Goal: Task Accomplishment & Management: Manage account settings

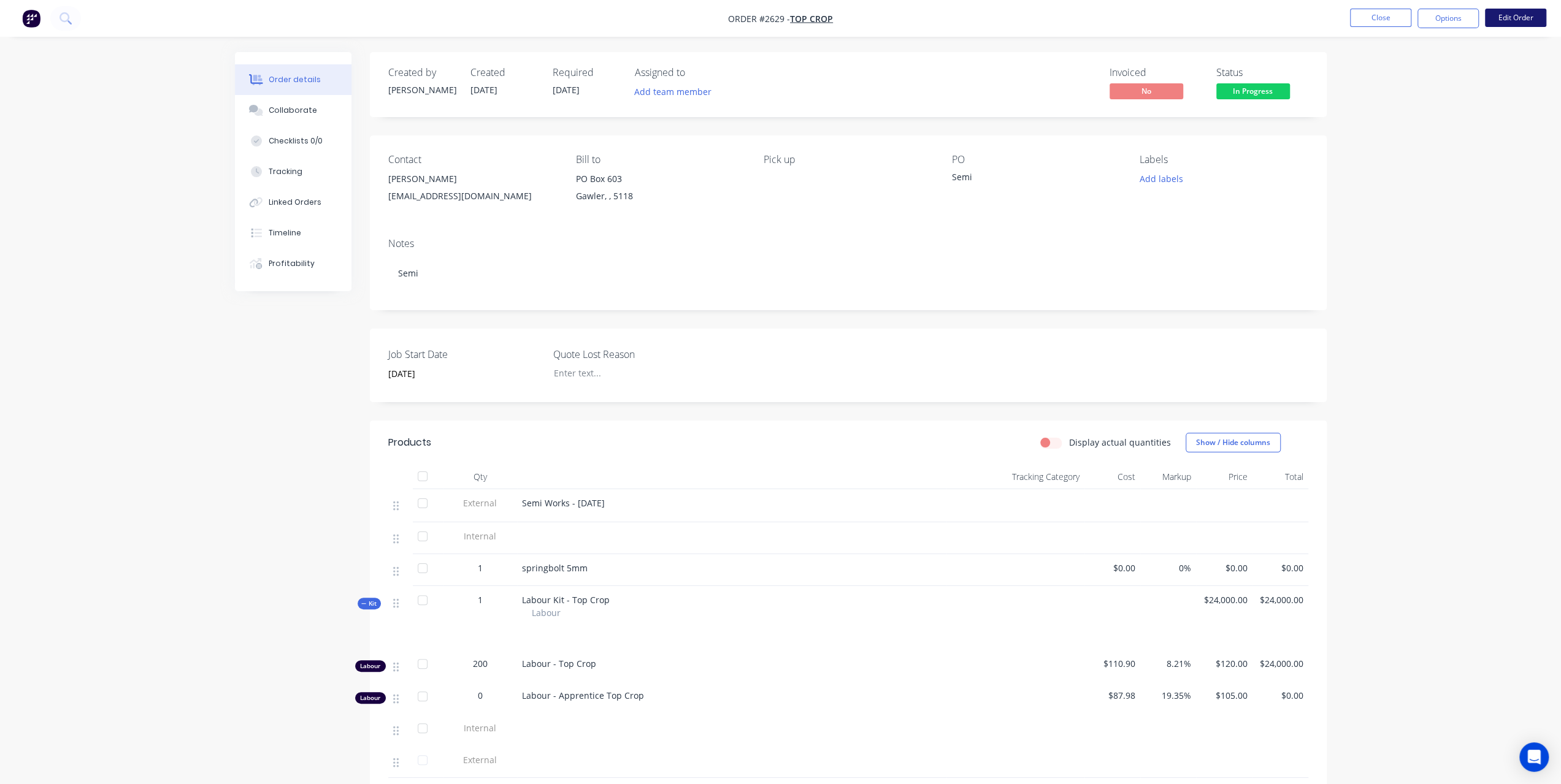
click at [1528, 25] on button "Edit Order" at bounding box center [1516, 17] width 61 height 18
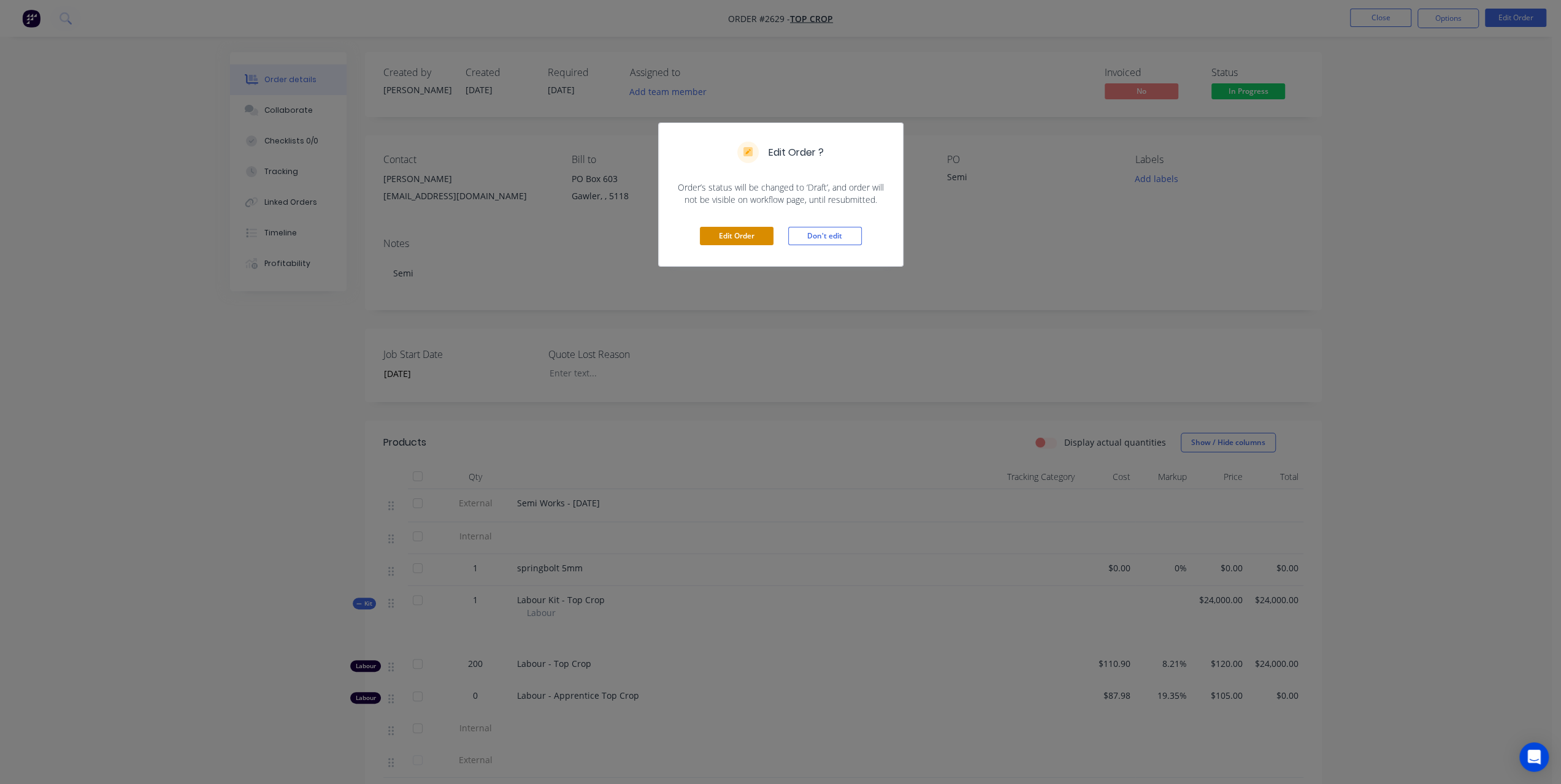
click at [760, 237] on button "Edit Order" at bounding box center [736, 236] width 73 height 18
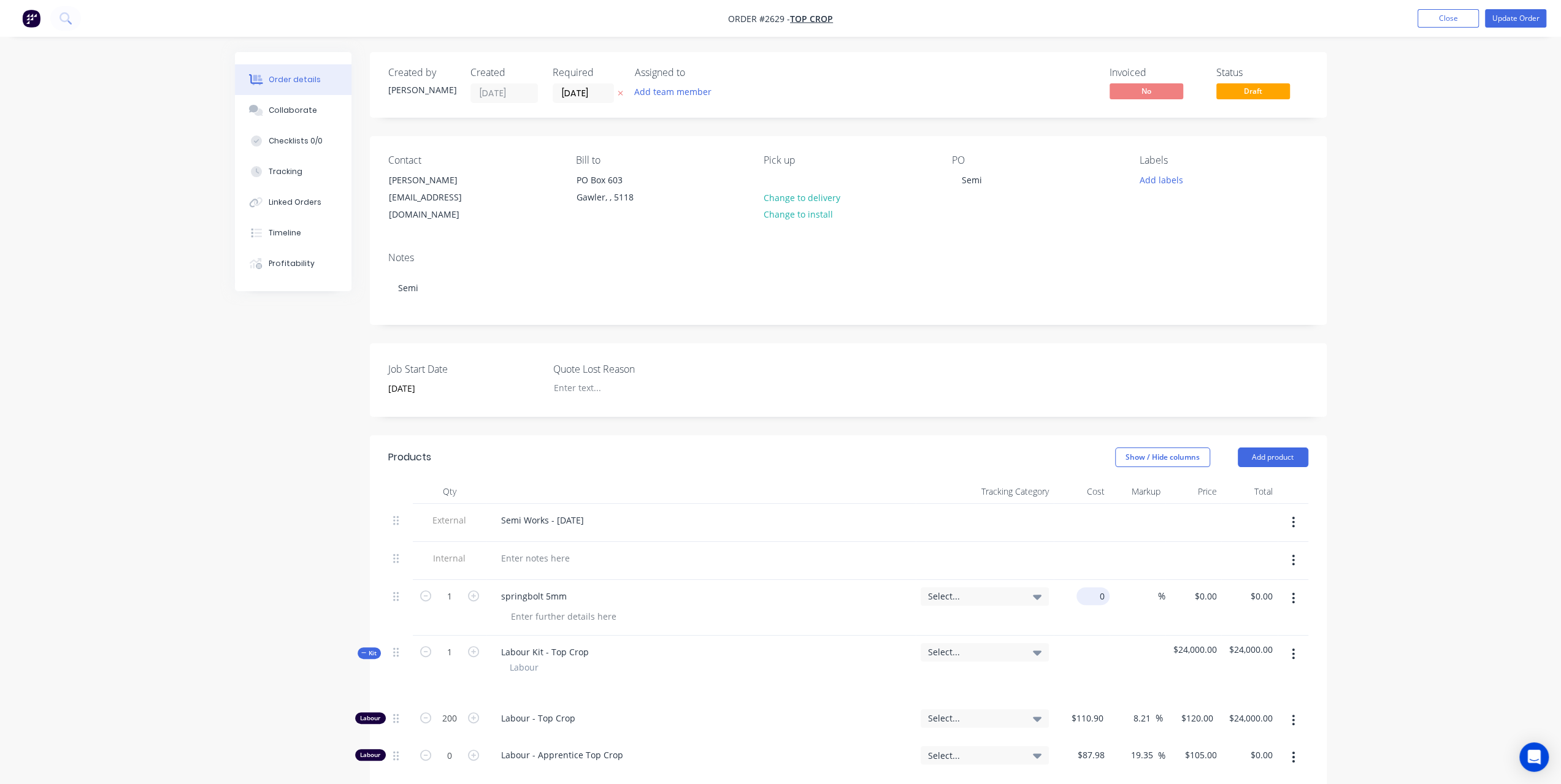
click at [1087, 581] on div "0 $0.00" at bounding box center [1082, 609] width 56 height 56
type input "$6.20"
type input "30"
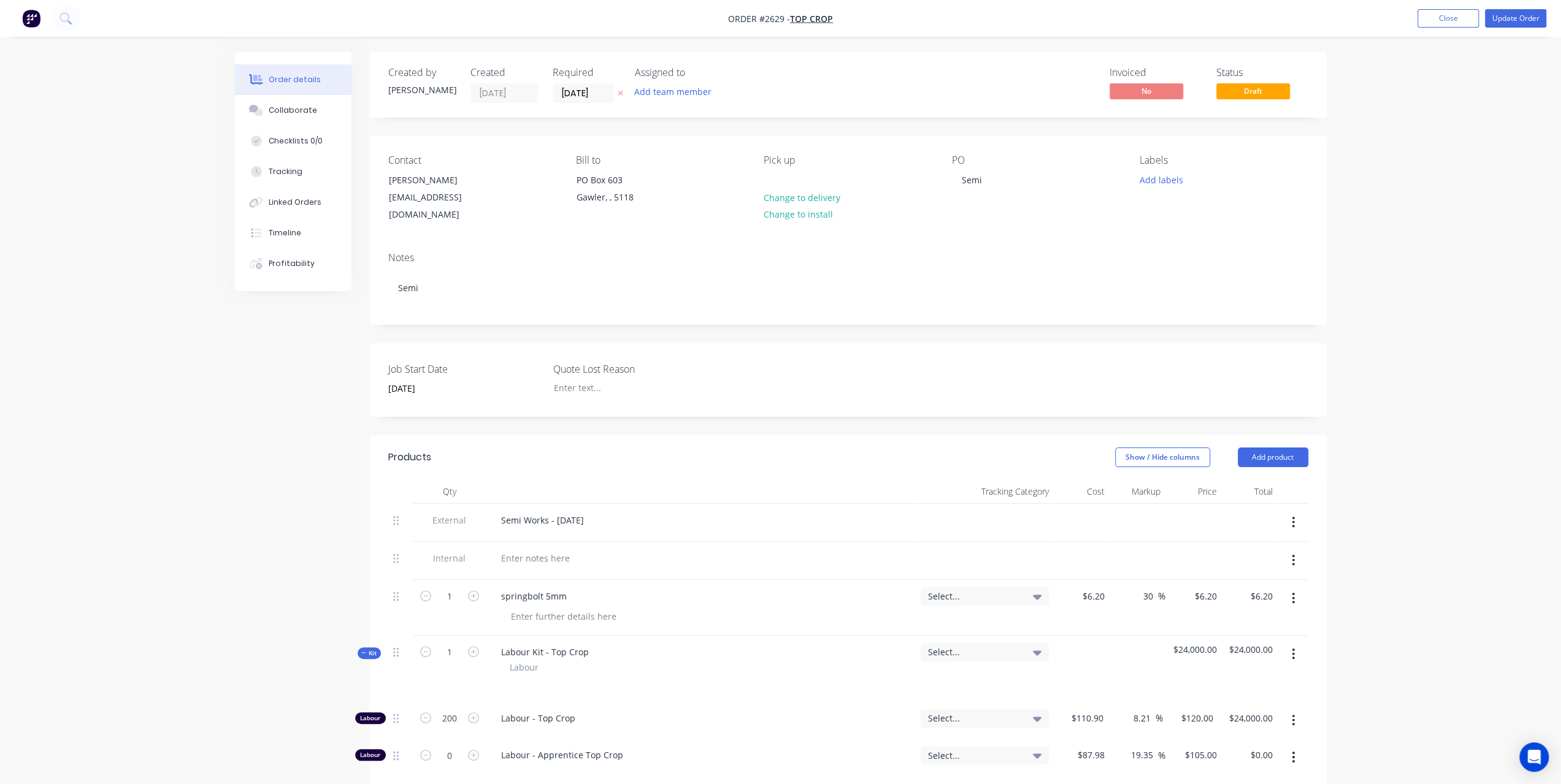
type input "$8.06"
click at [1443, 542] on div "Order details Collaborate Checklists 0/0 Tracking Linked Orders Timeline Profit…" at bounding box center [780, 743] width 1561 height 1487
click at [1518, 23] on button "Update Order" at bounding box center [1516, 18] width 61 height 18
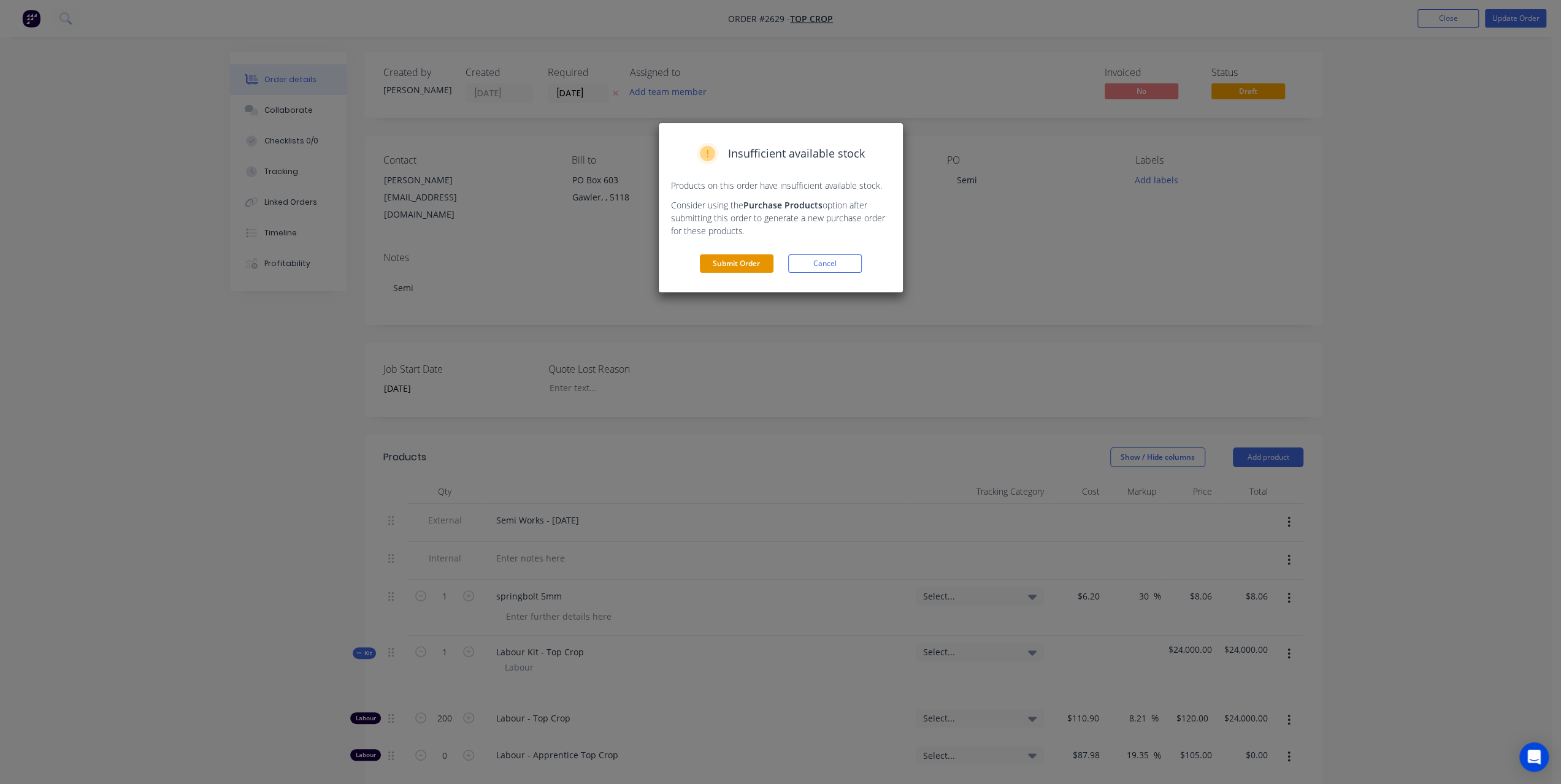
click at [722, 260] on button "Submit Order" at bounding box center [736, 263] width 73 height 18
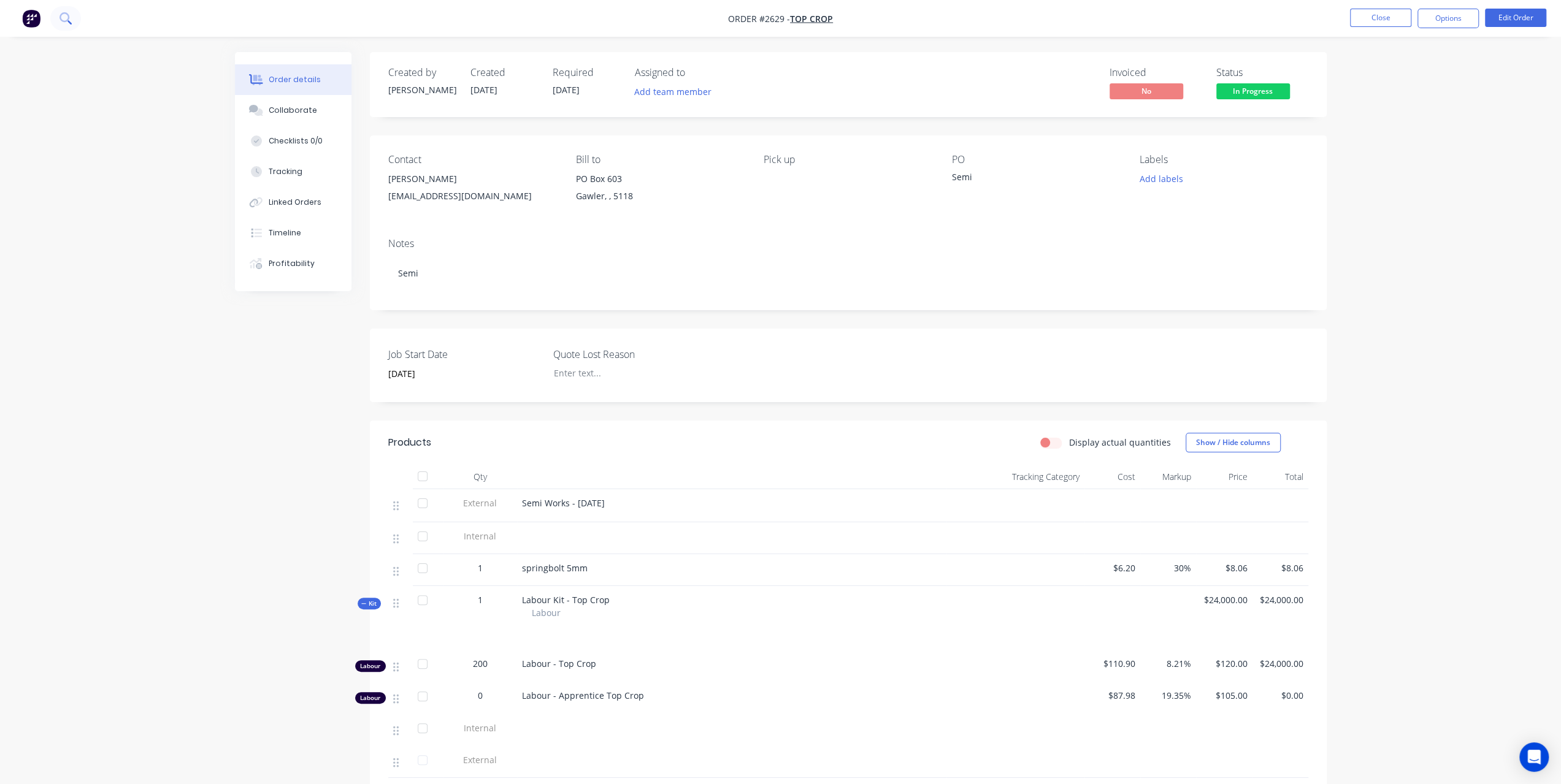
click at [60, 18] on icon at bounding box center [64, 17] width 10 height 10
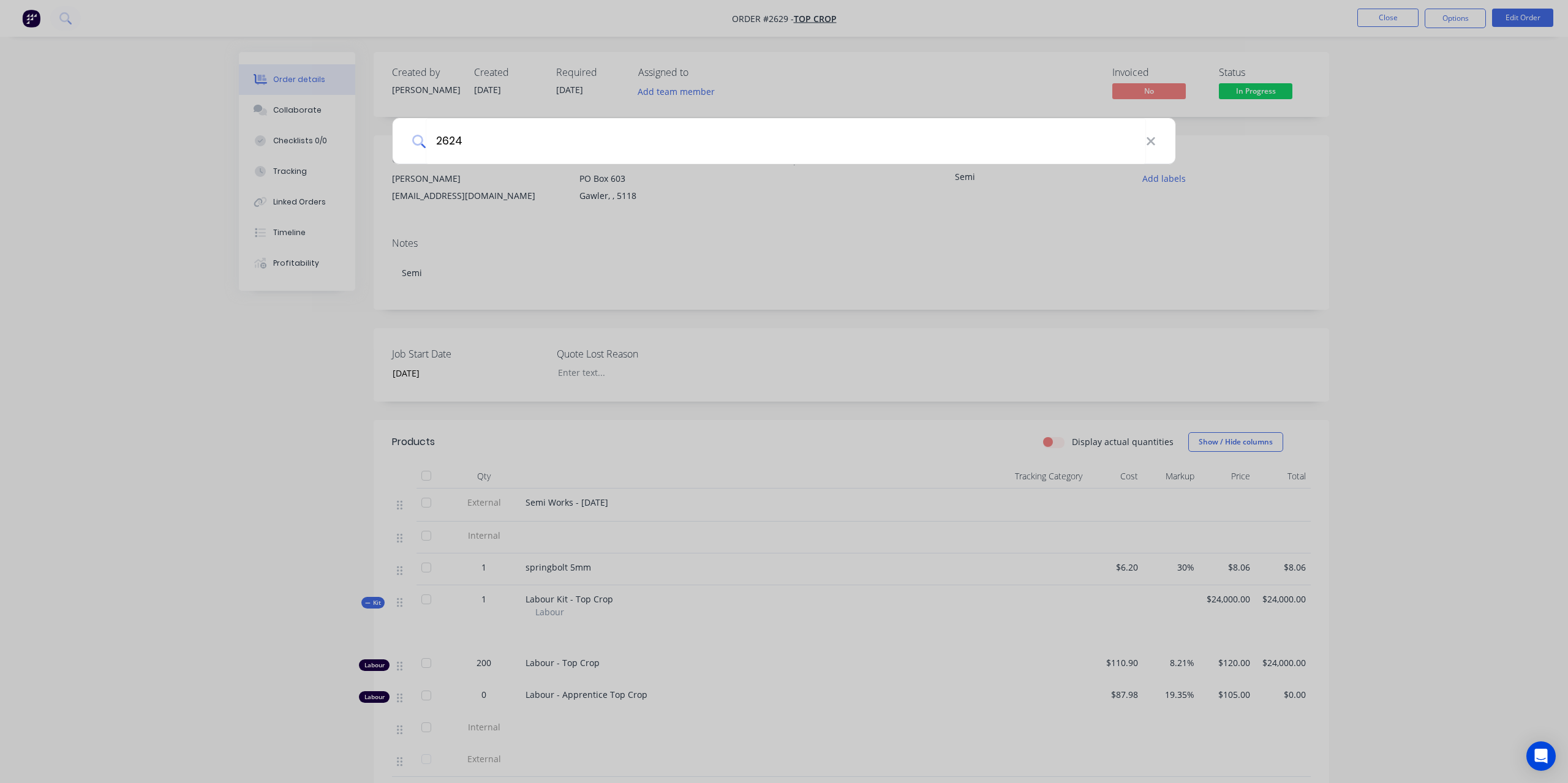
type input "2624"
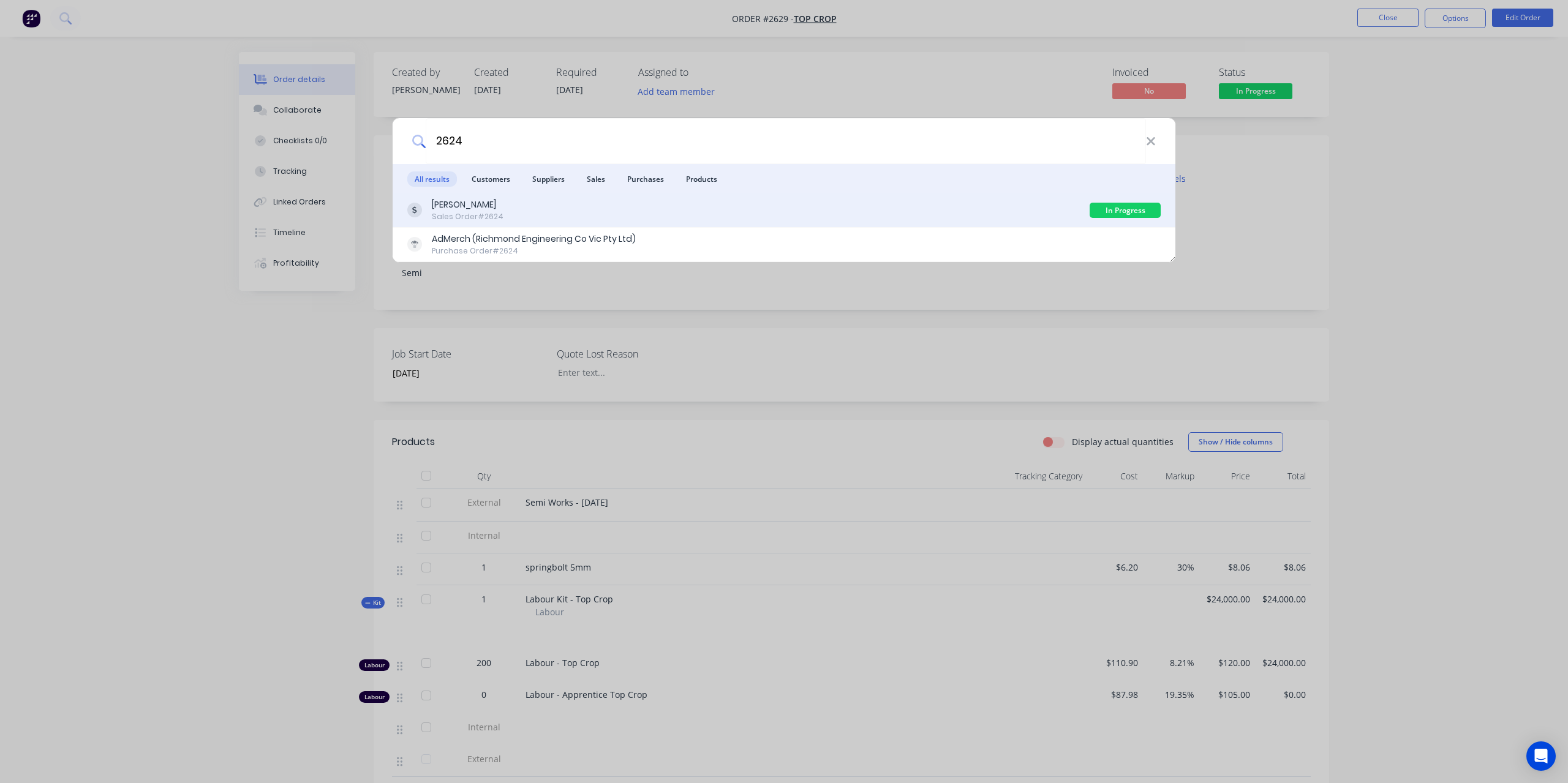
click at [462, 211] on div "Sales Order #2624" at bounding box center [467, 217] width 71 height 11
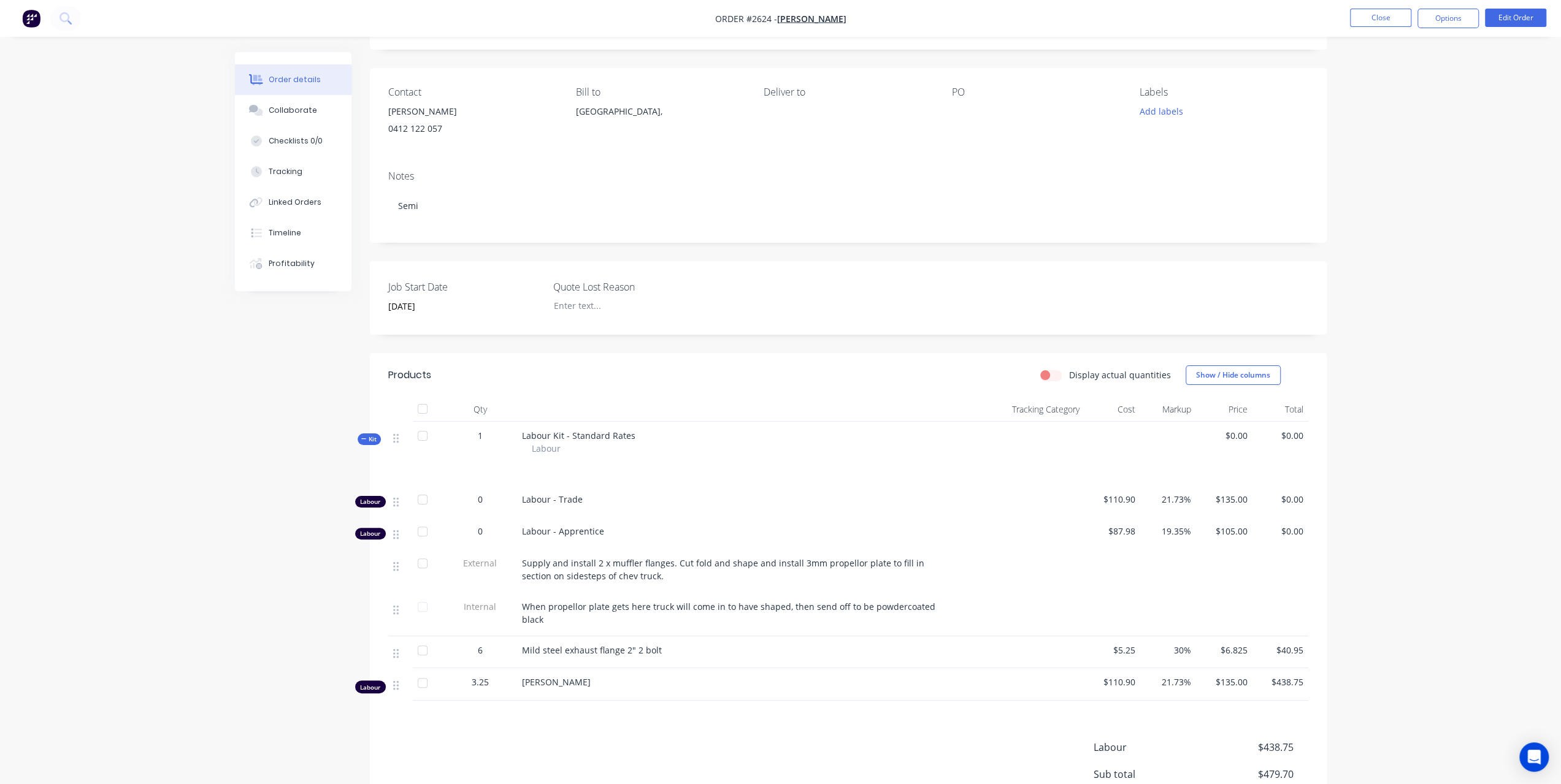
scroll to position [184, 0]
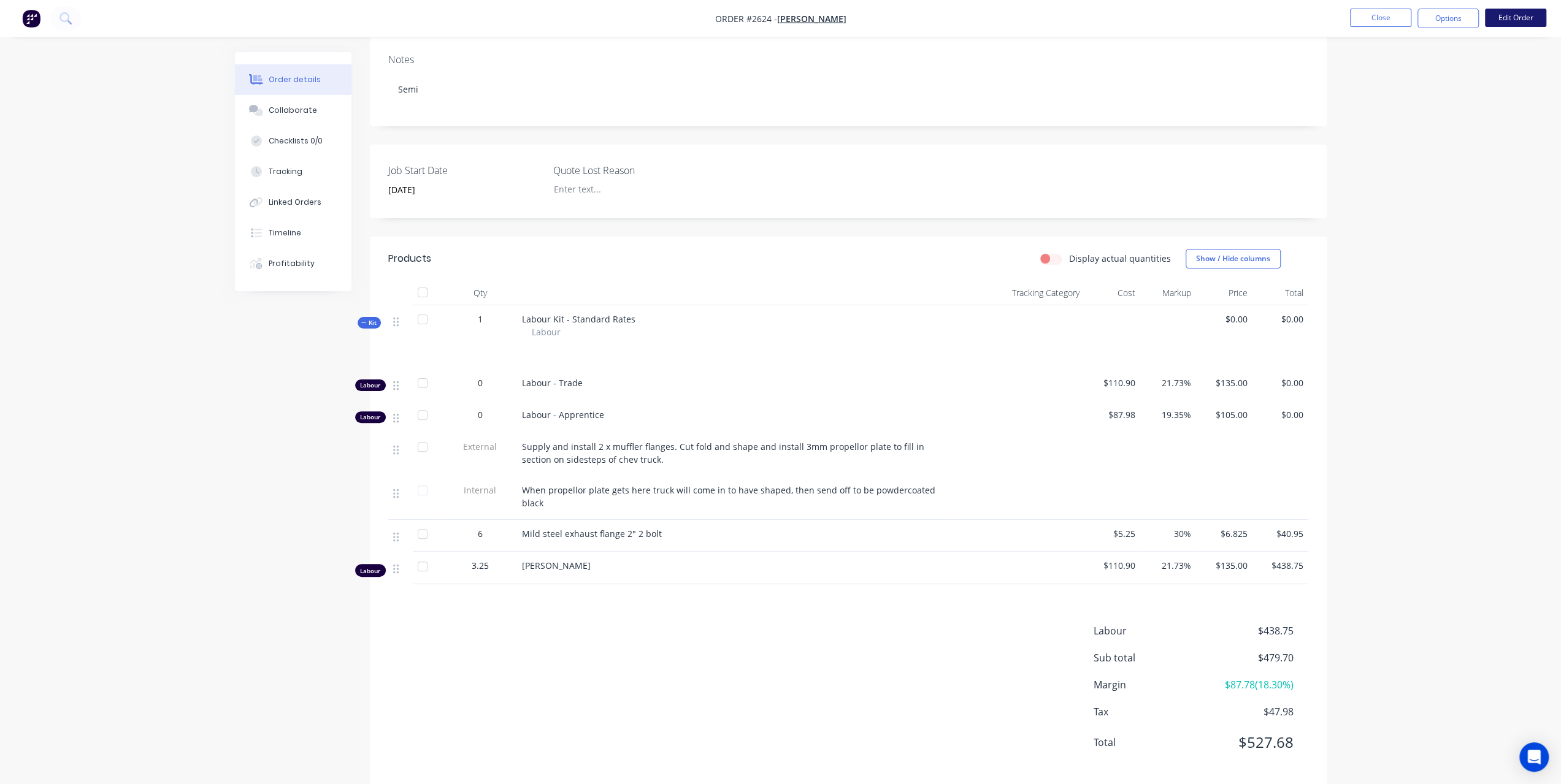
click at [1519, 24] on button "Edit Order" at bounding box center [1516, 17] width 61 height 18
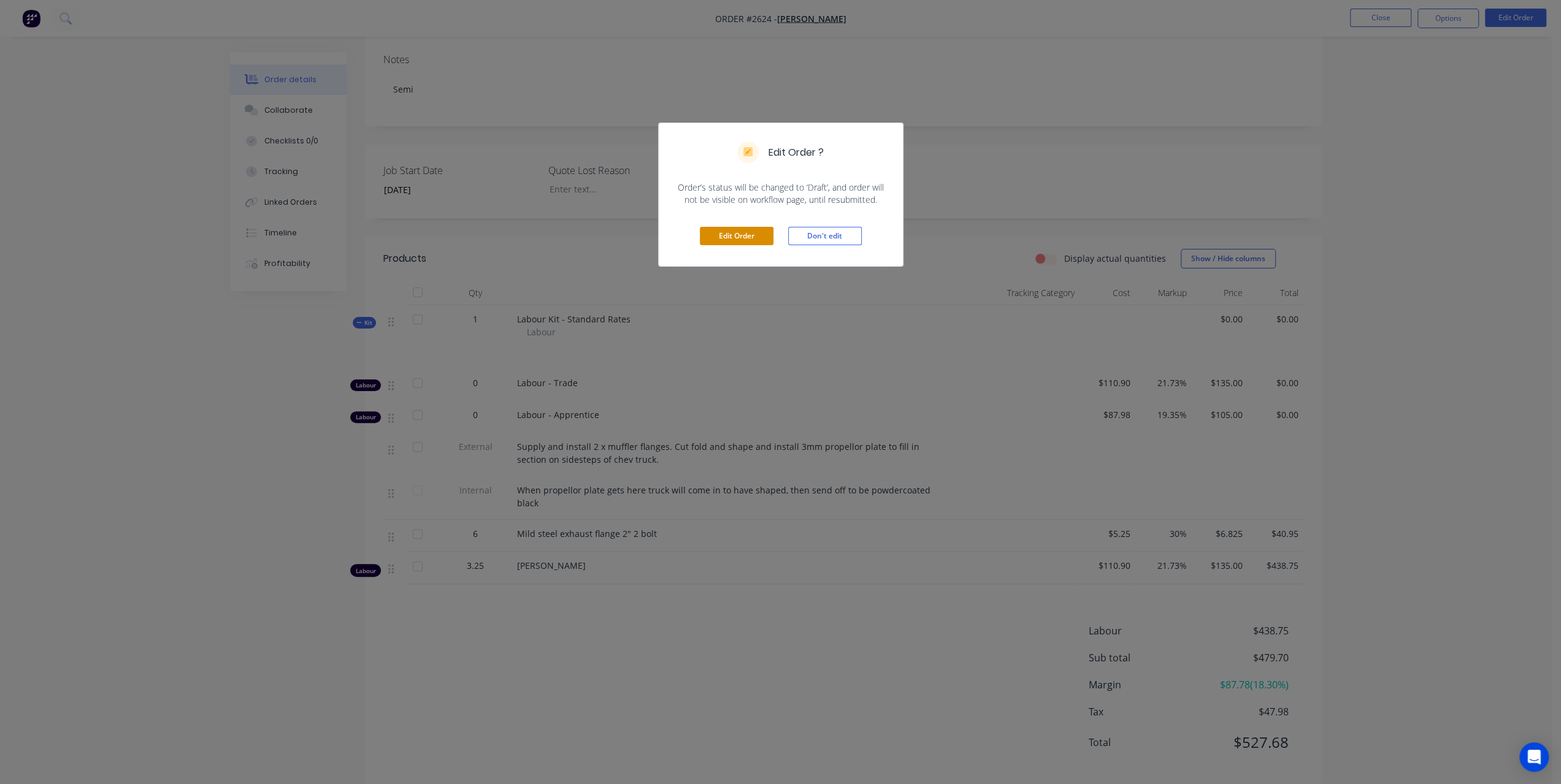
click at [765, 238] on button "Edit Order" at bounding box center [736, 236] width 73 height 18
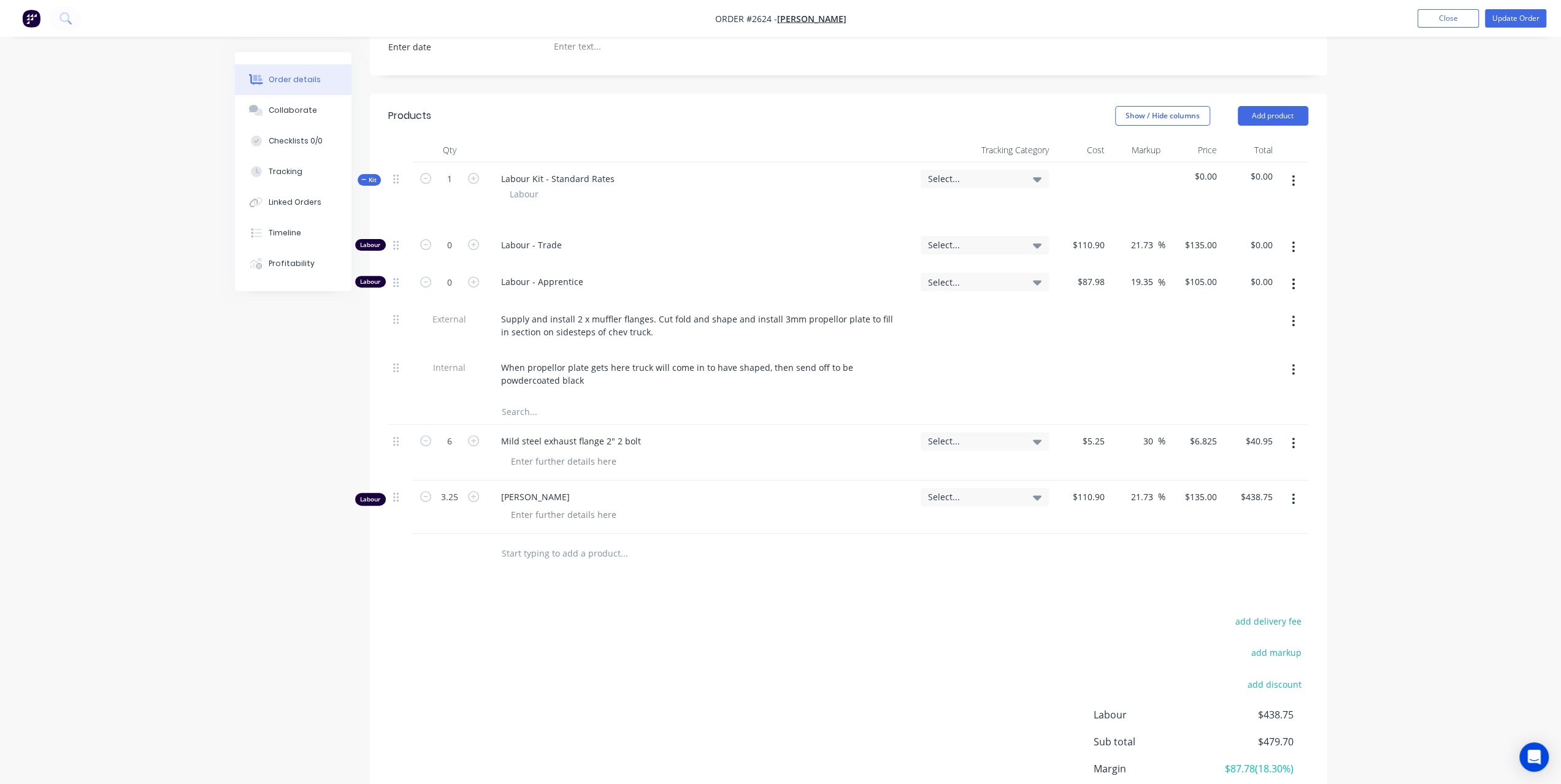
scroll to position [304, 0]
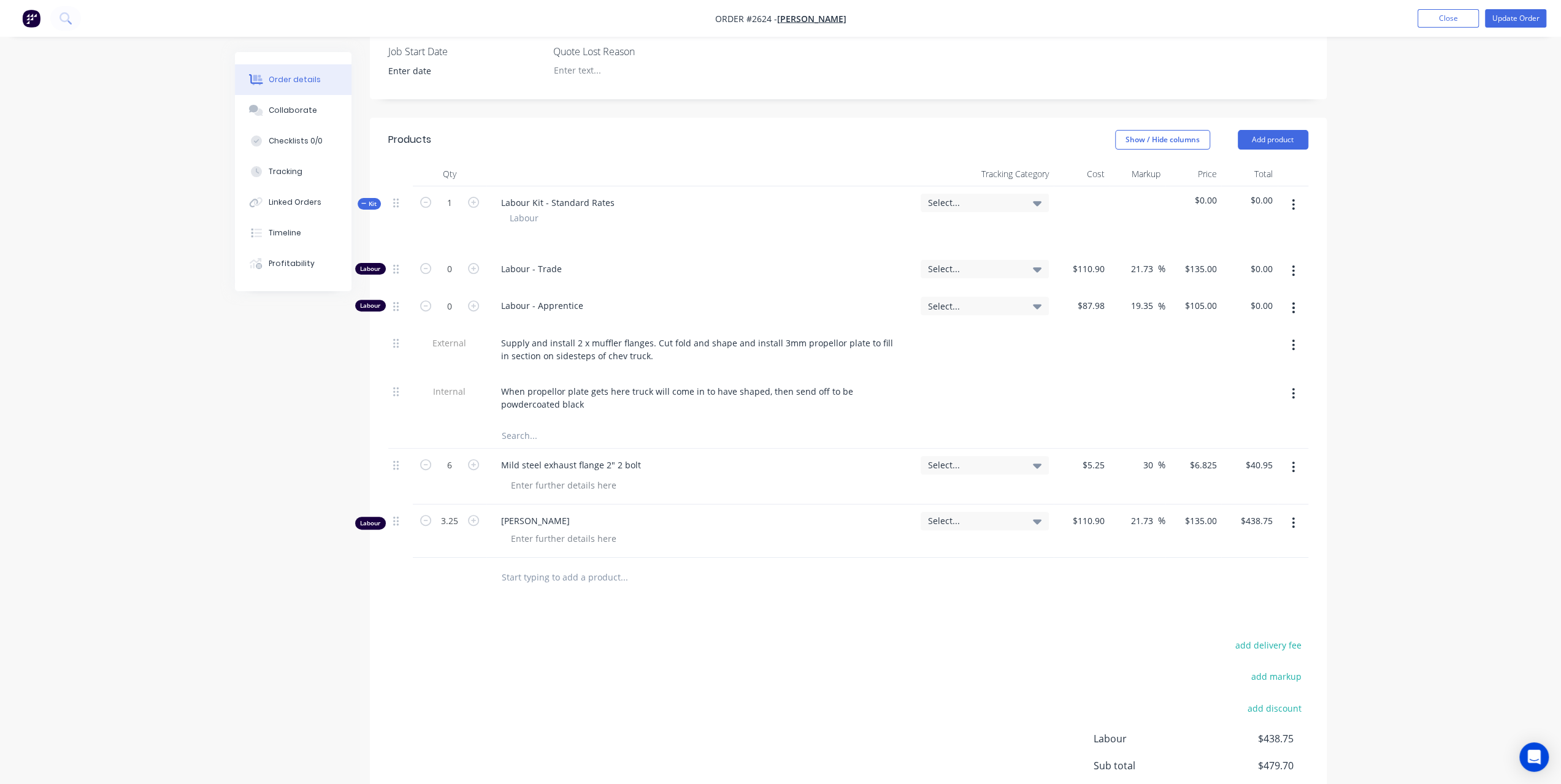
click at [539, 598] on div "Products Show / Hide columns Add product Qty Tracking Category Cost Markup Pric…" at bounding box center [848, 505] width 957 height 774
click at [537, 578] on input "text" at bounding box center [623, 577] width 245 height 24
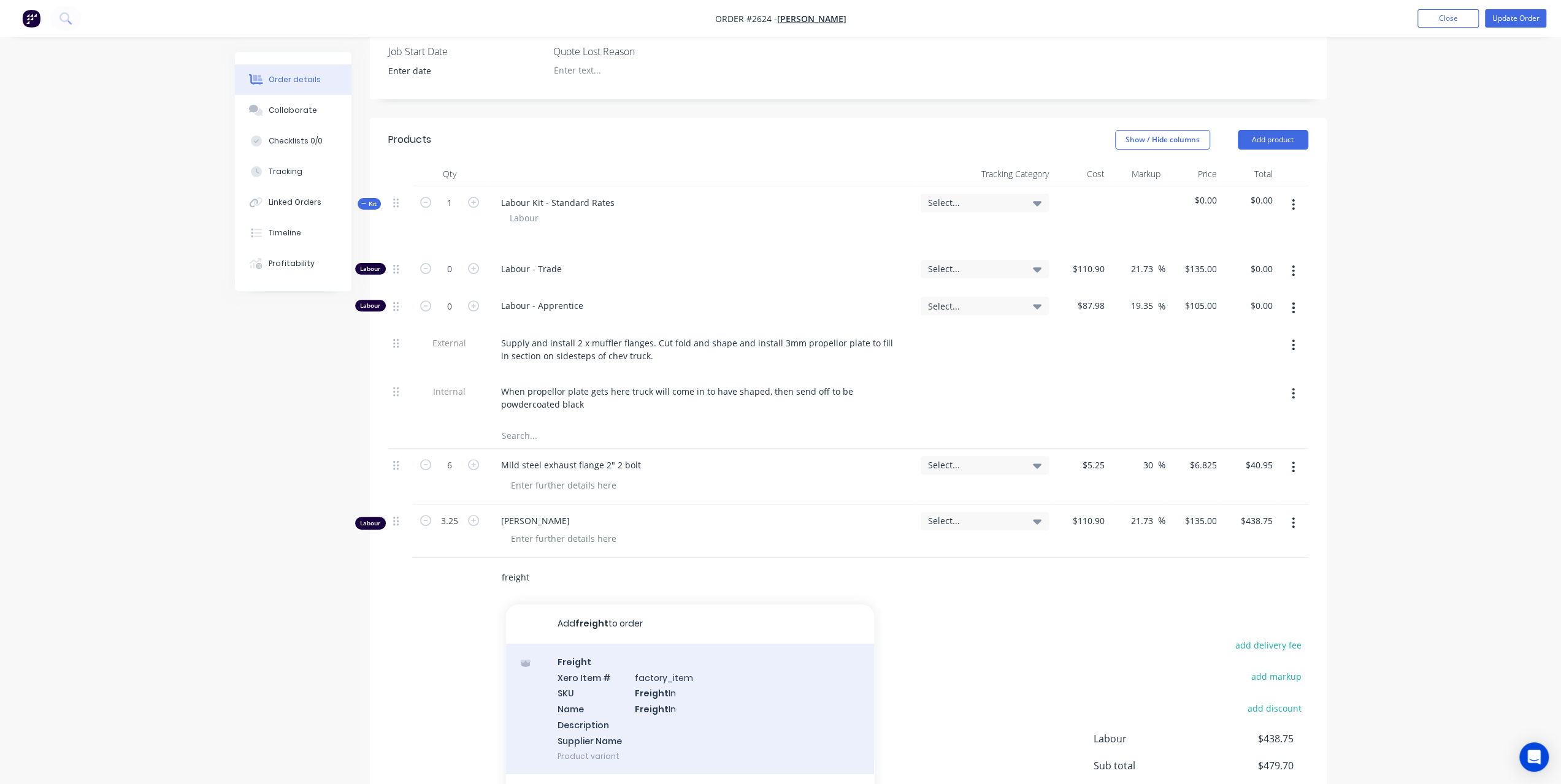
type input "freight"
click at [610, 660] on div "Freight Xero Item # factory_item SKU Freight In Name Freight In Description Sup…" at bounding box center [689, 709] width 368 height 130
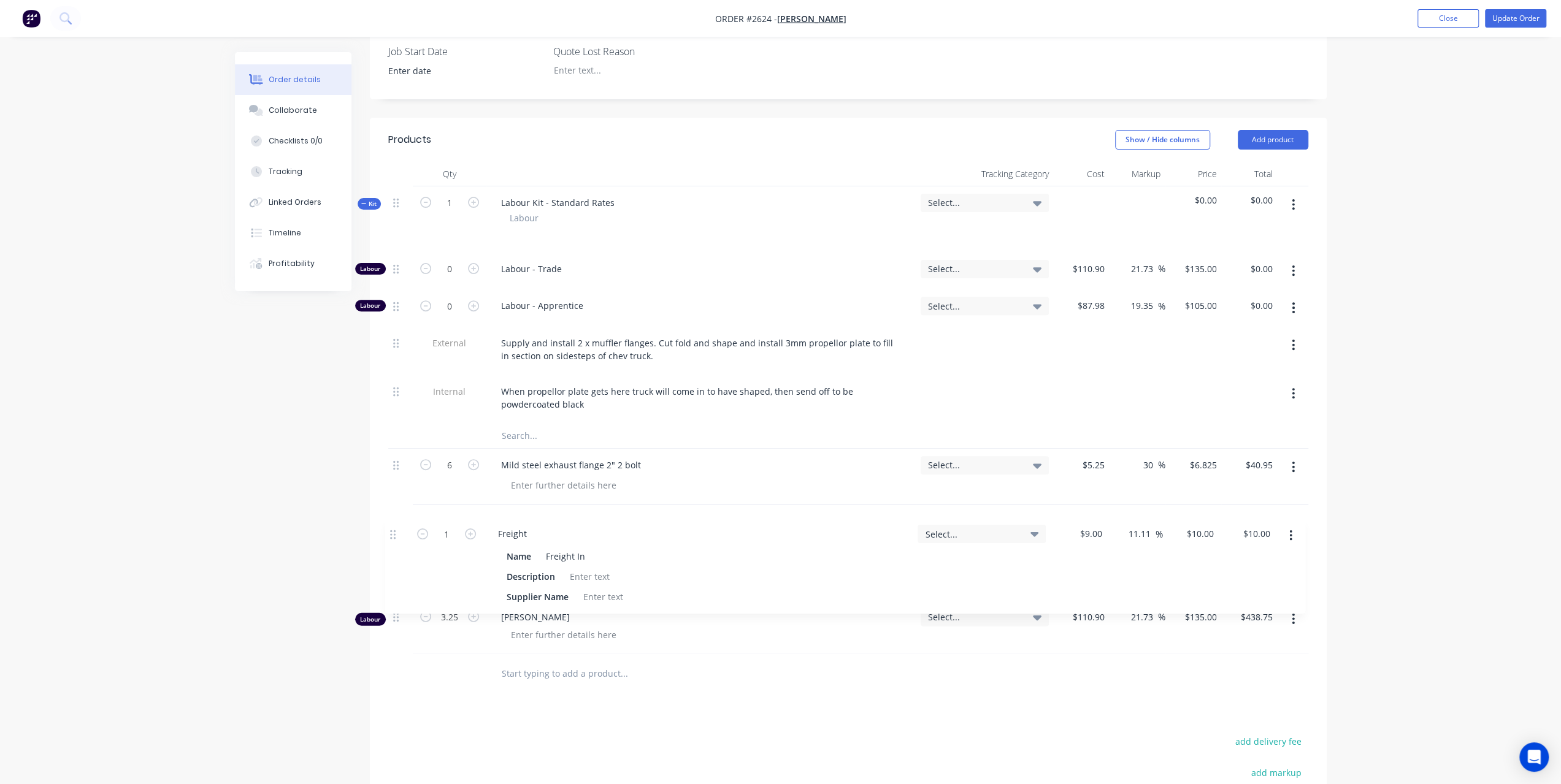
scroll to position [307, 0]
drag, startPoint x: 396, startPoint y: 571, endPoint x: 387, endPoint y: 487, distance: 84.5
click at [387, 487] on div "Qty Tracking Category Cost Markup Price Total Kit 1 Labour Kit - Standard Rates…" at bounding box center [848, 425] width 957 height 533
click at [1100, 519] on input "9" at bounding box center [1095, 519] width 28 height 18
type input "$26.00"
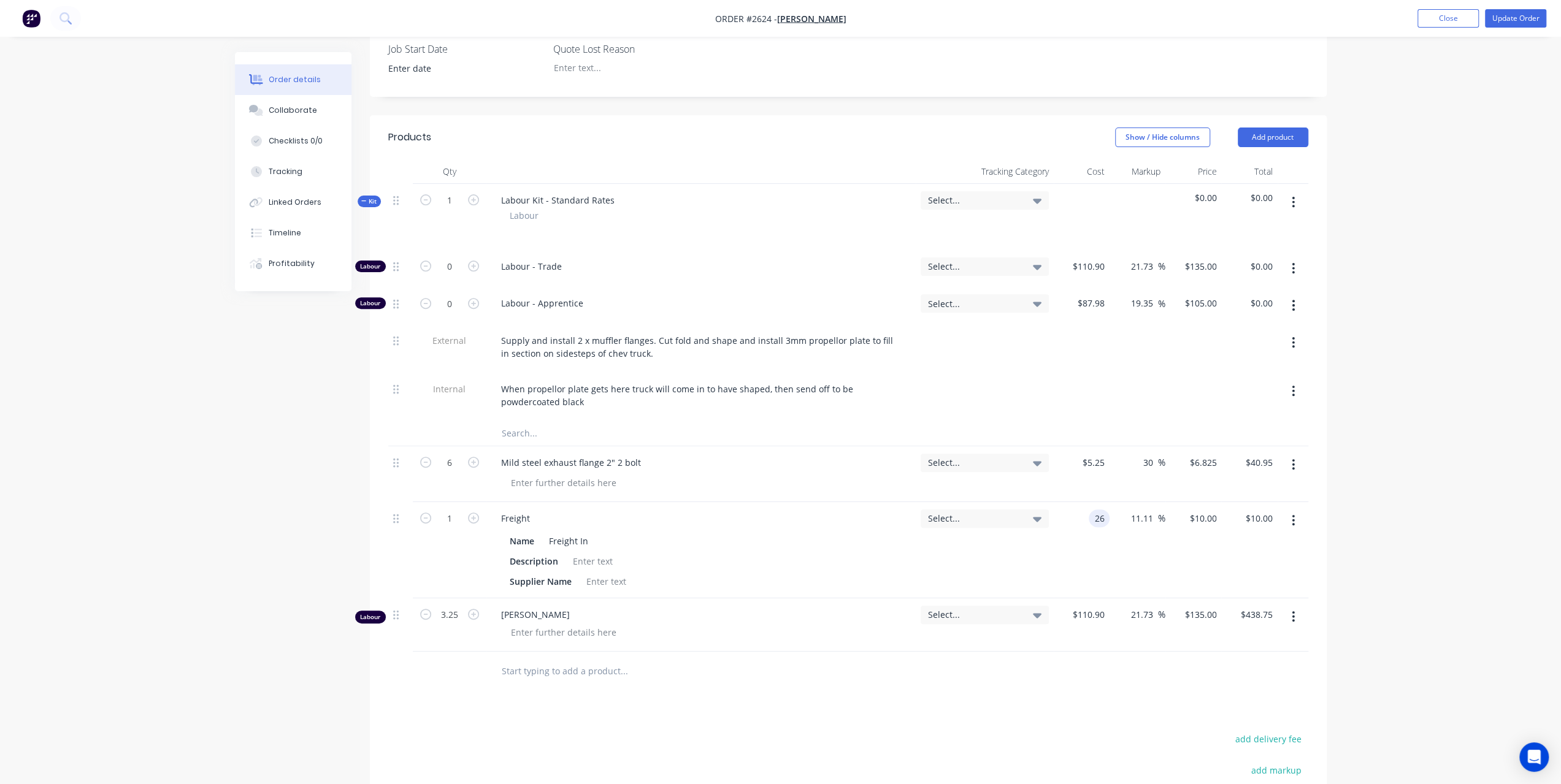
type input "$28.8889"
type input "$28.89"
type input "30"
type input "33.8"
type input "$33.80"
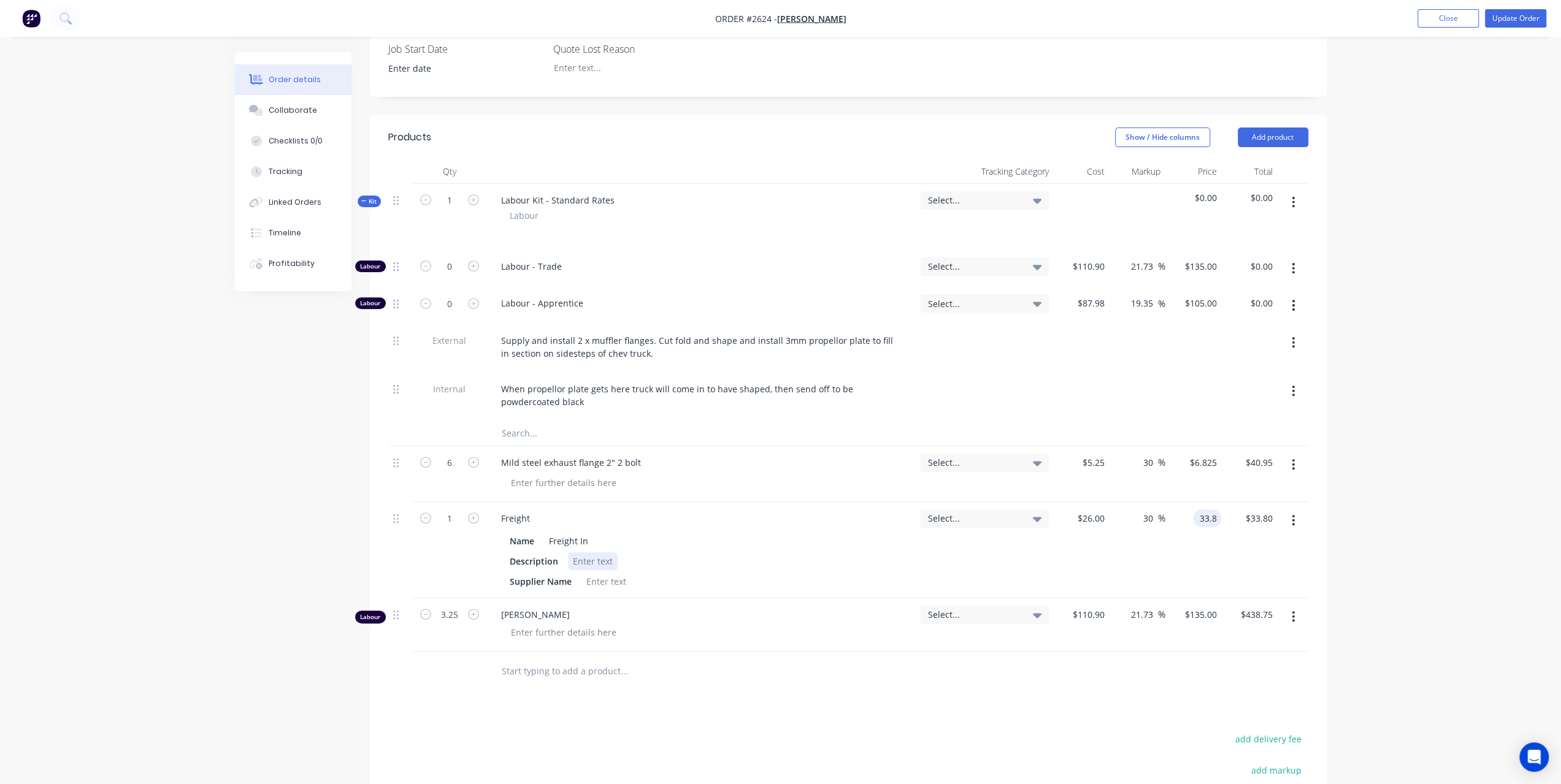
type input "$33.80"
click at [584, 556] on div at bounding box center [592, 562] width 50 height 18
click at [574, 557] on div at bounding box center [592, 562] width 50 height 18
click at [596, 582] on div at bounding box center [606, 581] width 50 height 18
click at [1455, 411] on div "Order details Collaborate Checklists 0/0 Tracking Linked Orders Timeline Profit…" at bounding box center [780, 349] width 1561 height 1311
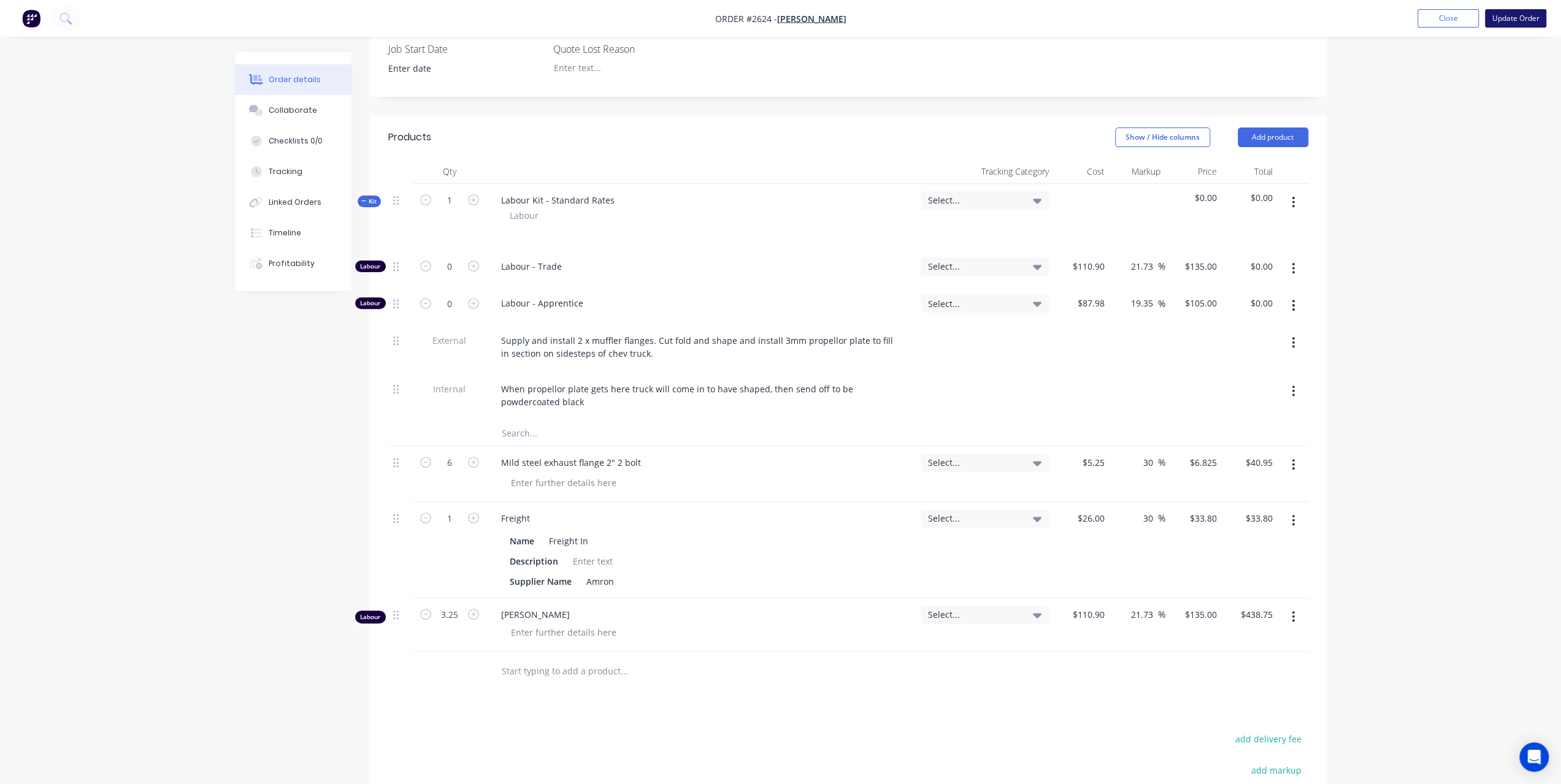
click at [1518, 23] on button "Update Order" at bounding box center [1516, 18] width 61 height 18
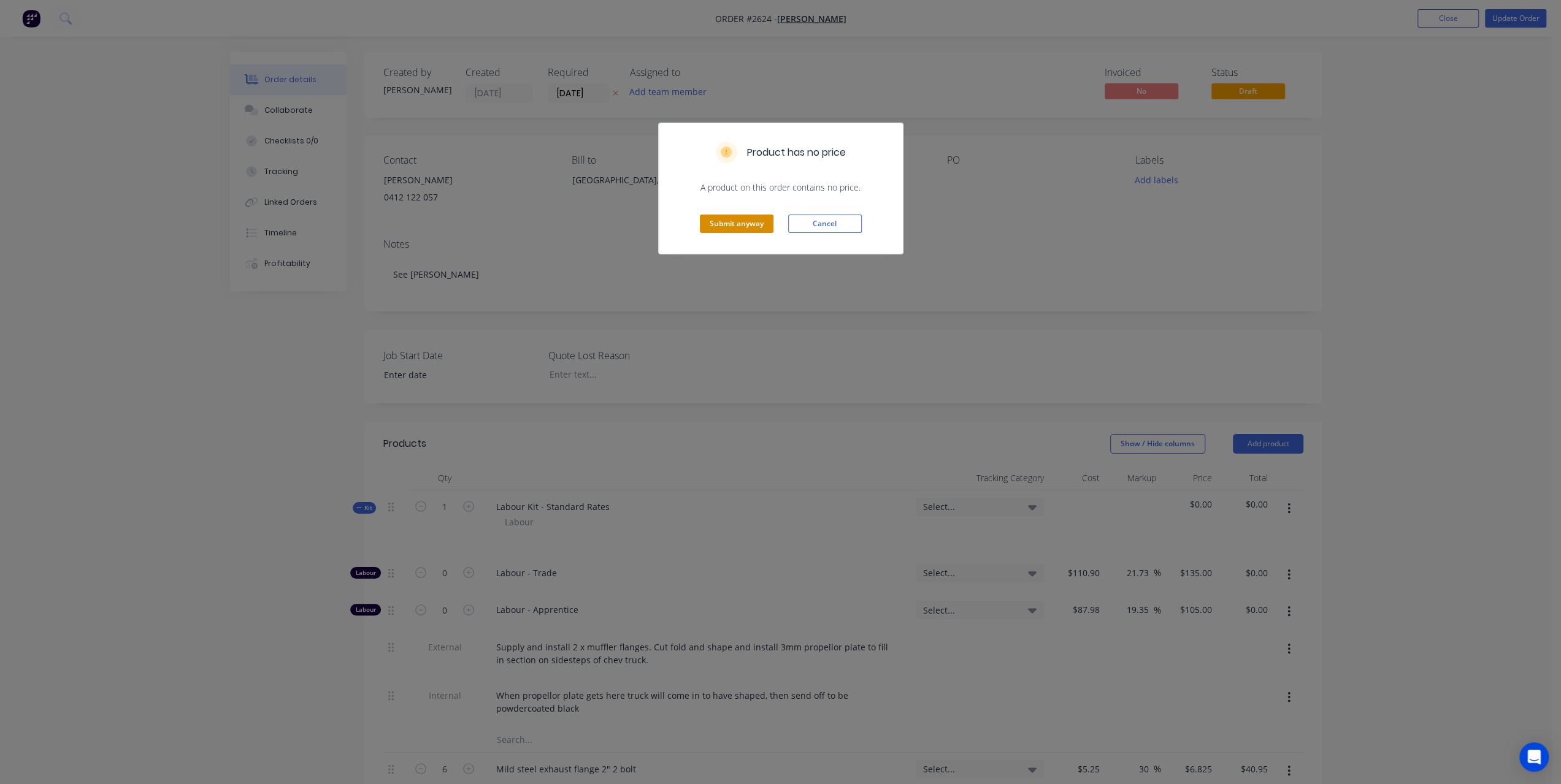
click at [740, 225] on button "Submit anyway" at bounding box center [736, 223] width 73 height 18
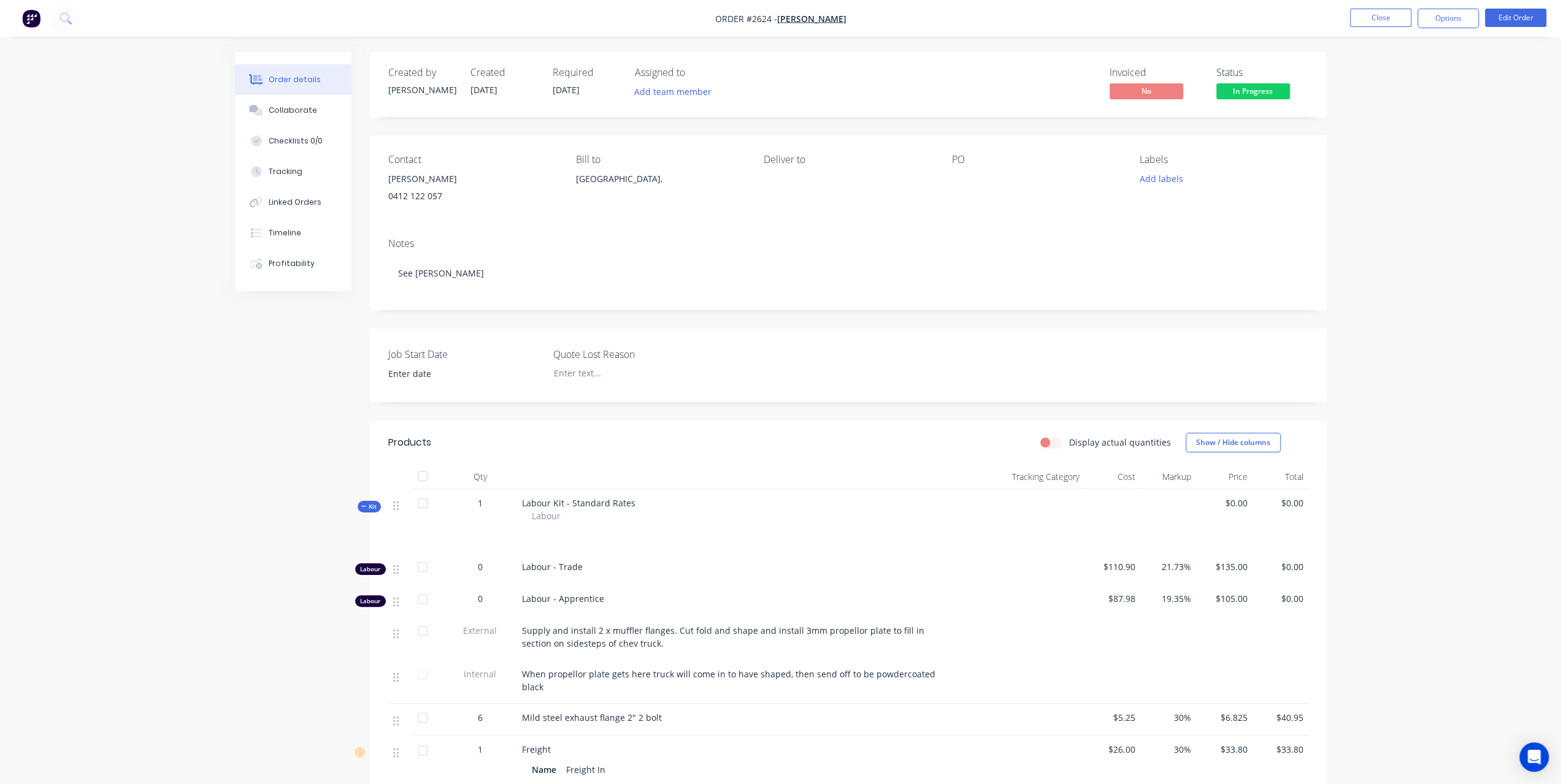
click at [107, 360] on div "Order details Collaborate Checklists 0/0 Tracking Linked Orders Timeline Profit…" at bounding box center [780, 539] width 1561 height 1078
click at [81, 22] on nav "Order #2624 - Colin Mayberry Close Options Edit Order" at bounding box center [780, 18] width 1561 height 37
click at [77, 18] on button at bounding box center [66, 18] width 31 height 24
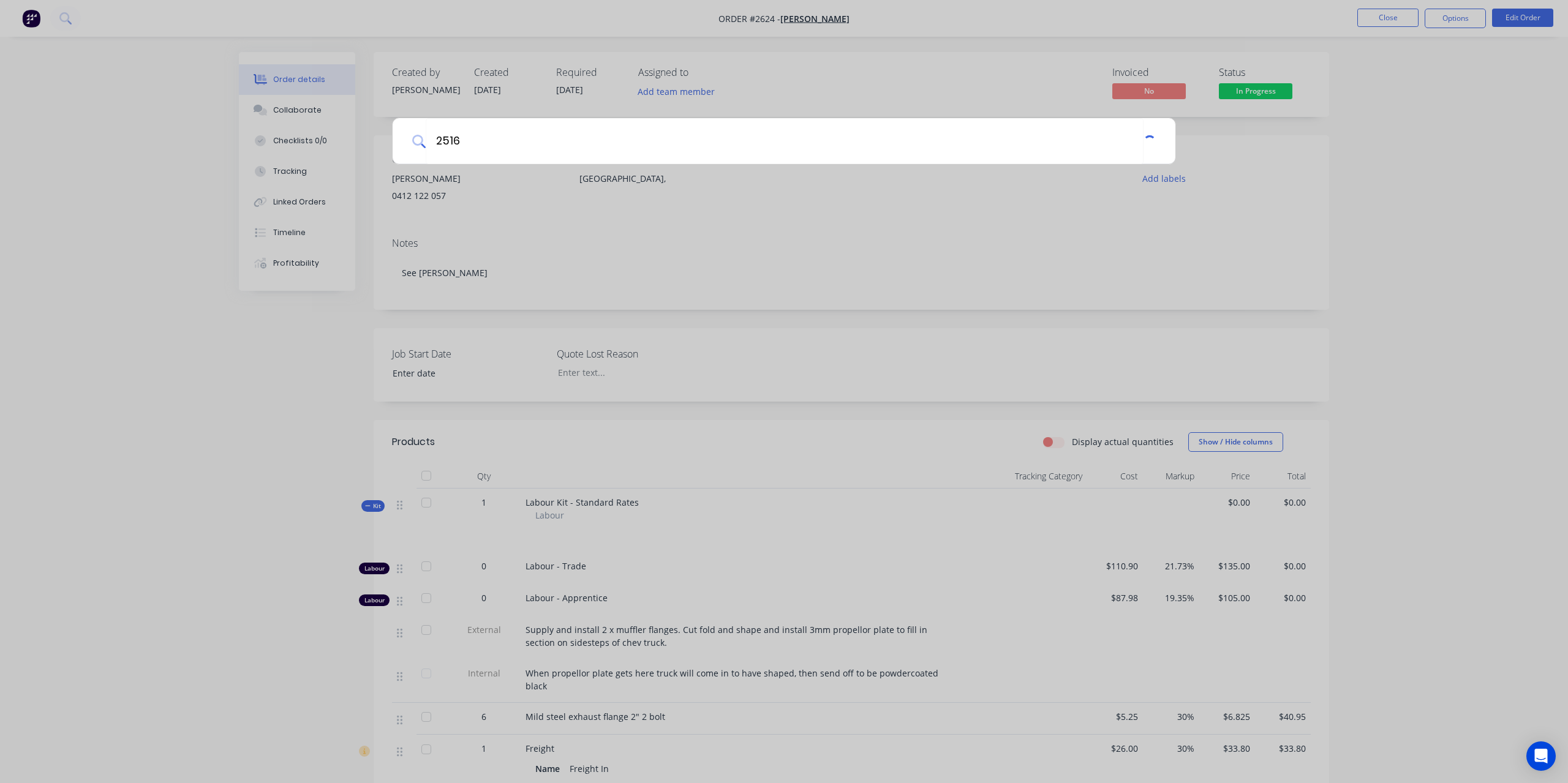
type input "2516"
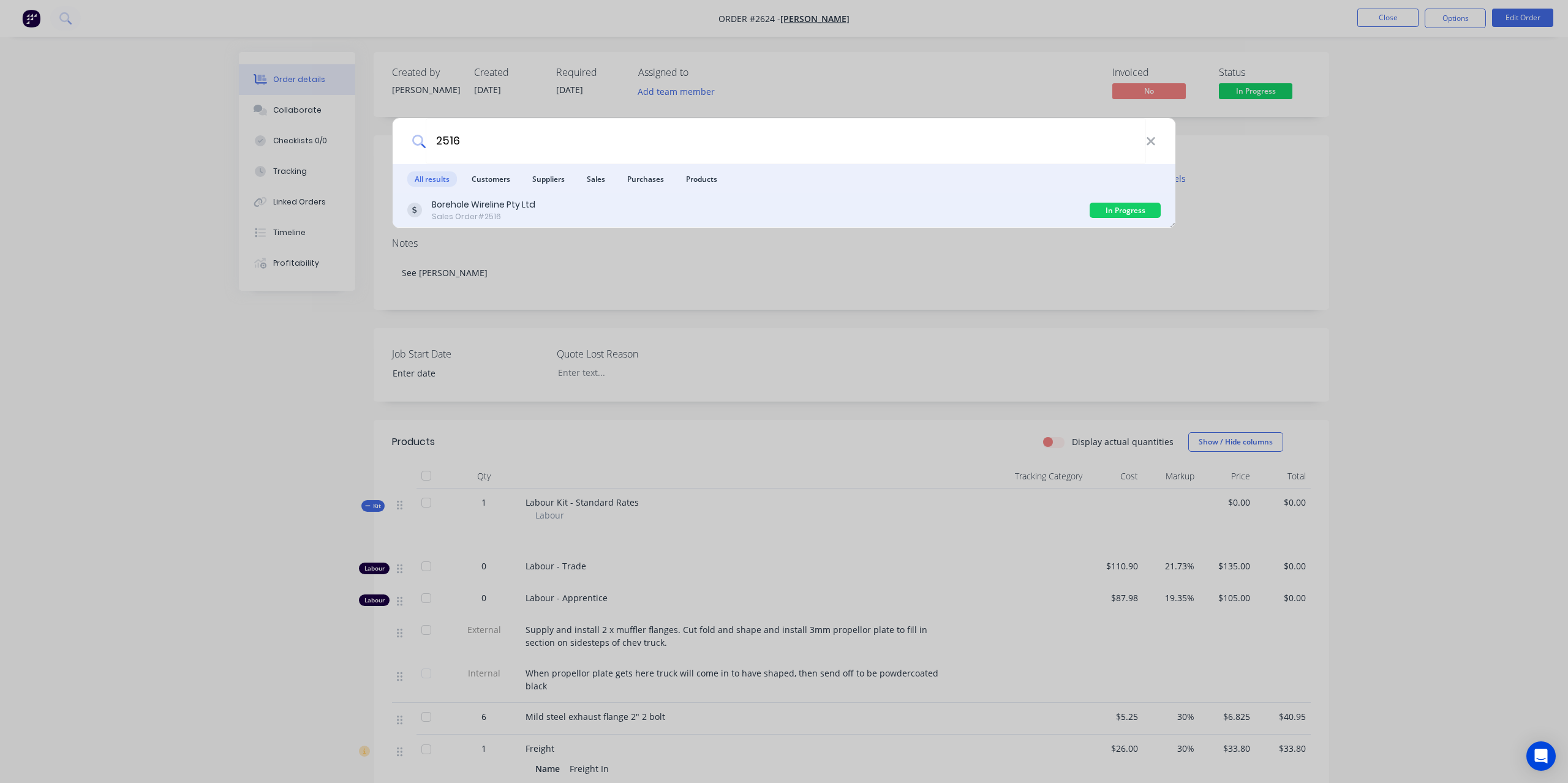
click at [471, 204] on div "Borehole Wireline Pty Ltd" at bounding box center [483, 205] width 104 height 13
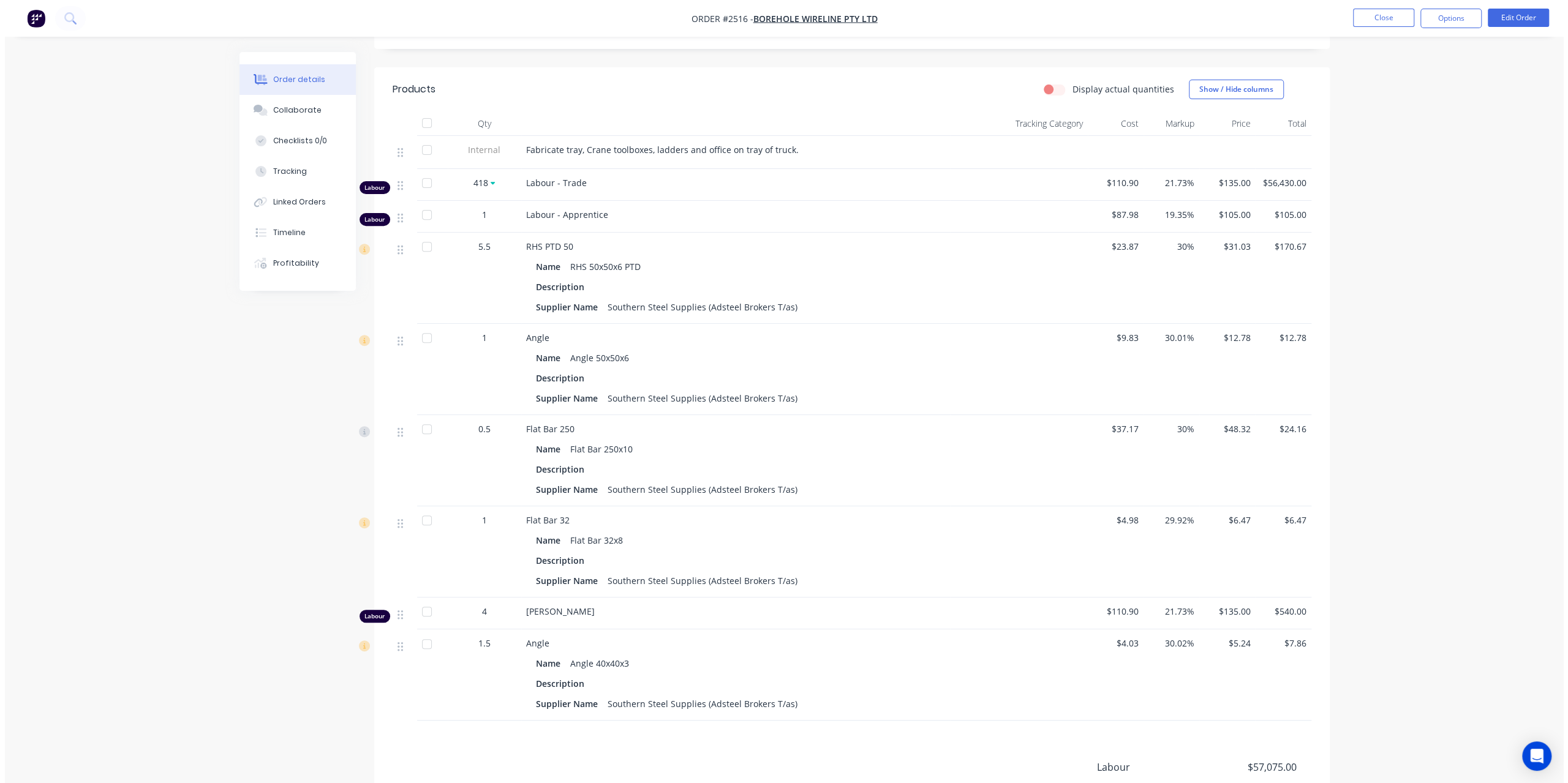
scroll to position [368, 0]
click at [69, 20] on icon at bounding box center [65, 18] width 12 height 12
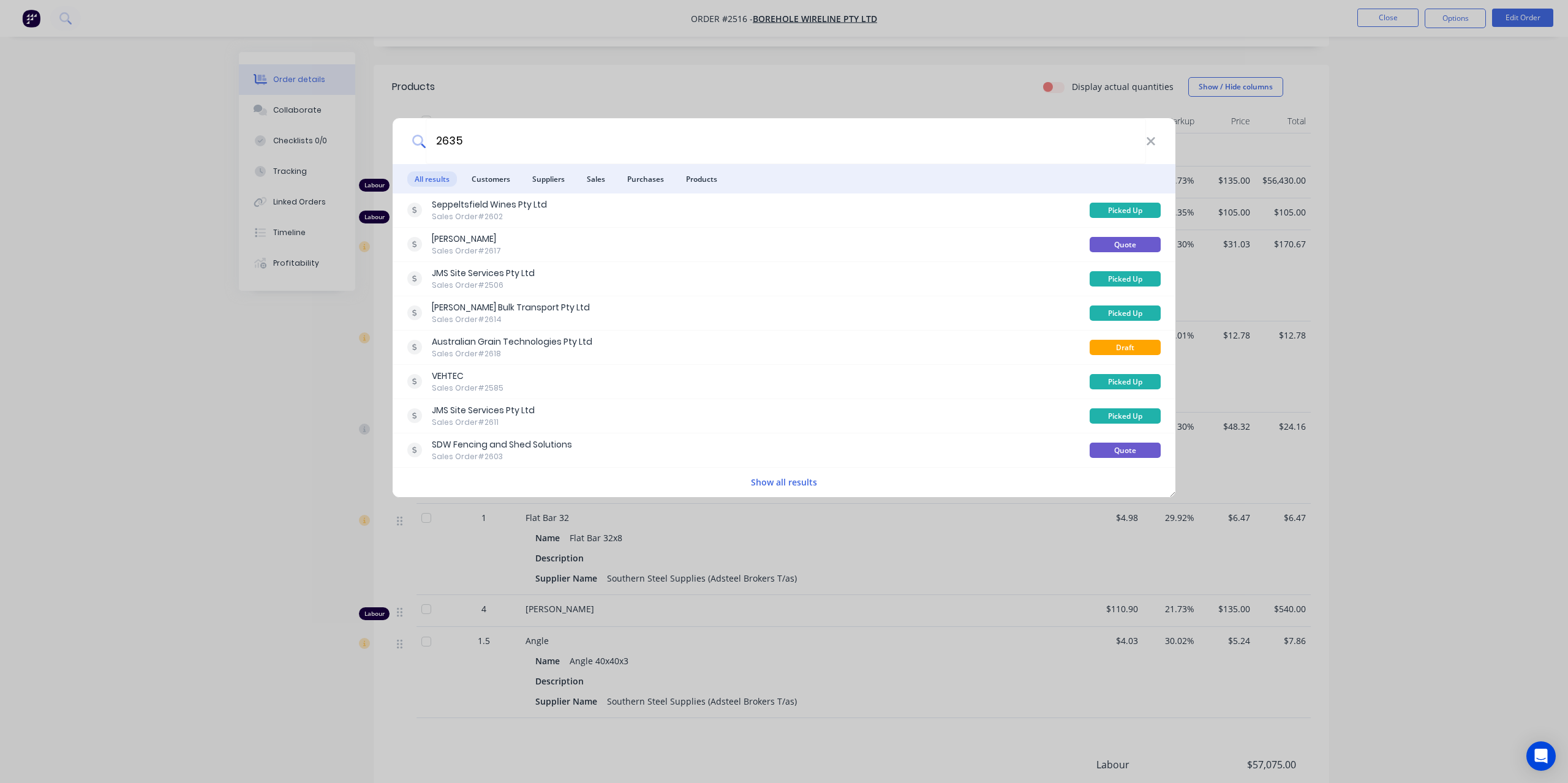
type input "2635"
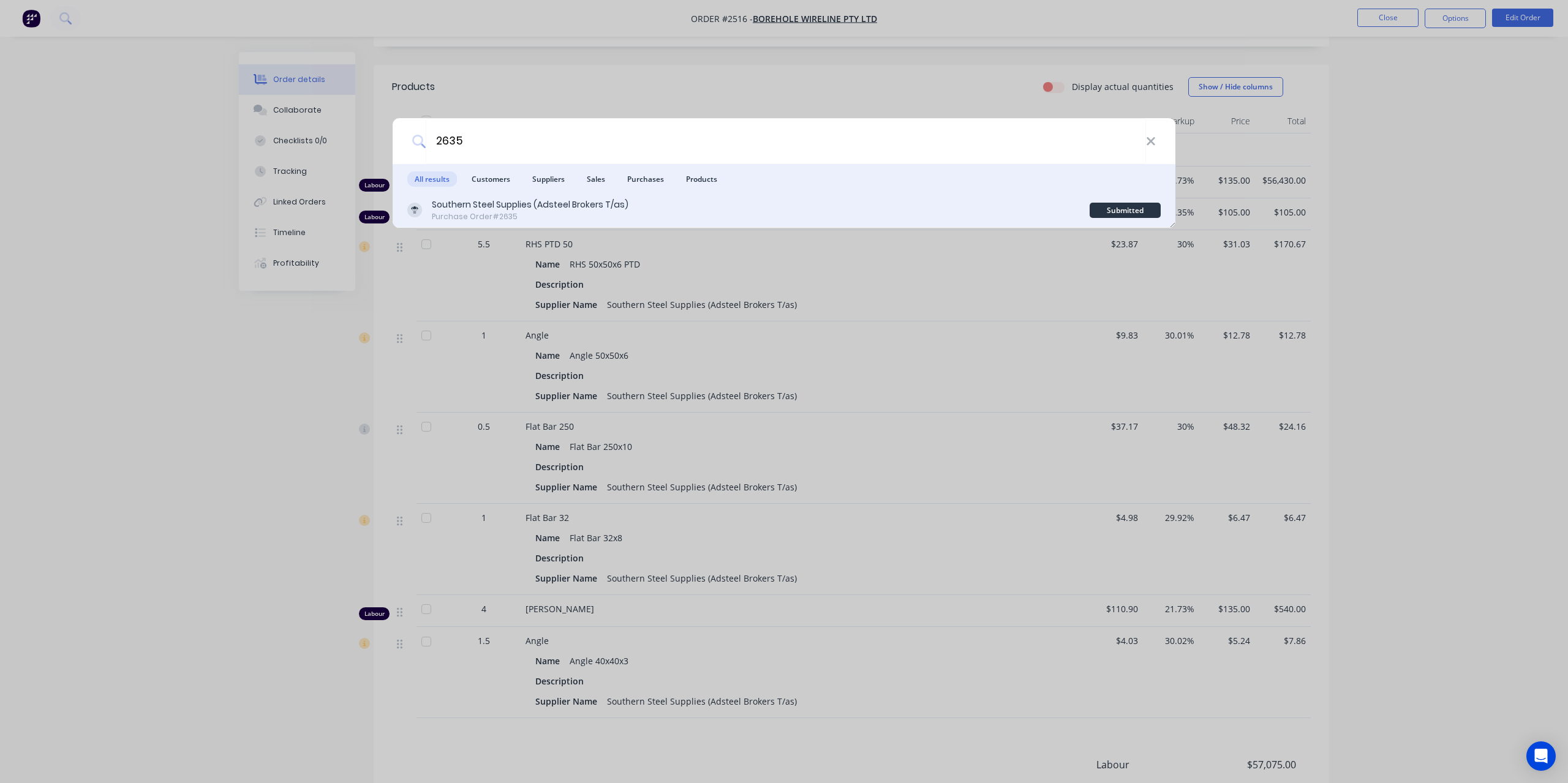
click at [543, 219] on div "Purchase Order #2635" at bounding box center [530, 217] width 197 height 11
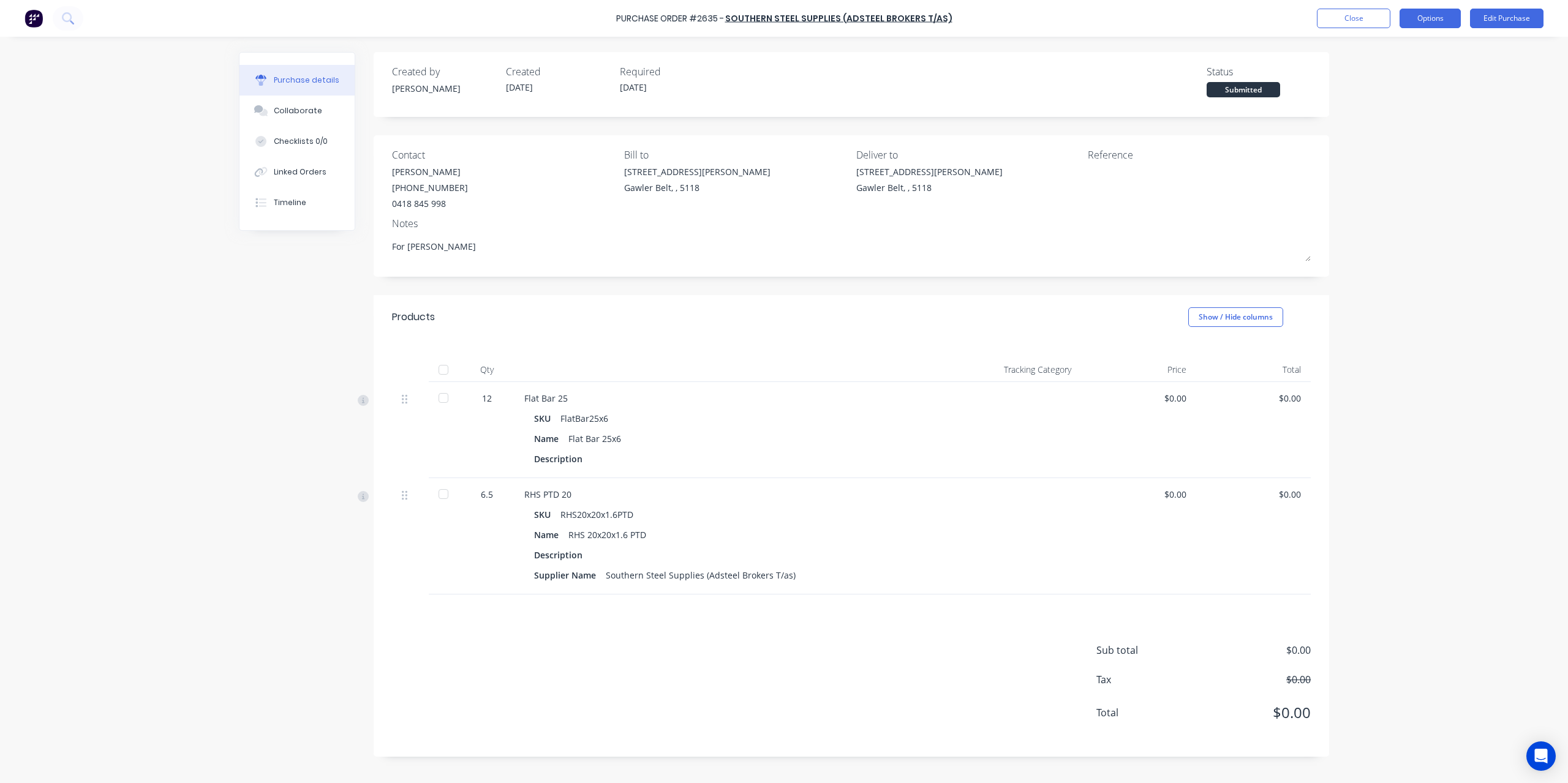
click at [1458, 22] on button "Options" at bounding box center [1431, 18] width 61 height 20
click at [1388, 83] on button "Convert to Bill" at bounding box center [1402, 73] width 117 height 24
type textarea "x"
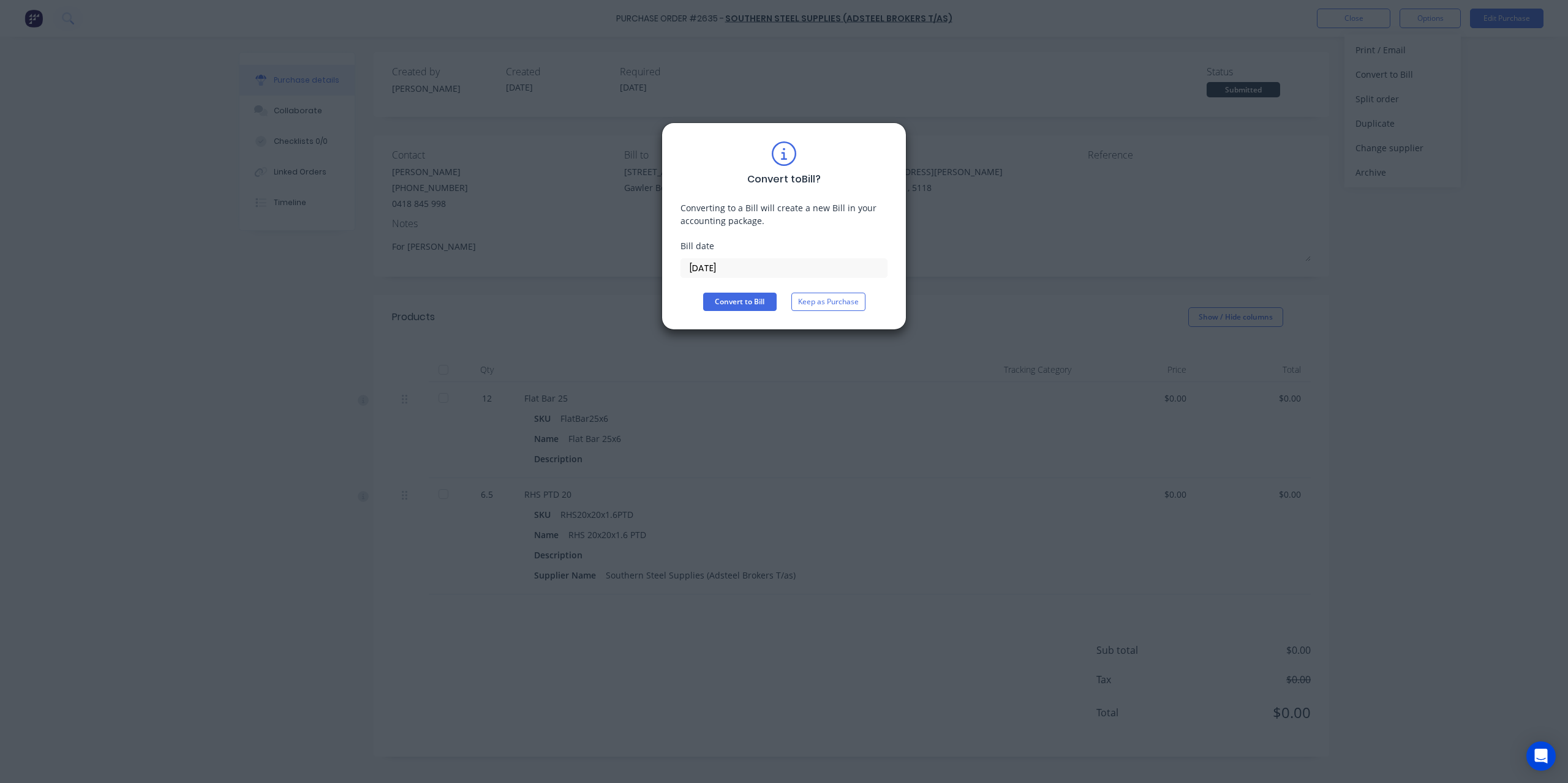
click at [817, 269] on input "[DATE]" at bounding box center [784, 268] width 206 height 18
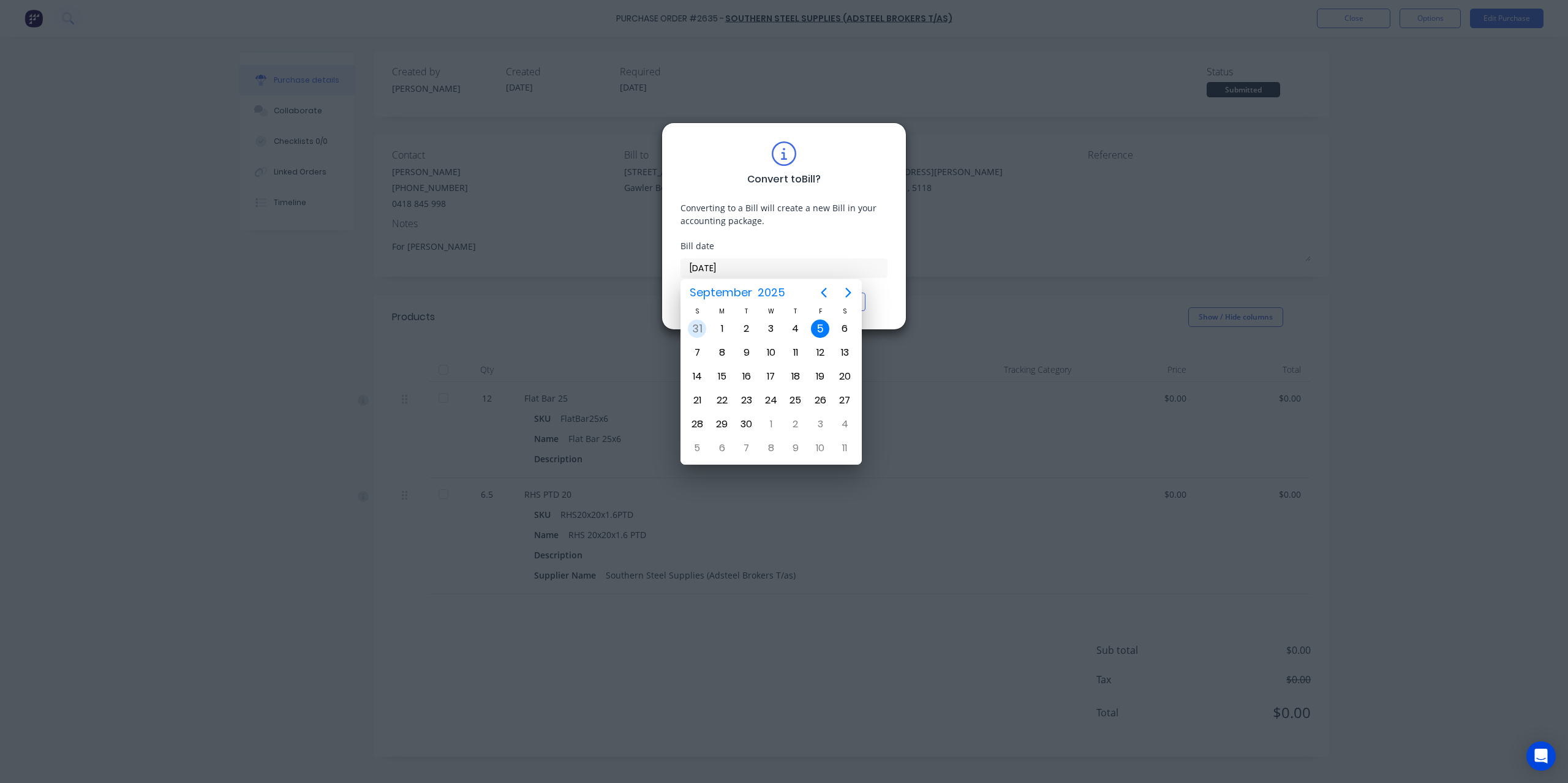
click at [693, 330] on div "31" at bounding box center [697, 329] width 18 height 18
type input "31/08/25"
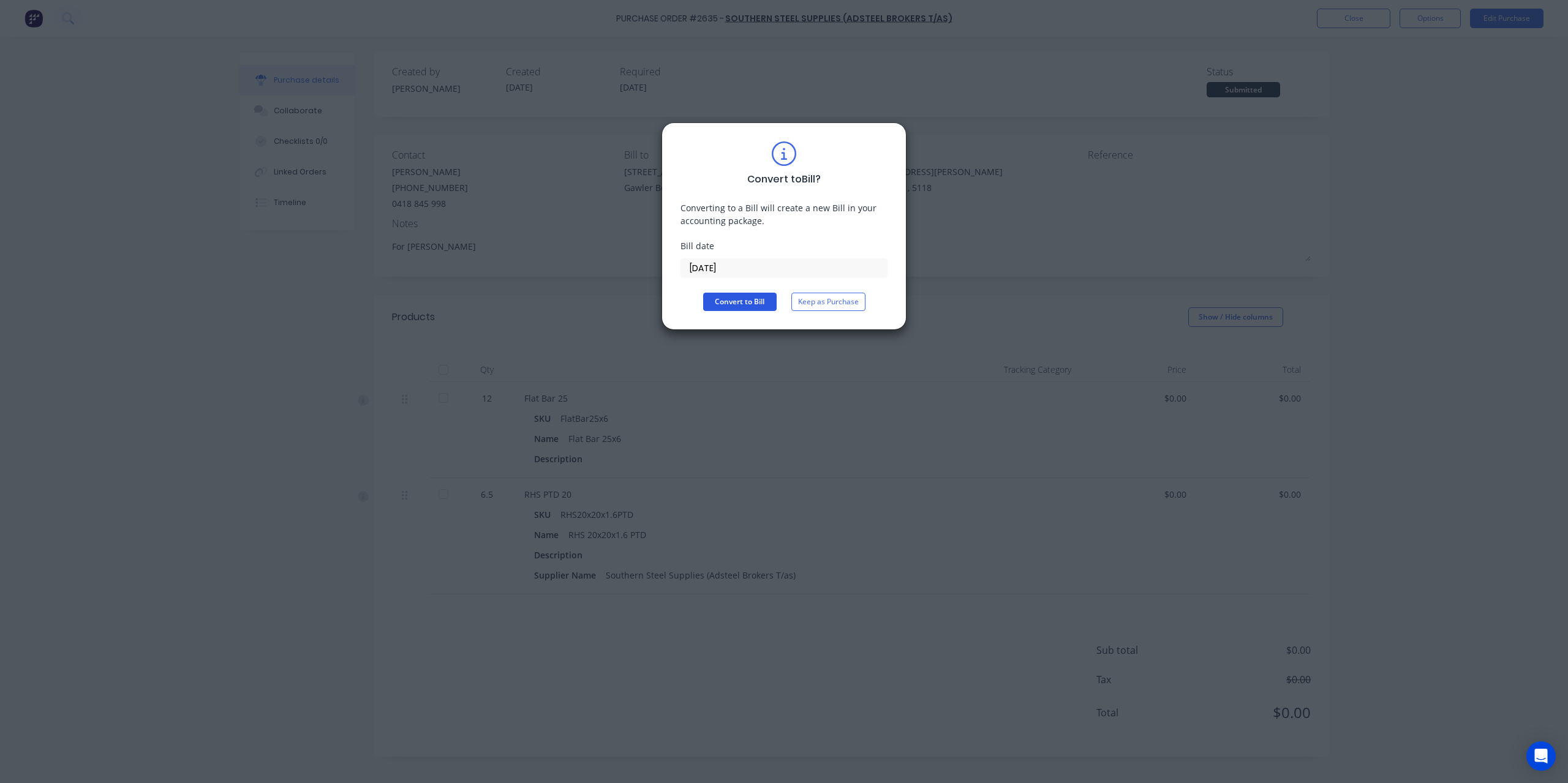
click at [747, 305] on button "Convert to Bill" at bounding box center [739, 302] width 73 height 18
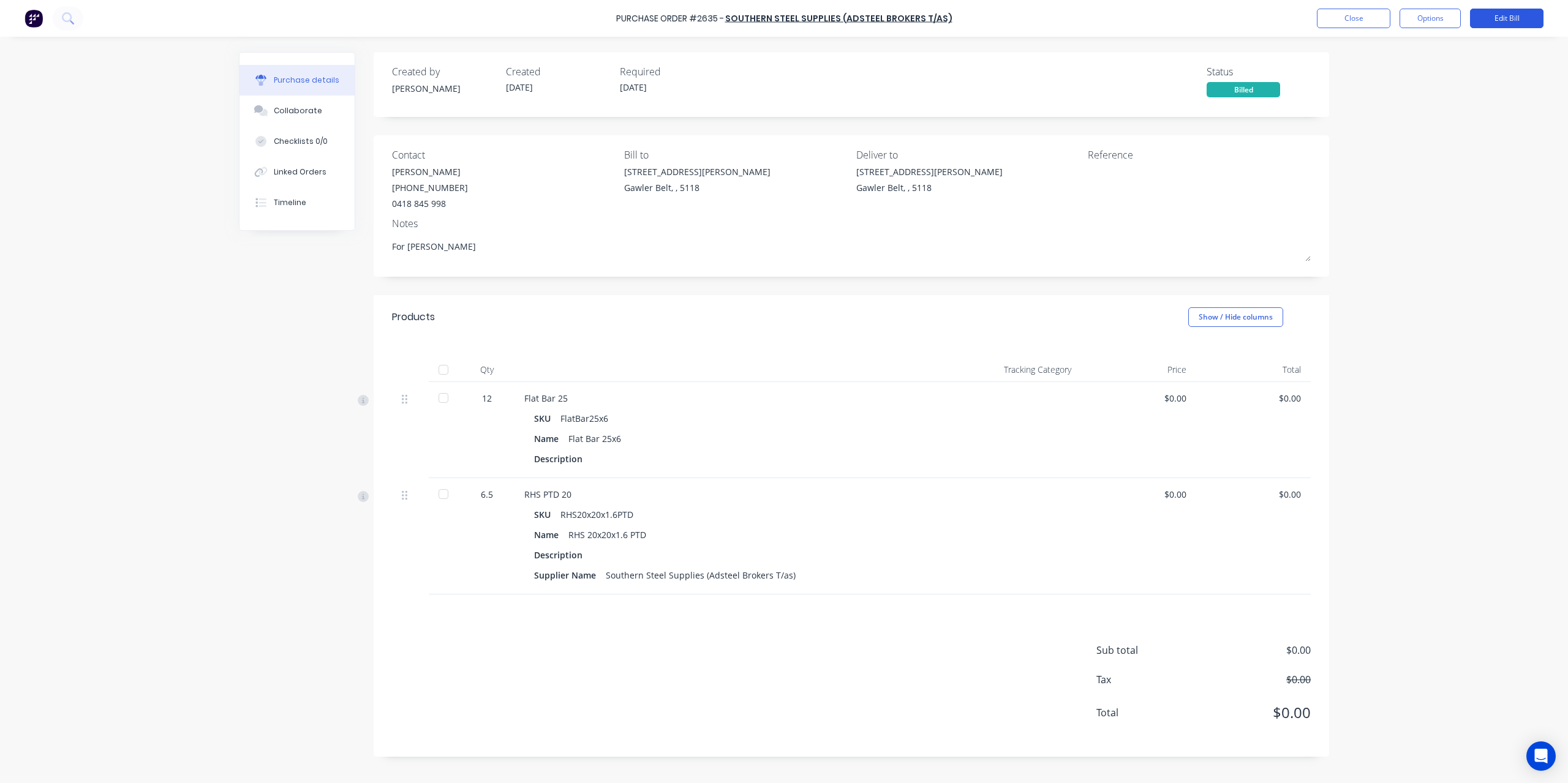
click at [1517, 20] on button "Edit Bill" at bounding box center [1506, 18] width 73 height 20
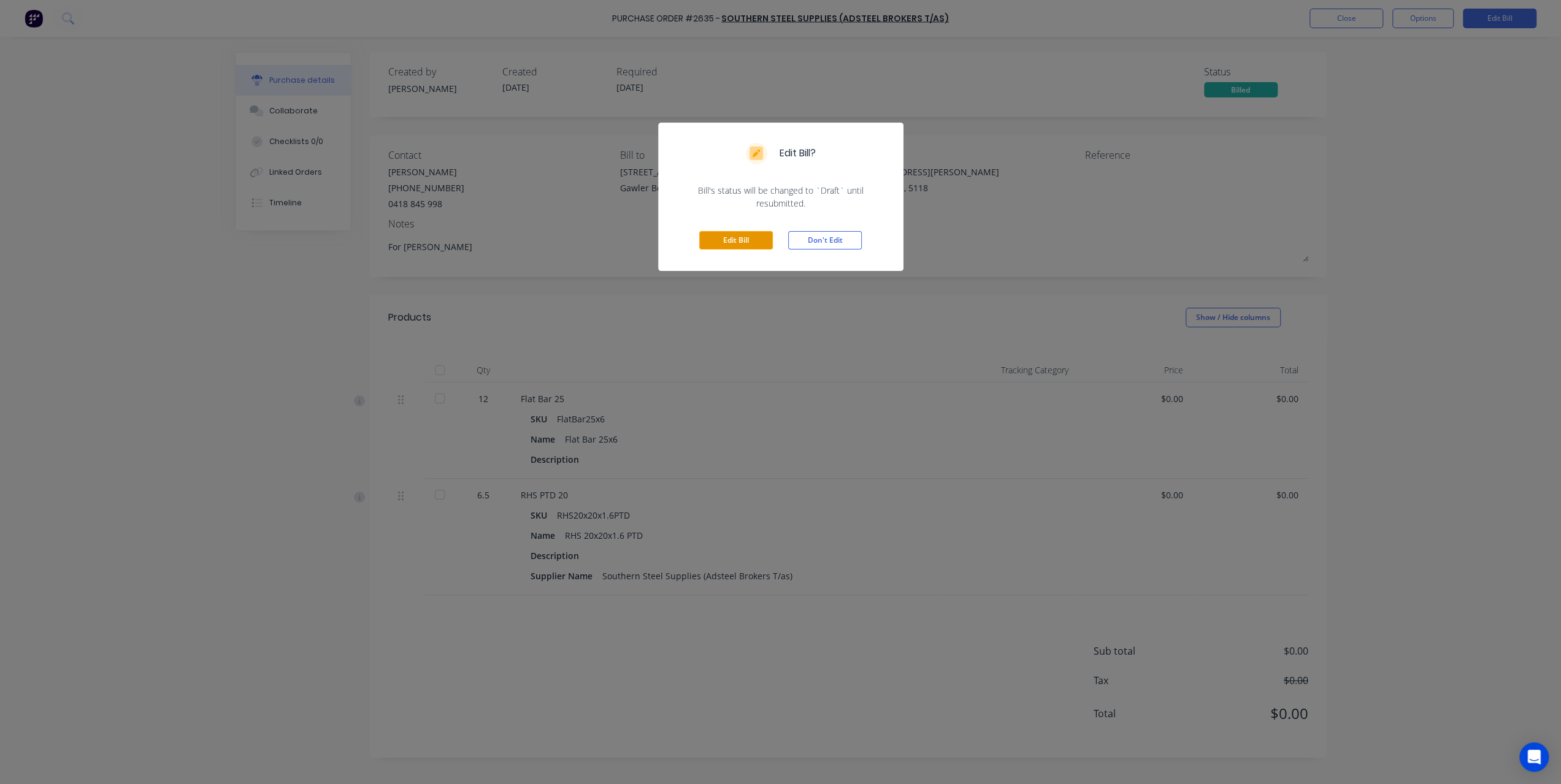
click at [747, 235] on button "Edit Bill" at bounding box center [735, 241] width 73 height 18
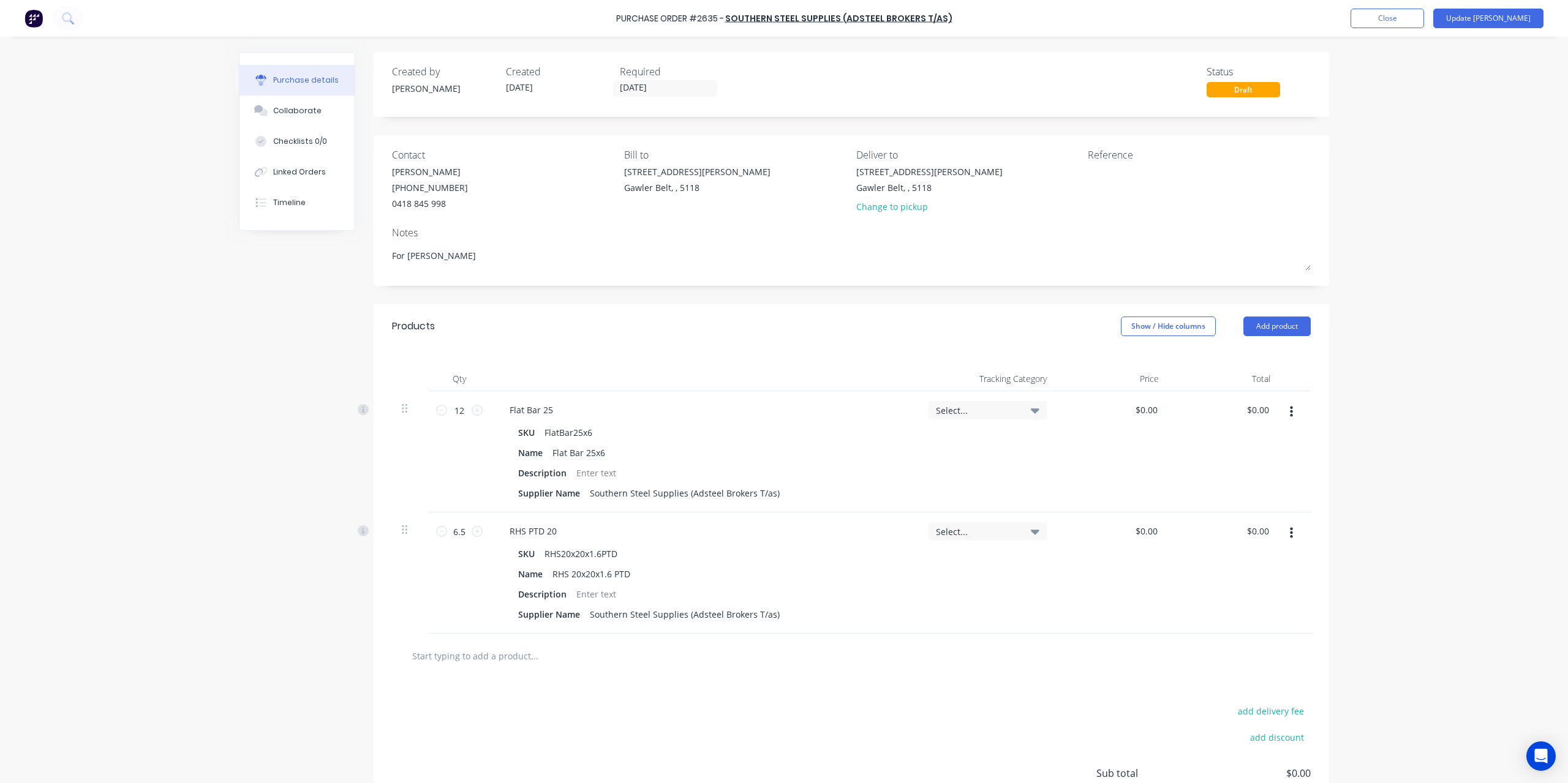
type textarea "x"
click at [1132, 181] on textarea at bounding box center [1164, 179] width 154 height 28
type textarea "INV-16"
type textarea "x"
type textarea "INV-168"
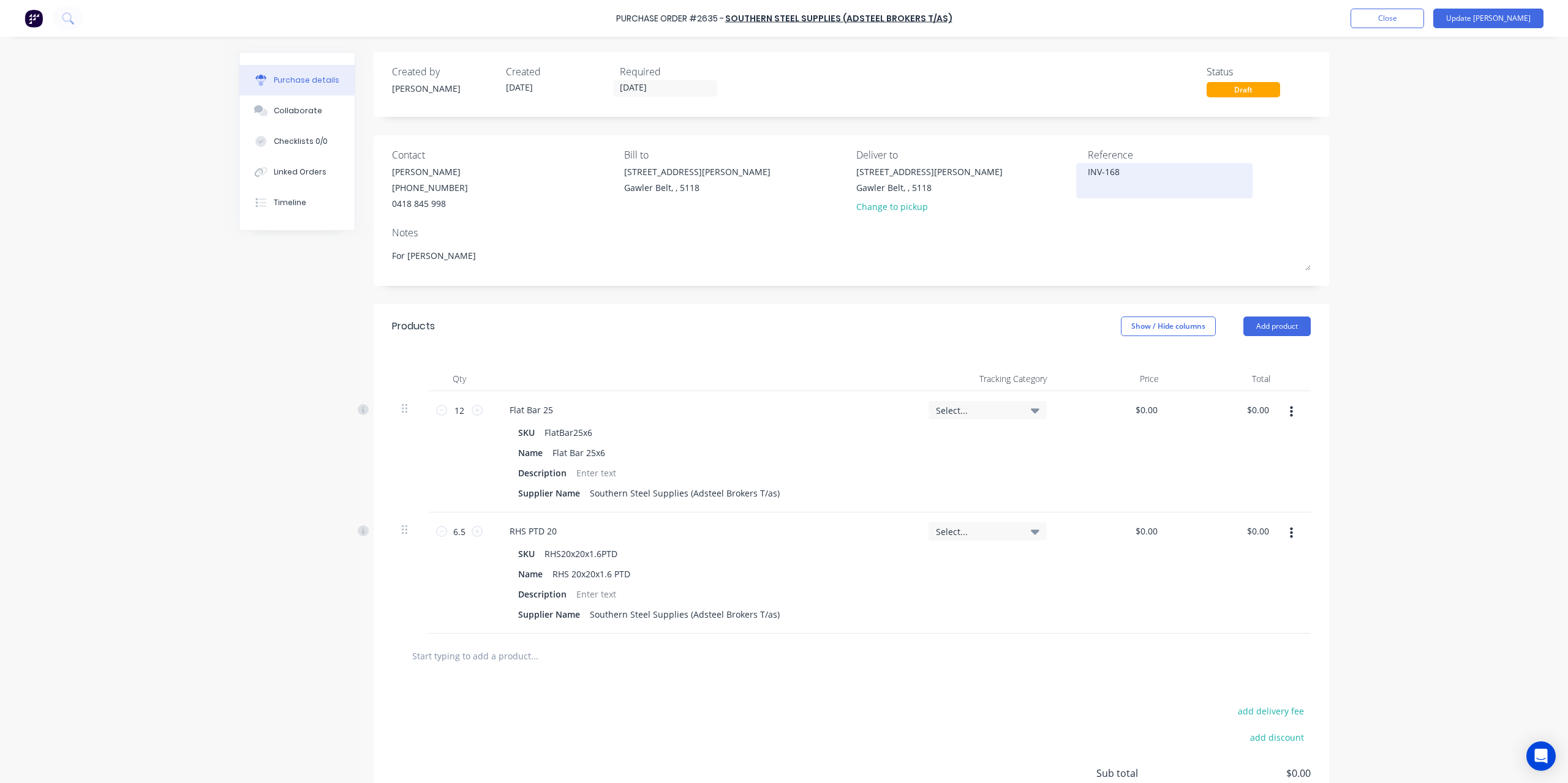
type textarea "x"
type textarea "INV-1686"
type textarea "x"
type textarea "INV-16866"
type textarea "x"
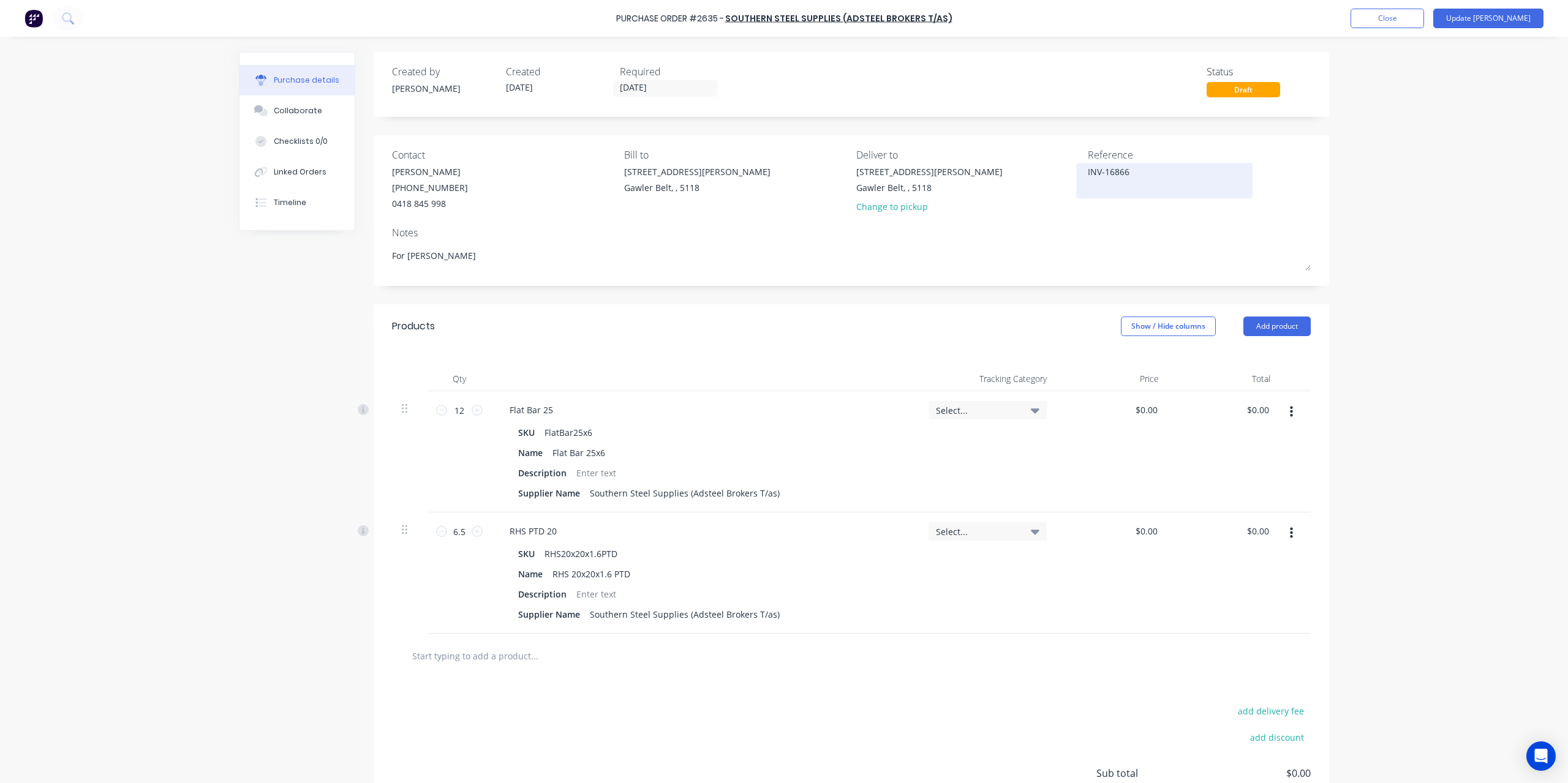
type textarea "INV-168661"
type textarea "x"
type textarea "INV-1686614"
type textarea "x"
type textarea "INV-1686614"
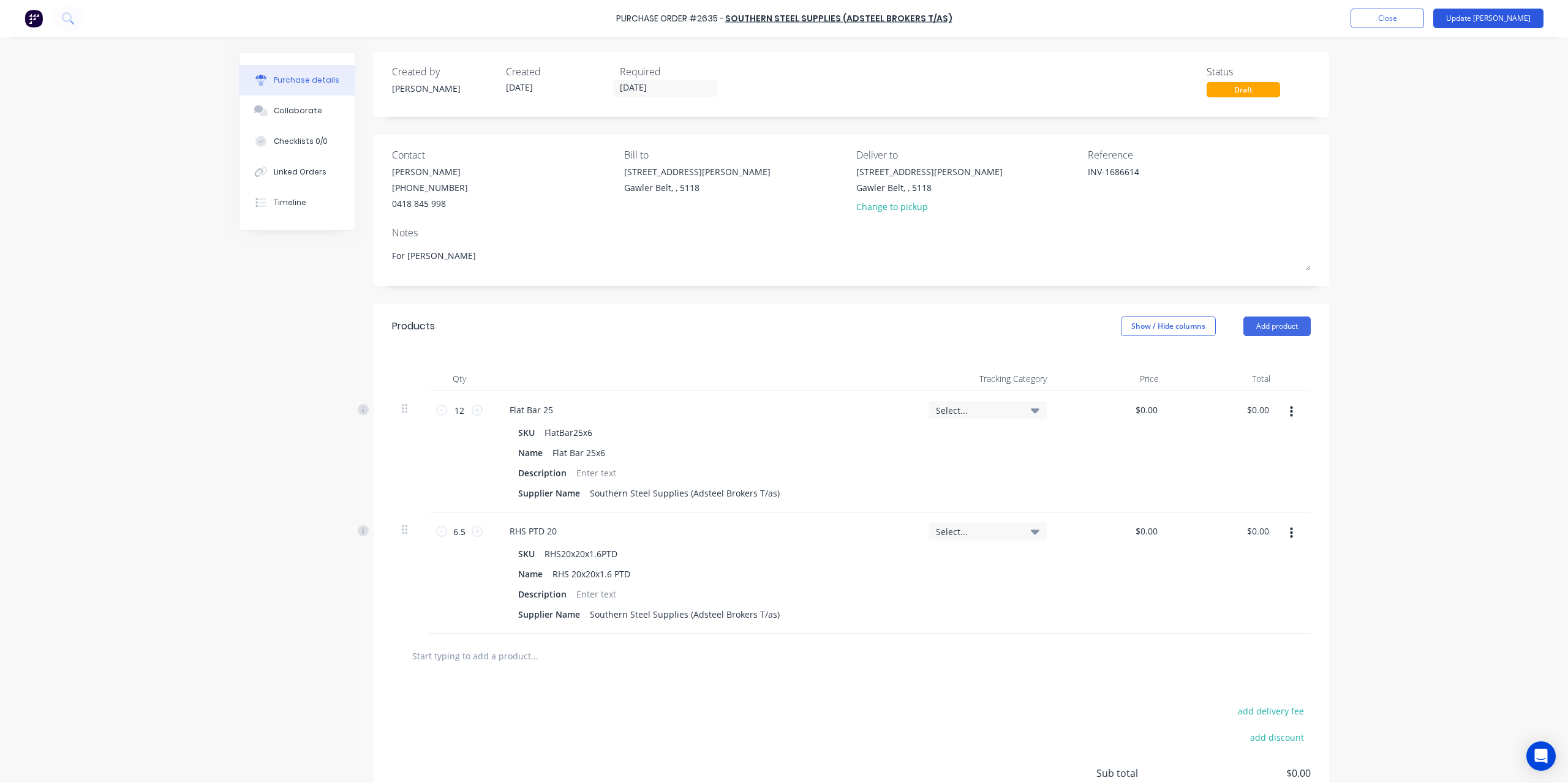
click at [1519, 18] on button "Update [PERSON_NAME]" at bounding box center [1489, 18] width 110 height 20
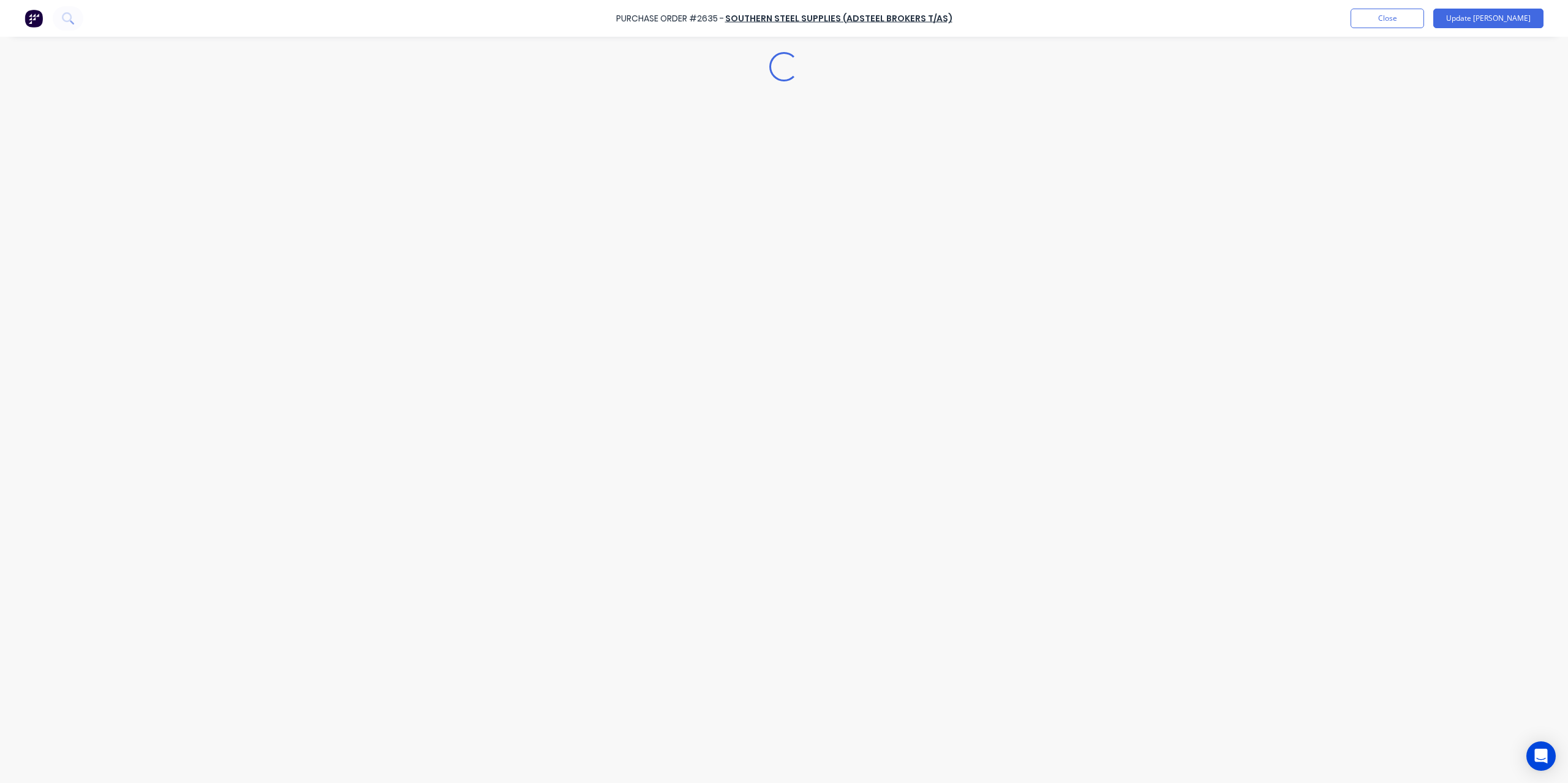
type textarea "x"
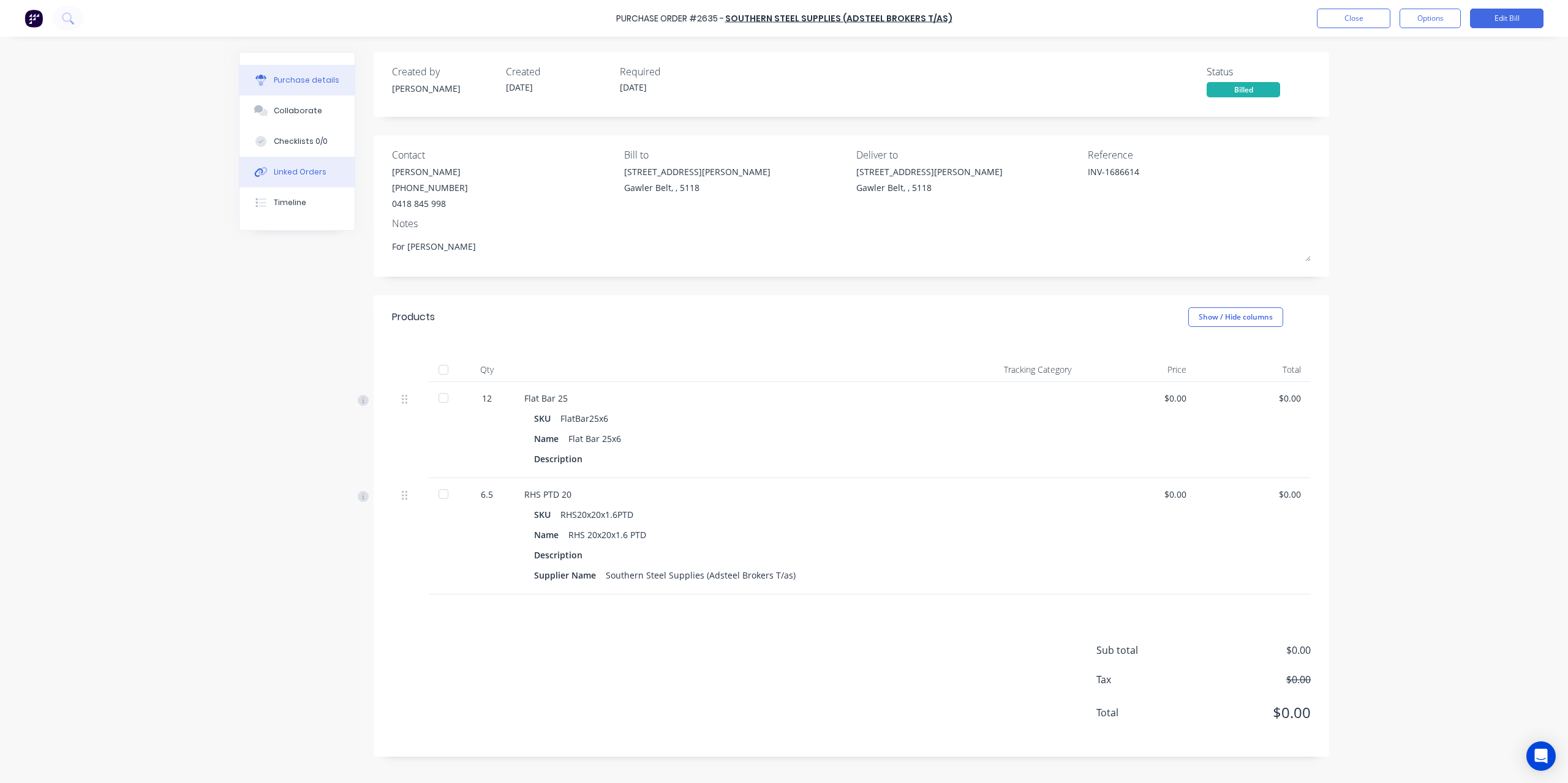
click at [311, 173] on div "Linked Orders" at bounding box center [300, 172] width 52 height 11
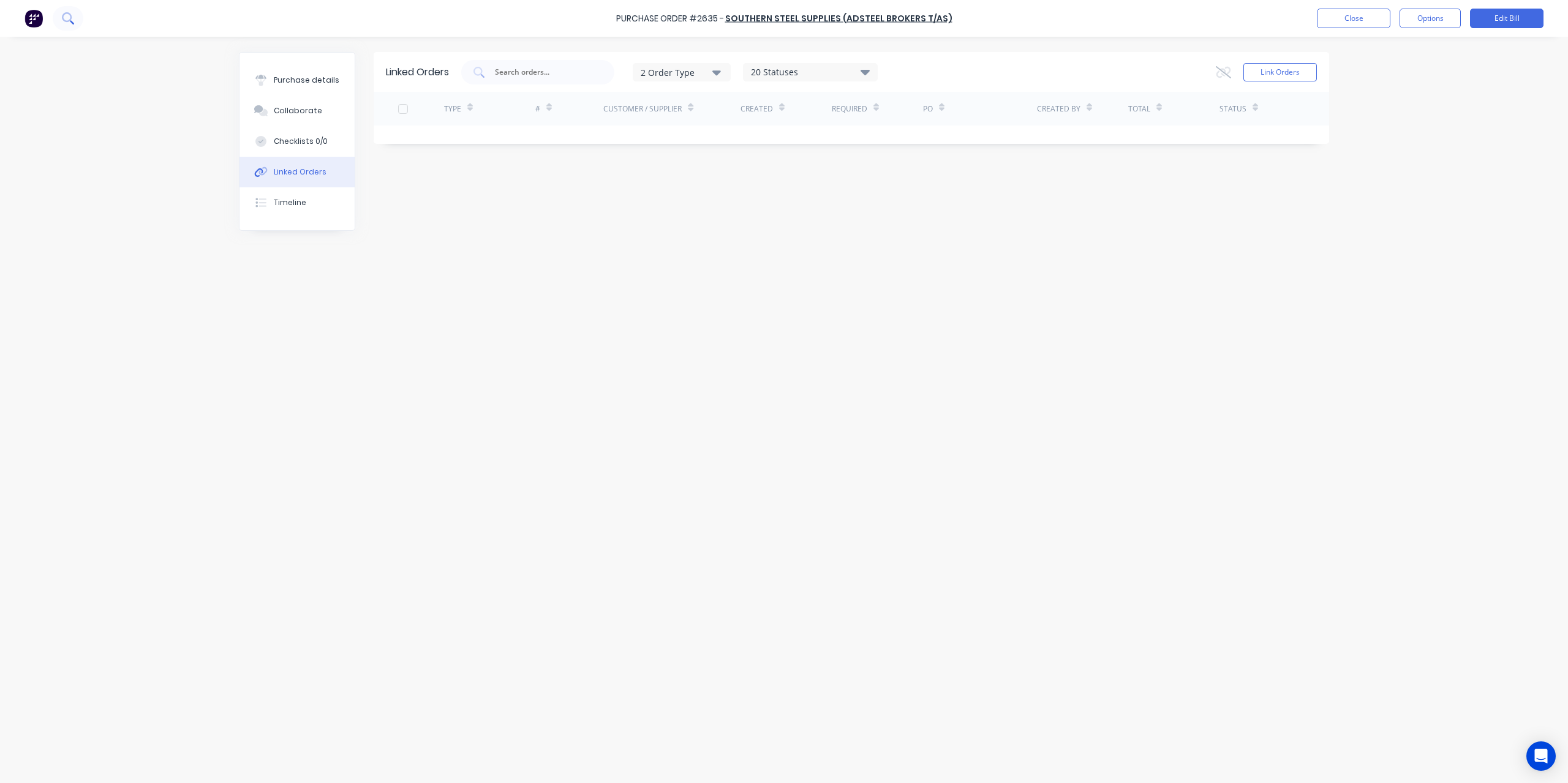
click at [73, 28] on button at bounding box center [68, 18] width 31 height 24
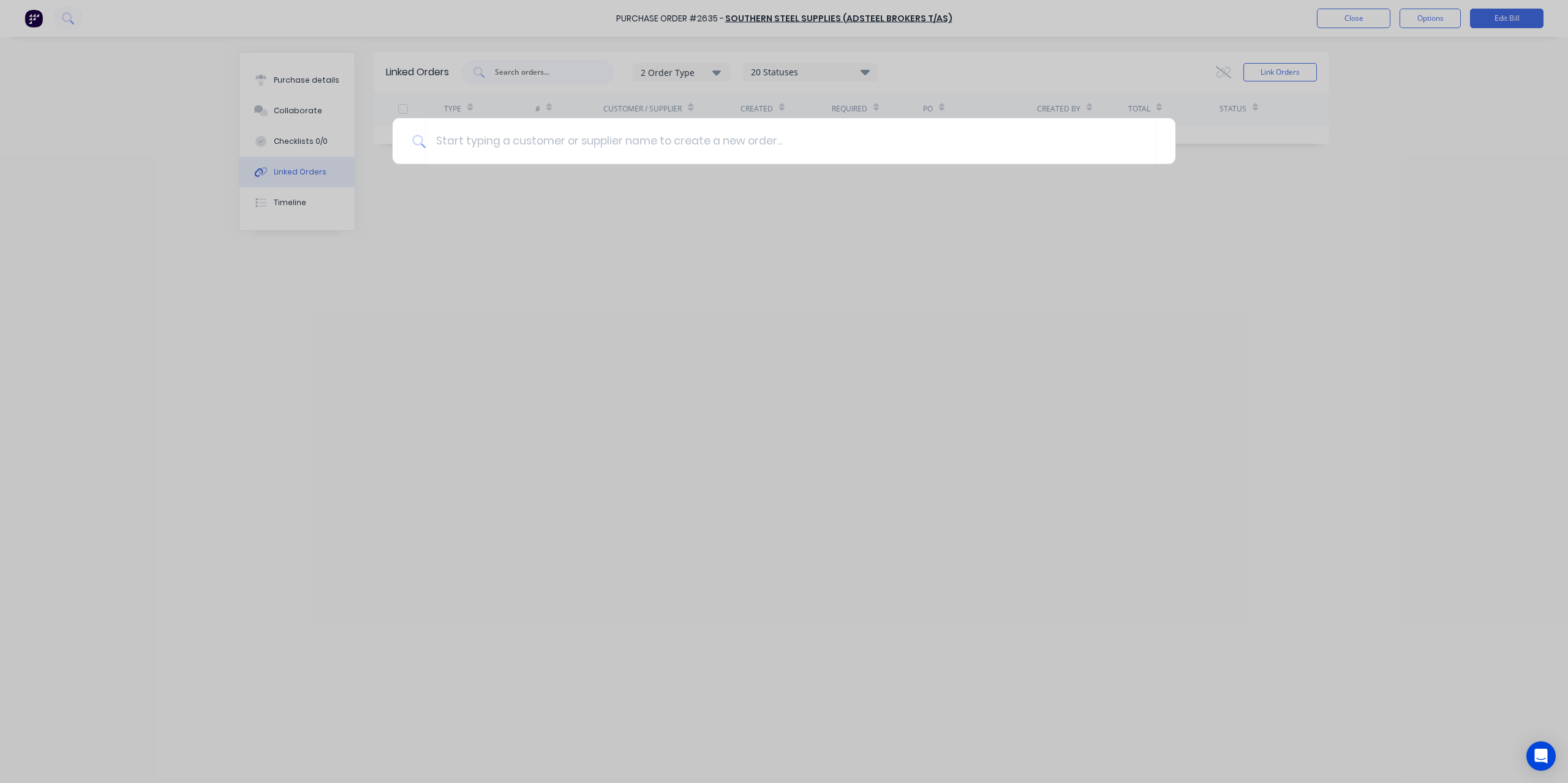
click at [135, 162] on div at bounding box center [784, 391] width 1568 height 783
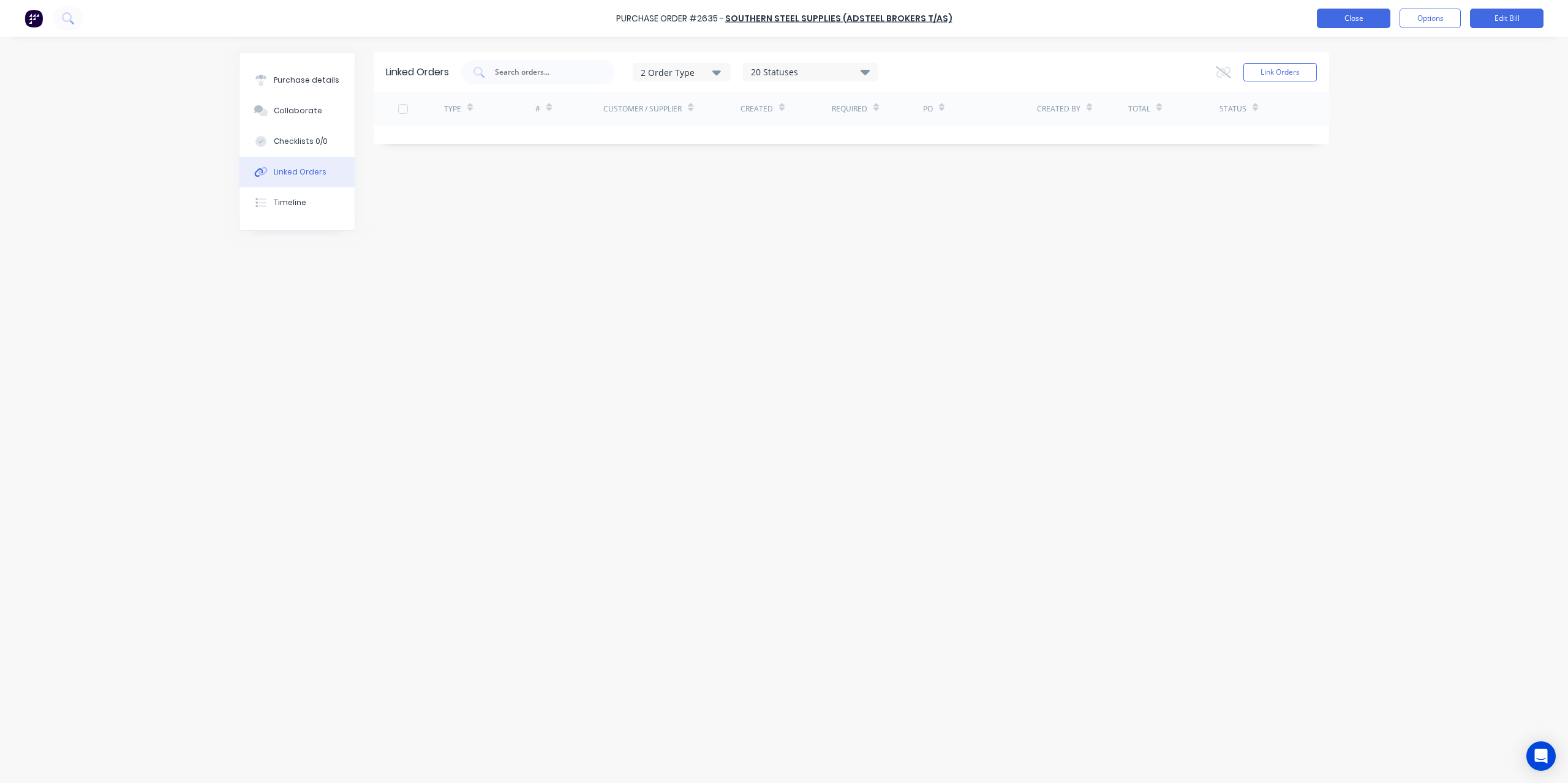
click at [1351, 14] on button "Close" at bounding box center [1353, 18] width 73 height 20
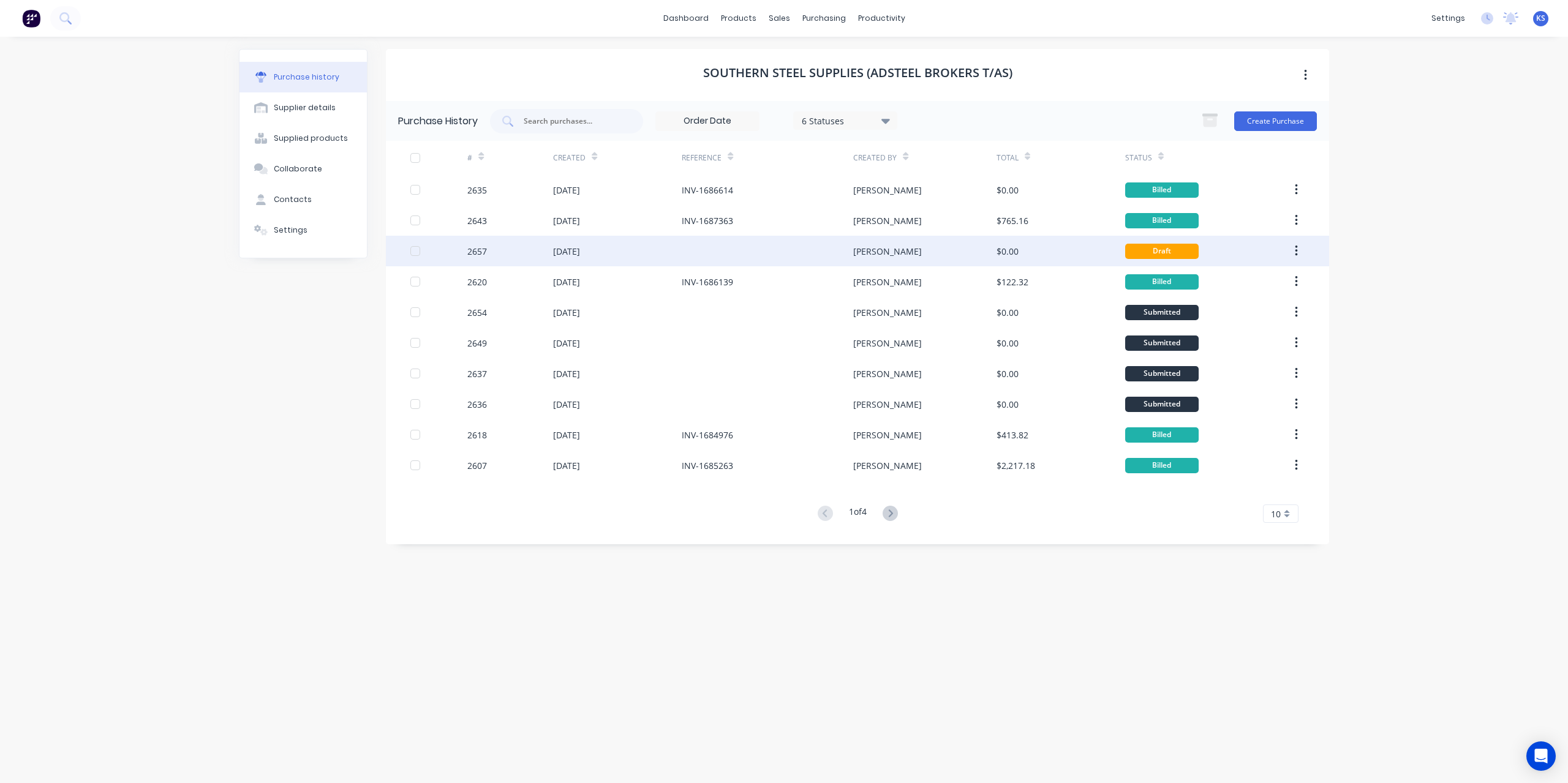
click at [582, 259] on div "[DATE]" at bounding box center [617, 251] width 128 height 31
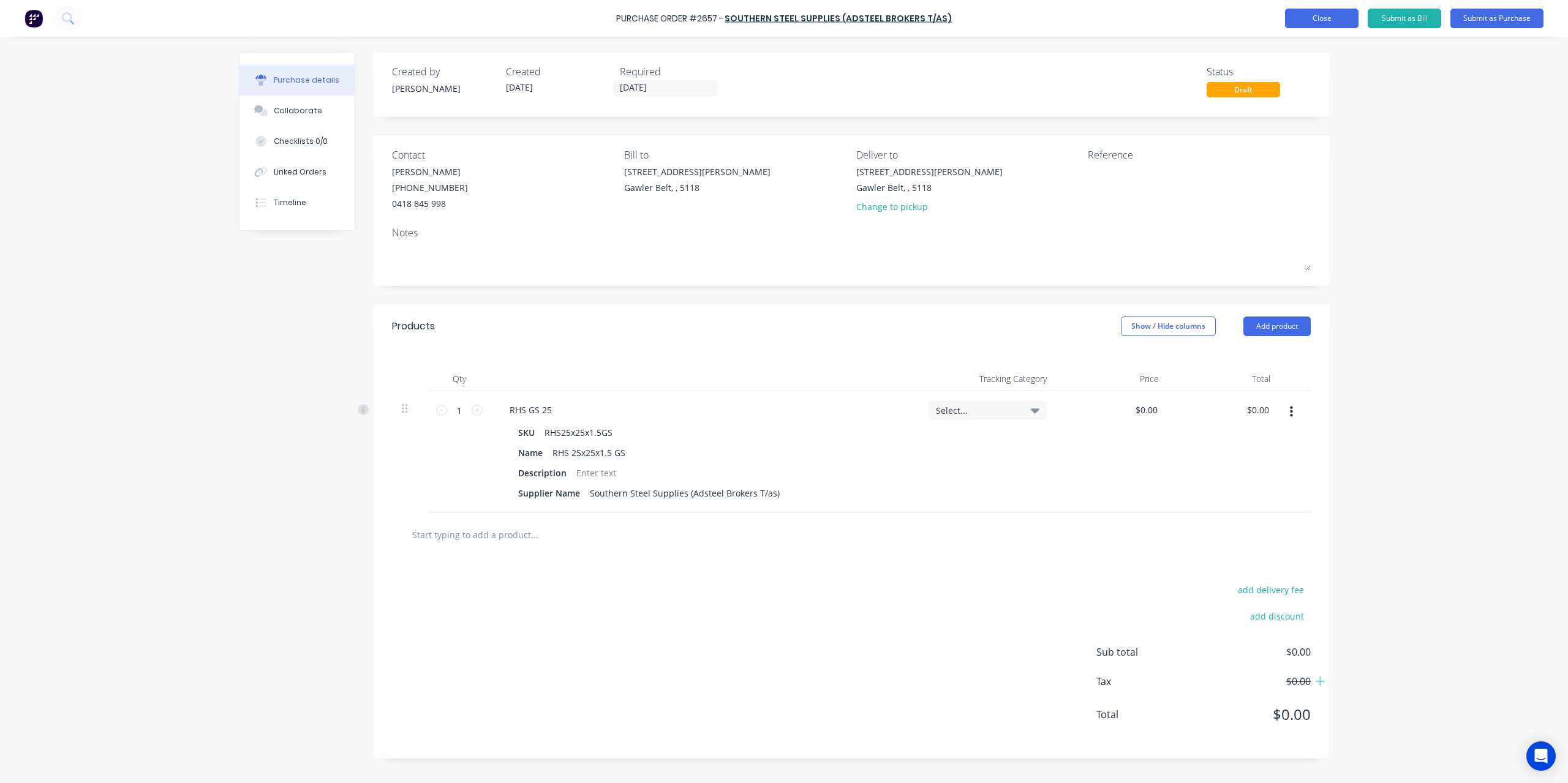
click at [1311, 25] on button "Close" at bounding box center [1321, 18] width 73 height 20
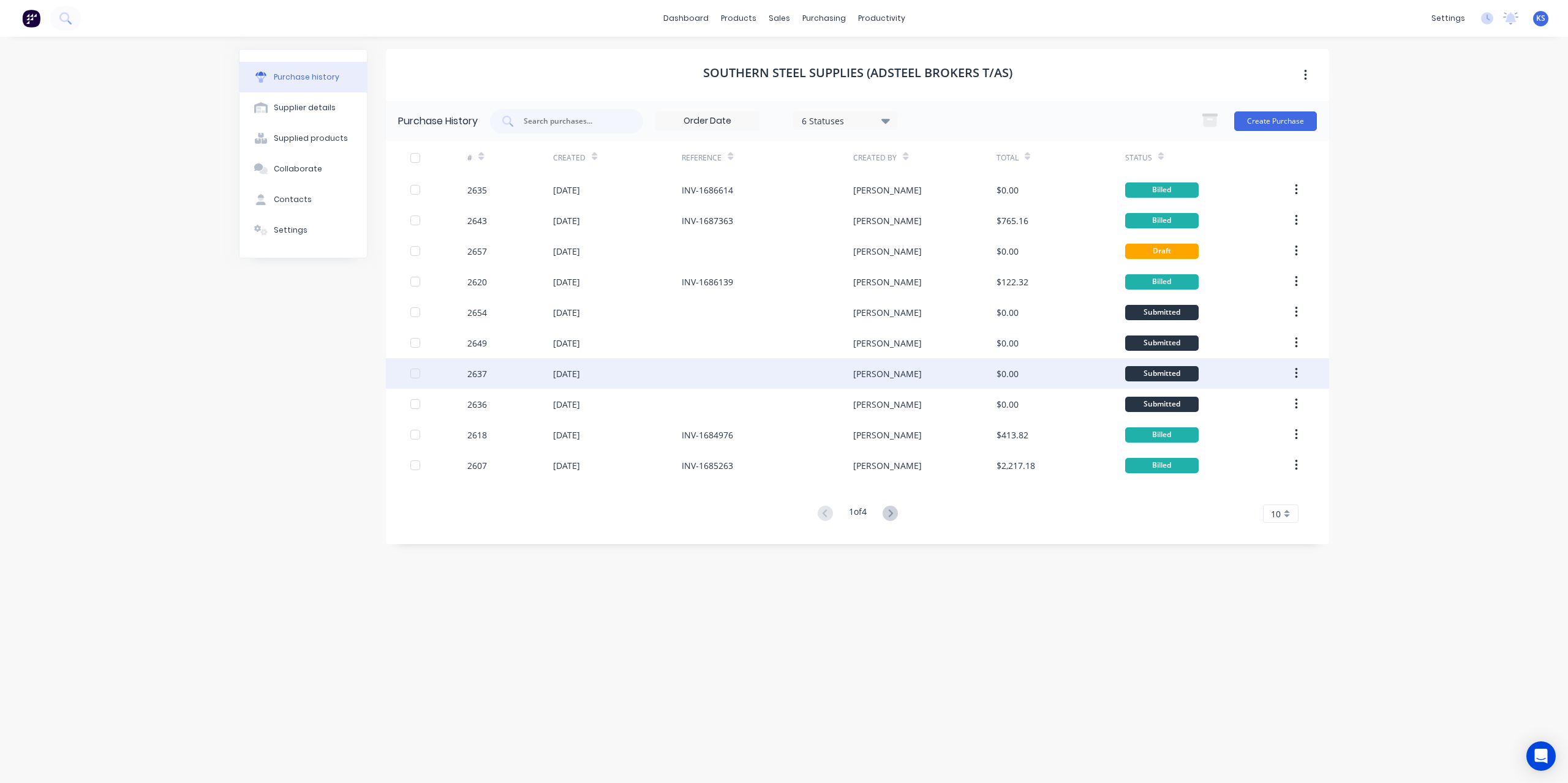
click at [503, 373] on div "2637" at bounding box center [509, 374] width 86 height 31
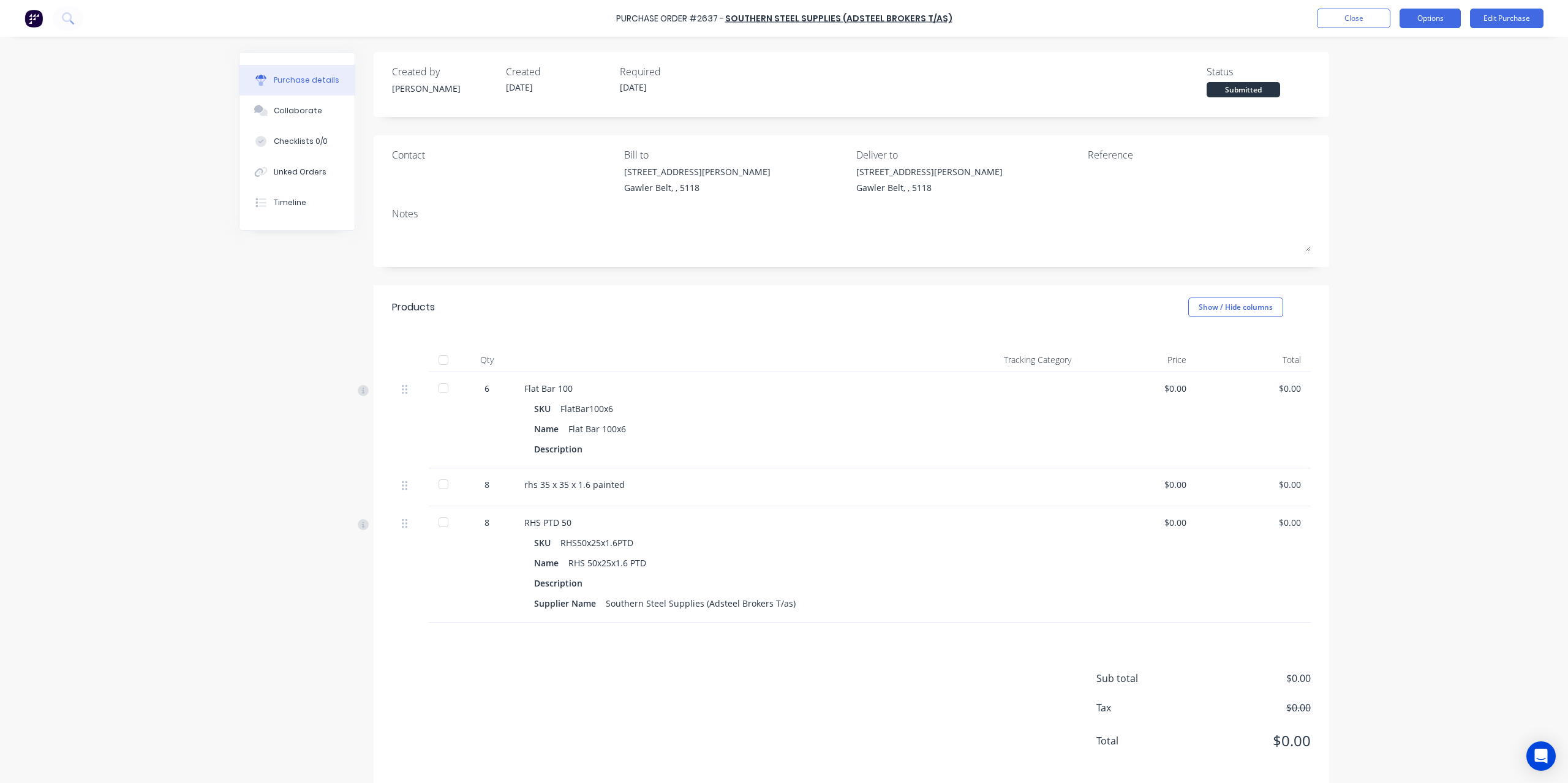
click at [1436, 20] on button "Options" at bounding box center [1431, 18] width 61 height 20
click at [1375, 73] on div "Convert to Bill" at bounding box center [1403, 75] width 94 height 18
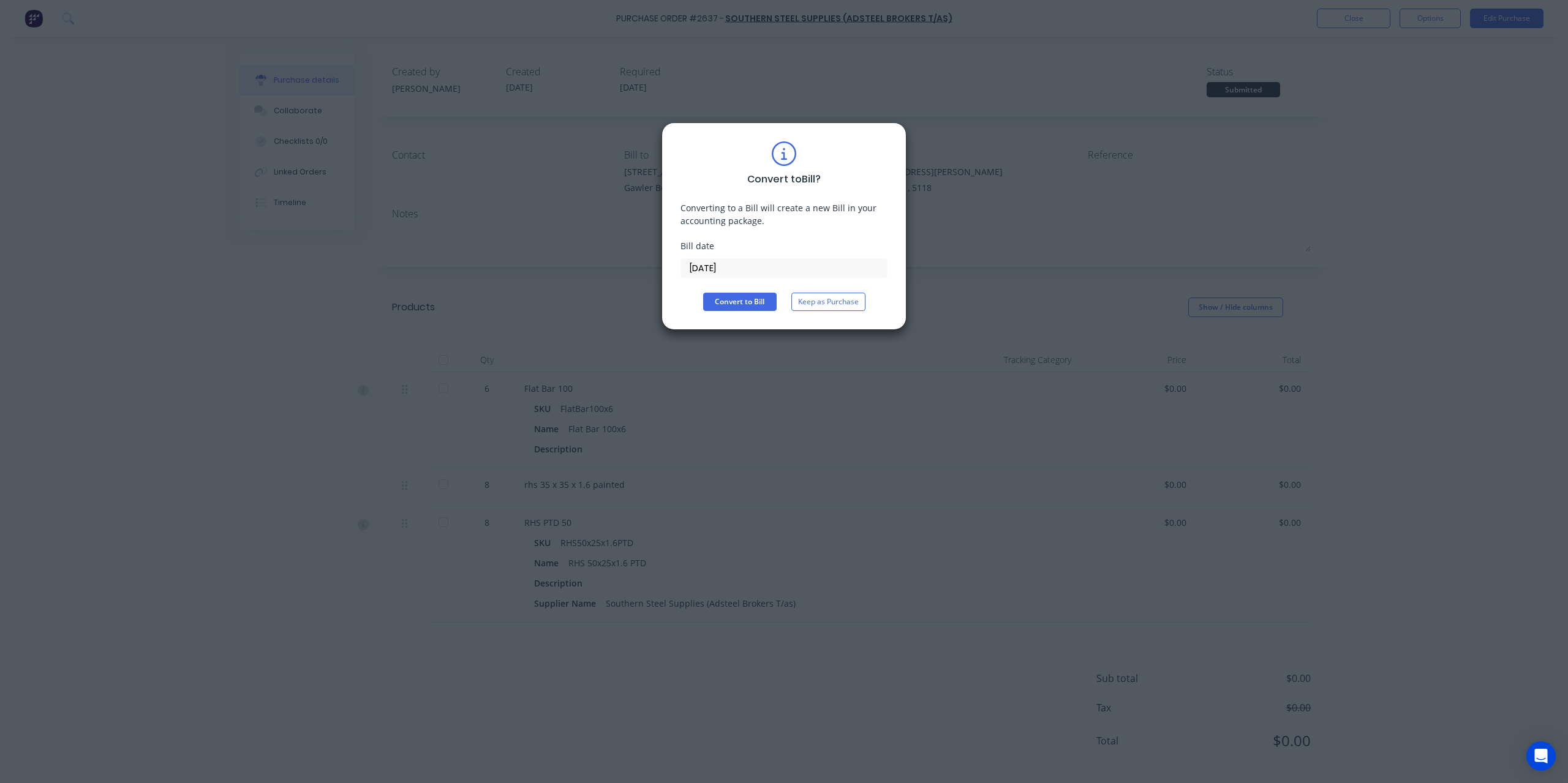
click at [759, 265] on input "[DATE]" at bounding box center [784, 268] width 206 height 18
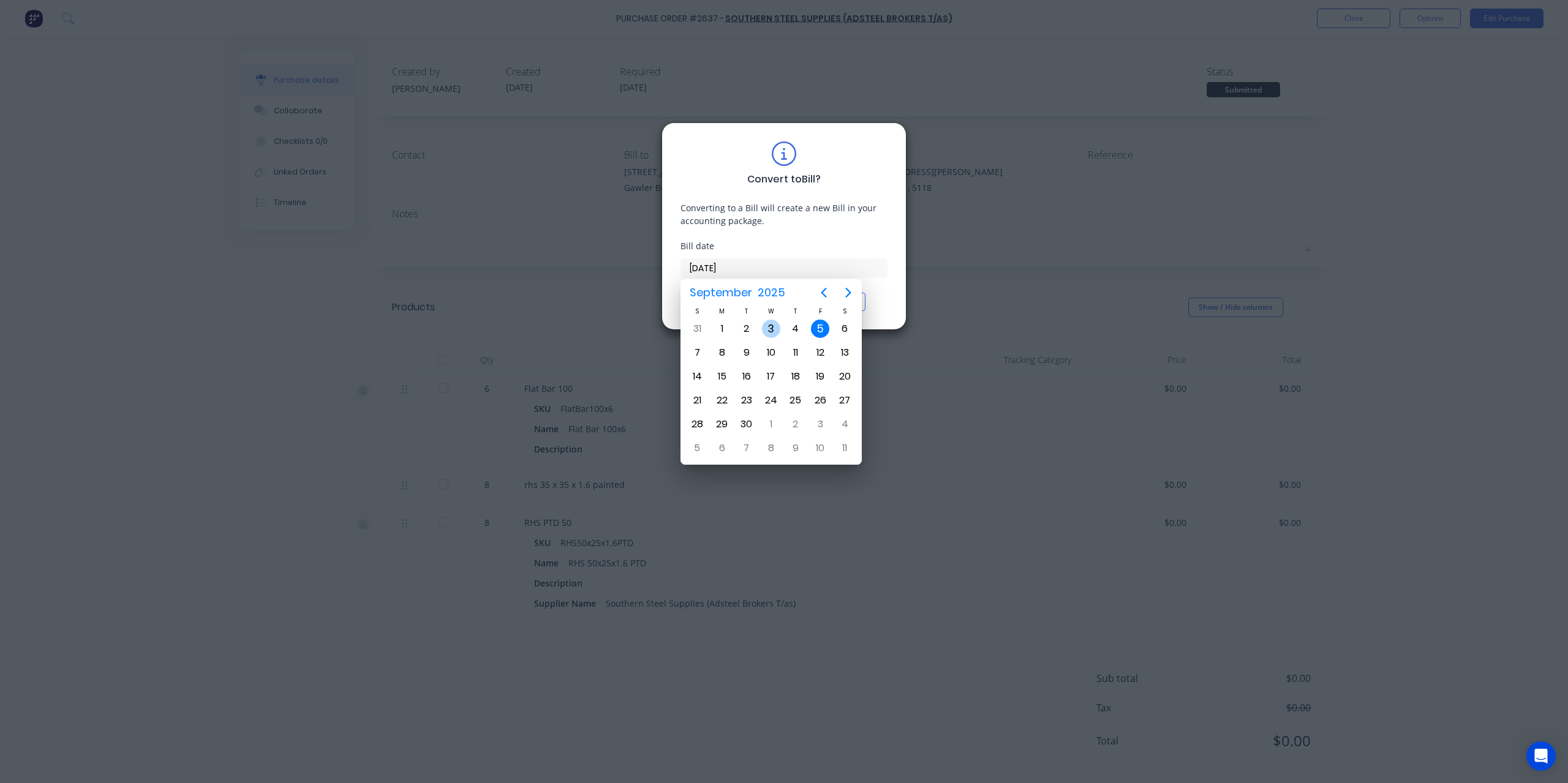
click at [771, 328] on div "3" at bounding box center [771, 329] width 18 height 18
type input "[DATE]"
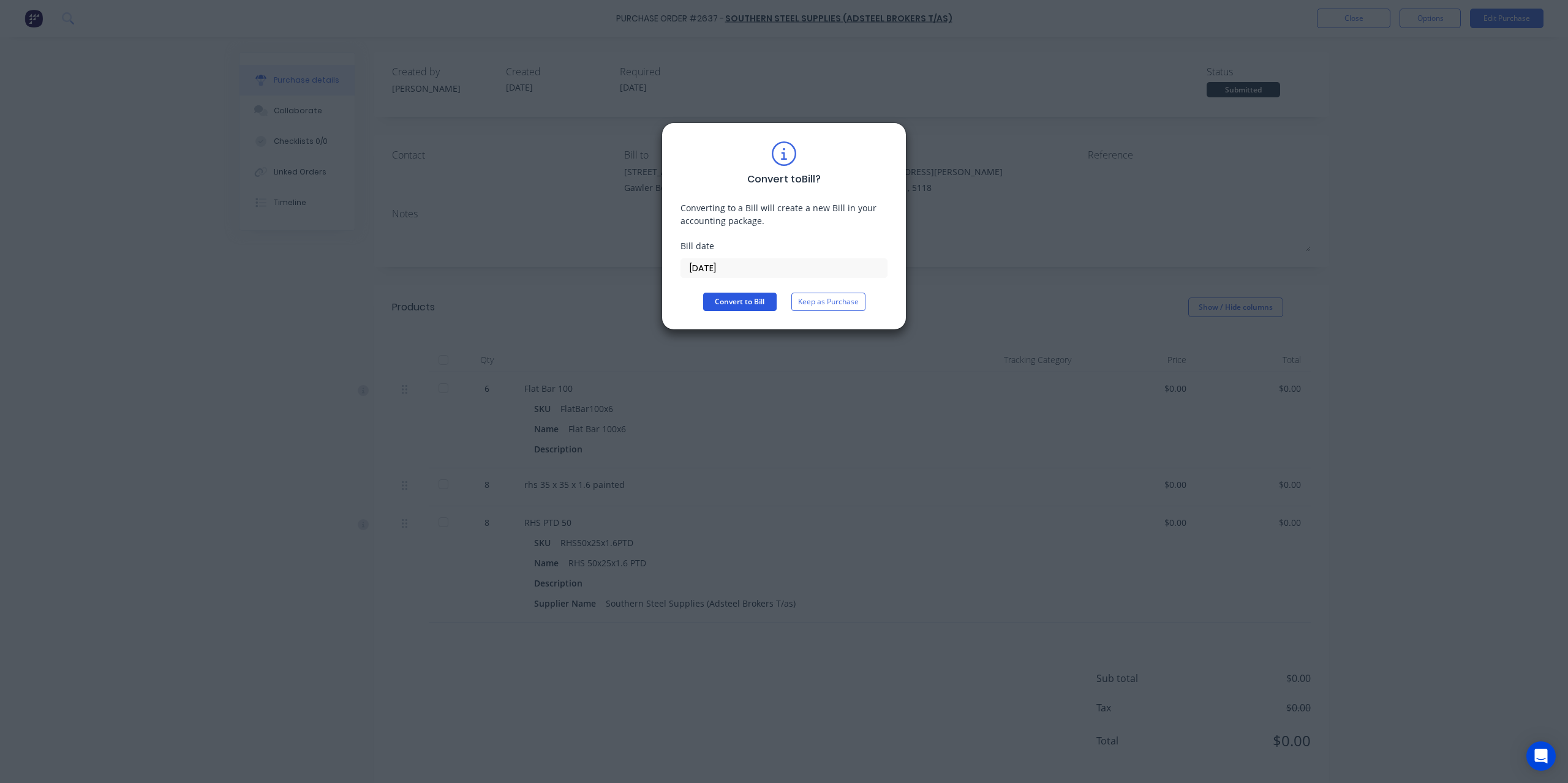
click at [733, 302] on button "Convert to Bill" at bounding box center [739, 302] width 73 height 18
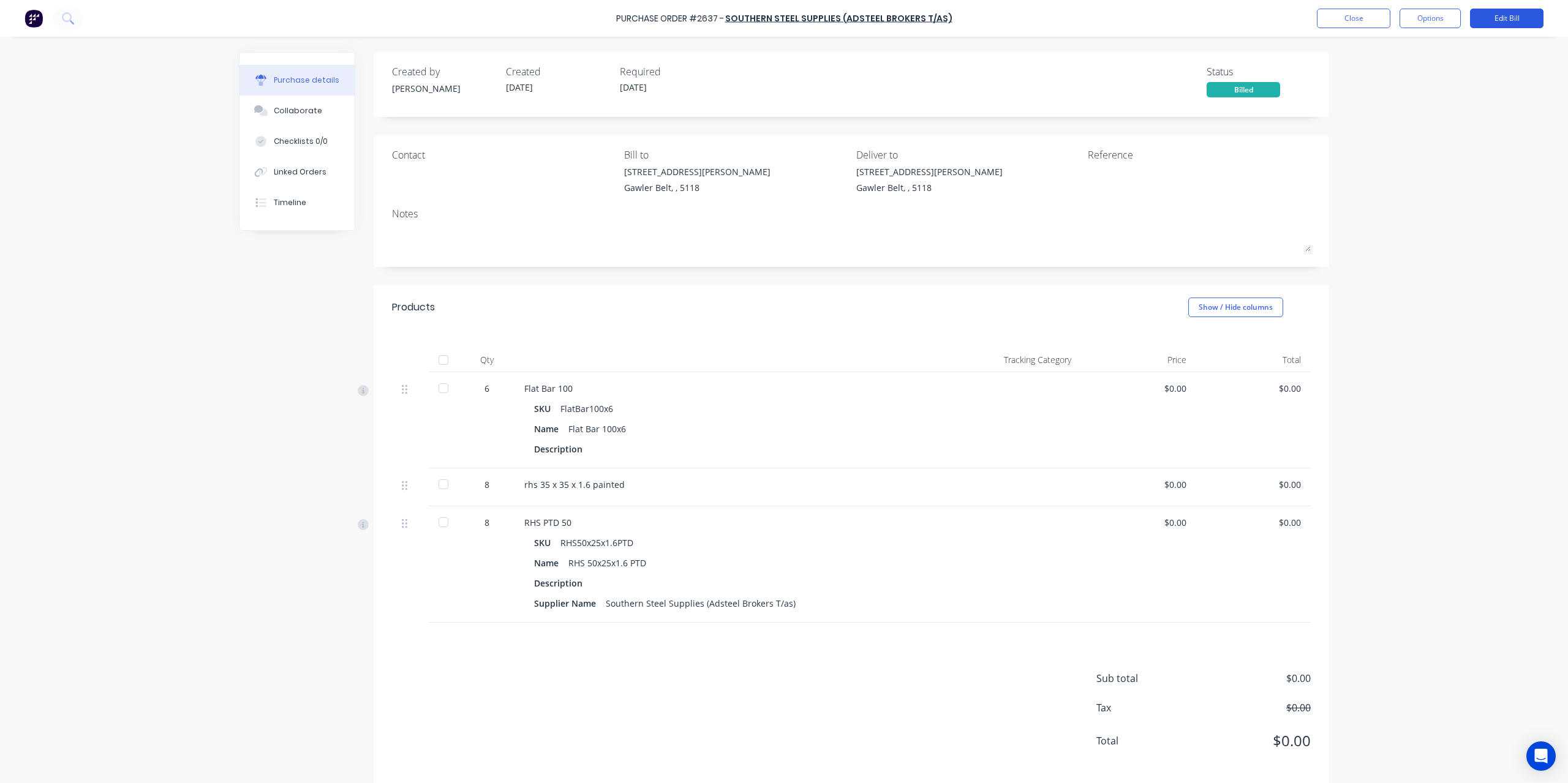
click at [1521, 21] on button "Edit Bill" at bounding box center [1506, 18] width 73 height 20
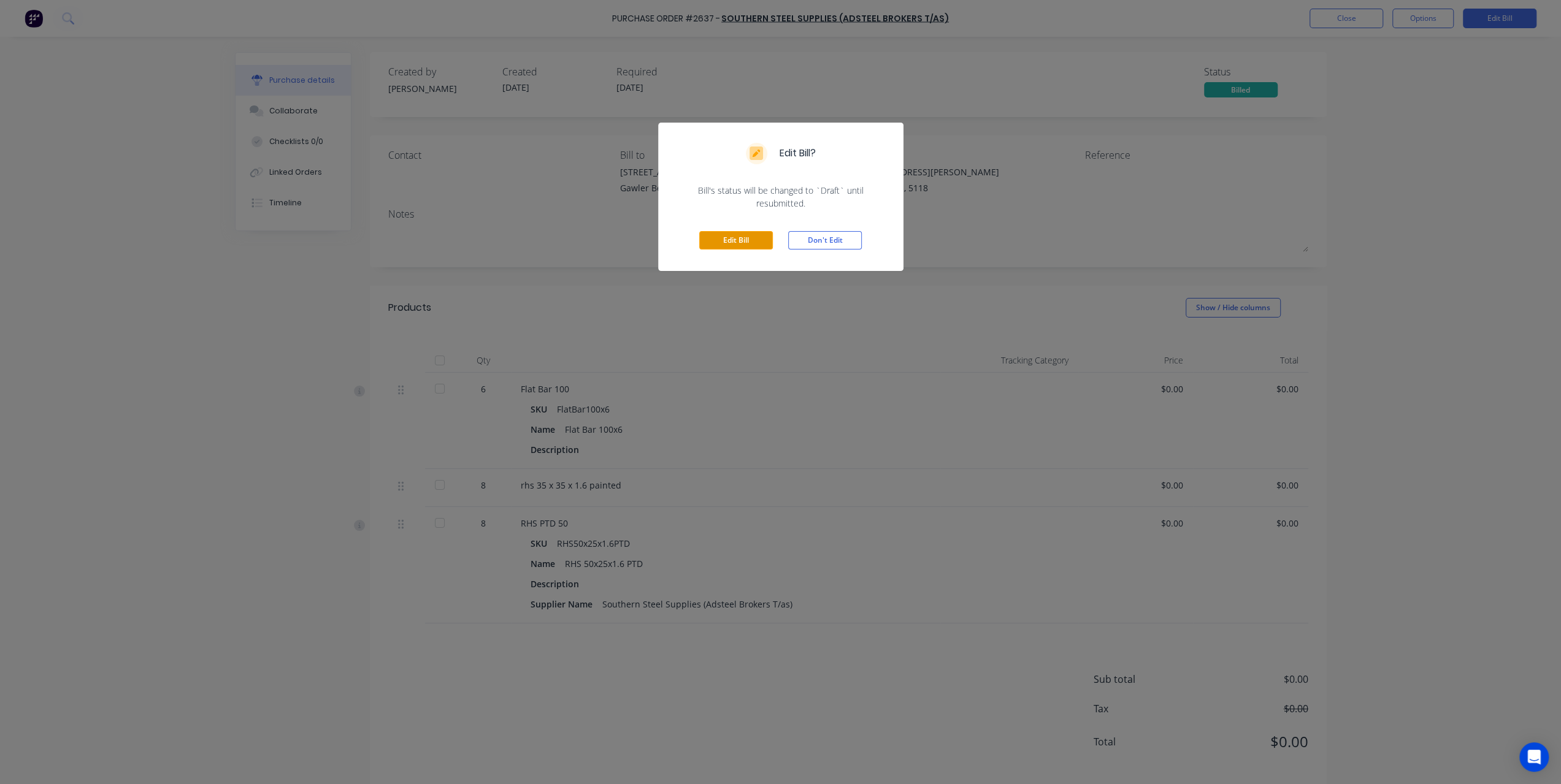
click at [753, 241] on button "Edit Bill" at bounding box center [735, 241] width 73 height 18
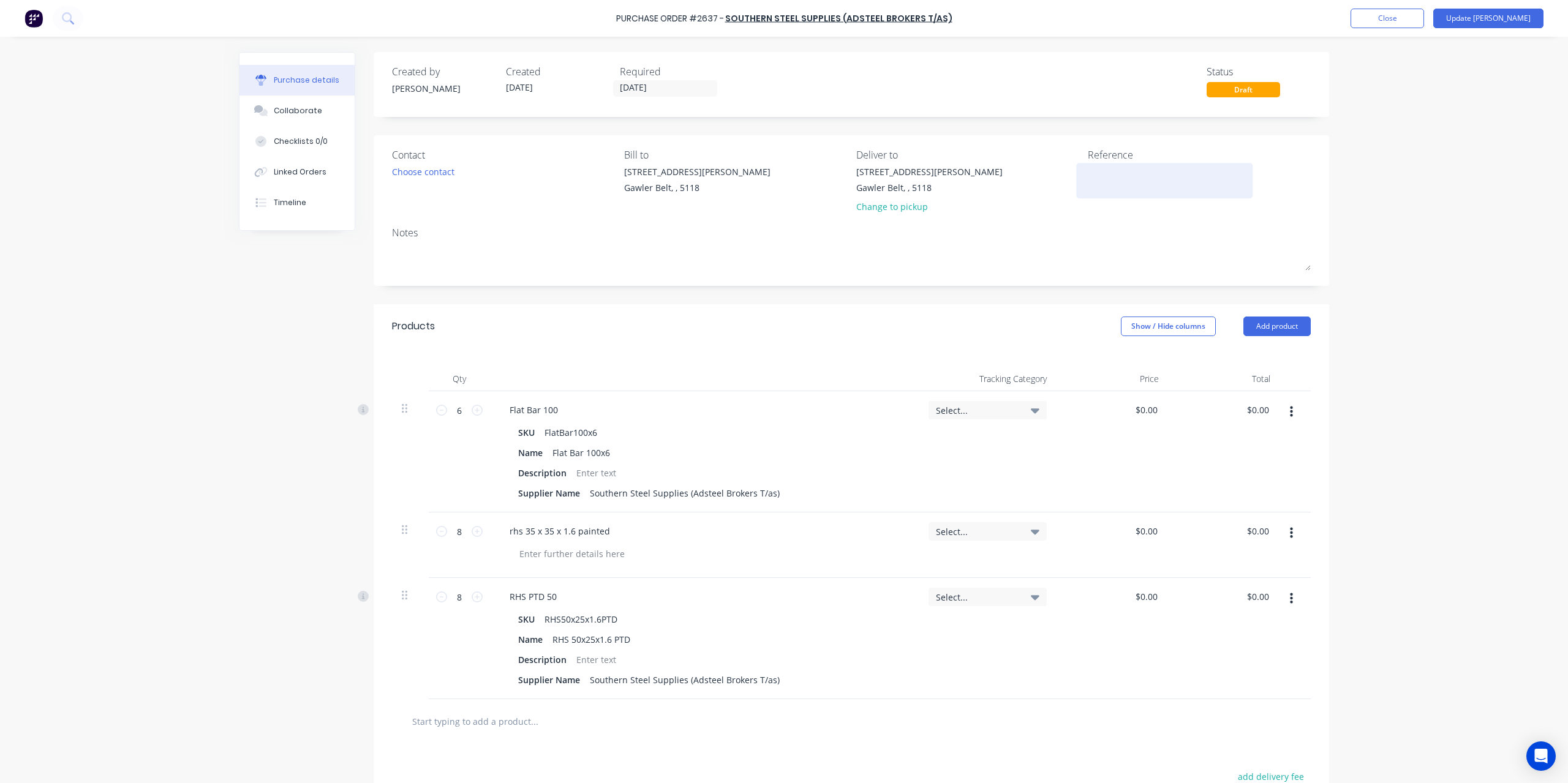
click at [1122, 187] on textarea at bounding box center [1164, 179] width 154 height 28
type textarea "INV-168697"
type textarea "x"
type textarea "INV-1686974"
type textarea "x"
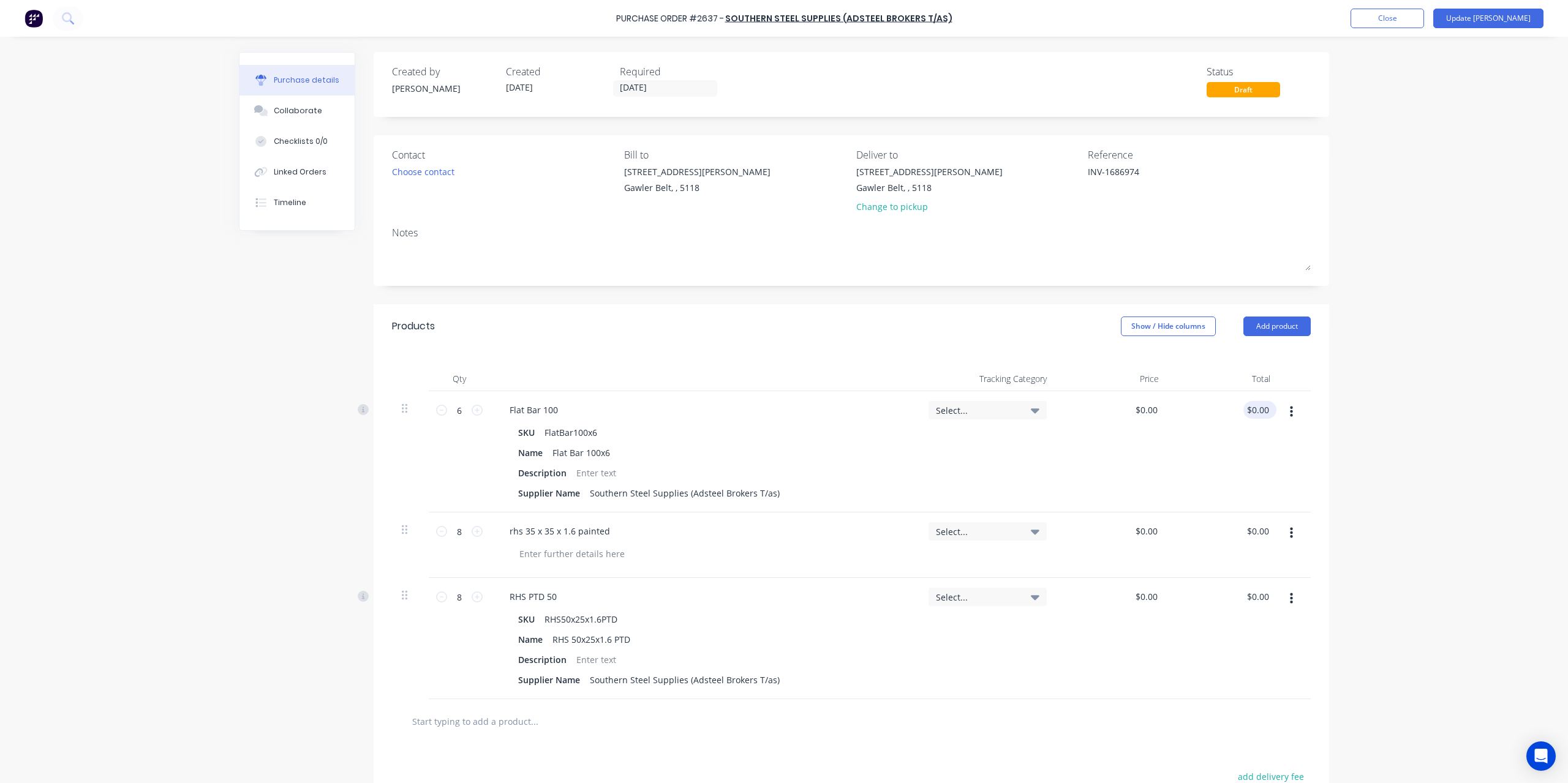
type textarea "INV-1686974"
type input "0.00"
click at [1250, 414] on input "0.00" at bounding box center [1257, 410] width 28 height 18
click at [1250, 414] on input "0.00" at bounding box center [1260, 410] width 23 height 18
type textarea "x"
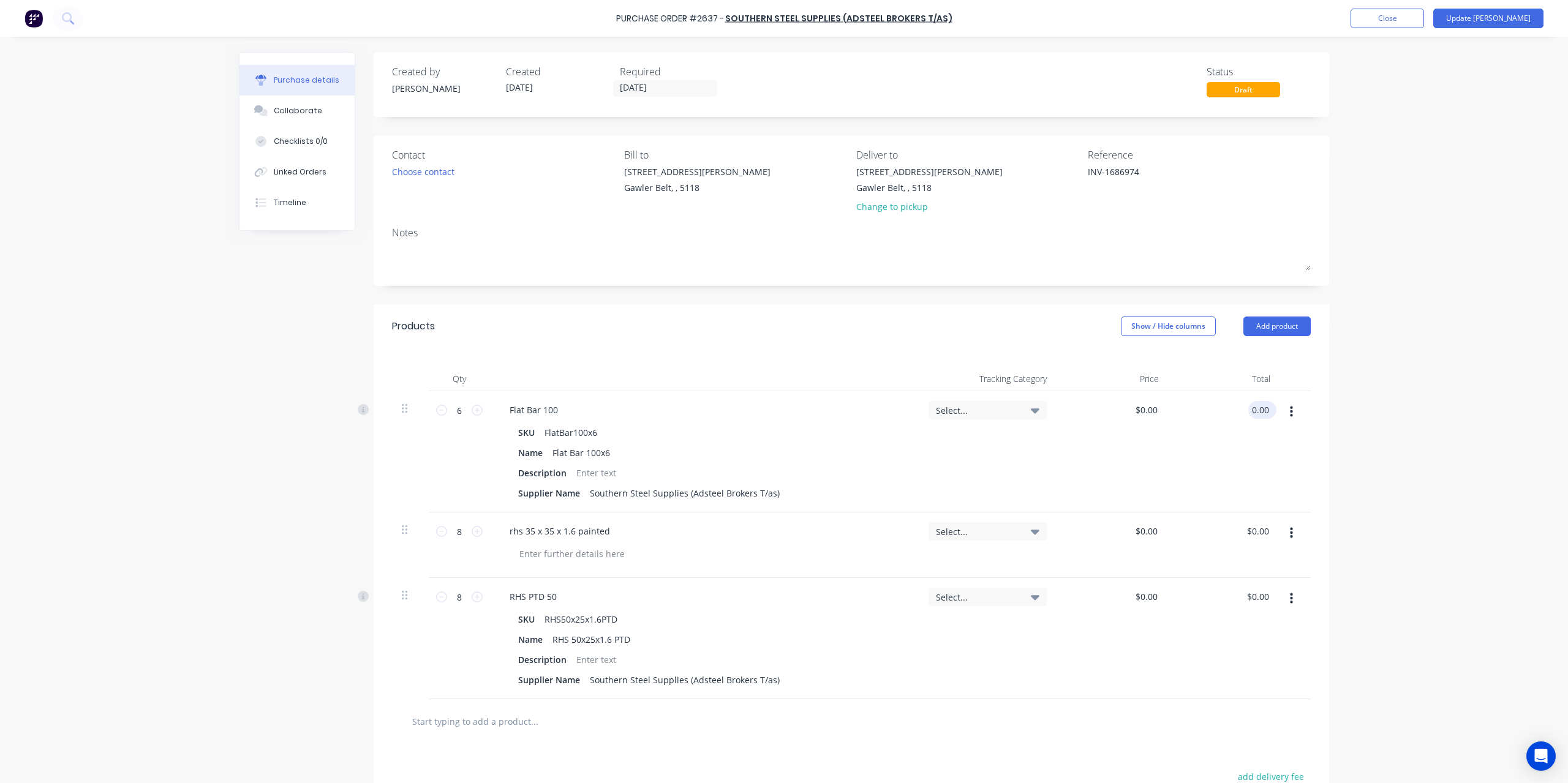
click at [1250, 414] on input "0.00" at bounding box center [1260, 410] width 23 height 18
type input "52.86"
type textarea "x"
type input "$8.81"
type input "$52.86"
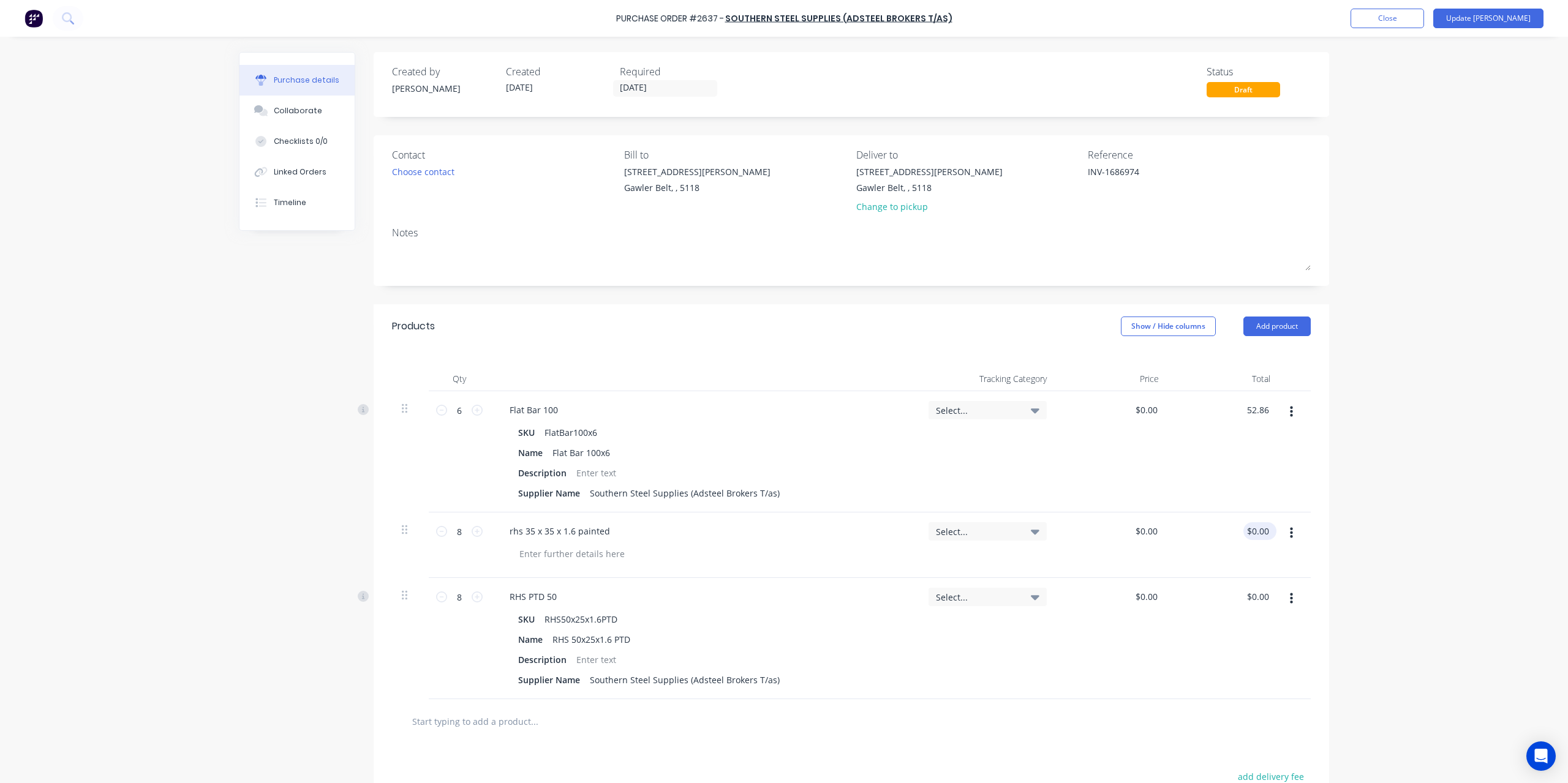
type input "0.00"
click at [1255, 527] on input "0.00" at bounding box center [1257, 531] width 28 height 18
click at [1255, 527] on input "0.00" at bounding box center [1260, 531] width 23 height 18
type textarea "x"
click at [1255, 527] on input "0.00" at bounding box center [1260, 531] width 23 height 18
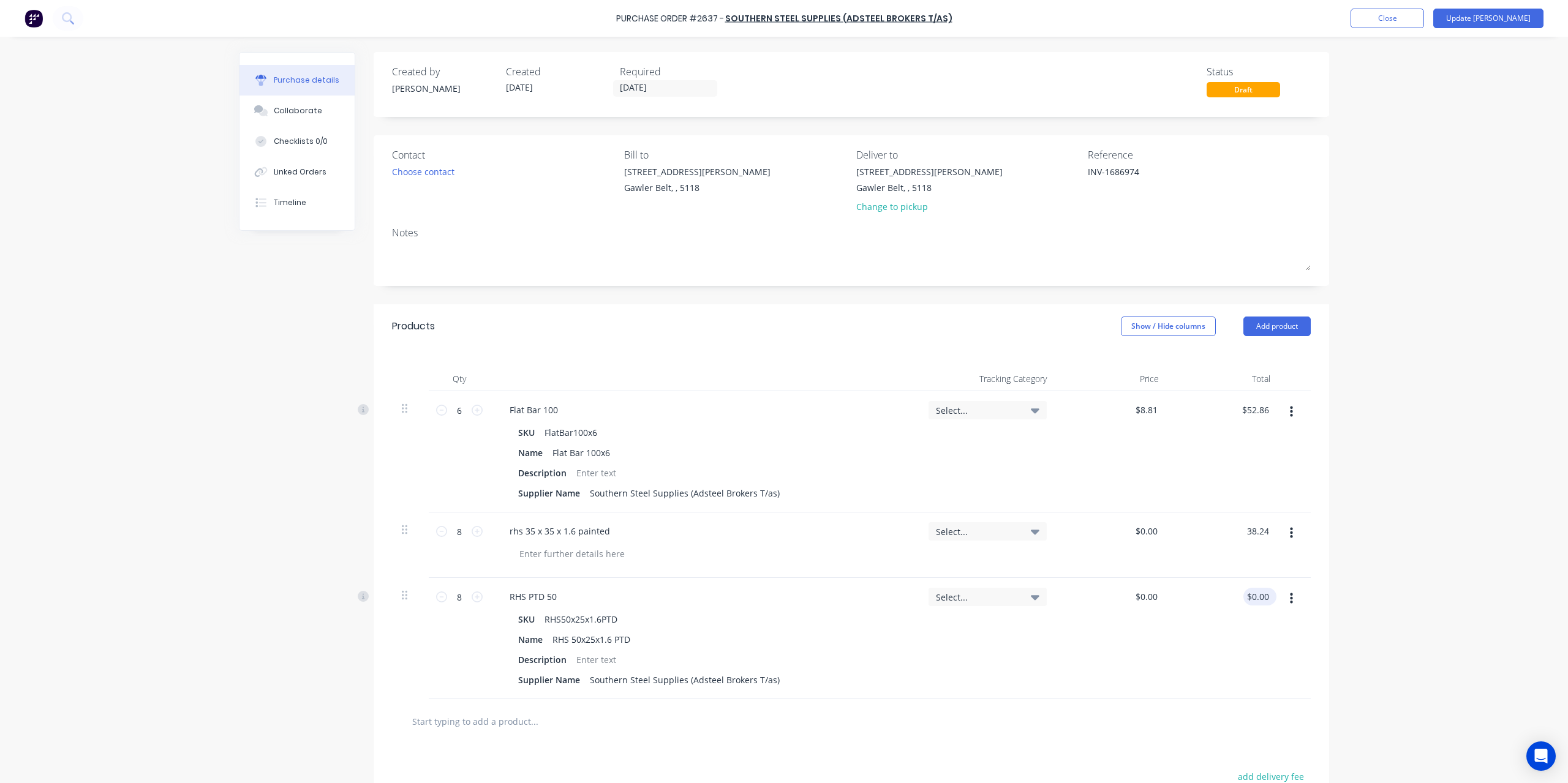
type input "38.24"
type textarea "x"
type input "$4.78"
type input "$38.24"
type input "0.00"
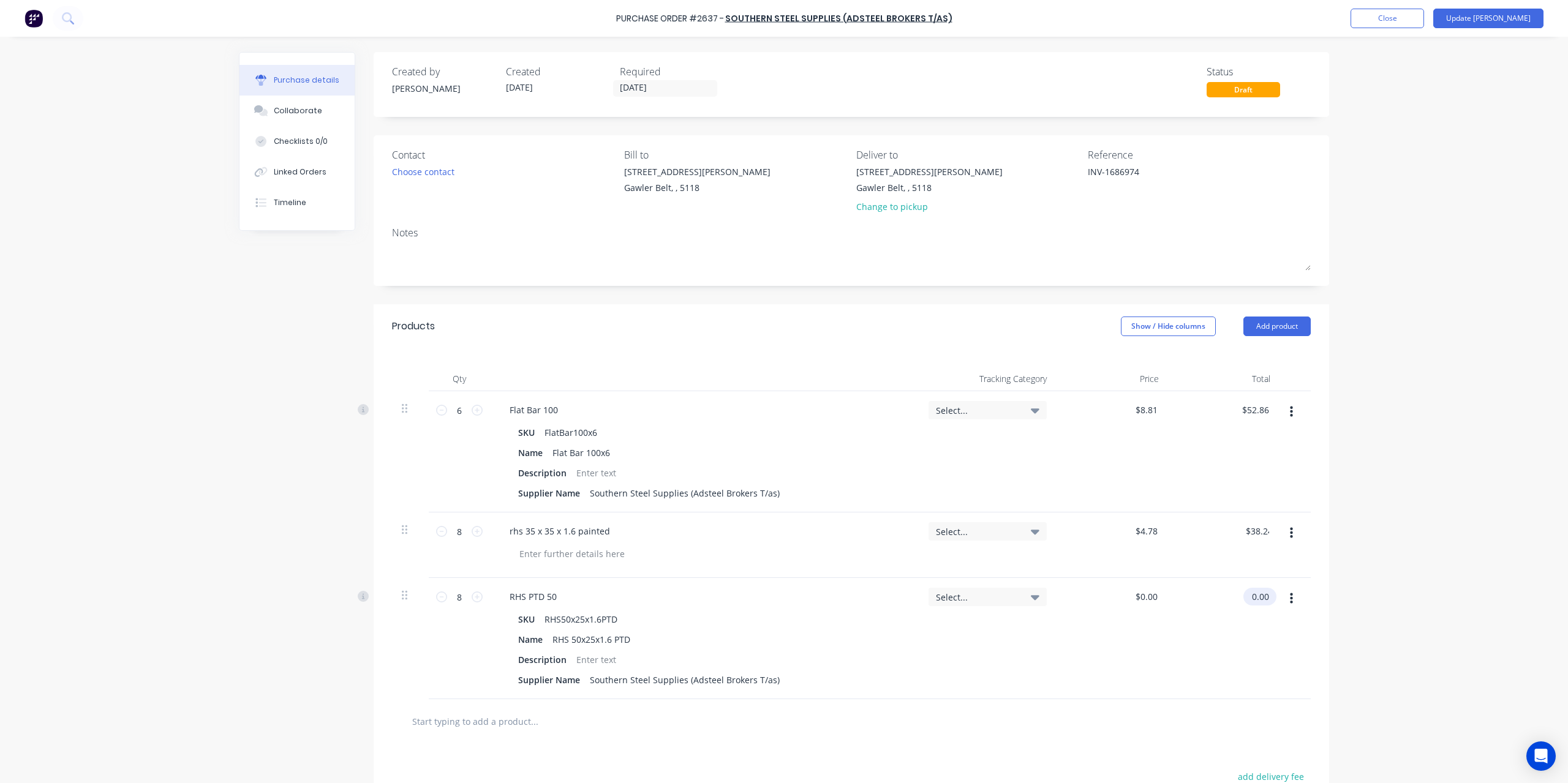
click at [1251, 597] on input "0.00" at bounding box center [1257, 597] width 28 height 18
type textarea "x"
click at [1251, 597] on input "0.00" at bounding box center [1260, 597] width 23 height 18
type input "34.32"
type textarea "x"
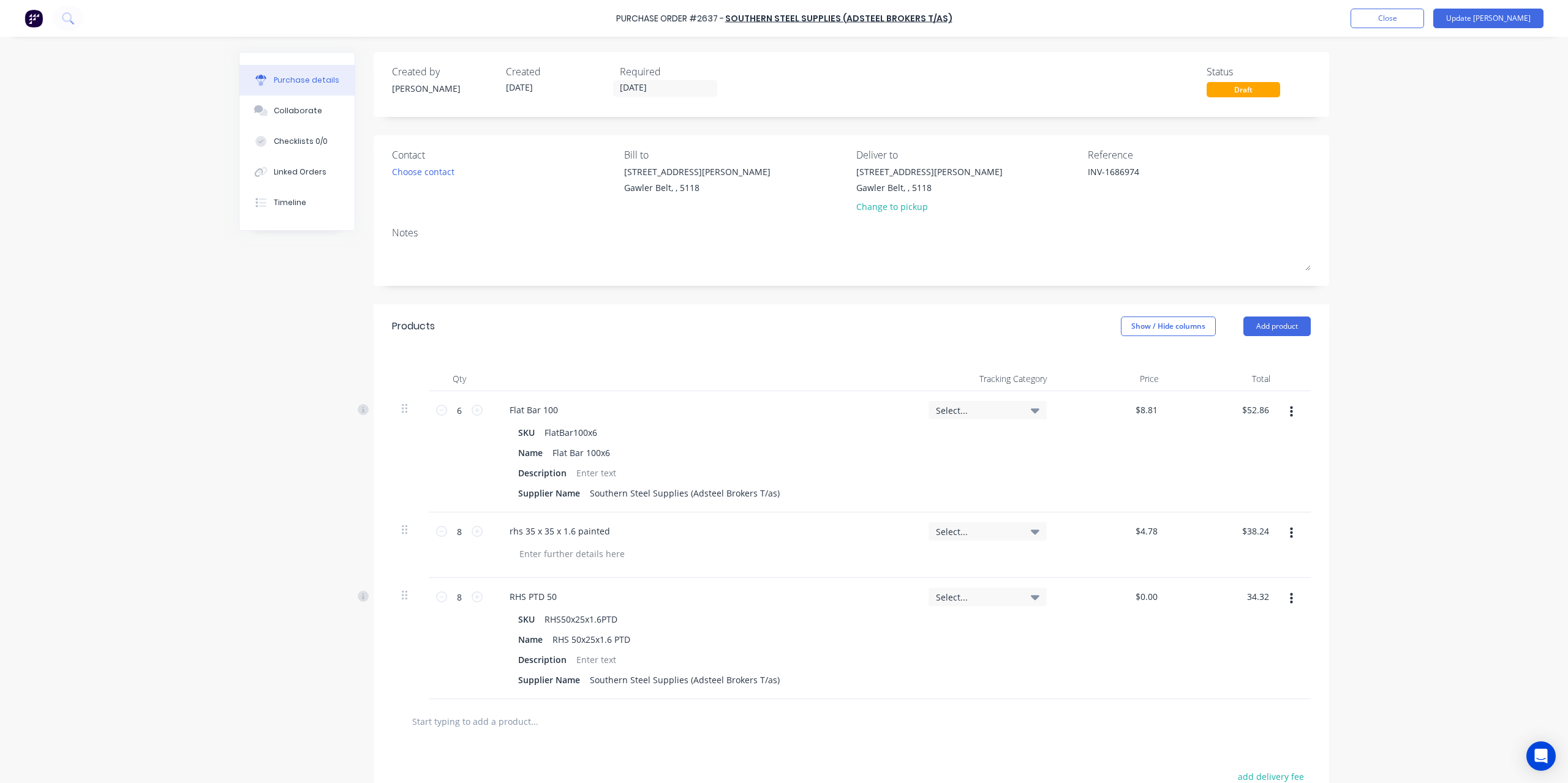
type input "$4.29"
type input "$34.32"
click at [1334, 573] on div "Purchase details Collaborate Checklists 0/0 Linked Orders Timeline Created by S…" at bounding box center [784, 374] width 1115 height 722
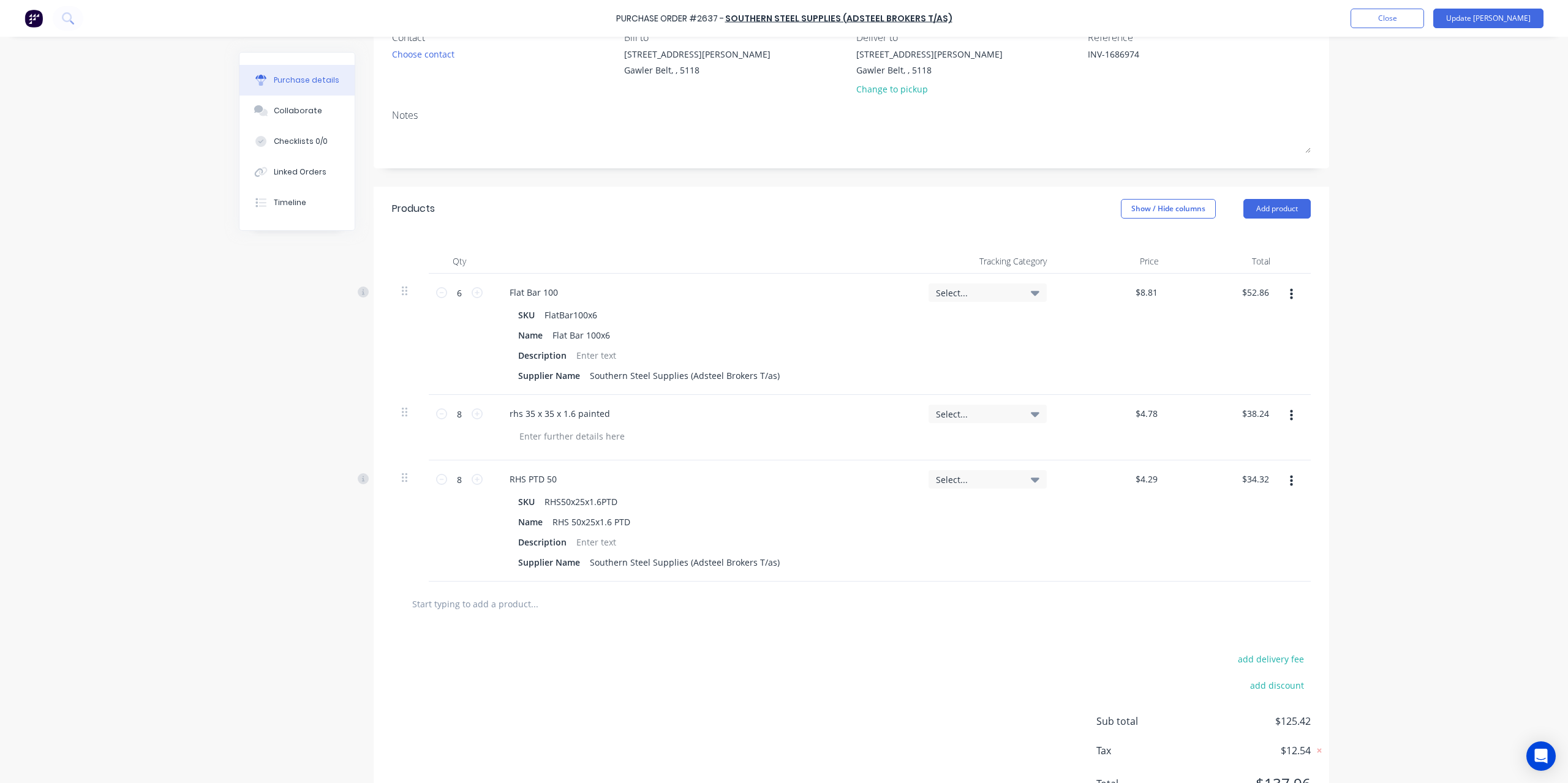
scroll to position [173, 0]
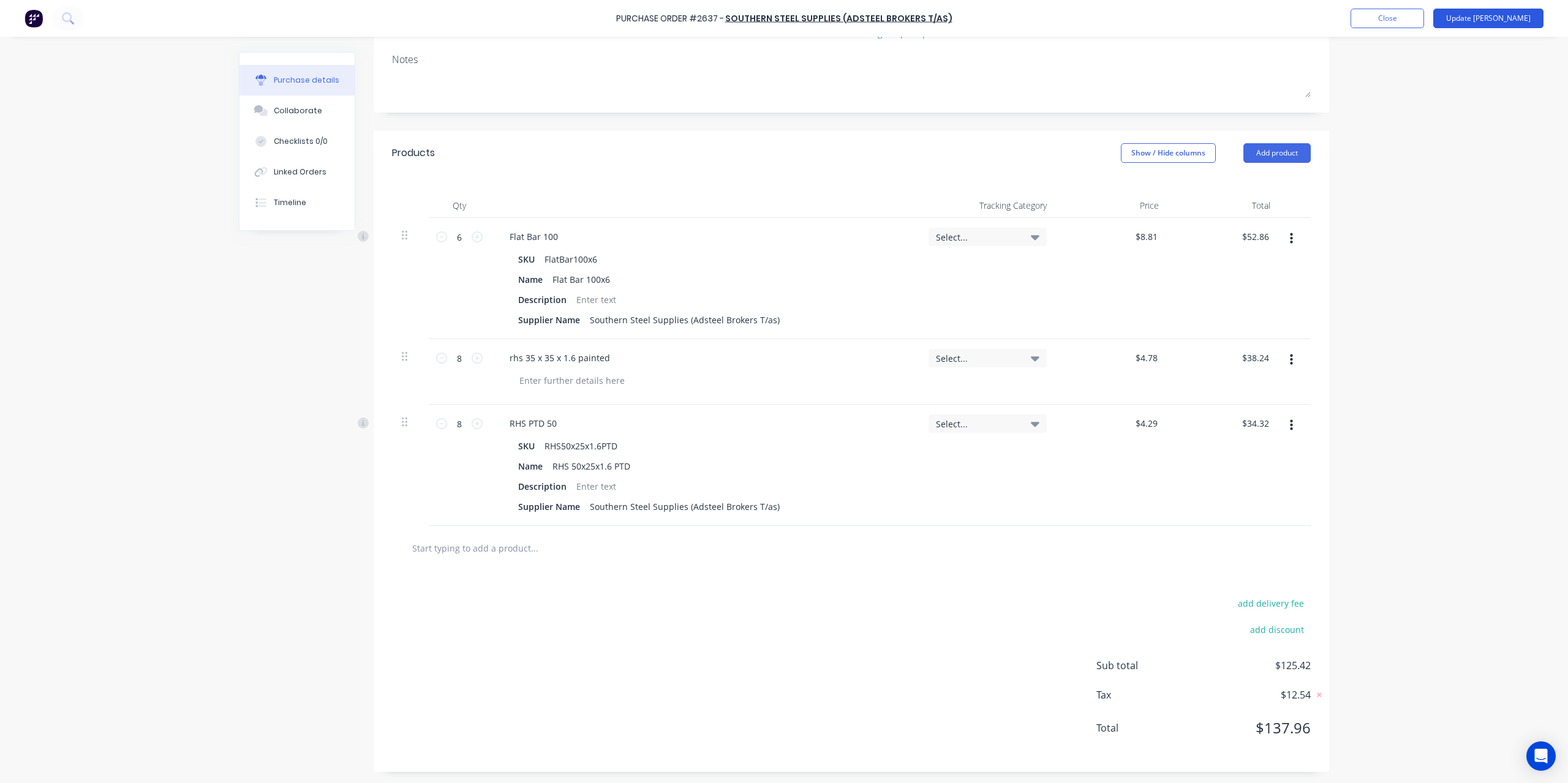
click at [1529, 19] on button "Update [PERSON_NAME]" at bounding box center [1489, 18] width 110 height 20
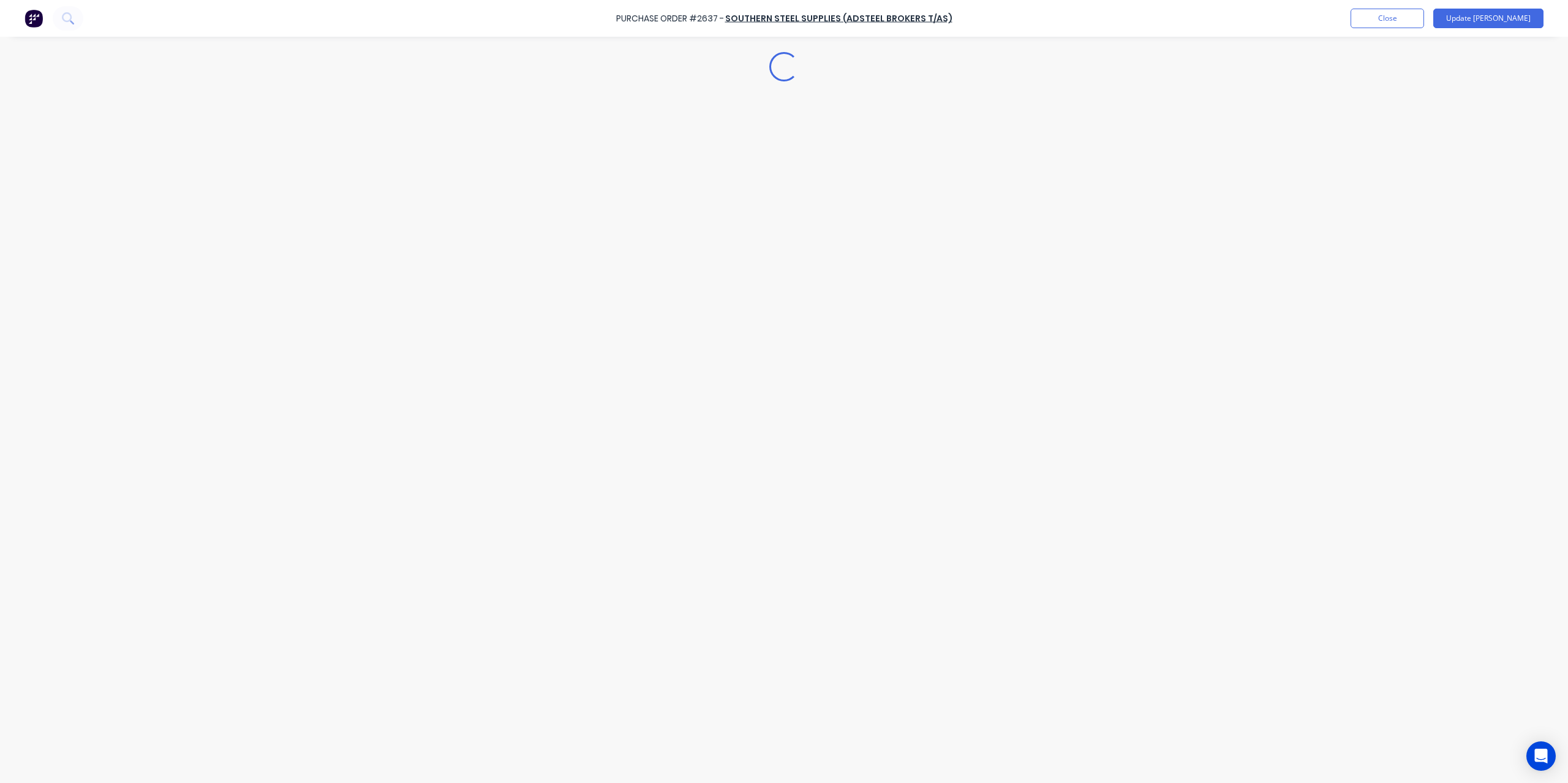
type textarea "x"
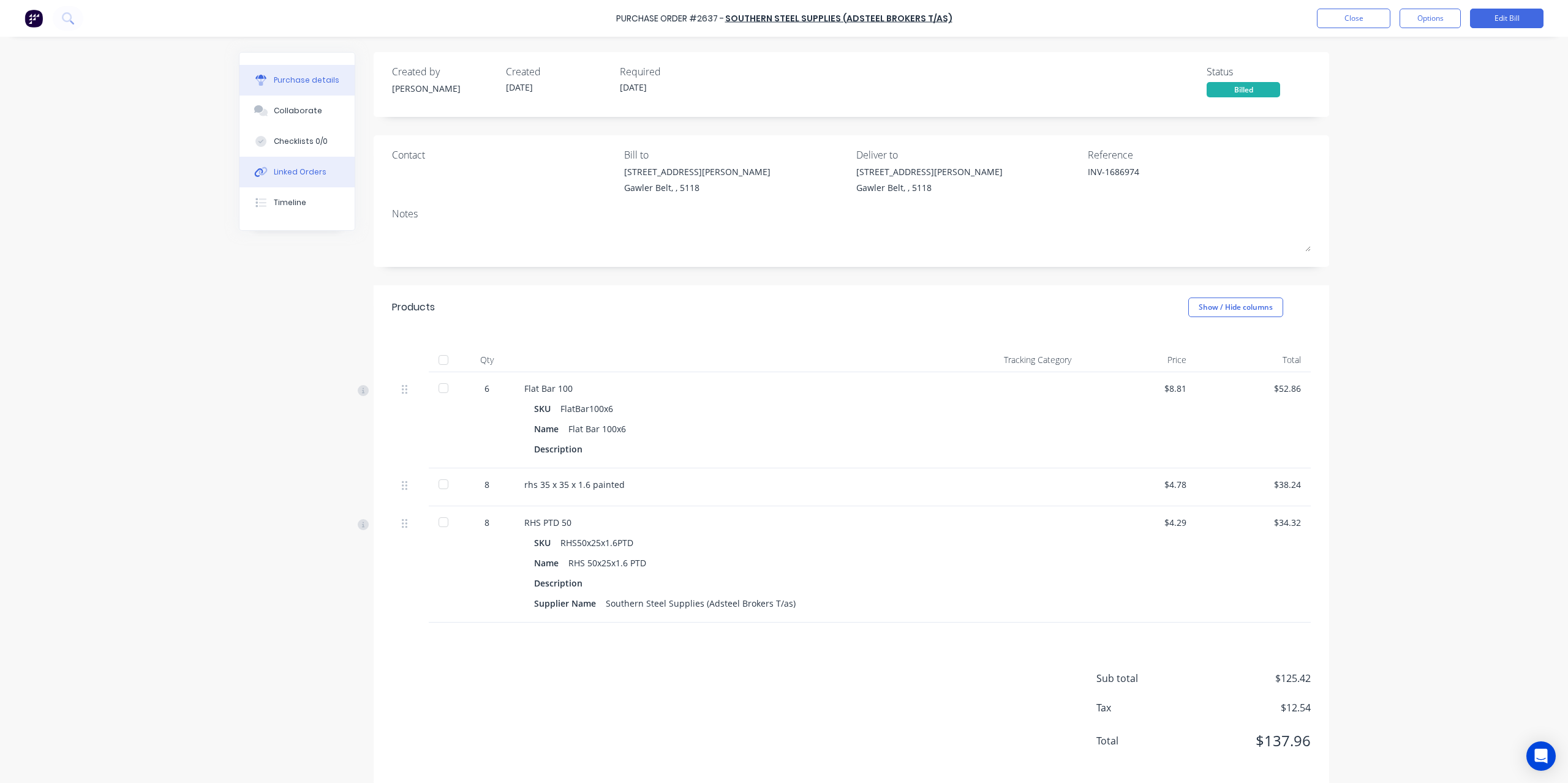
click at [293, 170] on div "Linked Orders" at bounding box center [300, 172] width 52 height 11
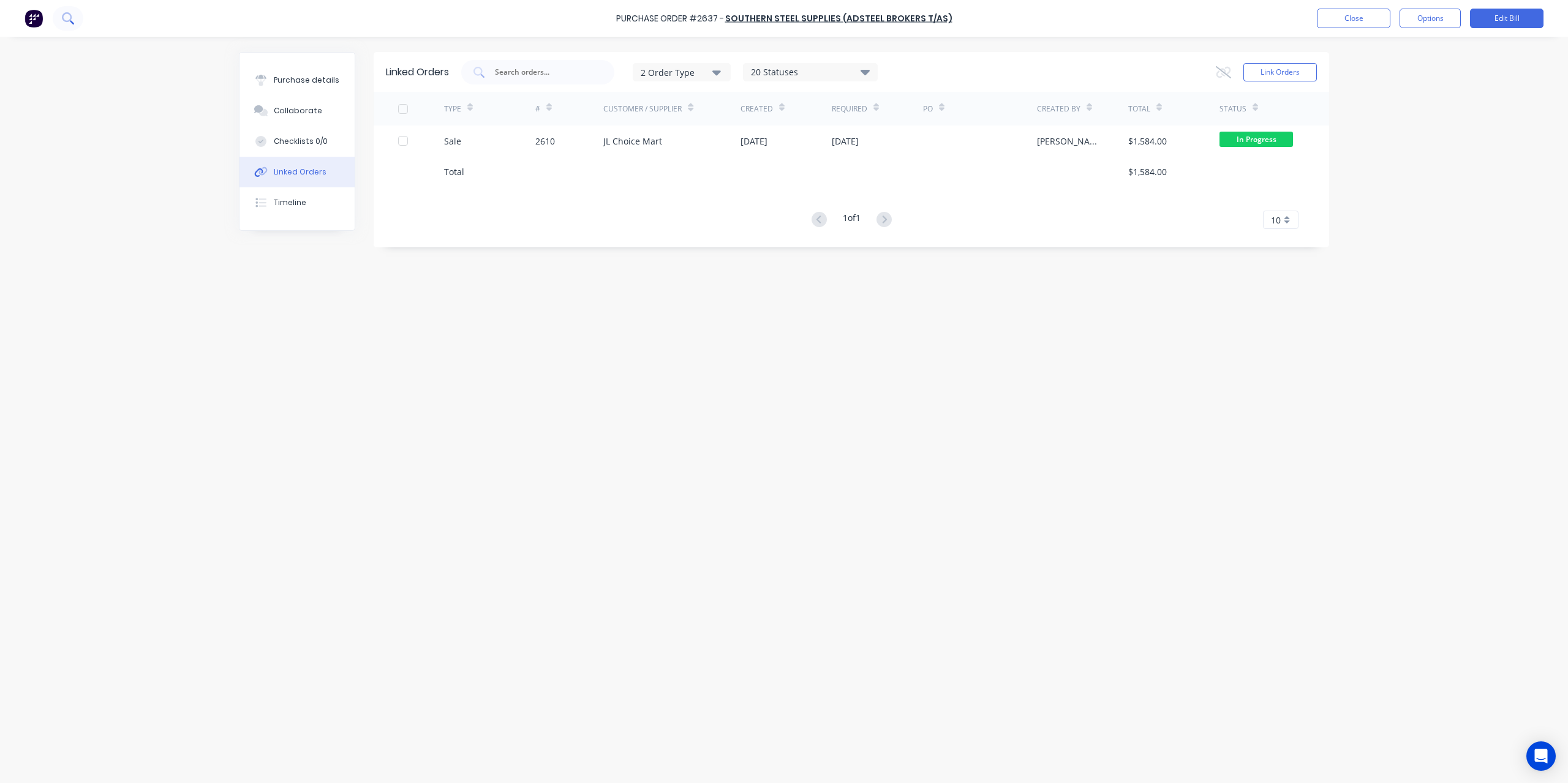
click at [70, 9] on button at bounding box center [68, 18] width 31 height 24
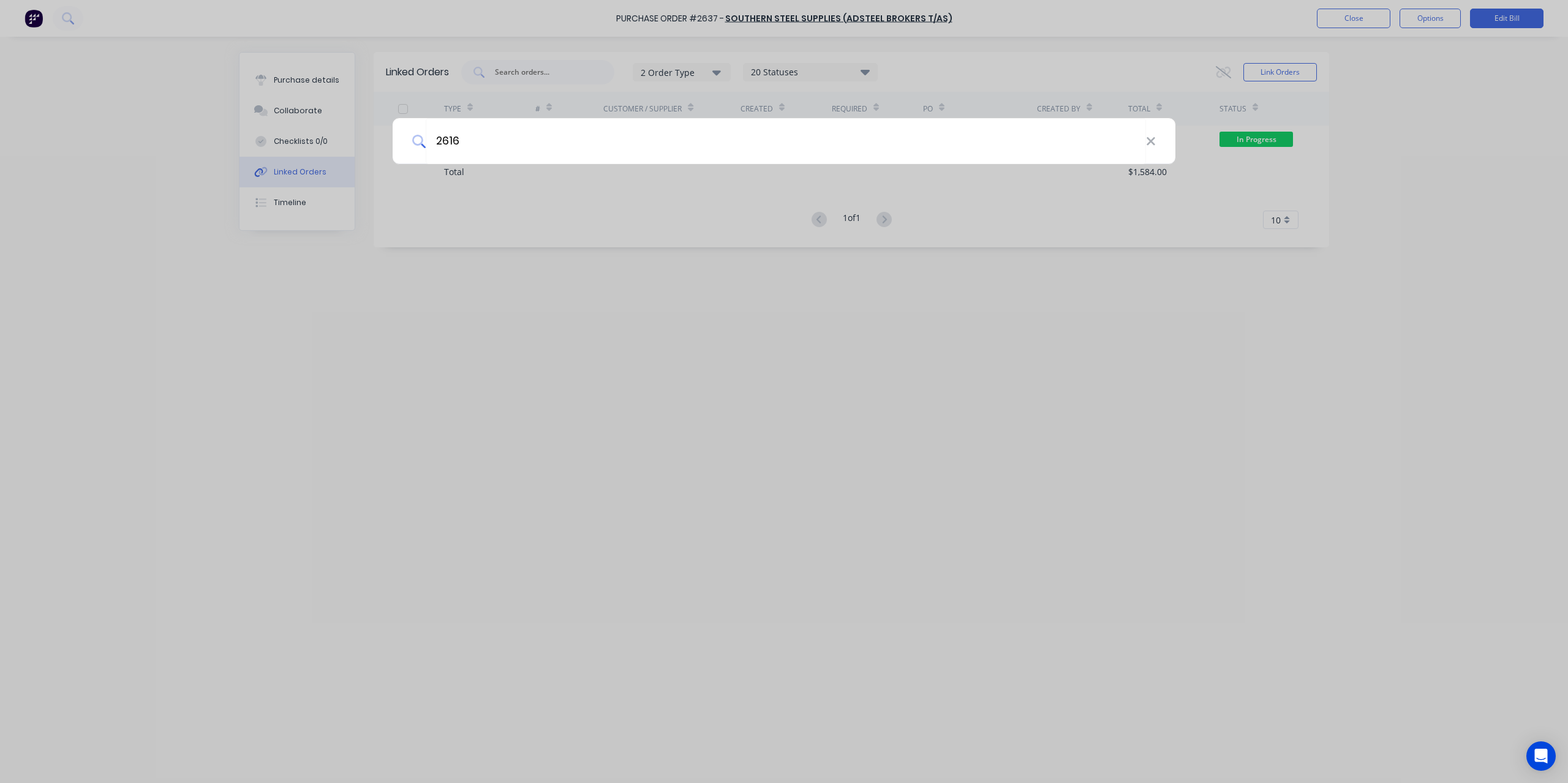
type input "2616"
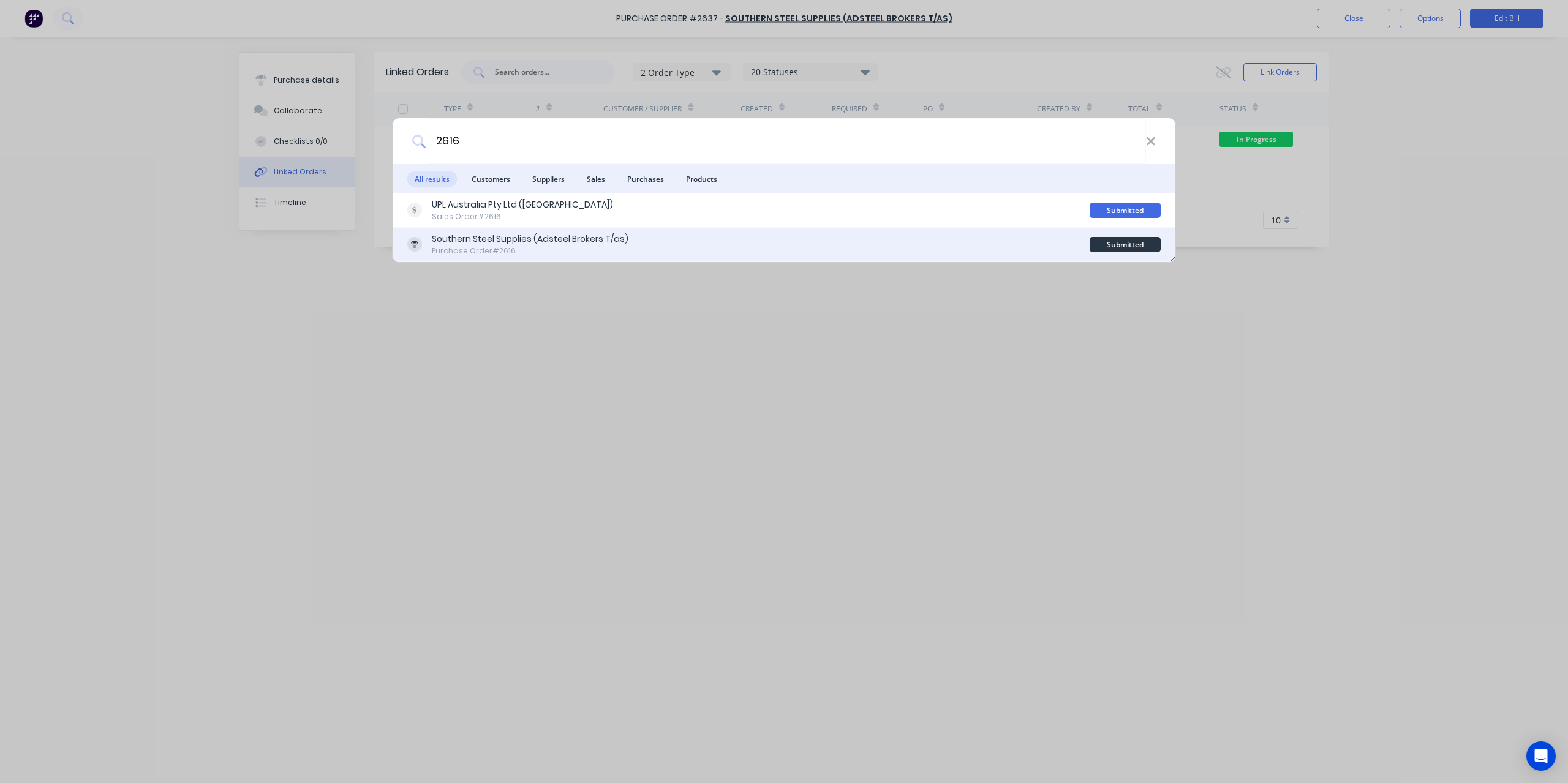
click at [453, 245] on div "Southern Steel Supplies (Adsteel Brokers T/as)" at bounding box center [530, 239] width 197 height 13
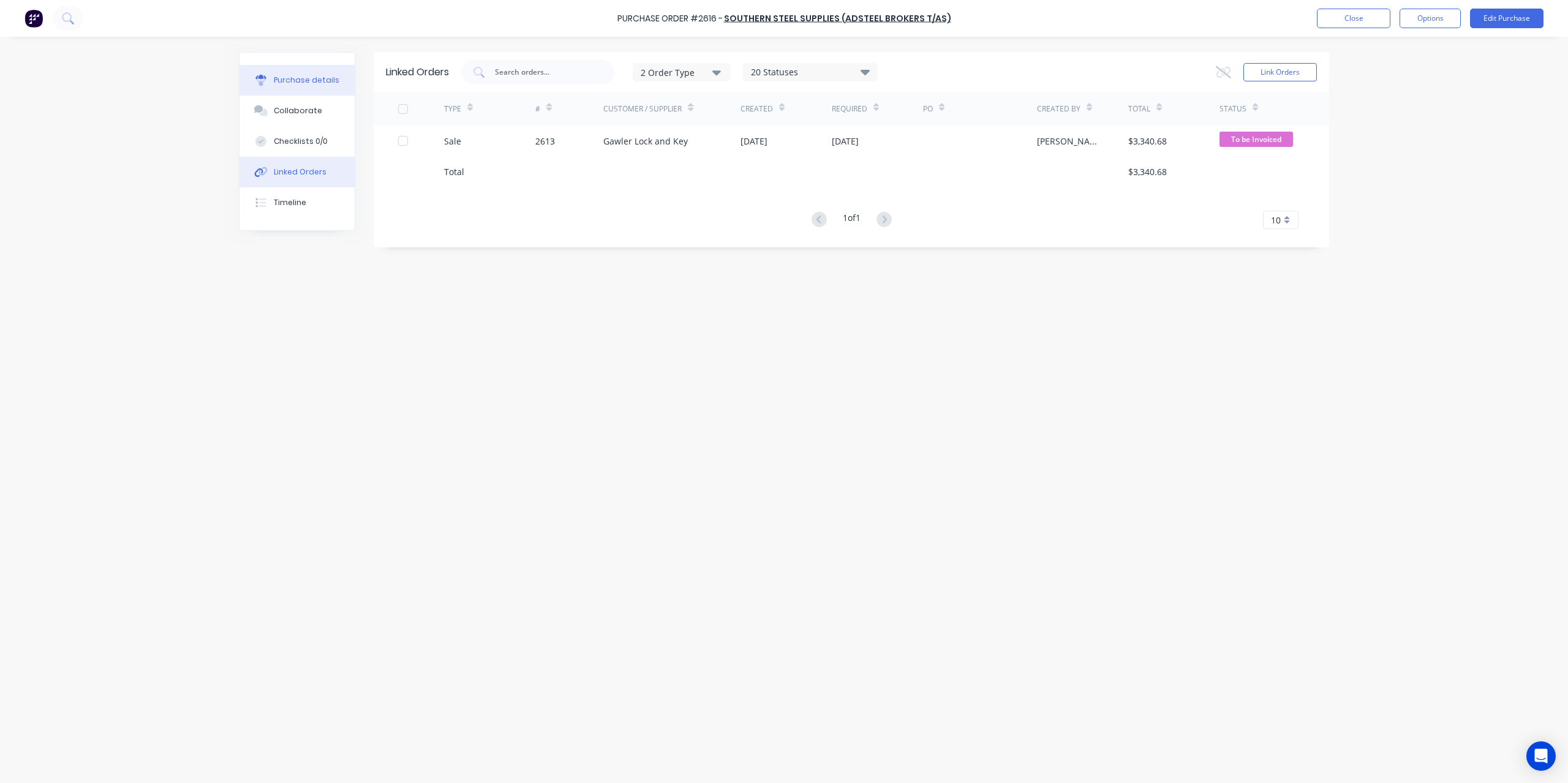
click at [317, 77] on div "Purchase details" at bounding box center [306, 80] width 66 height 11
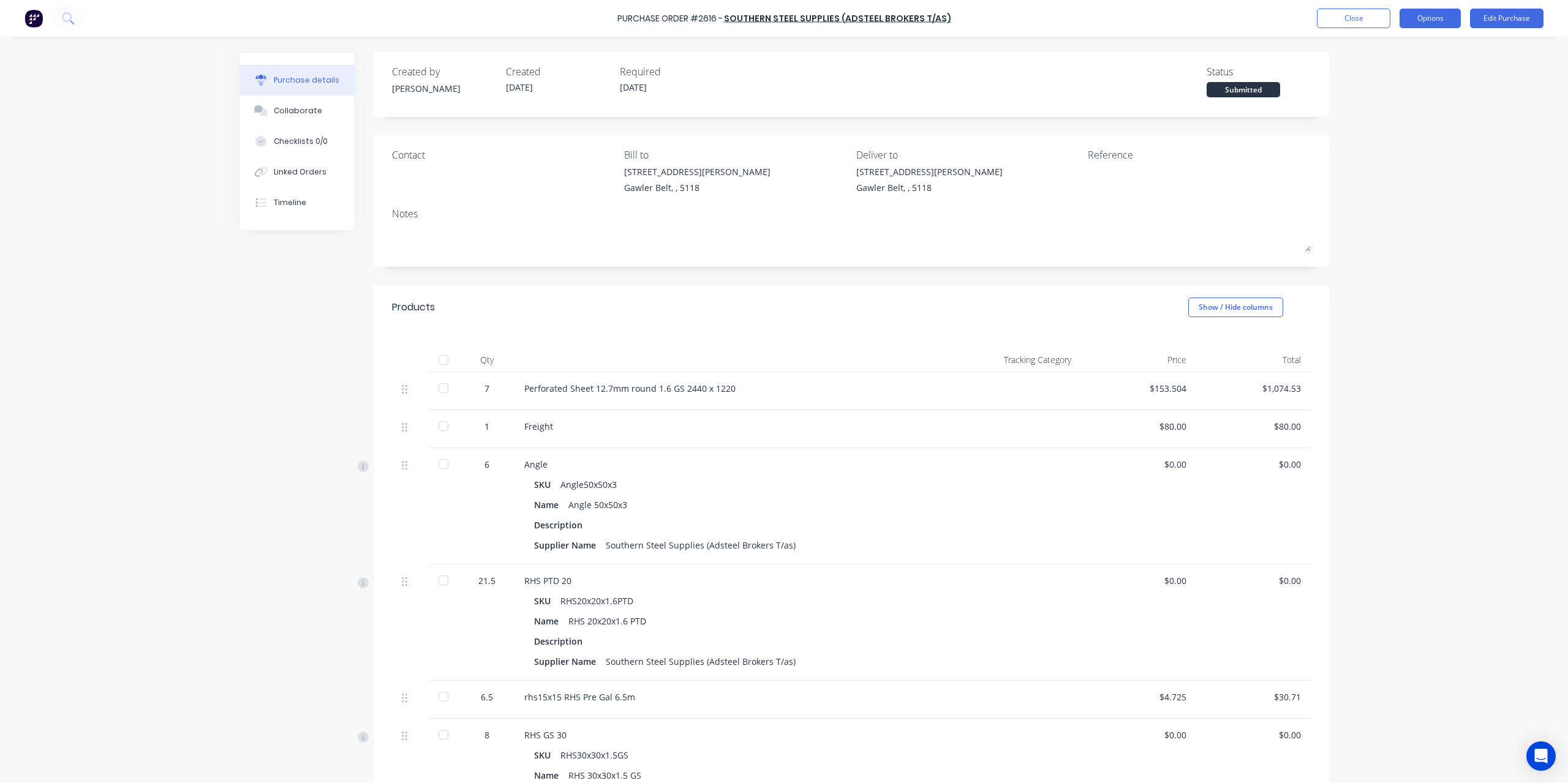
click at [1445, 22] on button "Options" at bounding box center [1431, 18] width 61 height 20
click at [1392, 70] on div "Convert to Bill" at bounding box center [1403, 75] width 94 height 18
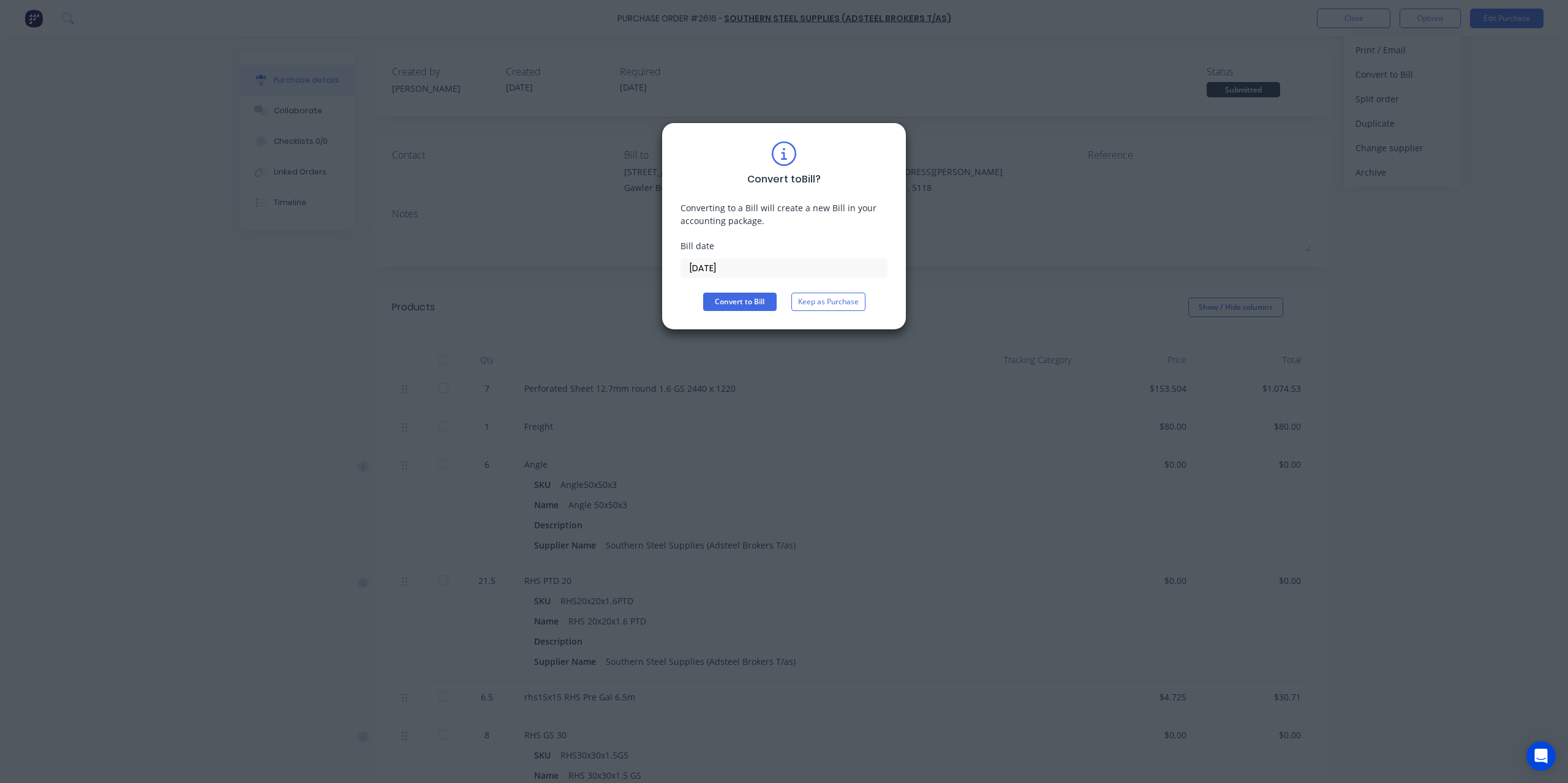
click at [754, 277] on label "[DATE]" at bounding box center [783, 268] width 207 height 20
click at [754, 277] on input "[DATE]" at bounding box center [784, 268] width 206 height 18
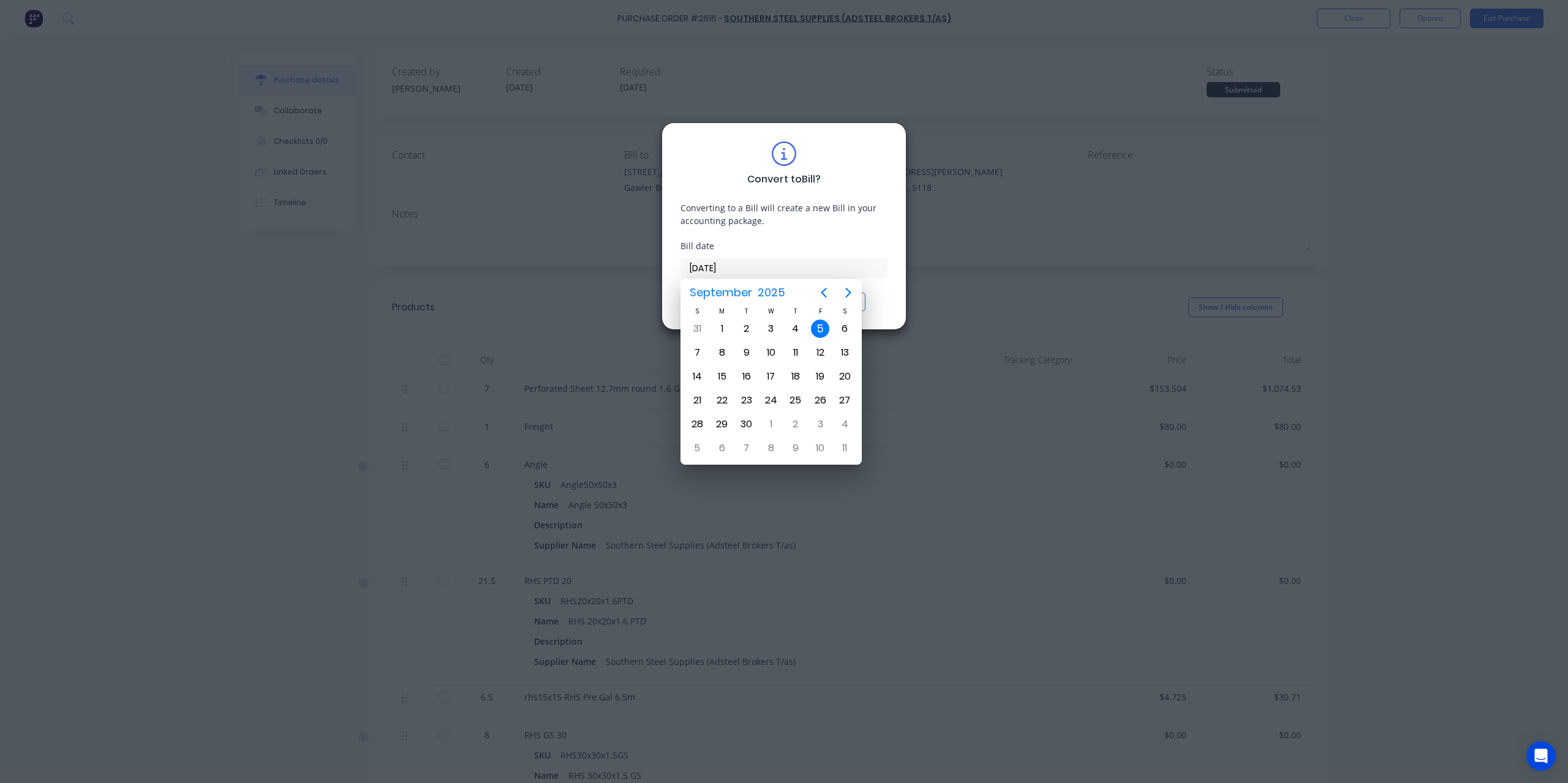
click at [754, 269] on input "[DATE]" at bounding box center [784, 268] width 206 height 18
click at [770, 335] on div "3" at bounding box center [771, 329] width 18 height 18
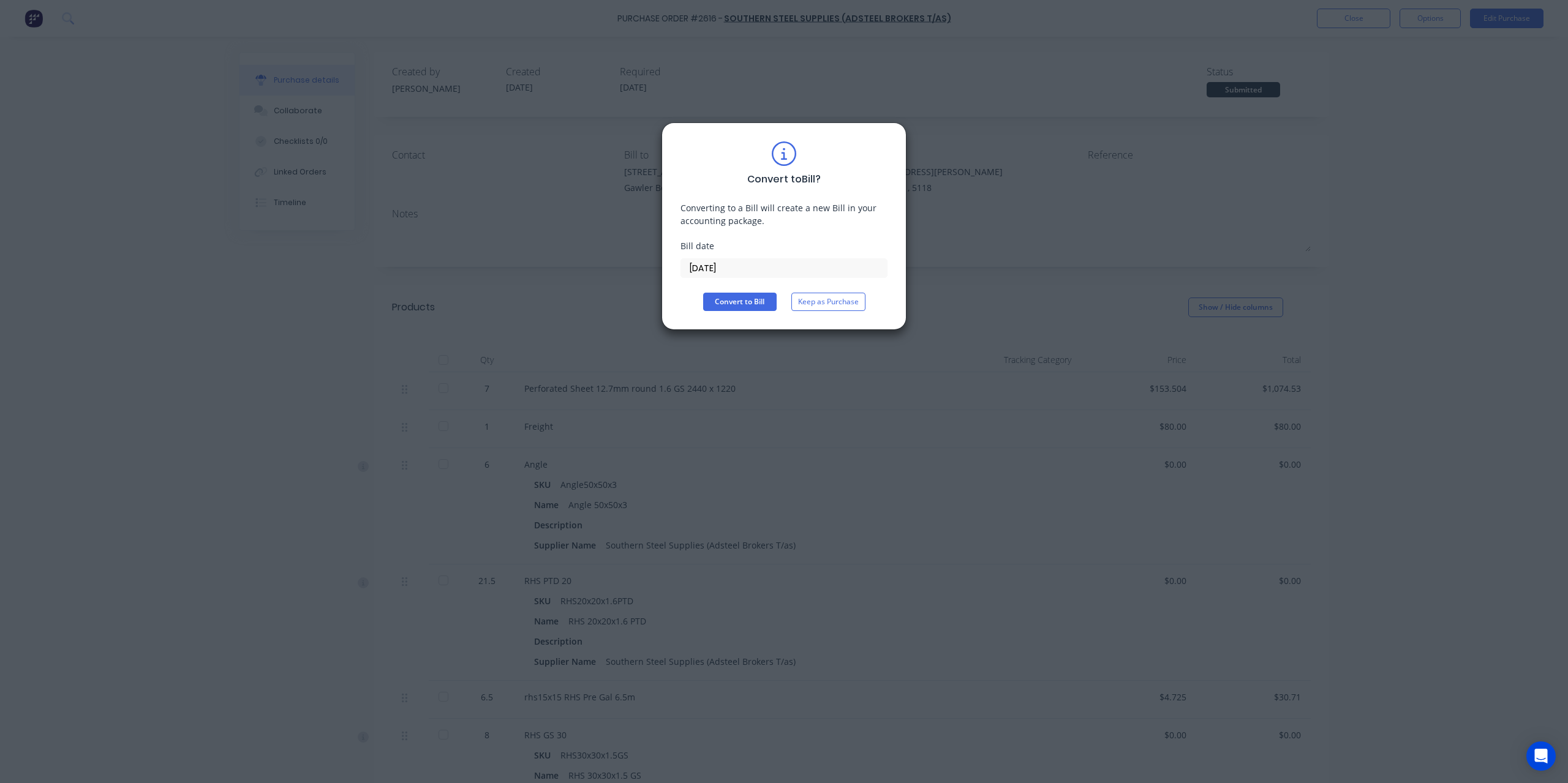
click at [788, 256] on div "Bill date 03/09/25" at bounding box center [783, 258] width 207 height 39
click at [788, 267] on input "[DATE]" at bounding box center [784, 268] width 206 height 18
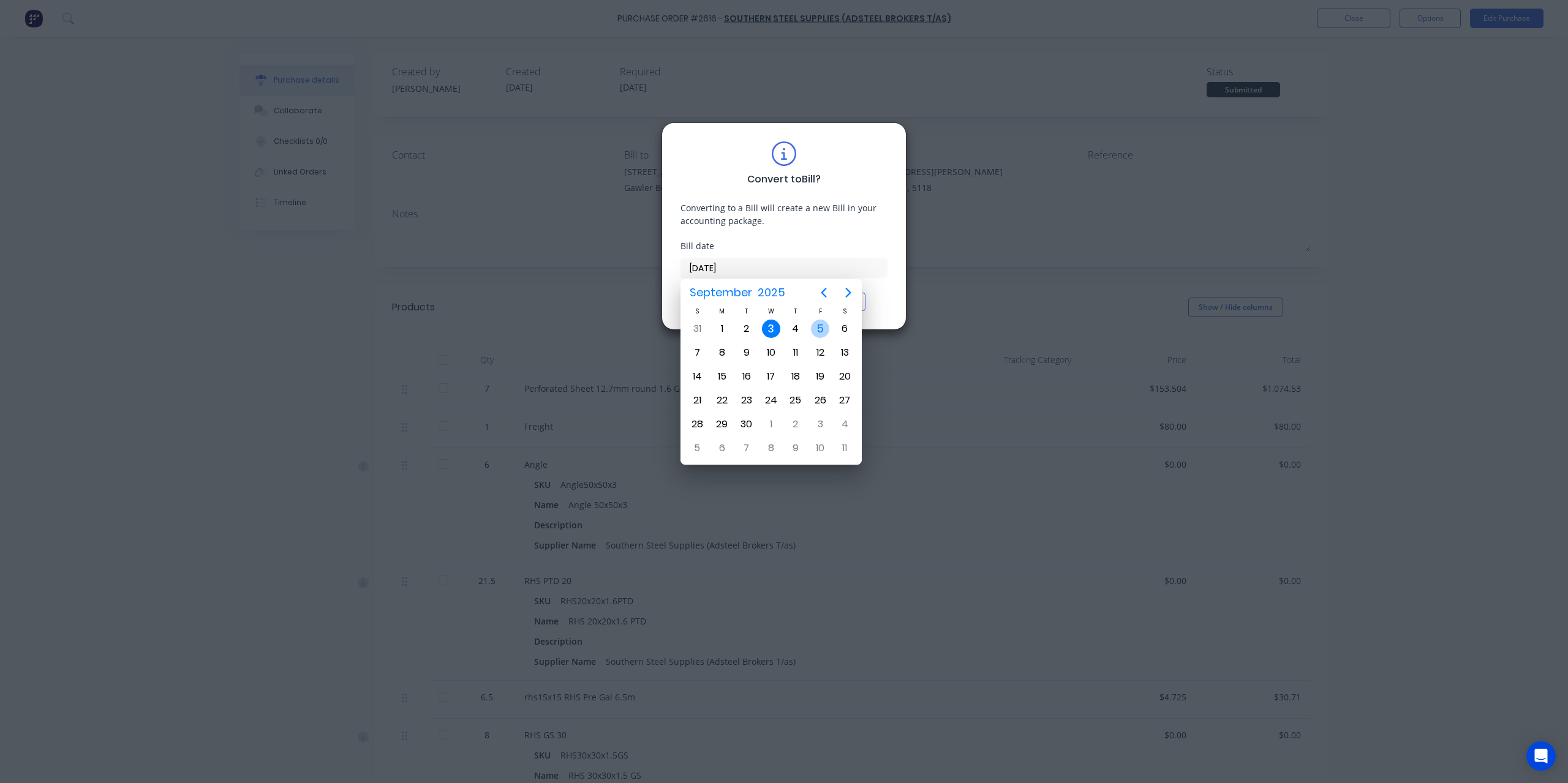
click at [819, 318] on div "5" at bounding box center [819, 329] width 24 height 23
type input "[DATE]"
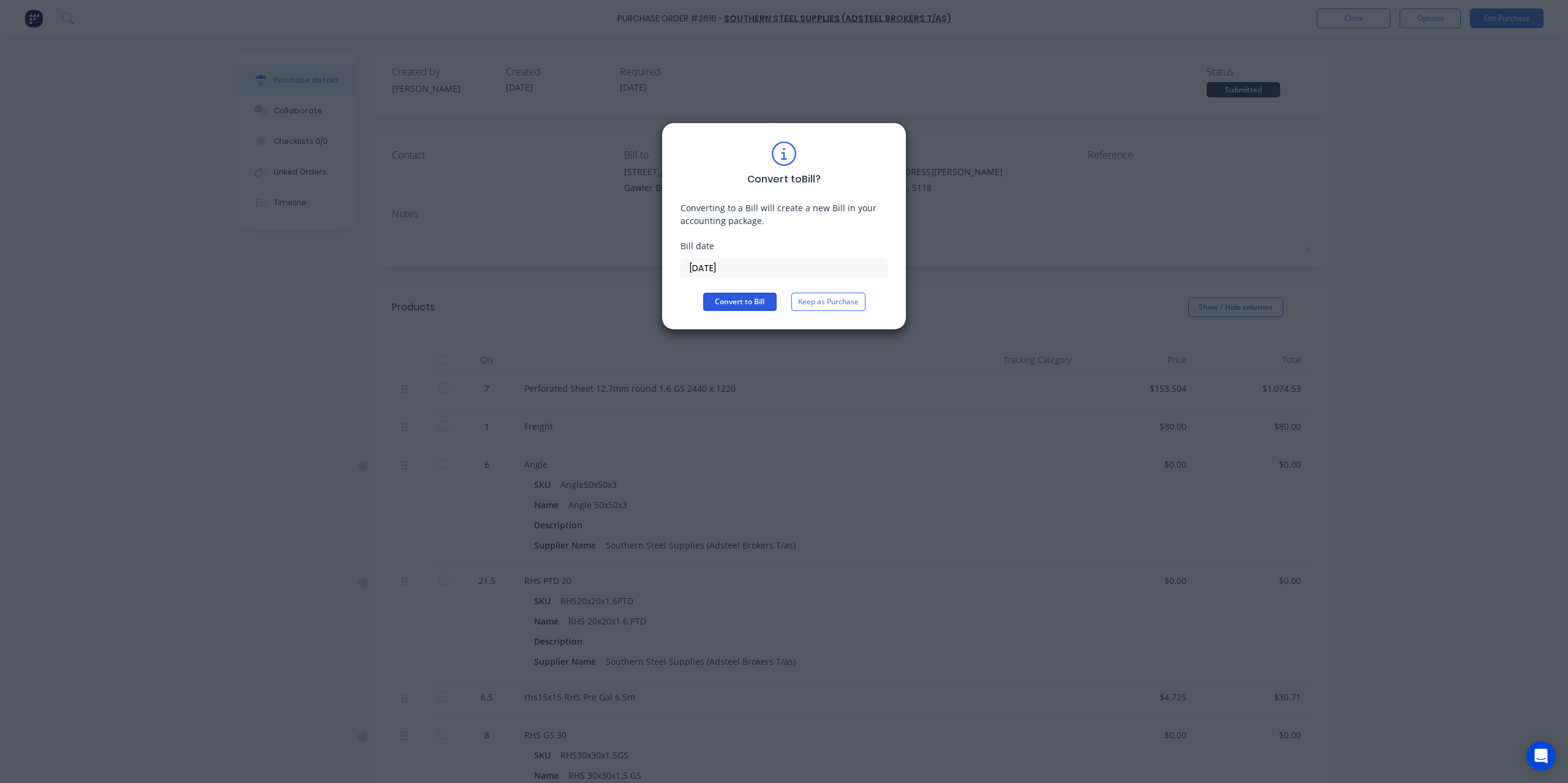
click at [728, 307] on button "Convert to Bill" at bounding box center [739, 302] width 73 height 18
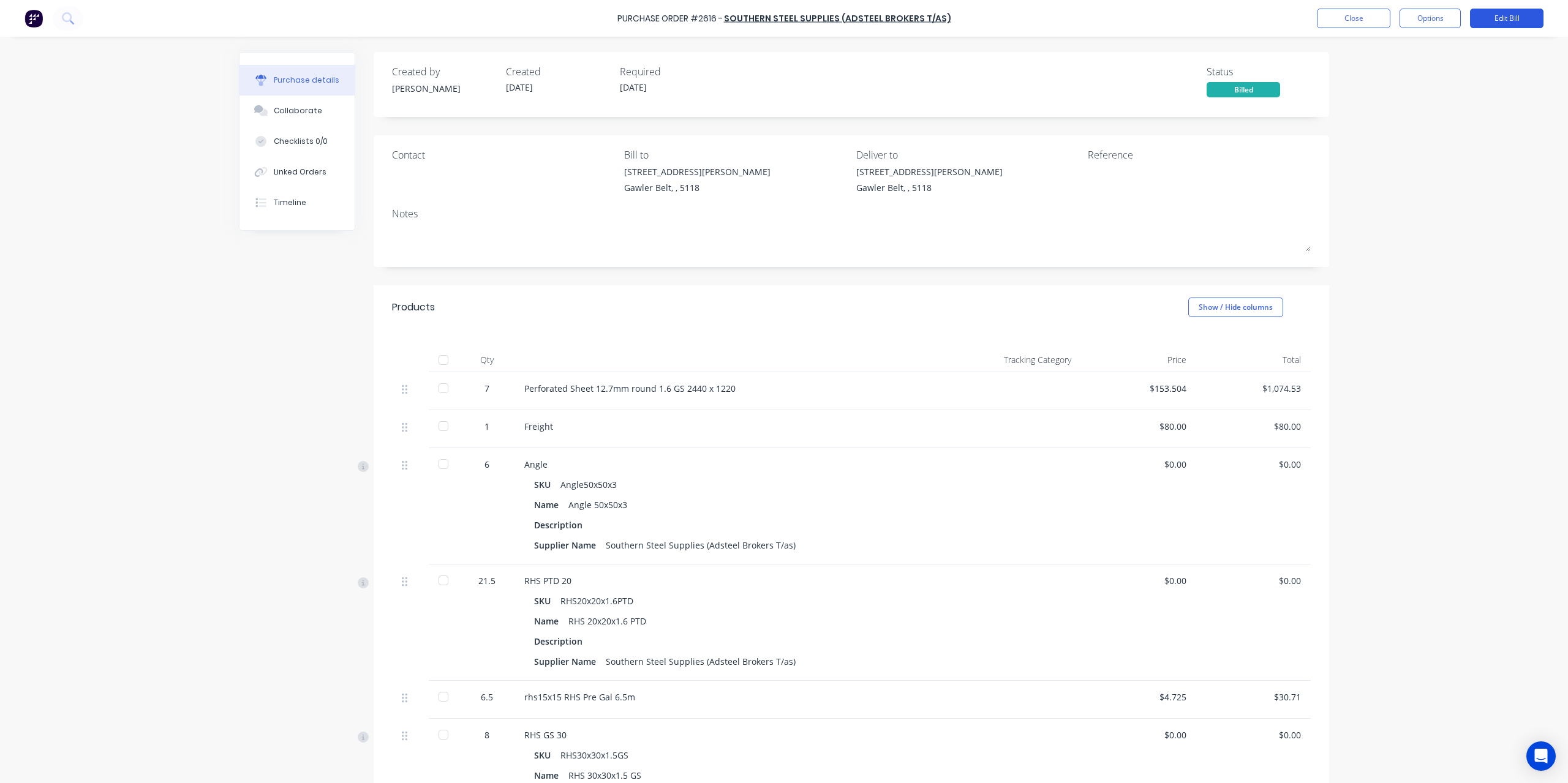
click at [1475, 19] on button "Edit Bill" at bounding box center [1506, 18] width 73 height 20
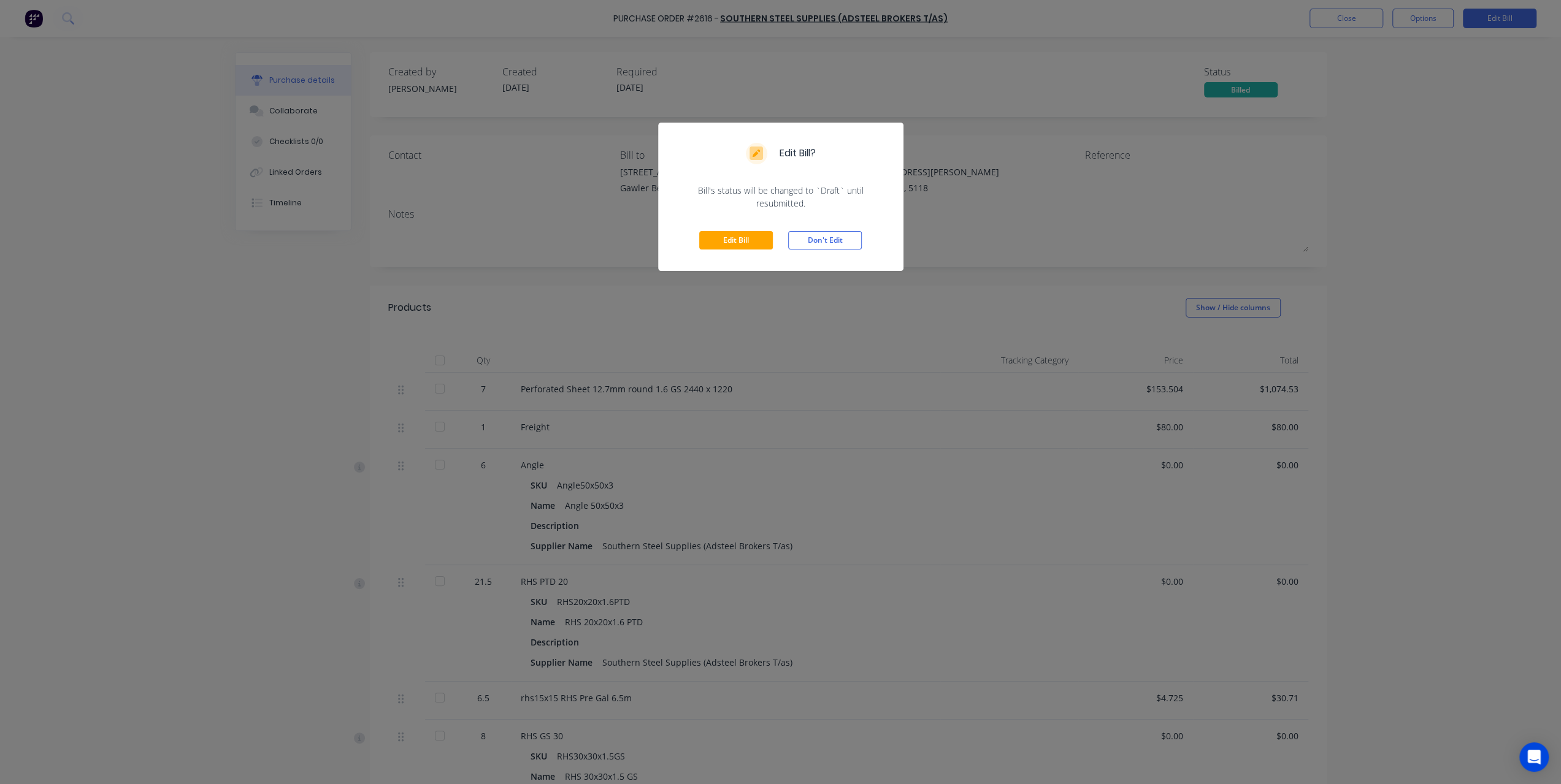
click at [736, 252] on div "Edit Bill Don't Edit" at bounding box center [780, 241] width 245 height 61
click at [741, 239] on button "Edit Bill" at bounding box center [735, 241] width 73 height 18
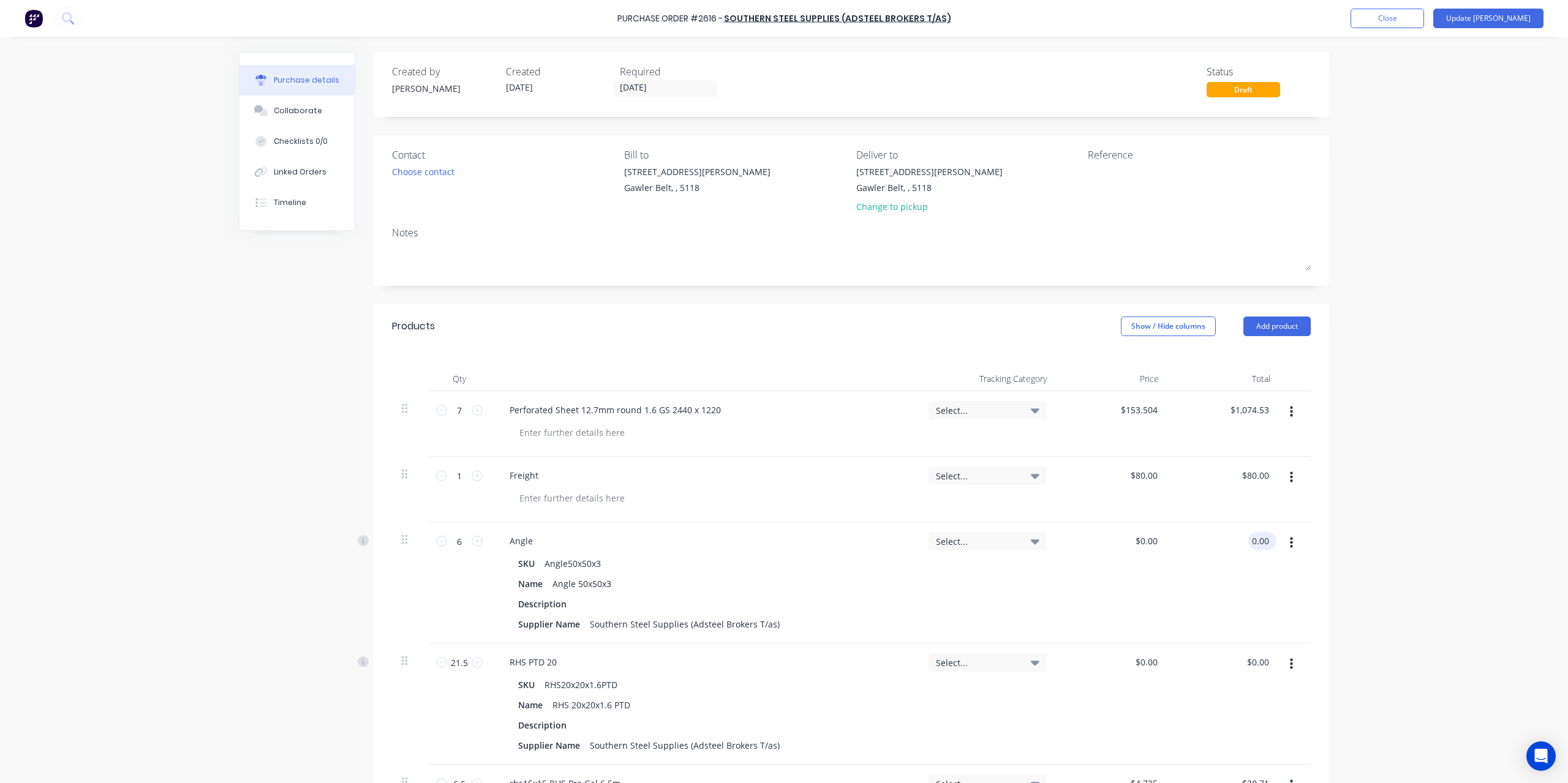
click at [1256, 542] on input "0.00" at bounding box center [1260, 541] width 23 height 18
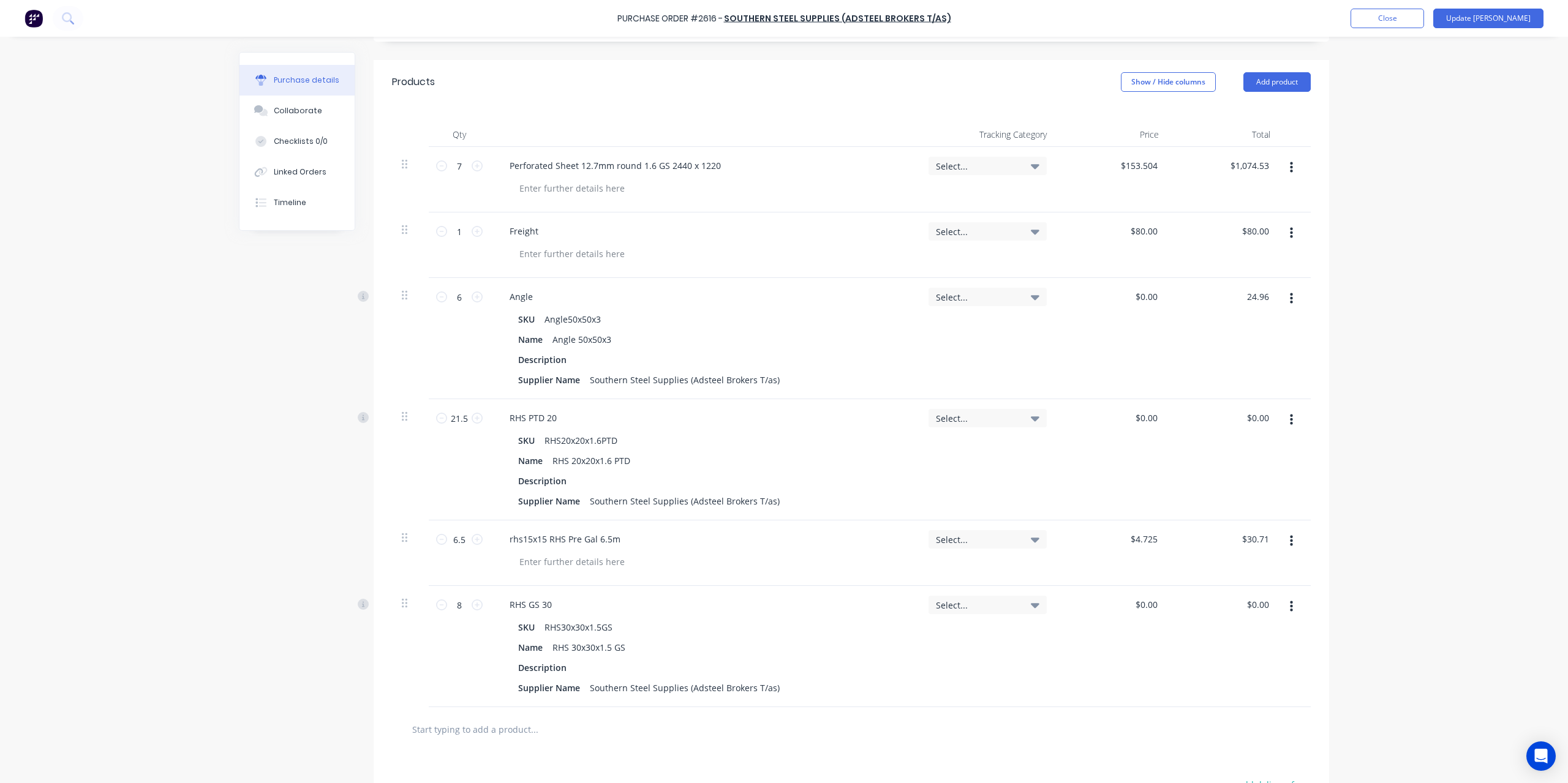
scroll to position [245, 0]
type input "24.96"
type input "$4.16"
type input "$24.96"
click at [1254, 419] on input "0.00" at bounding box center [1257, 417] width 28 height 18
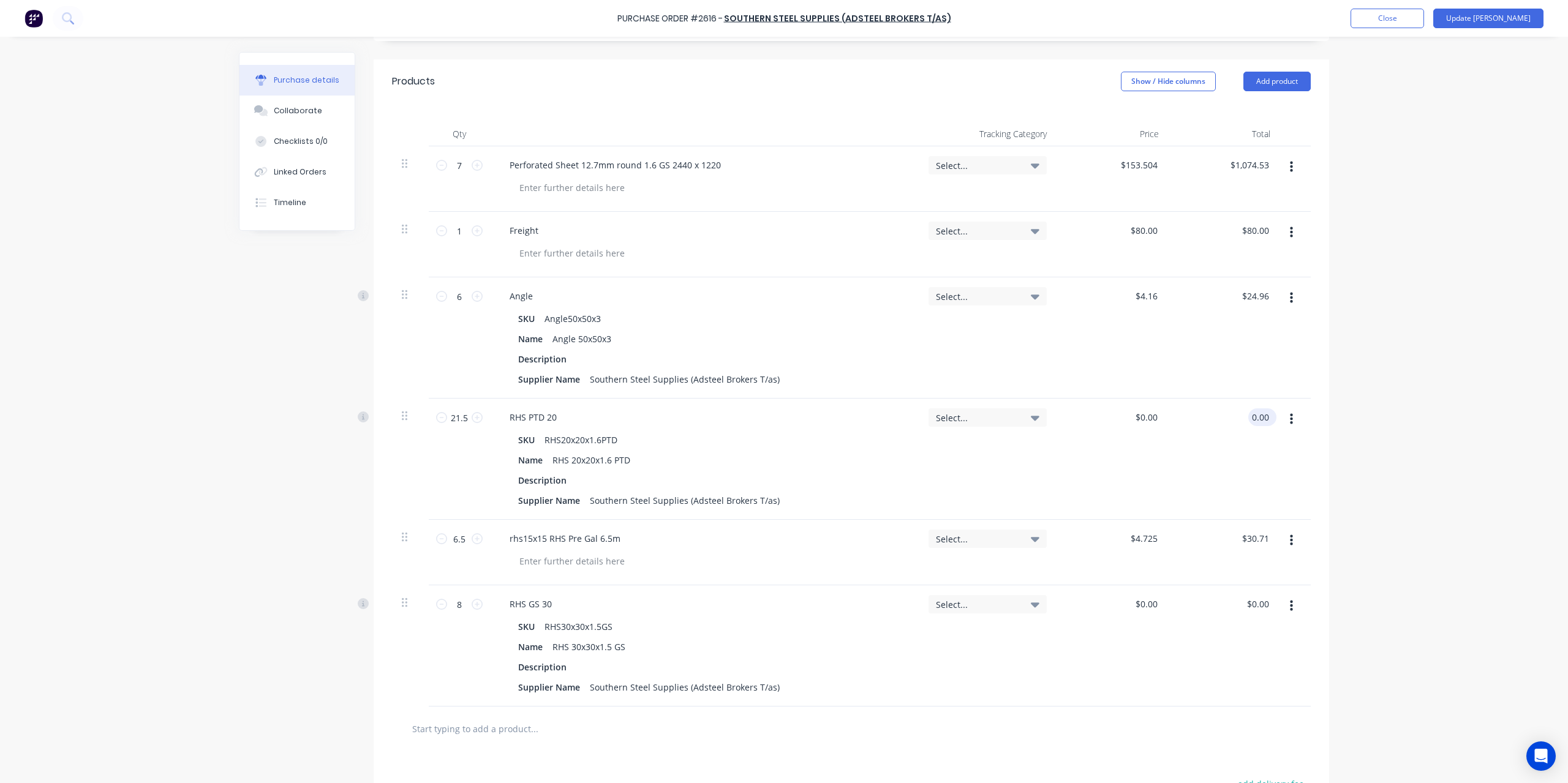
click at [1257, 418] on input "0.00" at bounding box center [1260, 417] width 23 height 18
type input "4.73"
type input "$0.22"
type input "$4.73"
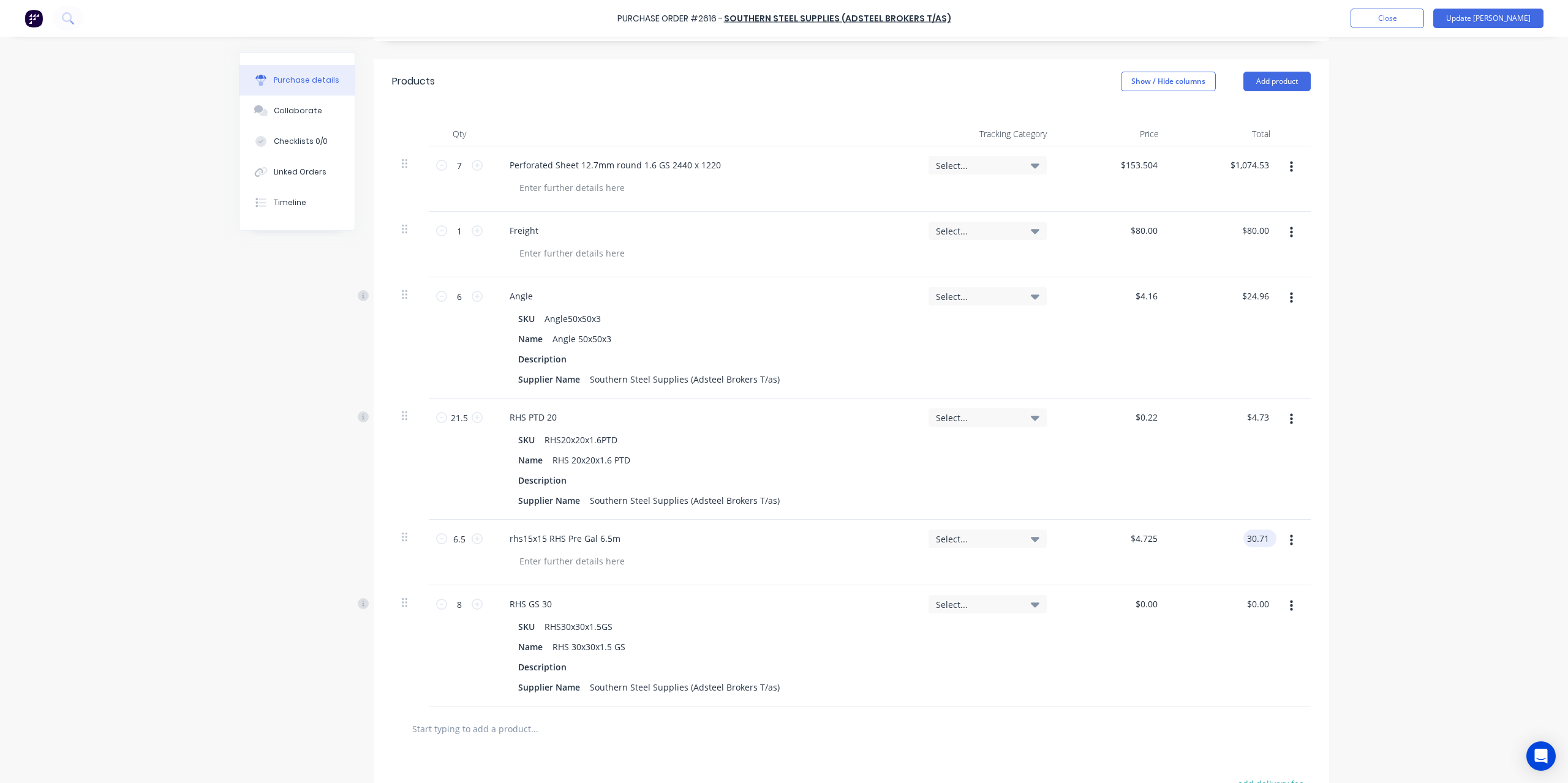
click at [1257, 539] on input "30.71" at bounding box center [1257, 539] width 28 height 18
click at [1265, 536] on input "30.71" at bounding box center [1257, 539] width 28 height 18
type input "16.38"
type input "$2.52"
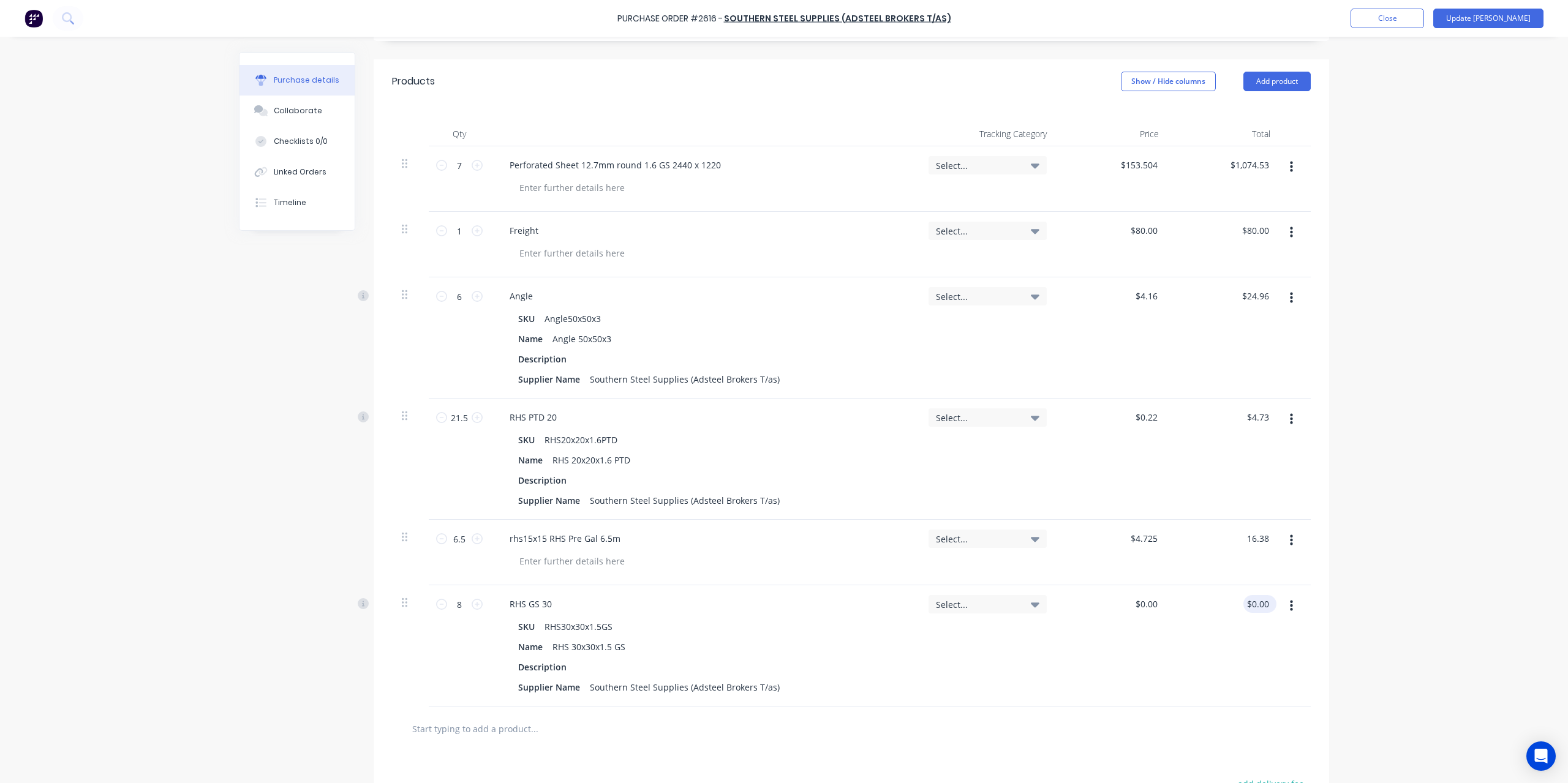
type input "$16.38"
click at [1260, 602] on input "0.00" at bounding box center [1257, 604] width 28 height 18
click at [1260, 602] on input "0.00" at bounding box center [1260, 604] width 23 height 18
type input "27.04"
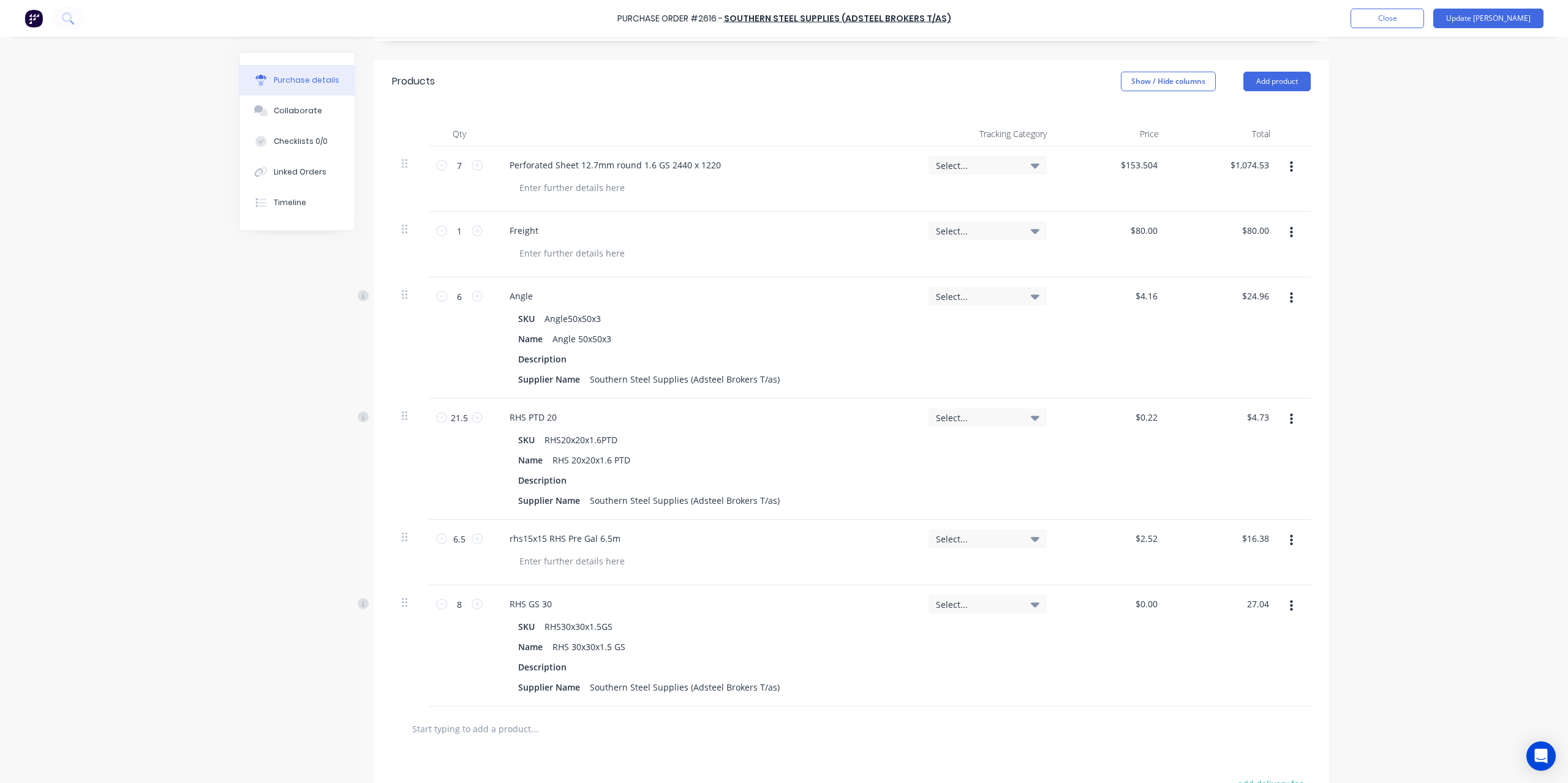
type input "$3.38"
type input "$27.04"
click at [1373, 534] on div "Purchase Order #2616 - Southern Steel Supplies (Adsteel Brokers T/as) Add produ…" at bounding box center [784, 391] width 1568 height 783
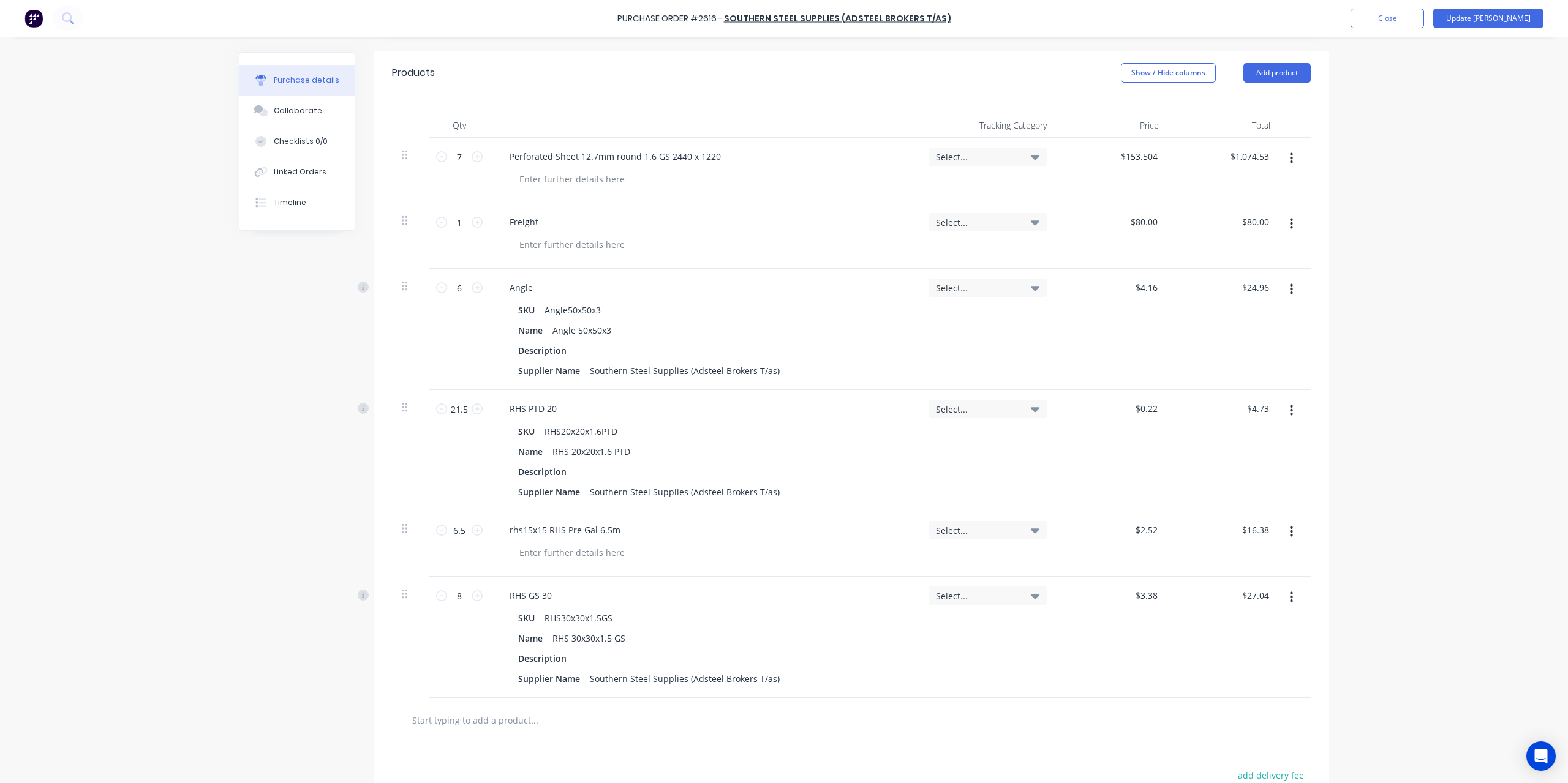
scroll to position [119, 0]
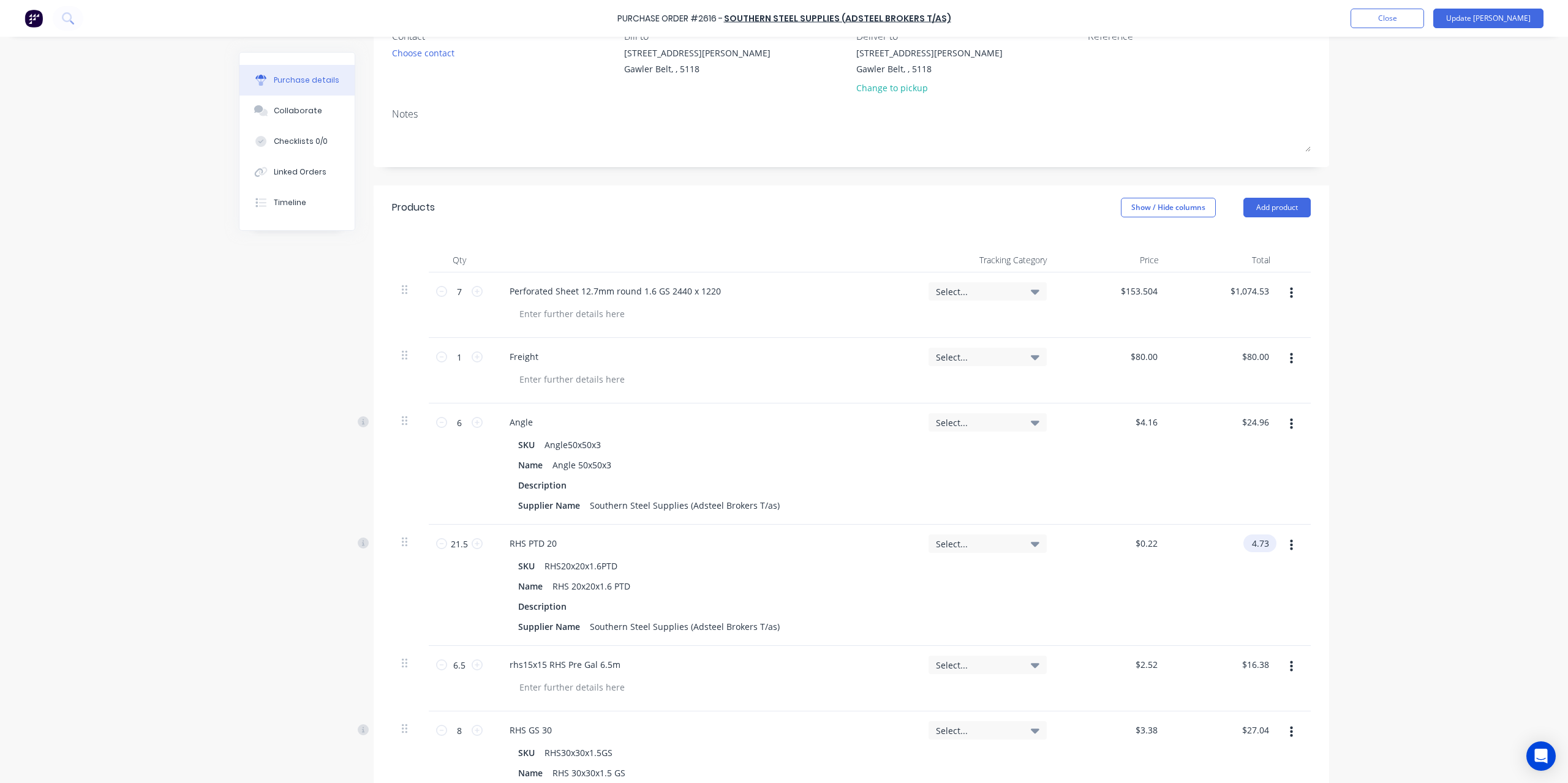
click at [1263, 542] on input "4.73" at bounding box center [1257, 544] width 28 height 18
click at [1263, 542] on input "4.73" at bounding box center [1260, 544] width 23 height 18
type input "16.38"
type input "$0.7619"
click at [1442, 549] on div "Purchase Order #2616 - Southern Steel Supplies (Adsteel Brokers T/as) Add produ…" at bounding box center [784, 391] width 1568 height 783
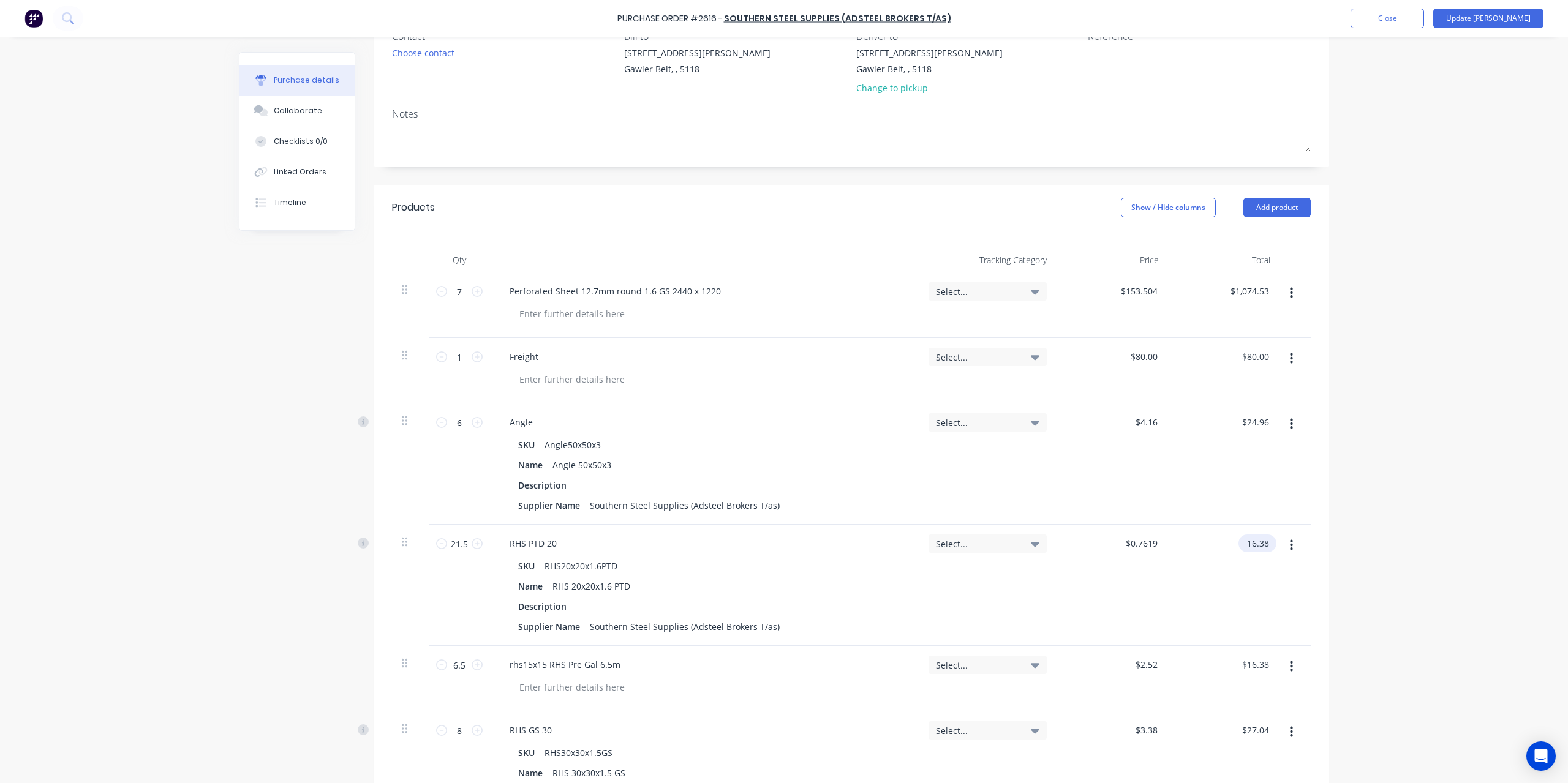
click at [1252, 547] on input "16.38" at bounding box center [1255, 544] width 33 height 18
click at [1252, 547] on input "16.38" at bounding box center [1257, 544] width 28 height 18
type input "47.73"
type input "$2.22"
type input "$47.73"
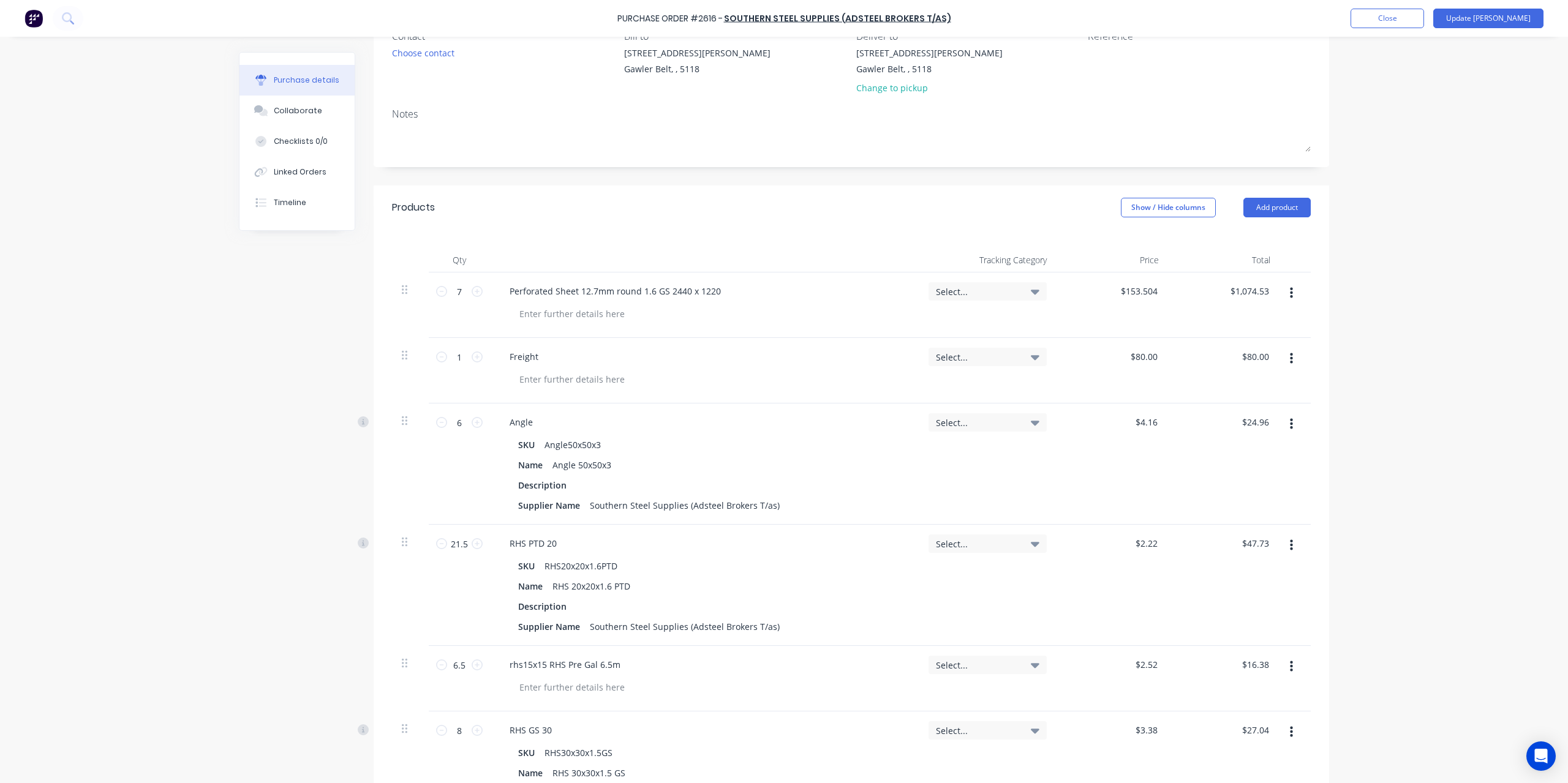
click at [1342, 536] on div "Purchase Order #2616 - Southern Steel Supplies (Adsteel Brokers T/as) Add produ…" at bounding box center [784, 391] width 1568 height 783
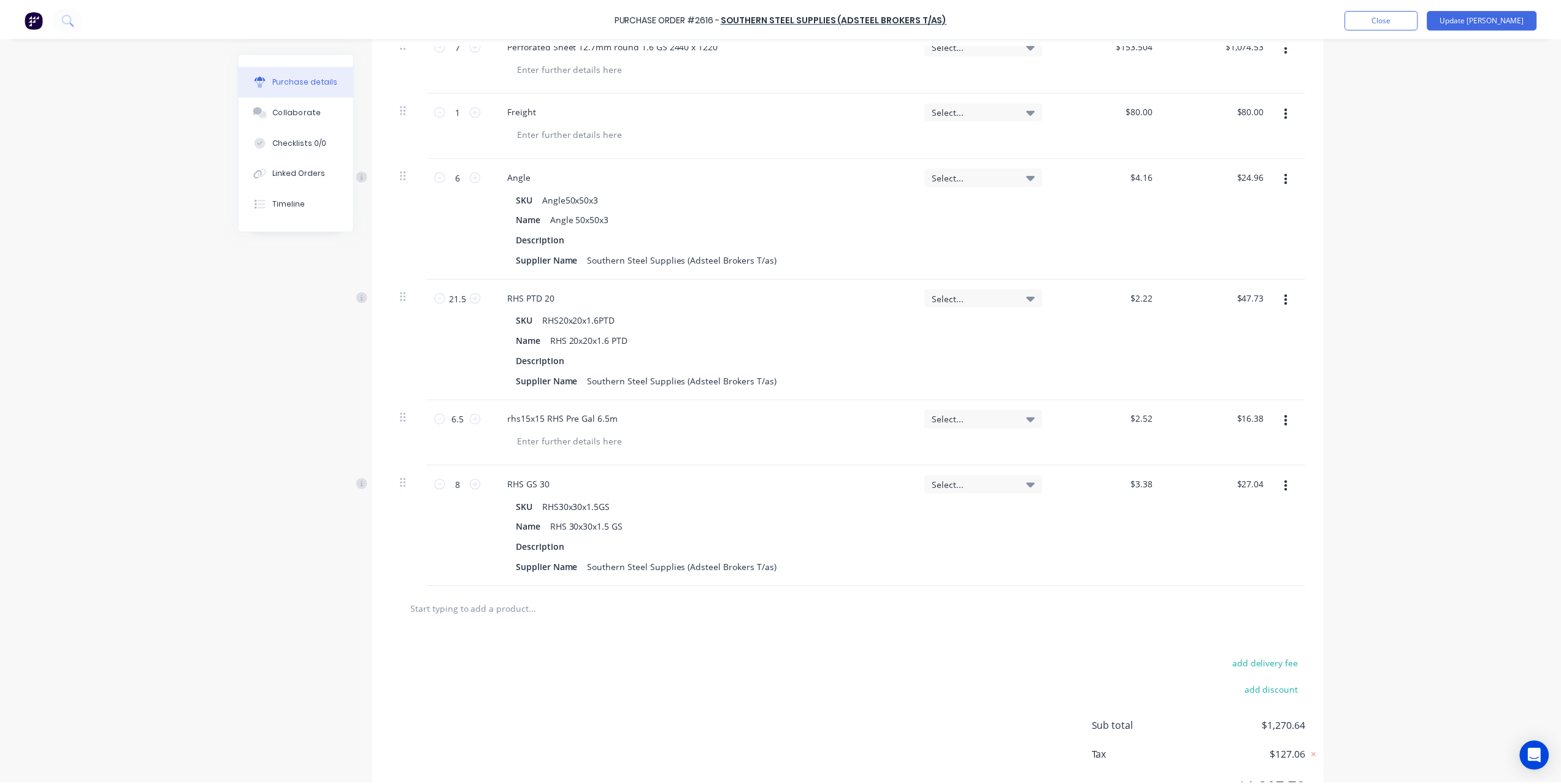
scroll to position [0, 0]
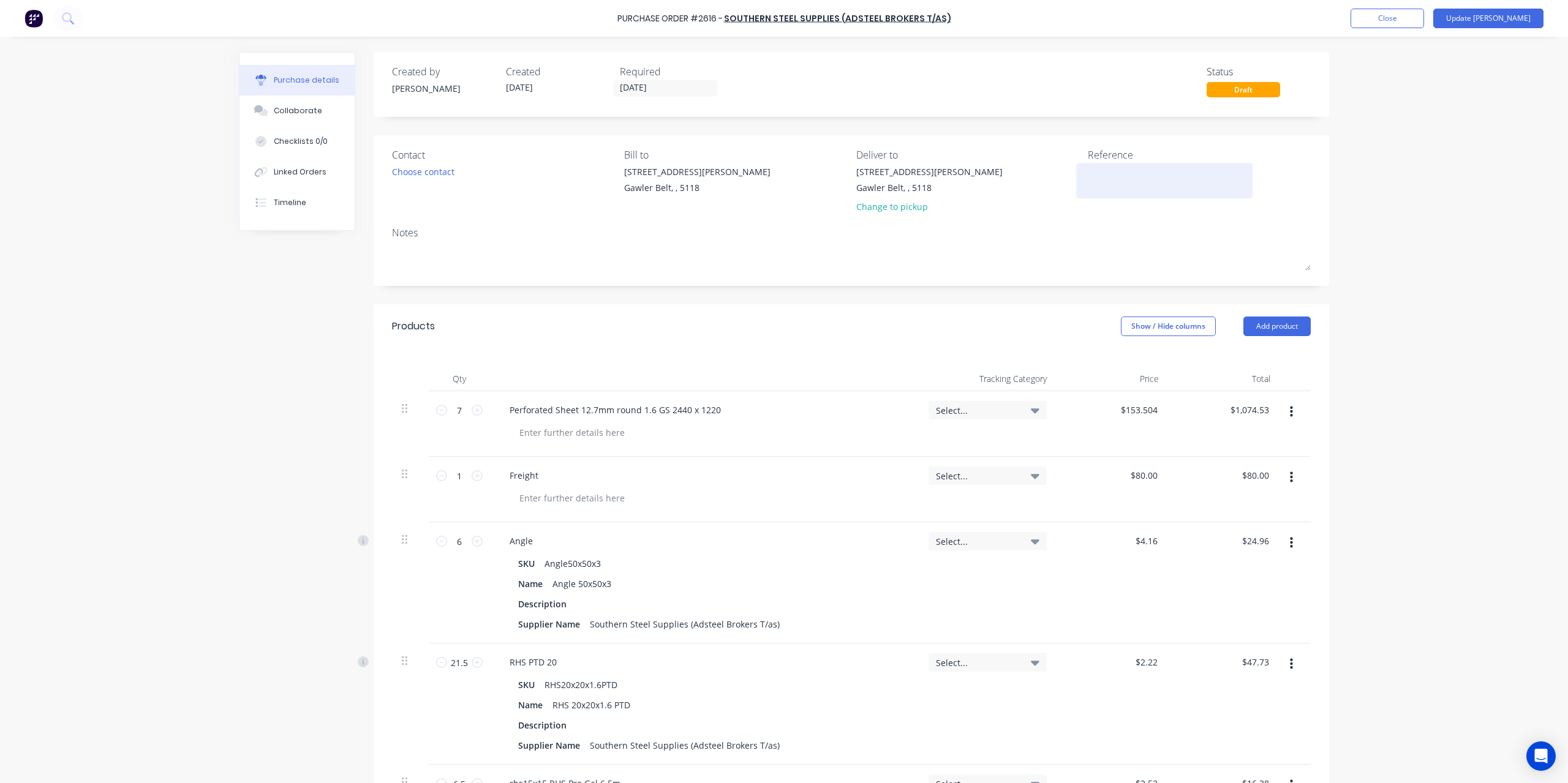
click at [1115, 191] on textarea at bounding box center [1164, 179] width 154 height 28
type textarea "INV-1687332"
type textarea "x"
type textarea "INV-1687332"
click at [1510, 14] on button "Update [PERSON_NAME]" at bounding box center [1489, 18] width 110 height 20
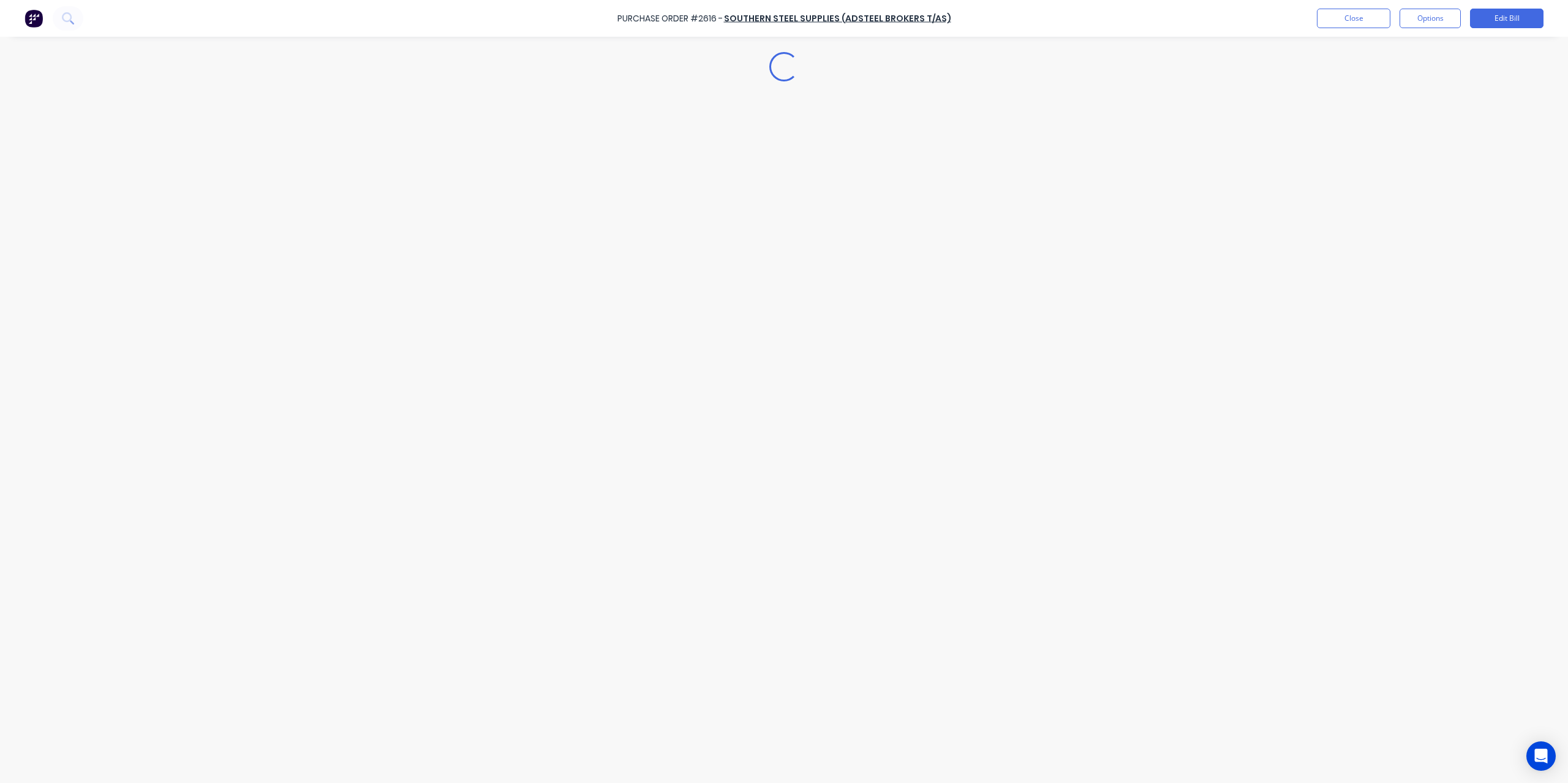
type textarea "x"
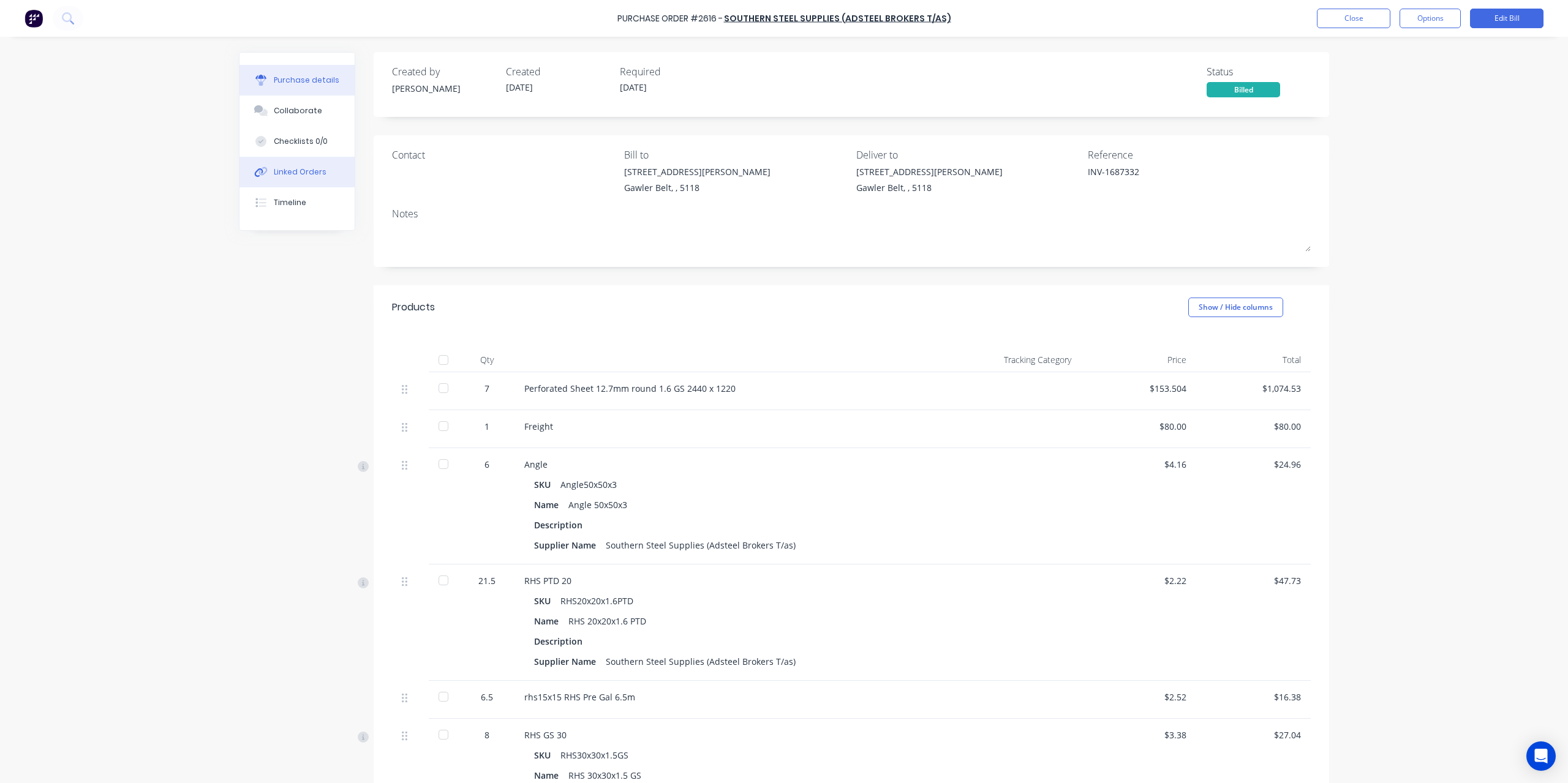
click at [296, 171] on div "Linked Orders" at bounding box center [300, 172] width 52 height 11
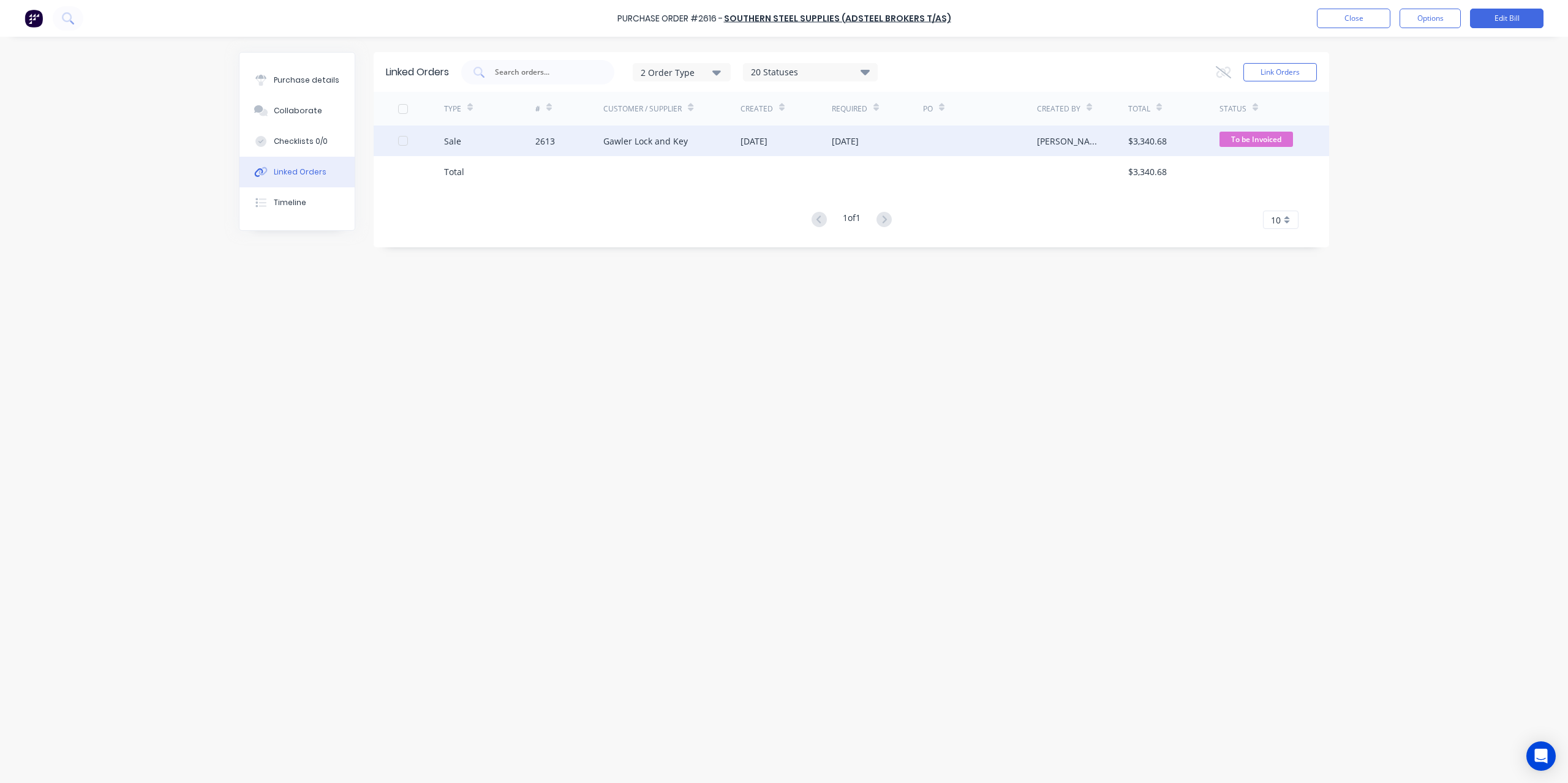
click at [607, 140] on div "Gawler Lock and Key" at bounding box center [646, 141] width 85 height 13
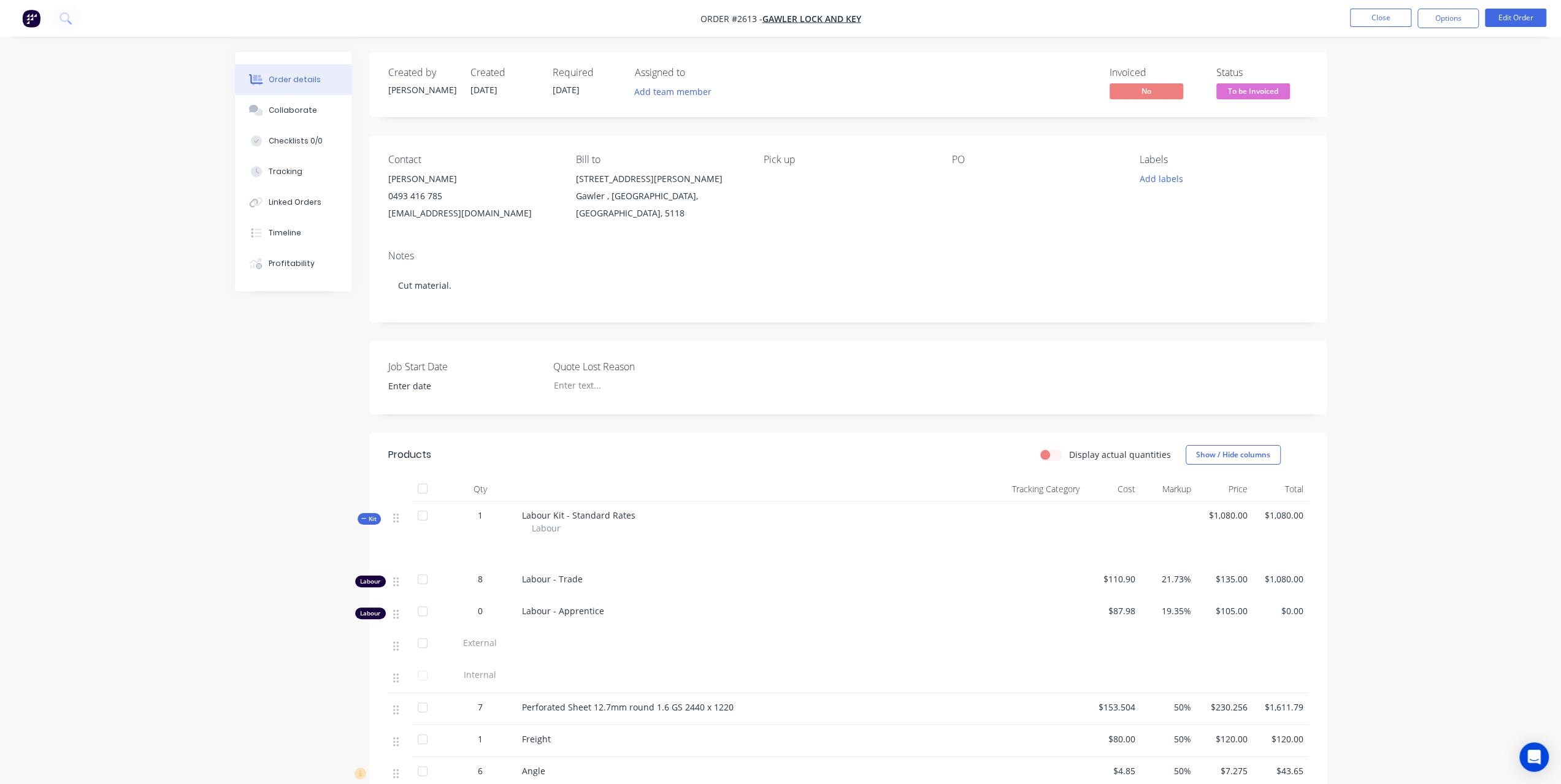
scroll to position [368, 0]
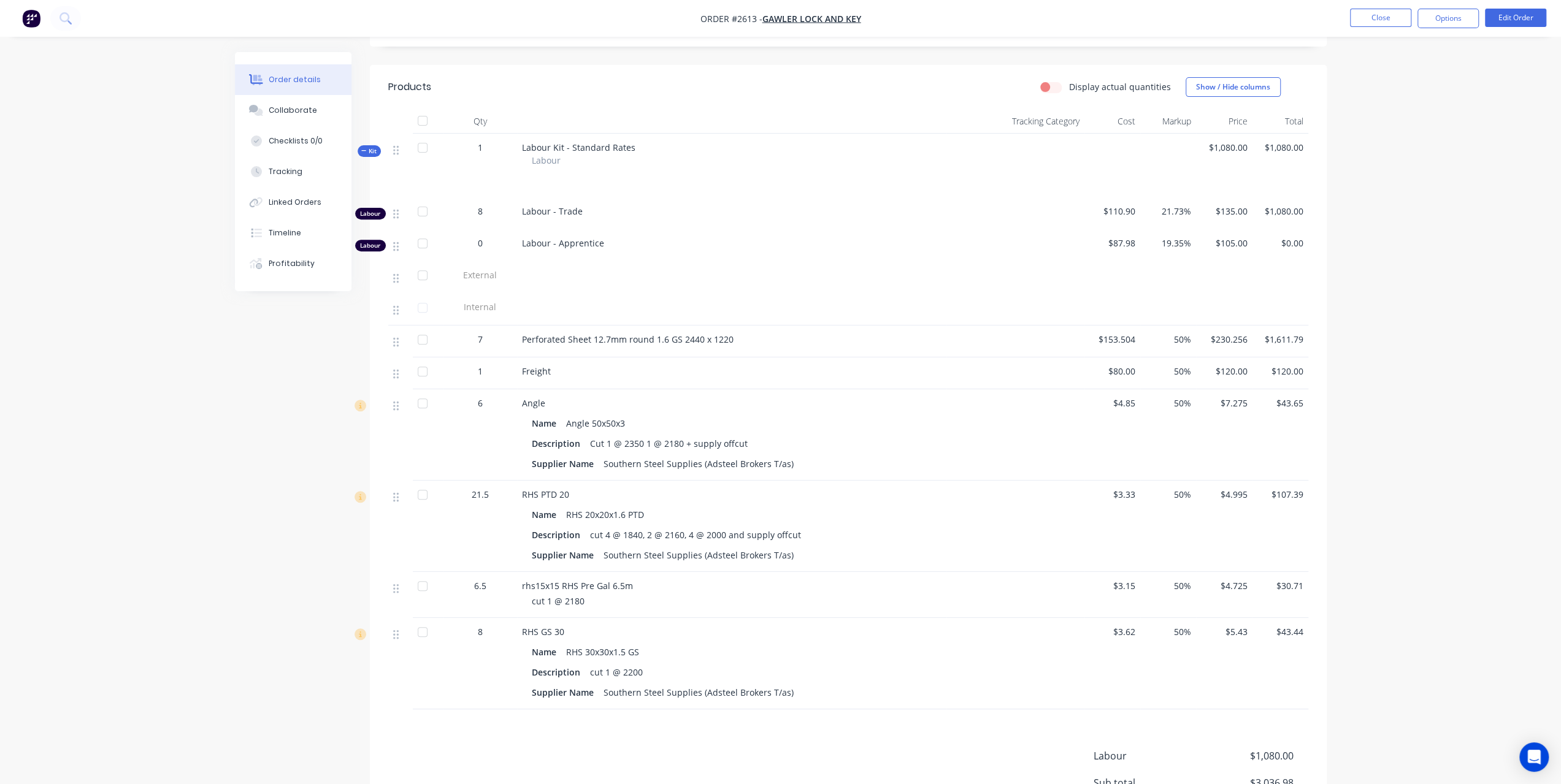
click at [1121, 337] on span "$153.504" at bounding box center [1112, 339] width 46 height 13
click at [1512, 20] on button "Edit Order" at bounding box center [1516, 17] width 61 height 18
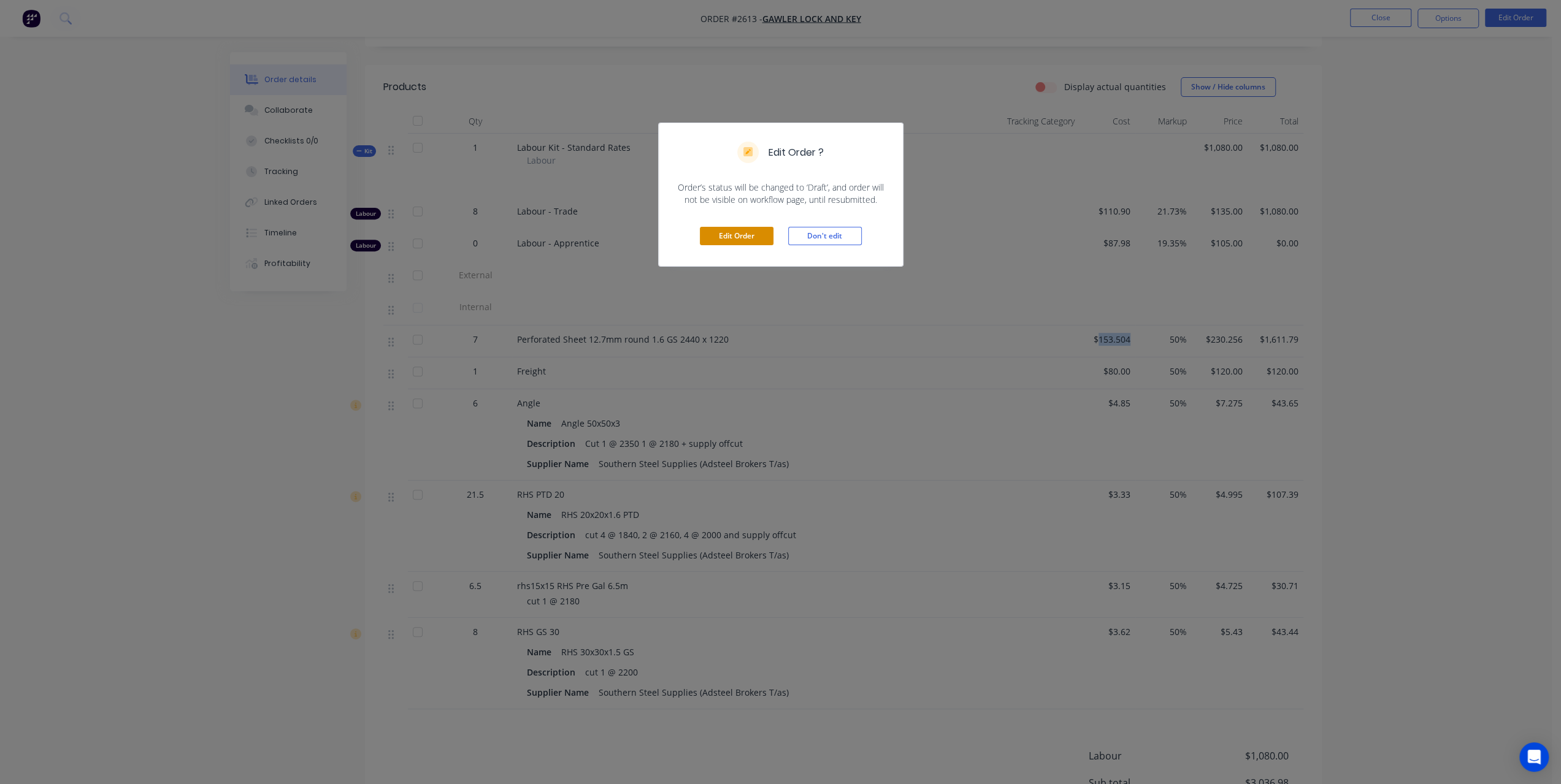
click at [740, 232] on button "Edit Order" at bounding box center [736, 236] width 73 height 18
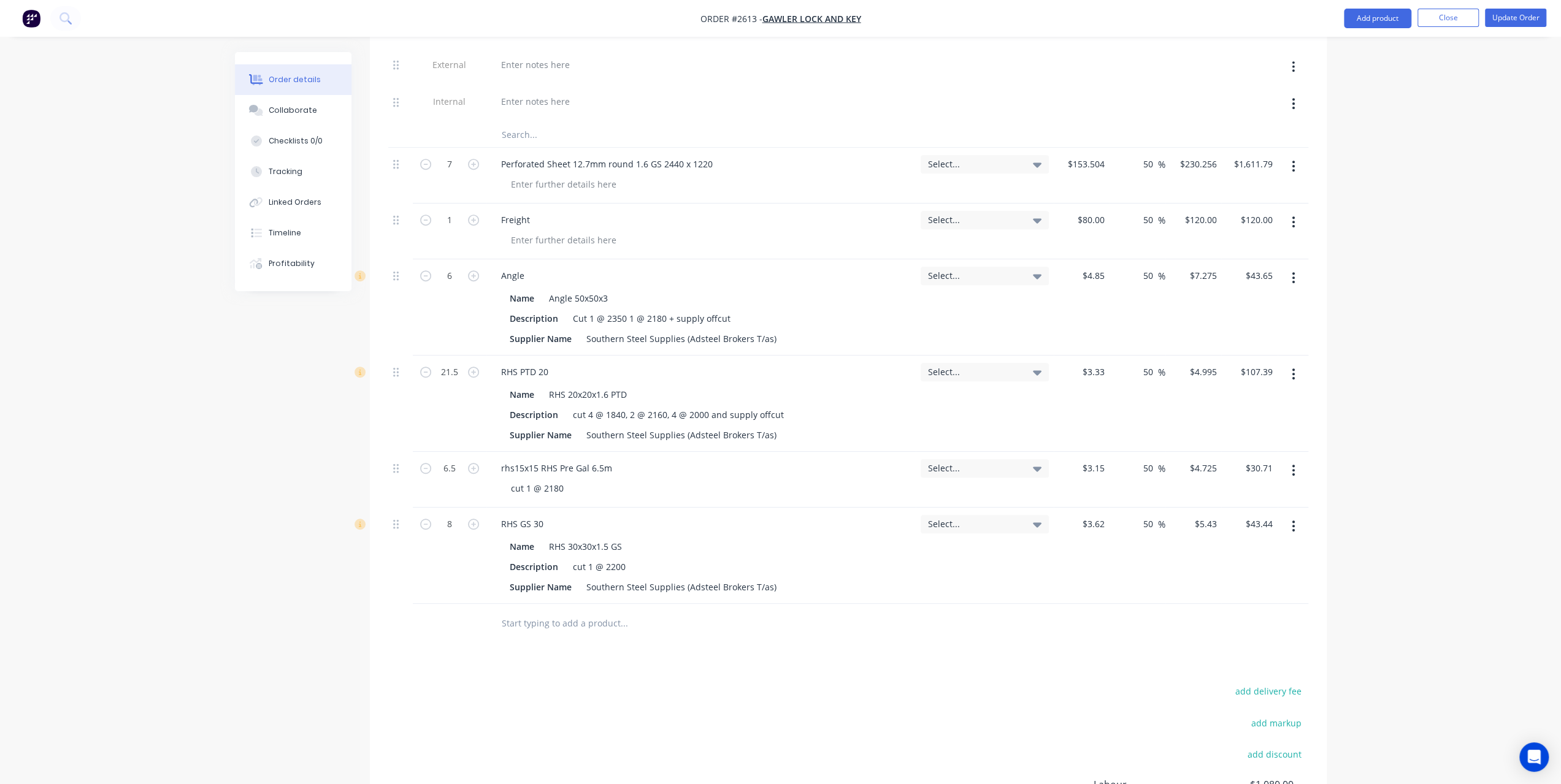
scroll to position [490, 0]
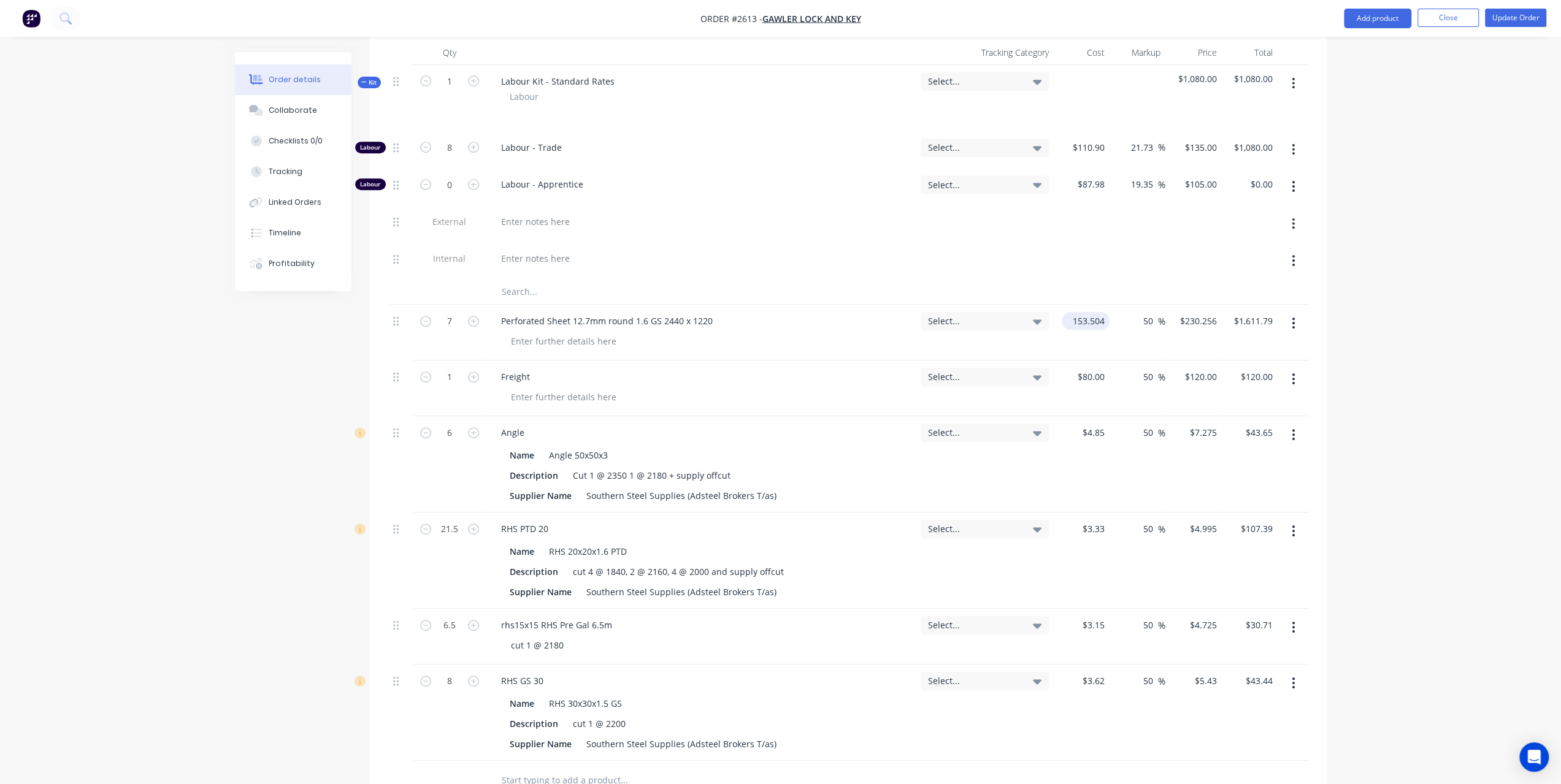
click at [1093, 312] on input "153.504" at bounding box center [1087, 321] width 43 height 18
type input "$153.504"
click at [1095, 368] on input "80" at bounding box center [1093, 377] width 33 height 18
type input "$80.00"
click at [1096, 520] on input "3.33" at bounding box center [1095, 529] width 28 height 18
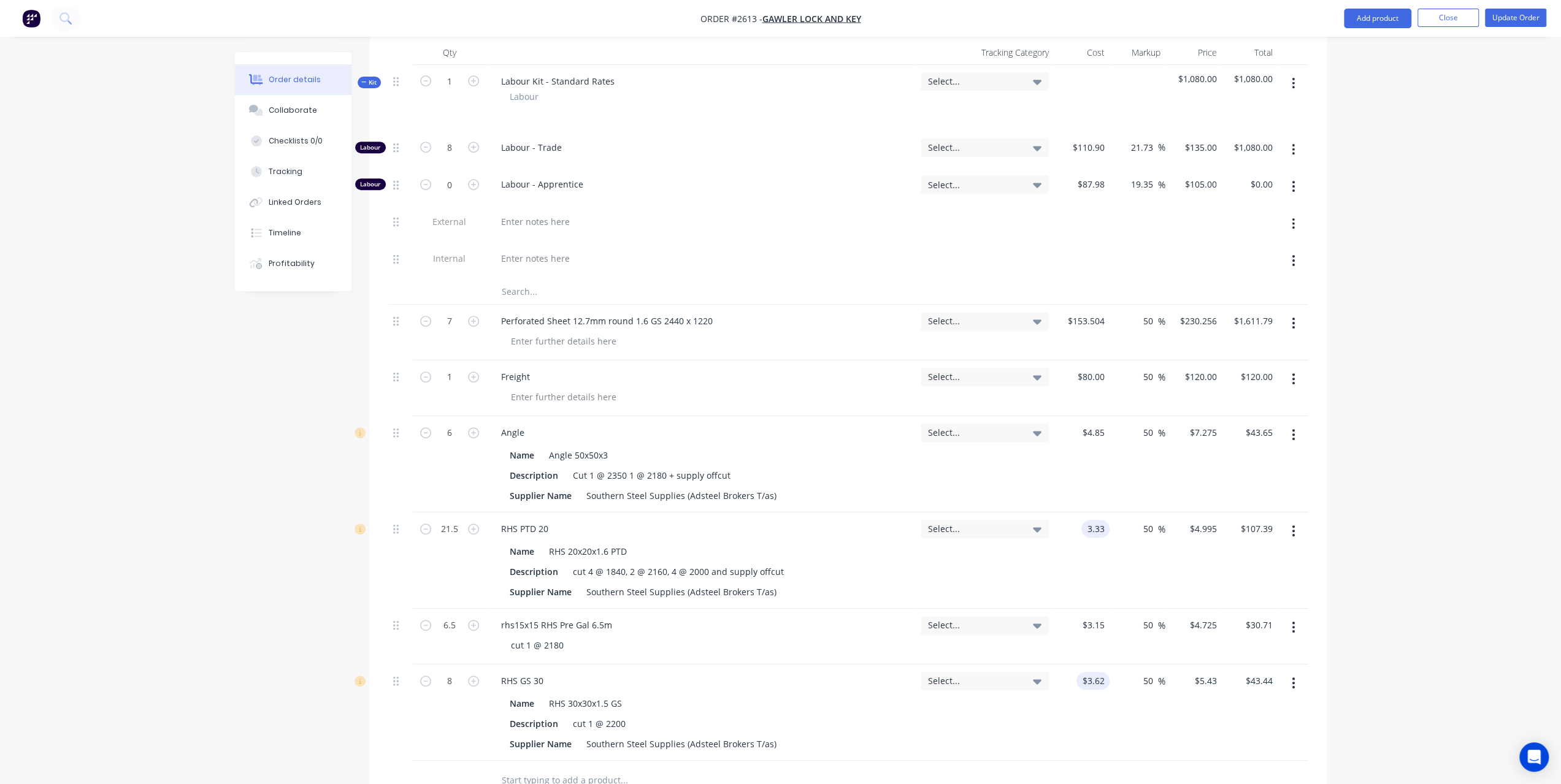
type input "$3.33"
click at [1084, 672] on div "3.62 $3.62" at bounding box center [1093, 681] width 33 height 18
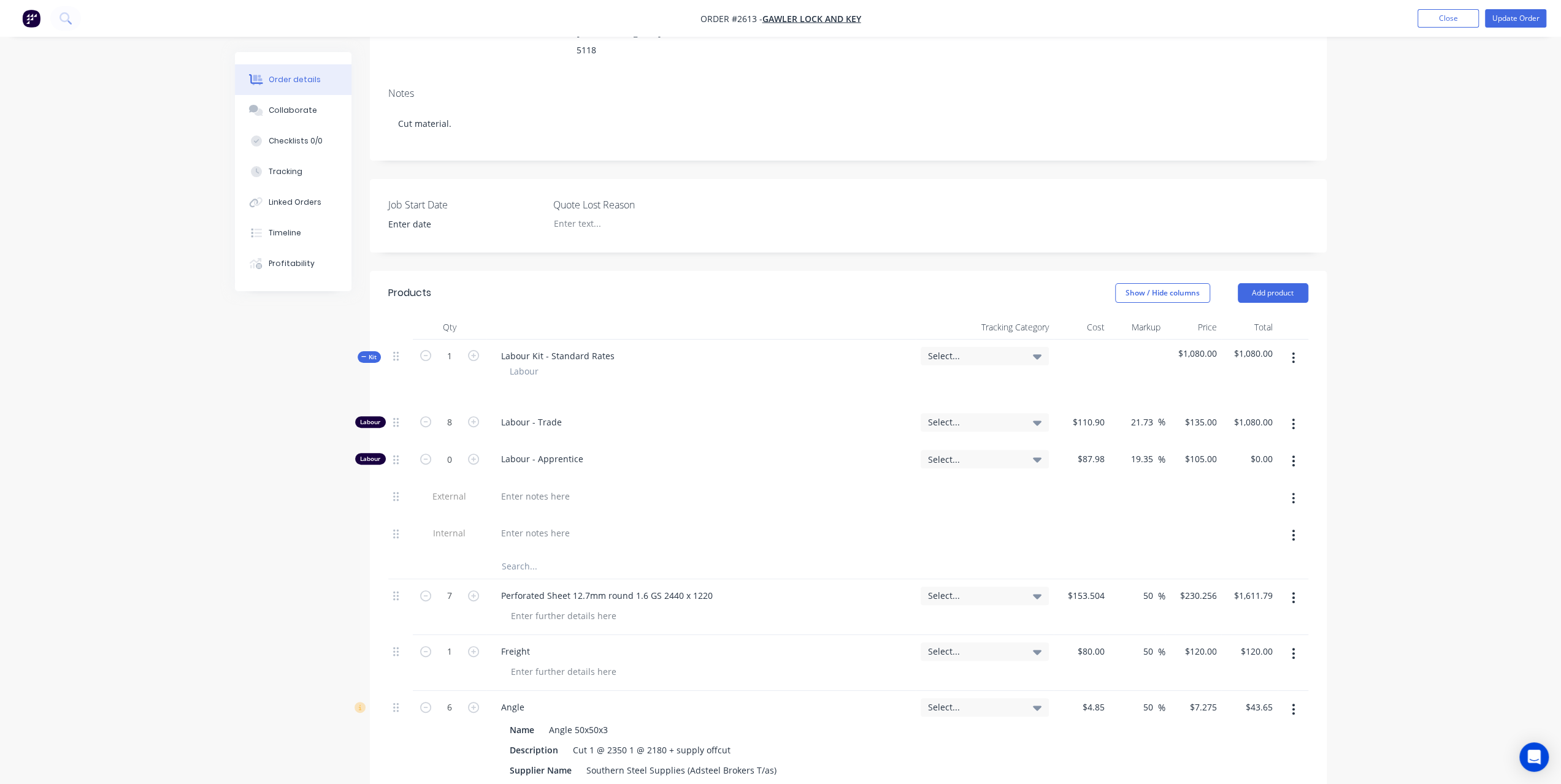
scroll to position [0, 0]
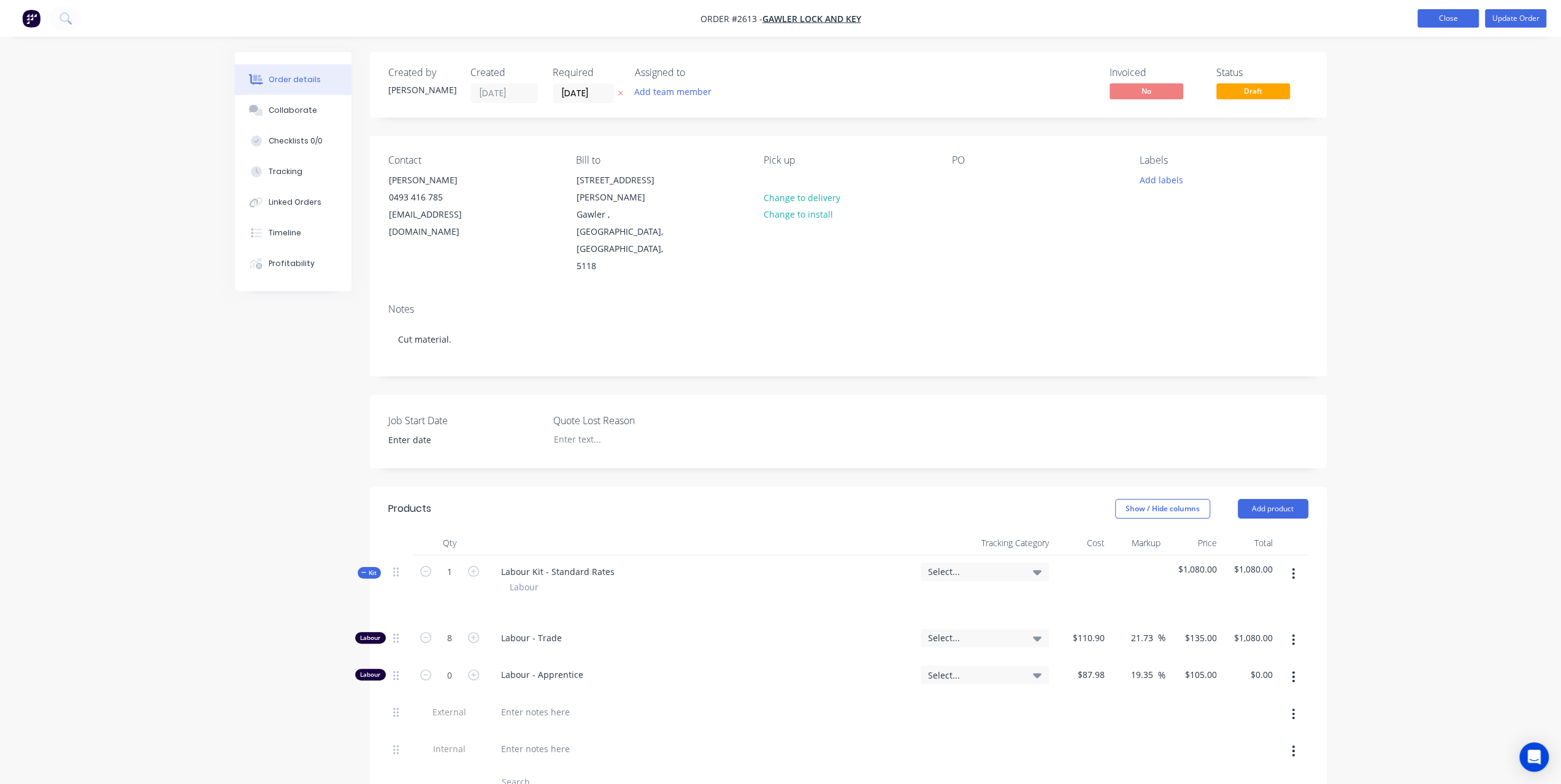
type input "$3.62"
click at [1455, 23] on button "Close" at bounding box center [1448, 18] width 61 height 18
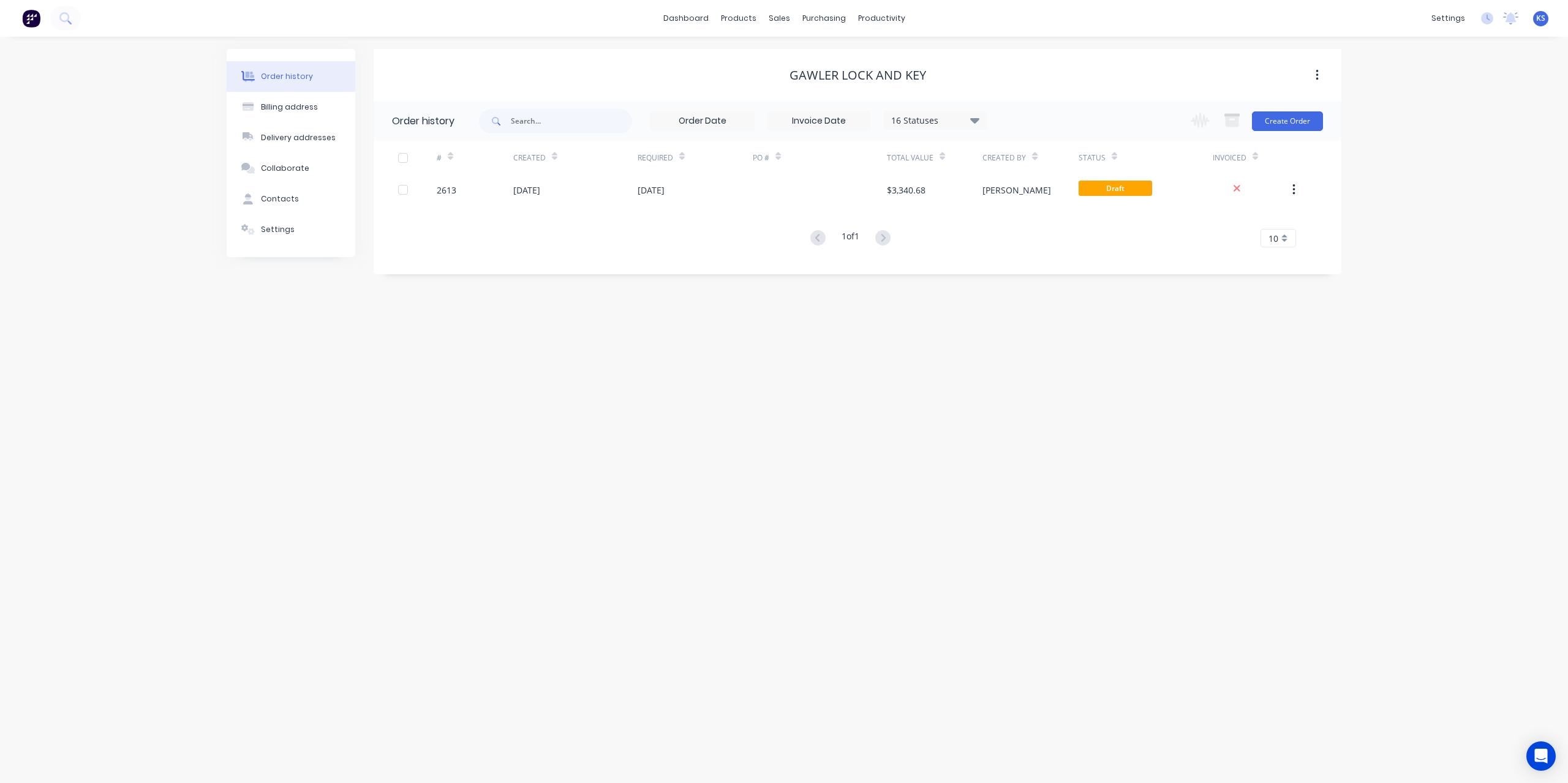
click at [277, 75] on div "Order history" at bounding box center [287, 77] width 52 height 11
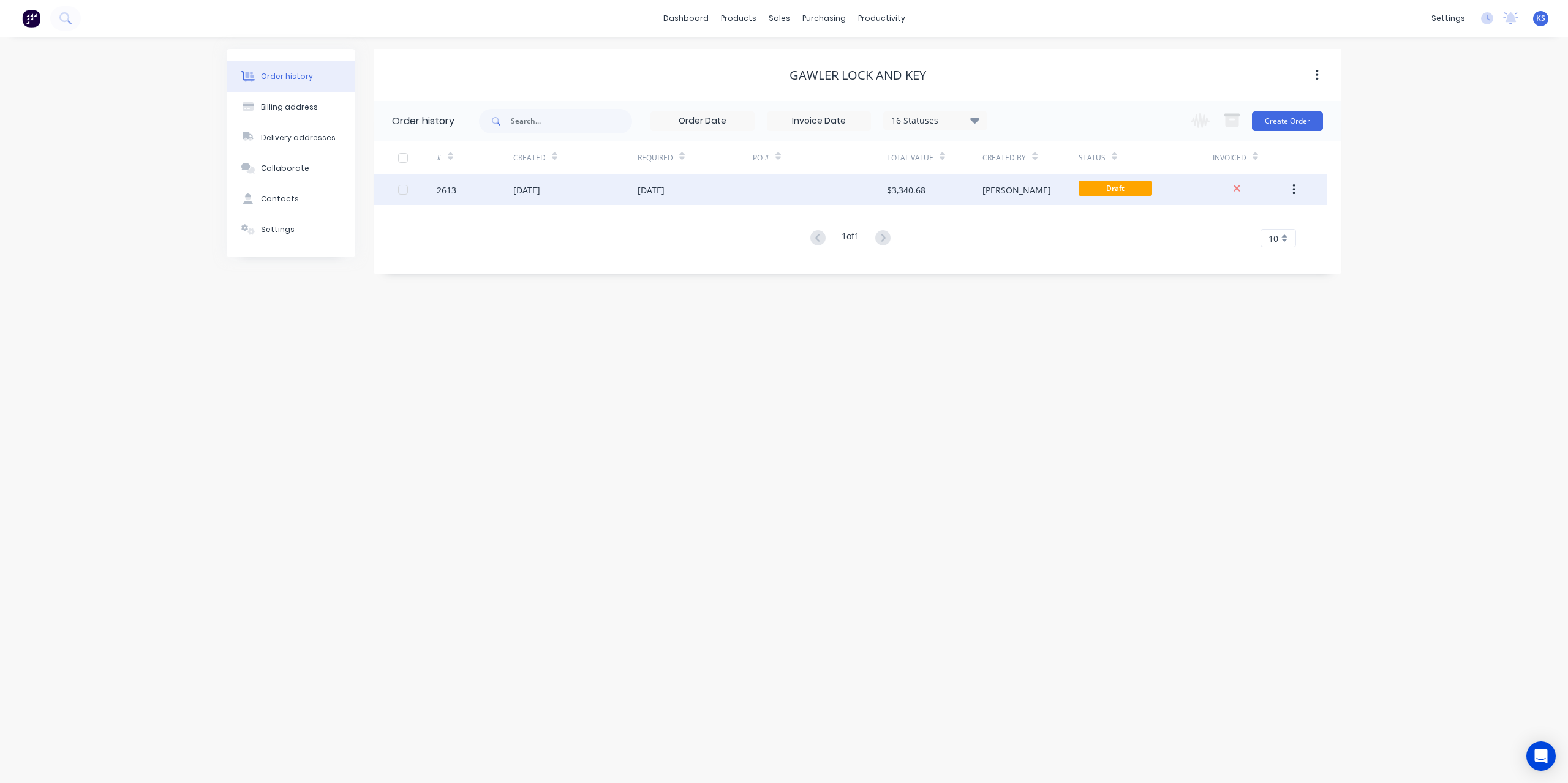
click at [540, 194] on div "[DATE]" at bounding box center [527, 190] width 27 height 13
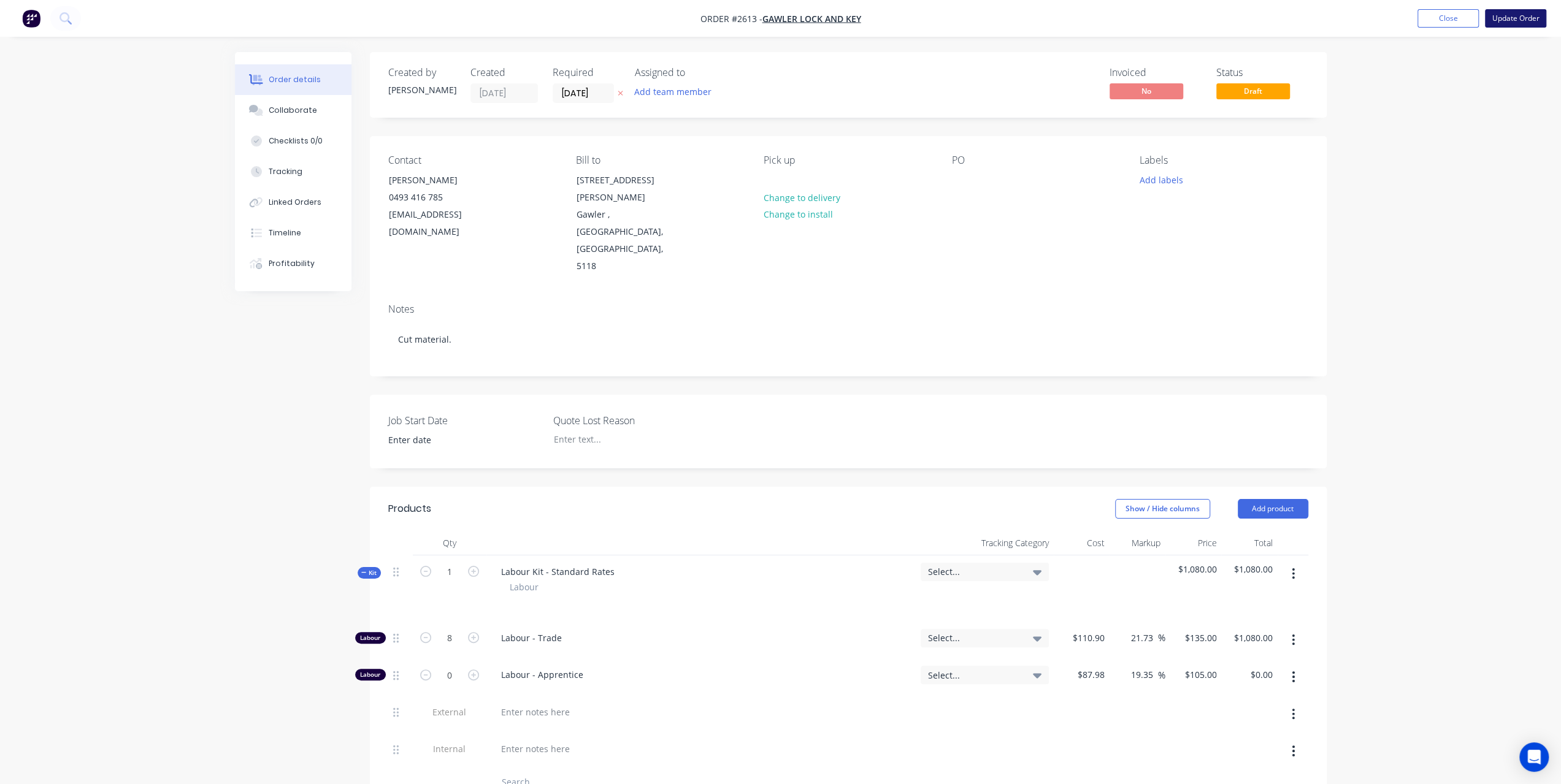
click at [1508, 18] on button "Update Order" at bounding box center [1516, 18] width 61 height 18
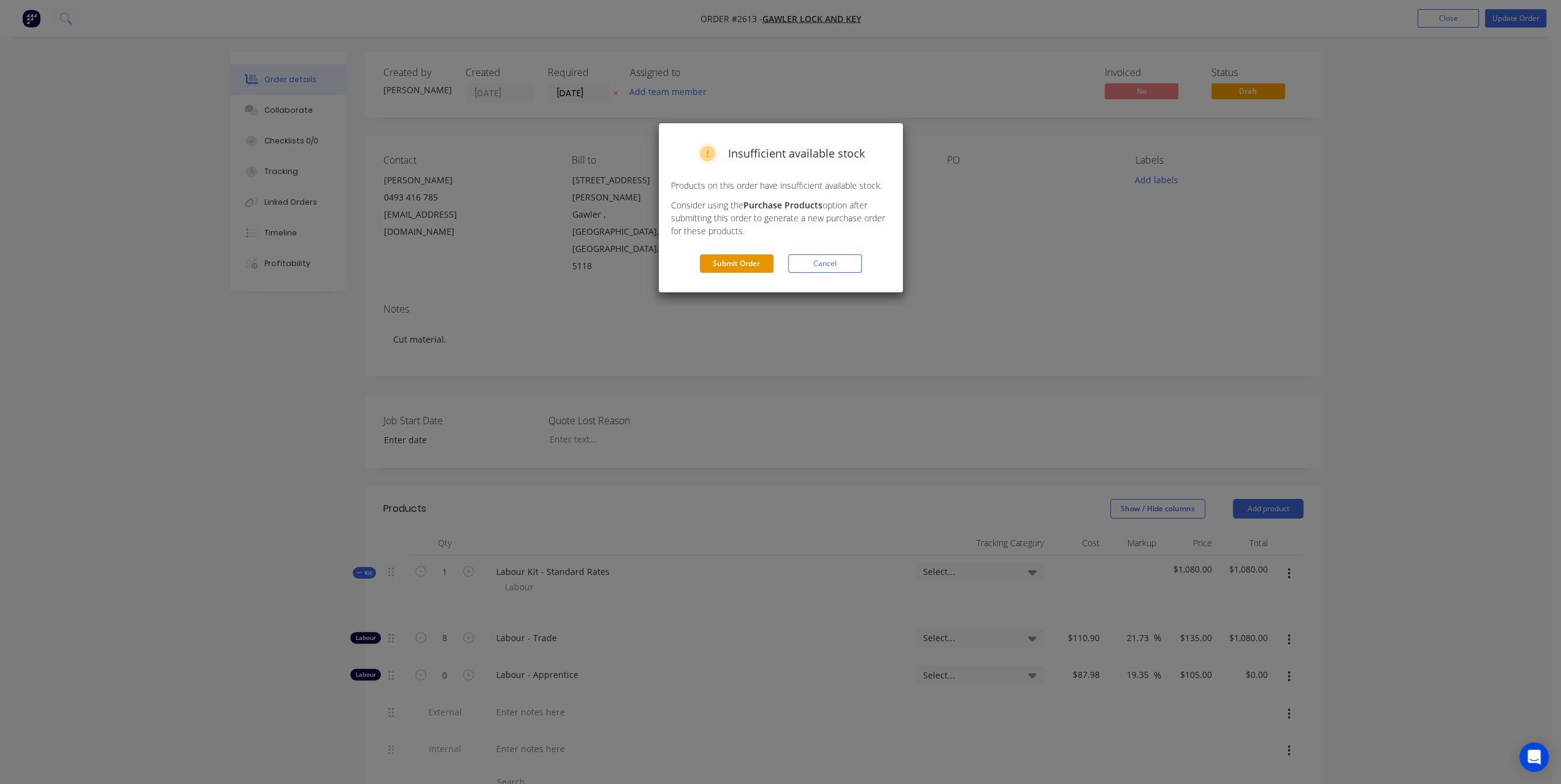
click at [743, 262] on button "Submit Order" at bounding box center [736, 263] width 73 height 18
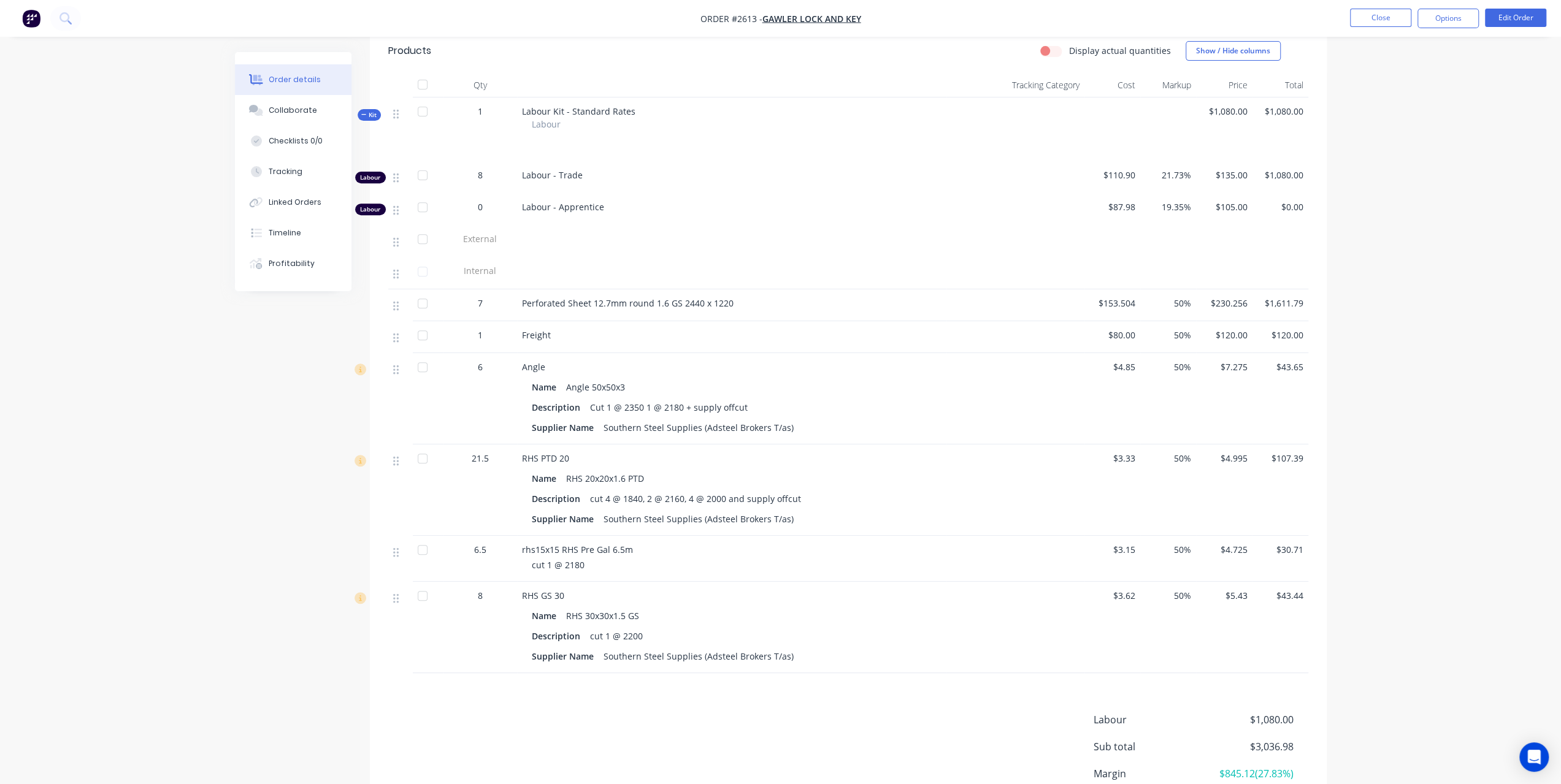
scroll to position [512, 0]
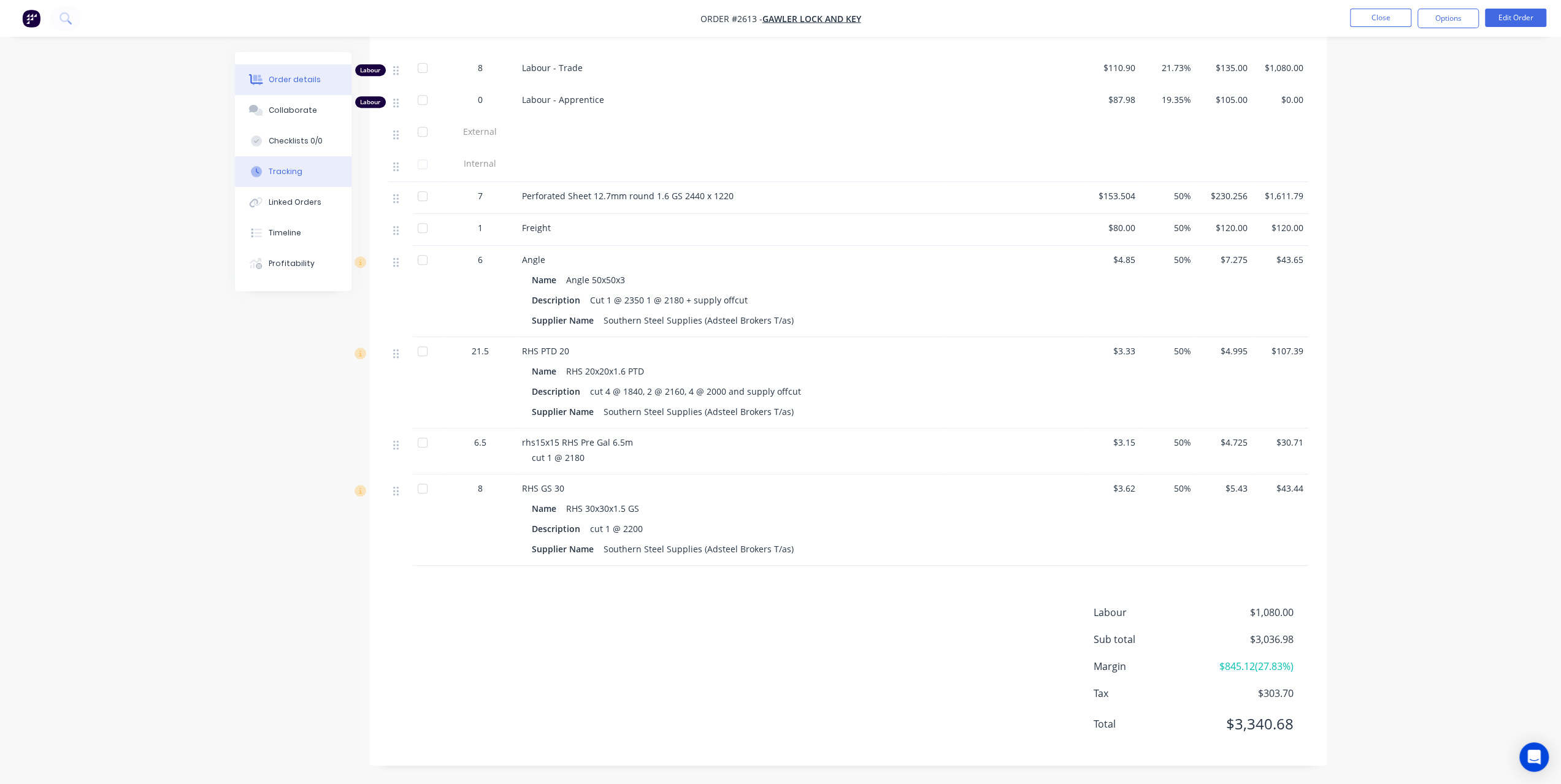
click at [286, 176] on div "Tracking" at bounding box center [285, 172] width 33 height 11
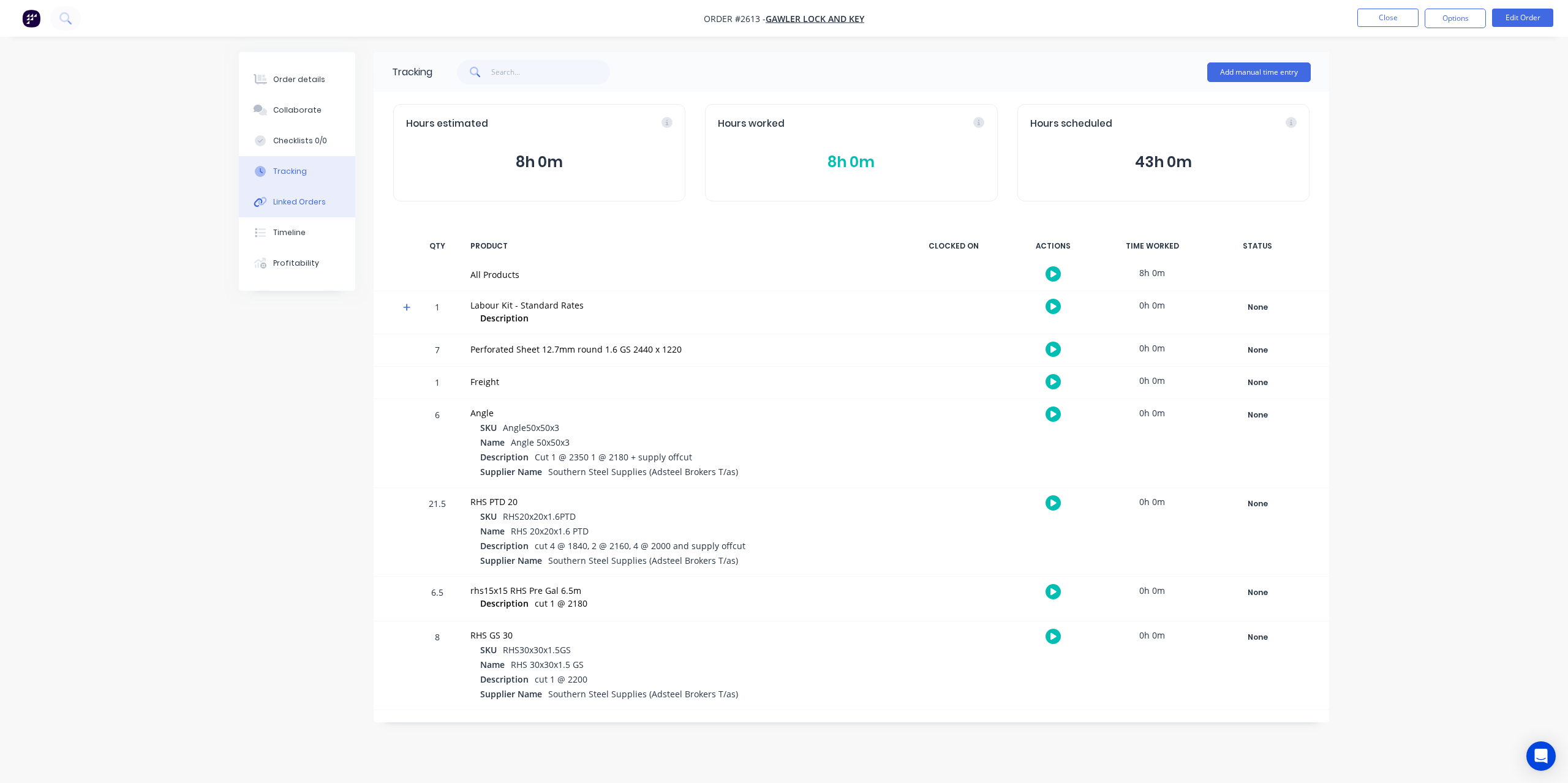
click at [292, 207] on div "Linked Orders" at bounding box center [299, 202] width 52 height 11
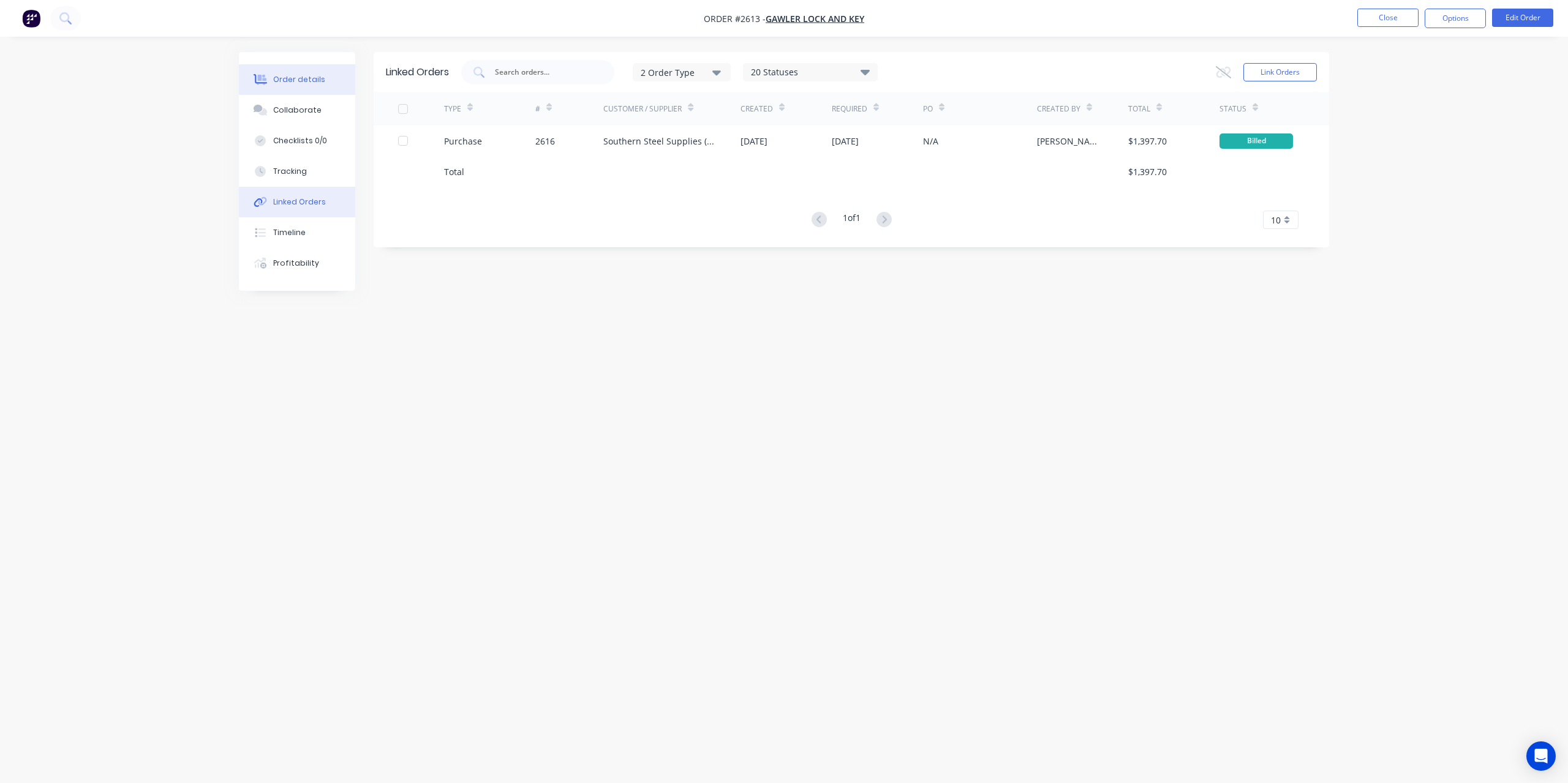
click at [299, 69] on button "Order details" at bounding box center [296, 79] width 117 height 31
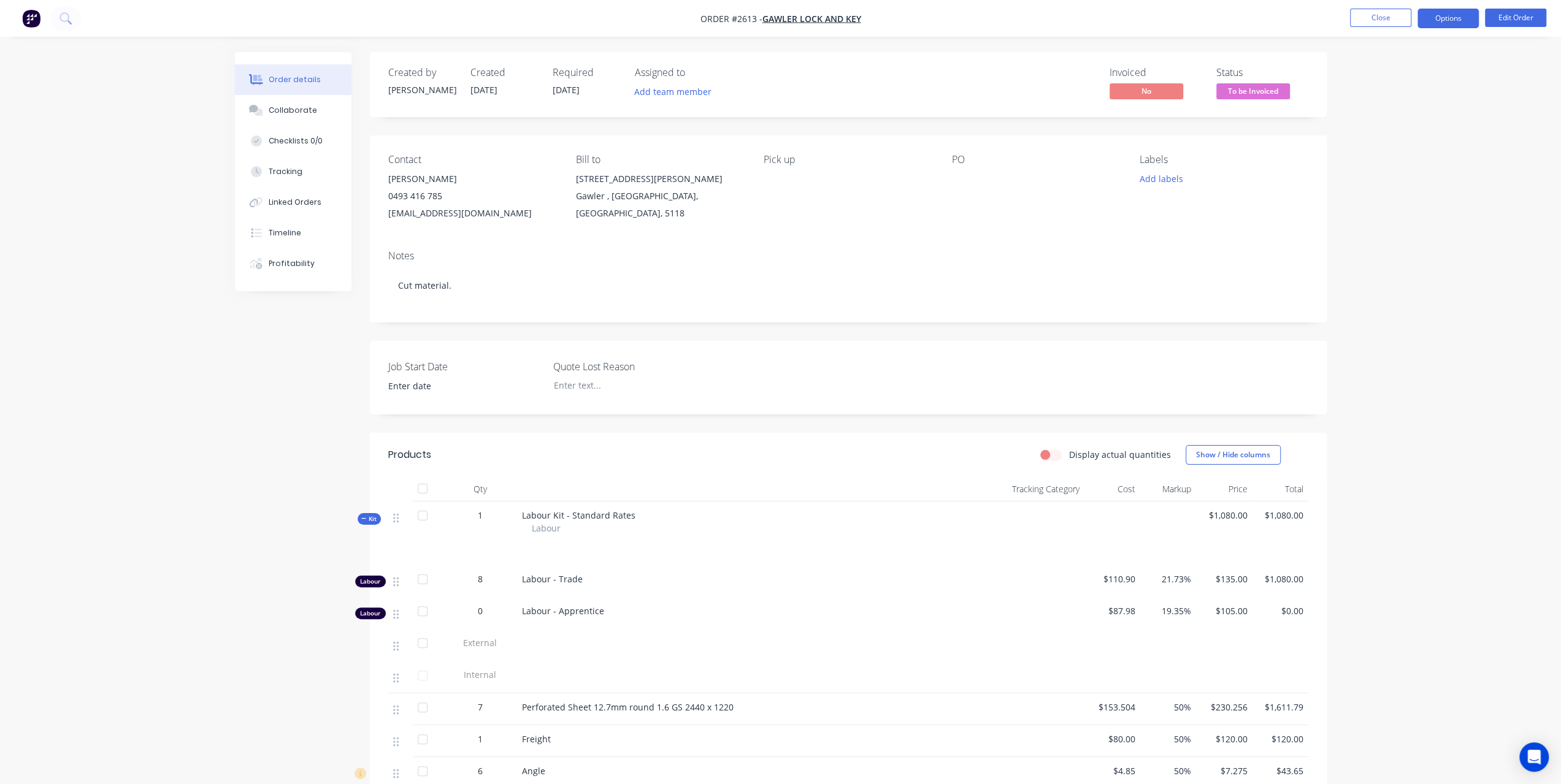
click at [1459, 20] on button "Options" at bounding box center [1448, 18] width 61 height 20
click at [1406, 70] on div "Invoice" at bounding box center [1411, 75] width 113 height 18
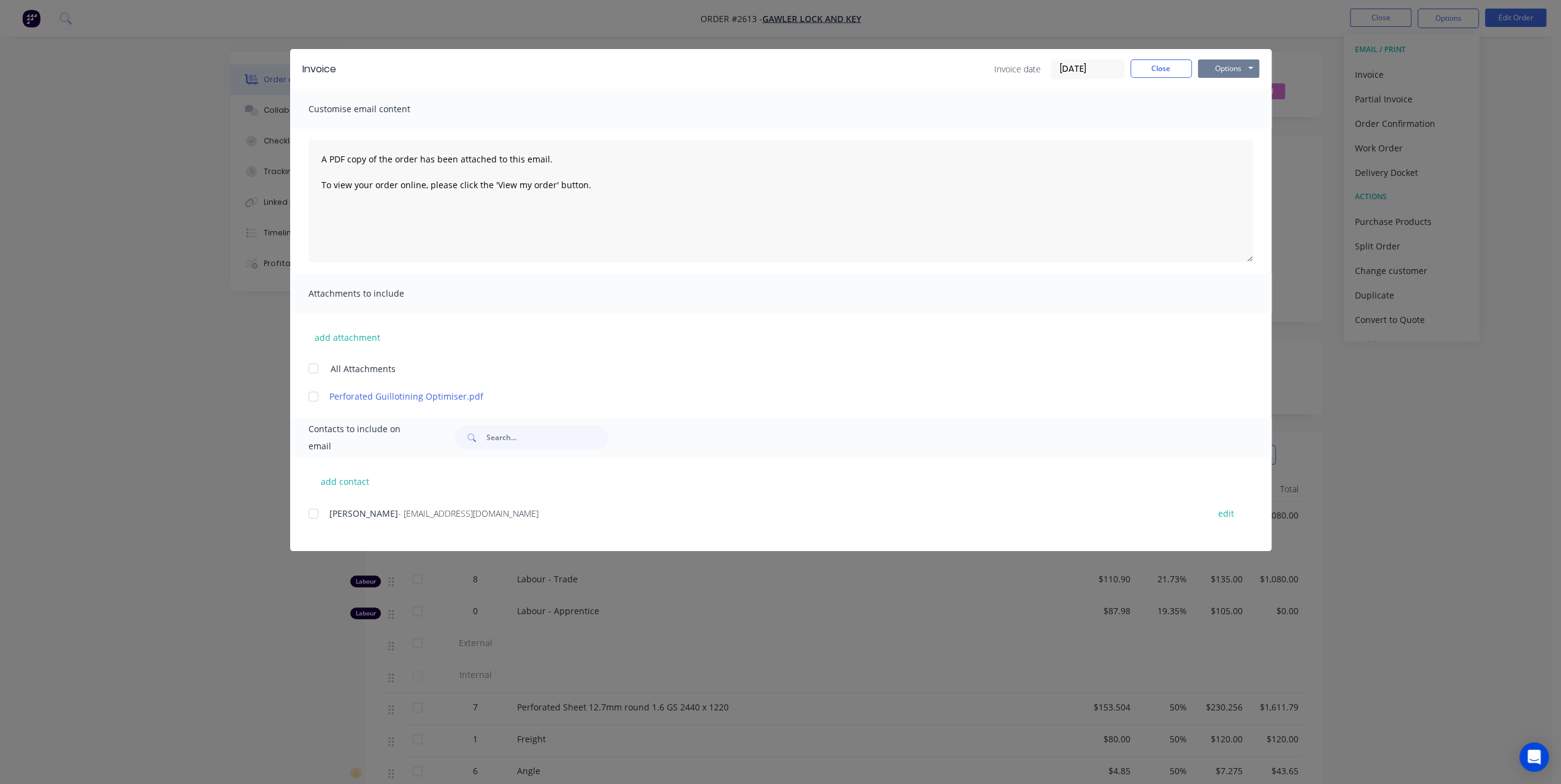
click at [1208, 64] on button "Options" at bounding box center [1228, 69] width 61 height 18
click at [1210, 94] on button "Preview" at bounding box center [1236, 90] width 79 height 20
click at [1168, 67] on button "Close" at bounding box center [1161, 69] width 61 height 18
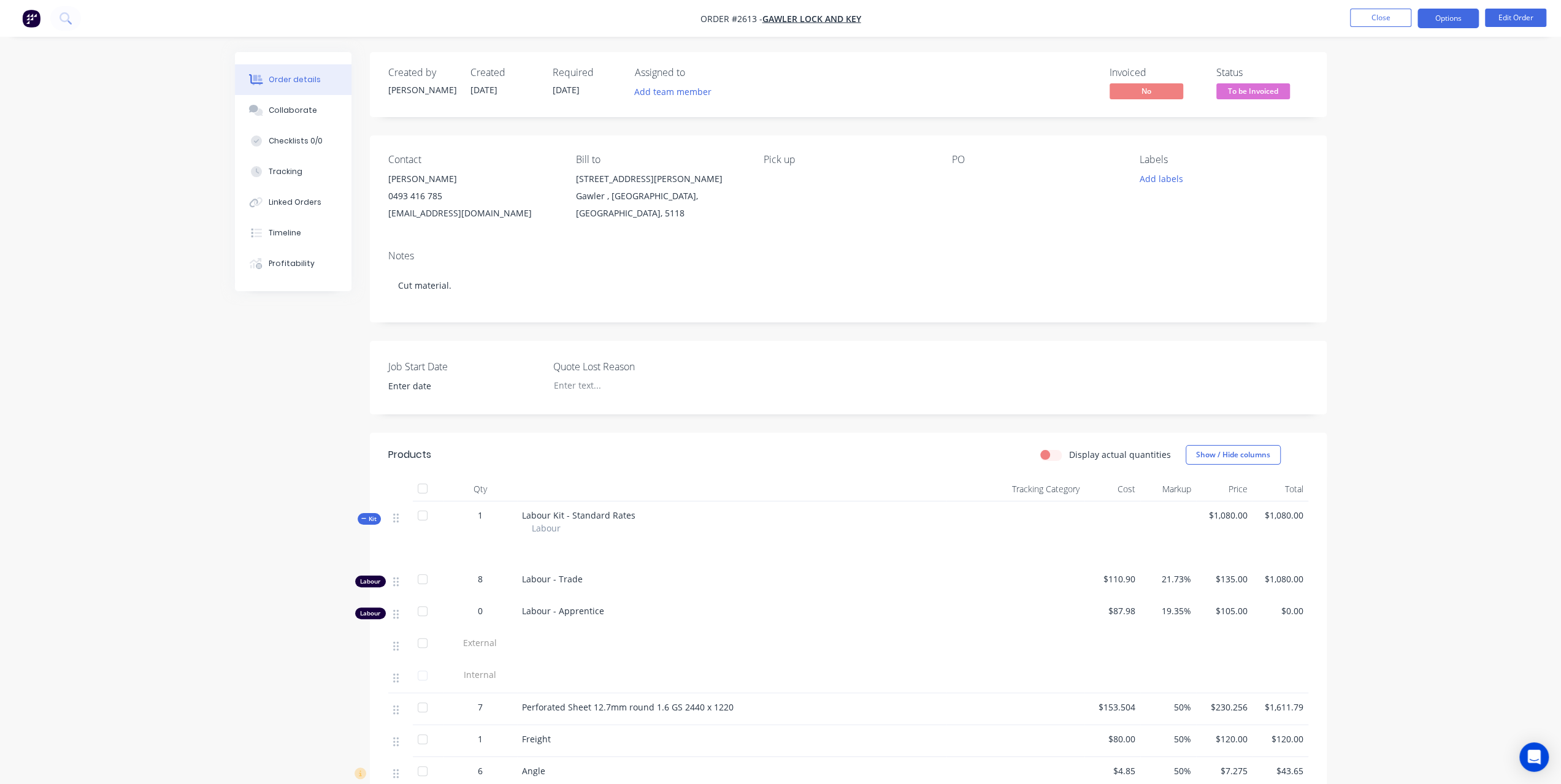
click at [1452, 18] on button "Options" at bounding box center [1448, 18] width 61 height 20
click at [1391, 66] on div "Invoice" at bounding box center [1411, 75] width 113 height 18
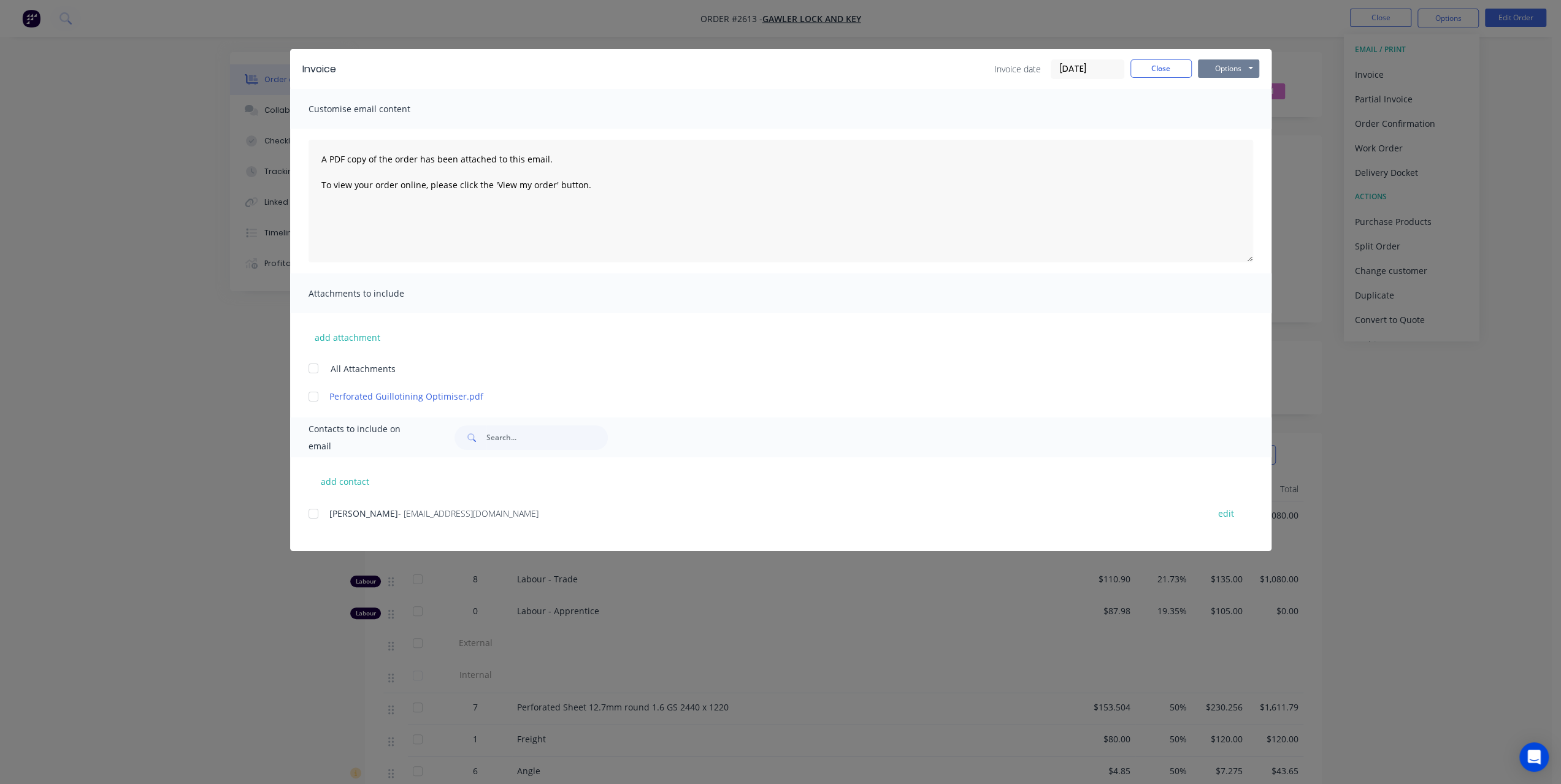
click at [1229, 65] on button "Options" at bounding box center [1228, 69] width 61 height 18
click at [1222, 112] on button "Print" at bounding box center [1236, 110] width 79 height 20
click at [1153, 66] on button "Close" at bounding box center [1161, 69] width 61 height 18
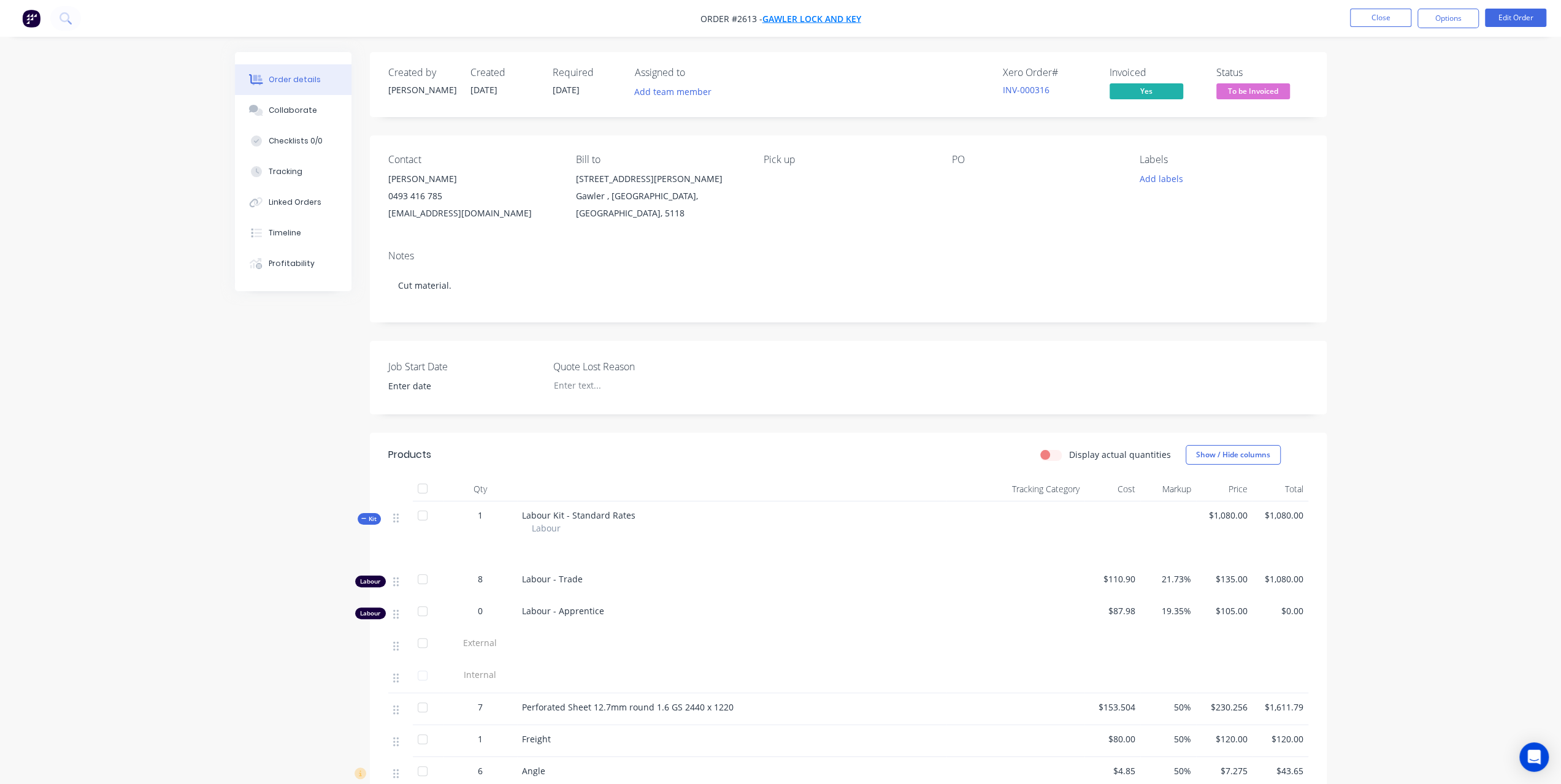
click at [847, 20] on span "Gawler Lock and Key" at bounding box center [811, 18] width 99 height 12
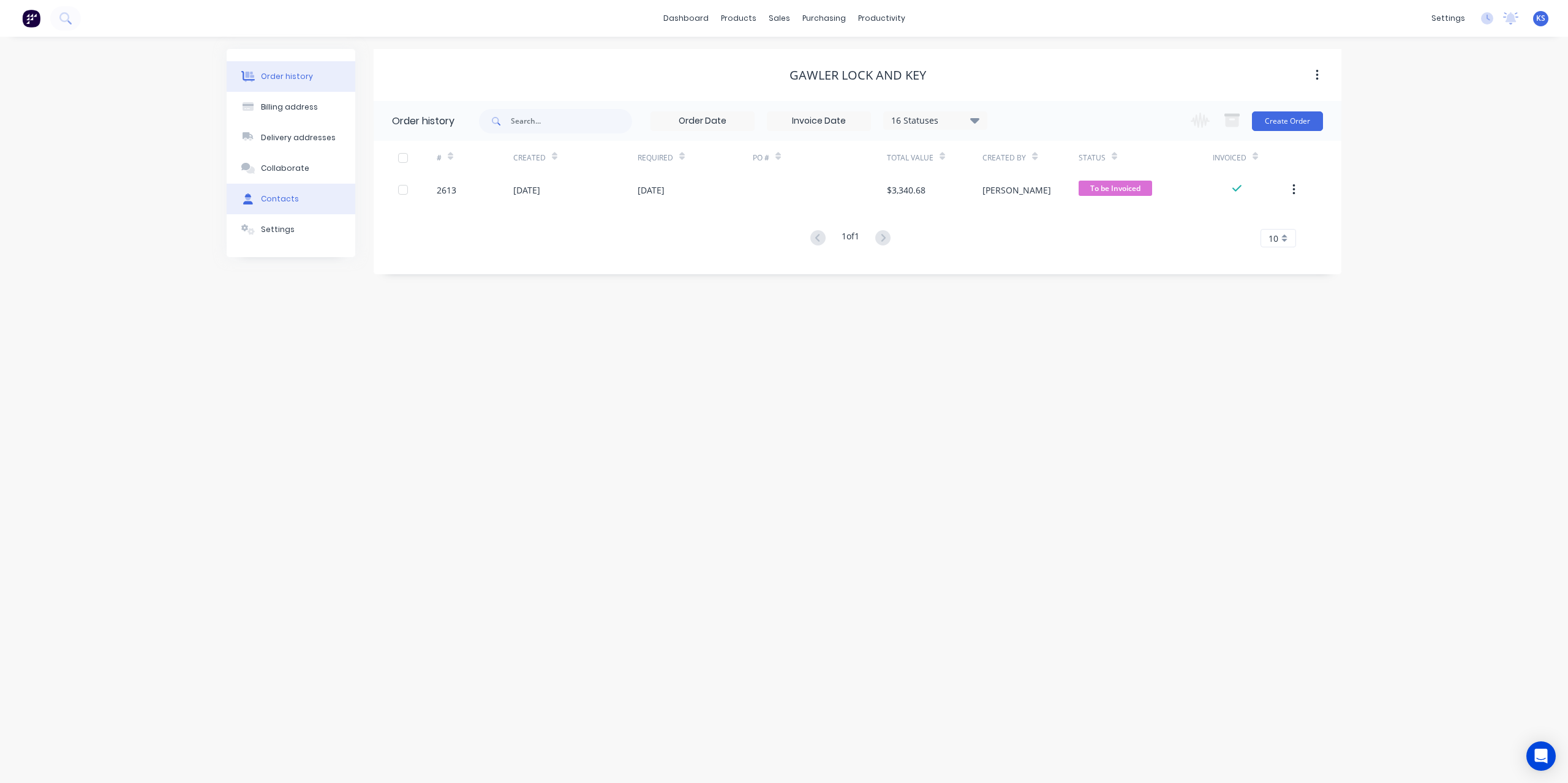
click at [304, 200] on button "Contacts" at bounding box center [291, 199] width 128 height 31
select select "AU"
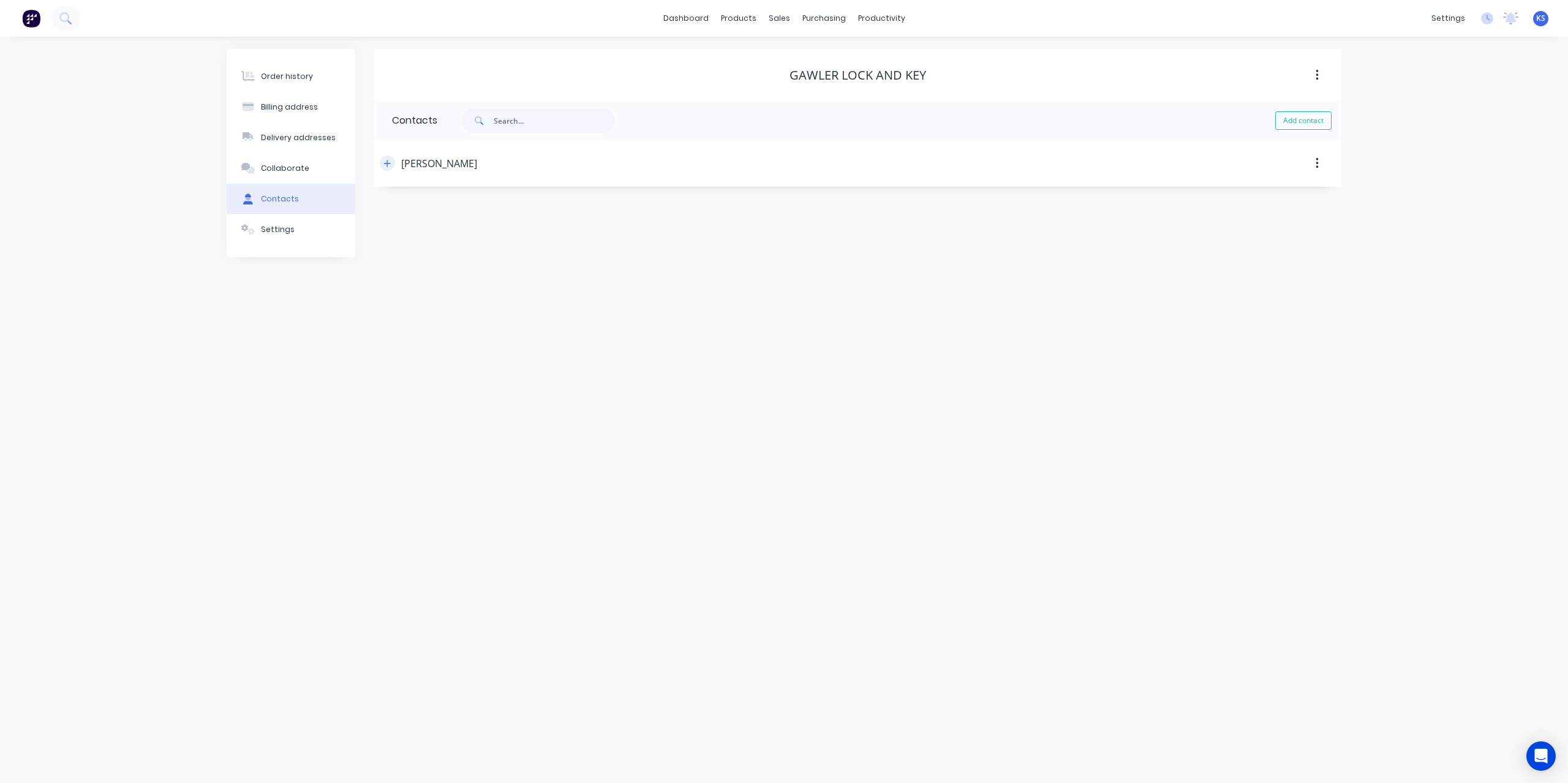
click at [387, 162] on icon "button" at bounding box center [387, 163] width 6 height 6
drag, startPoint x: 515, startPoint y: 262, endPoint x: 188, endPoint y: 226, distance: 329.0
click at [188, 226] on div "Order history Billing address Delivery addresses Collaborate Contacts Settings …" at bounding box center [784, 410] width 1568 height 747
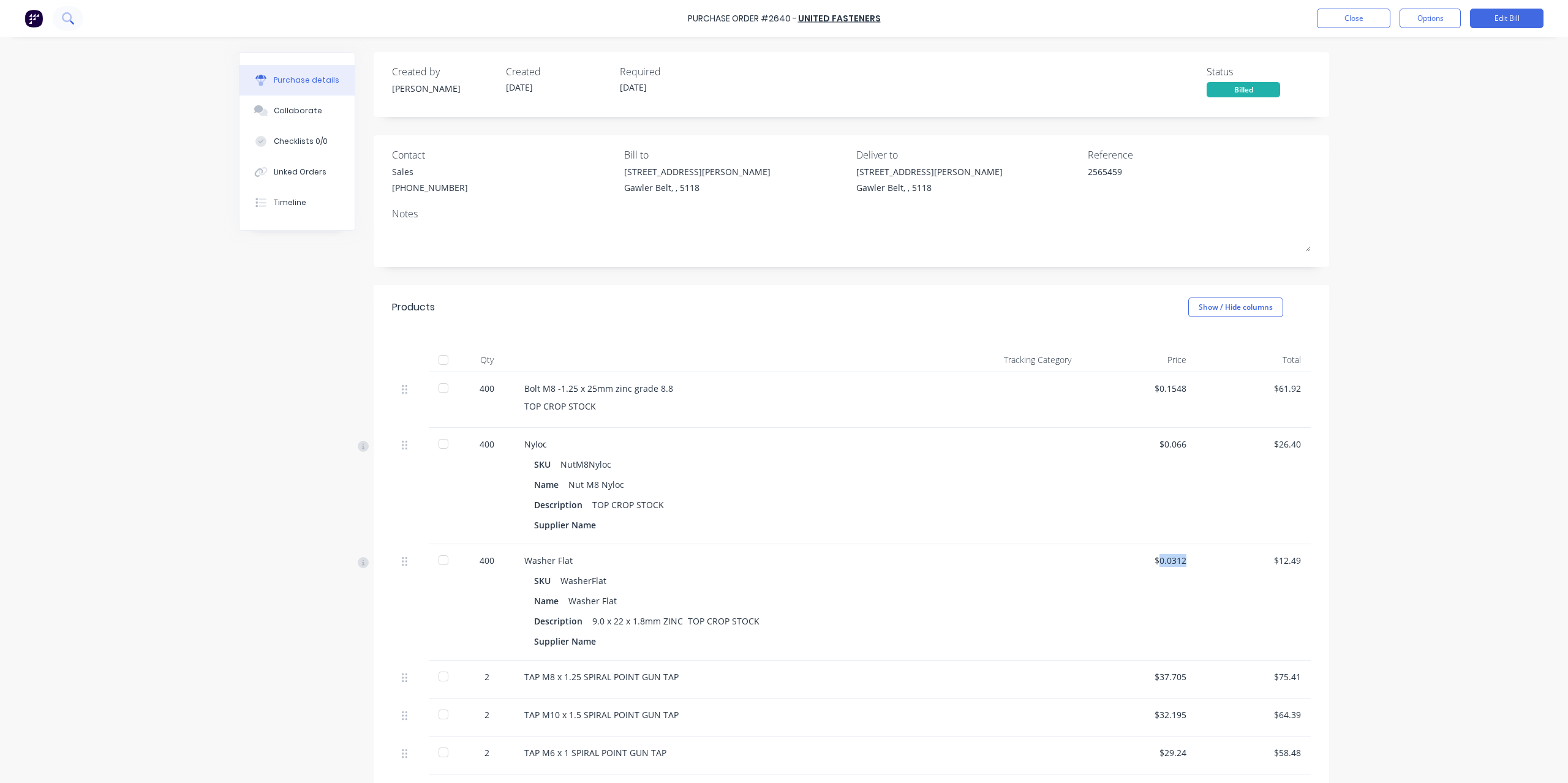
click at [66, 16] on icon at bounding box center [67, 18] width 12 height 12
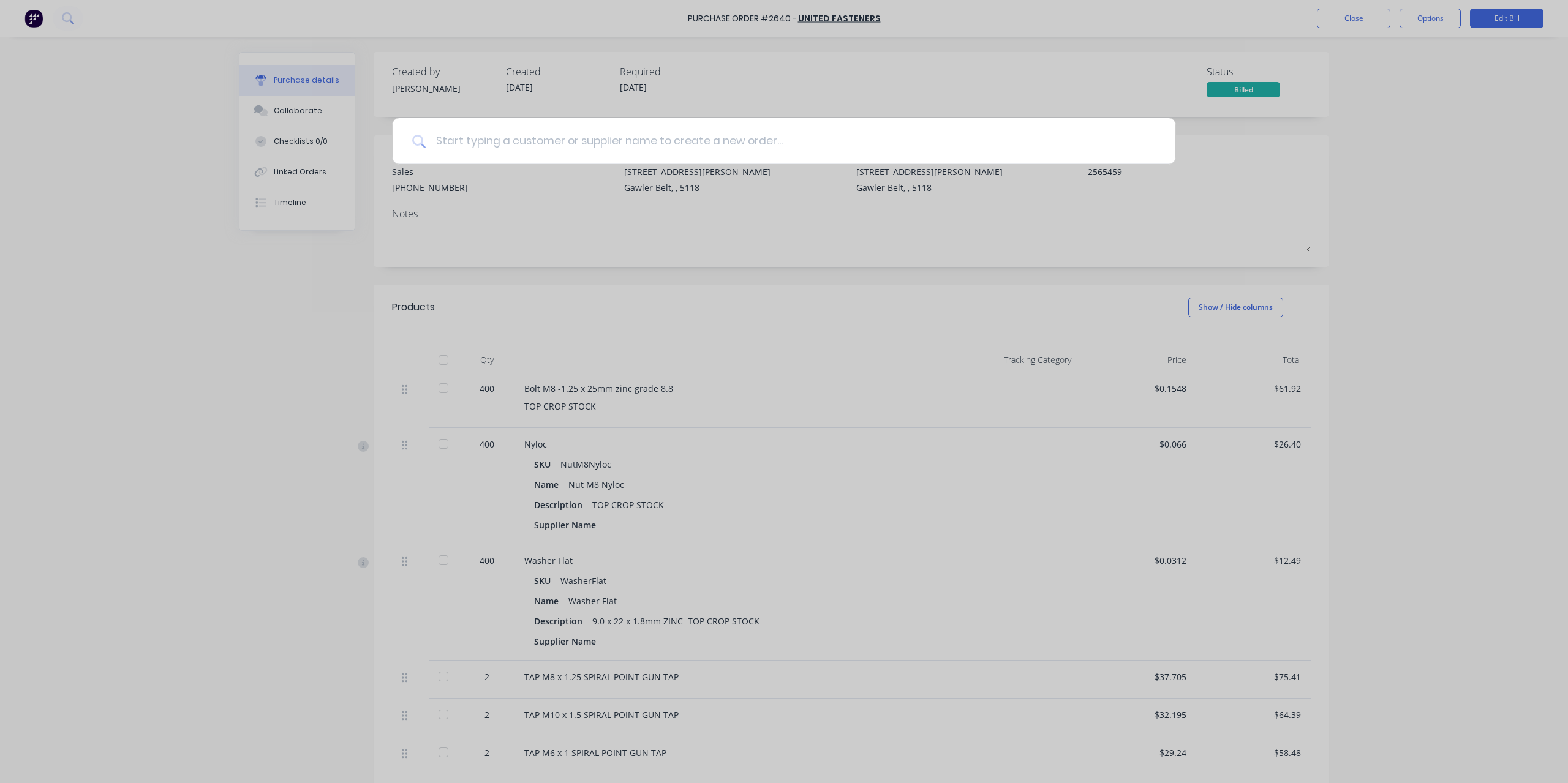
type textarea "x"
type input "2"
type textarea "x"
type input "26"
type textarea "x"
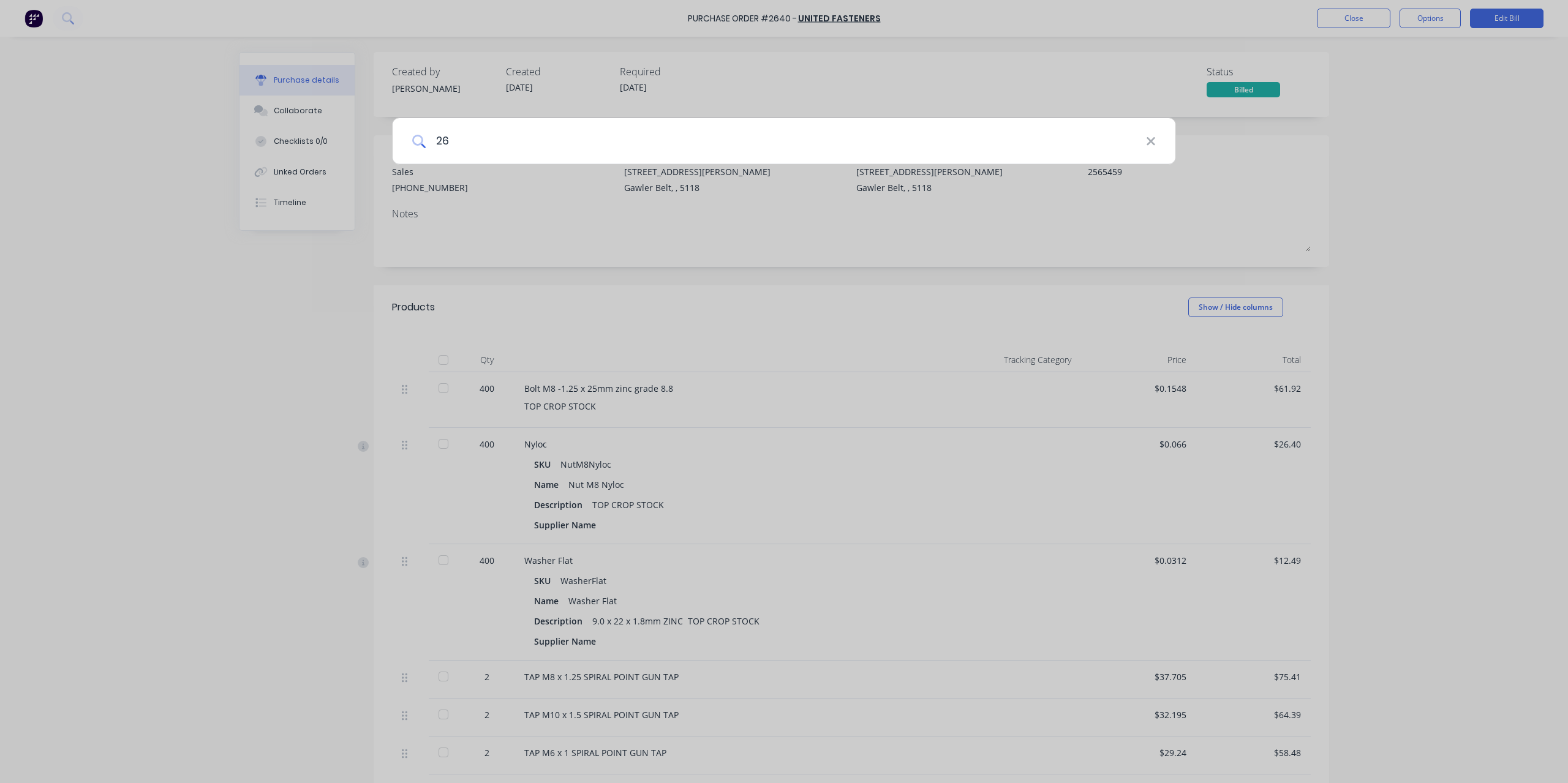
type input "264"
type textarea "x"
type input "2645"
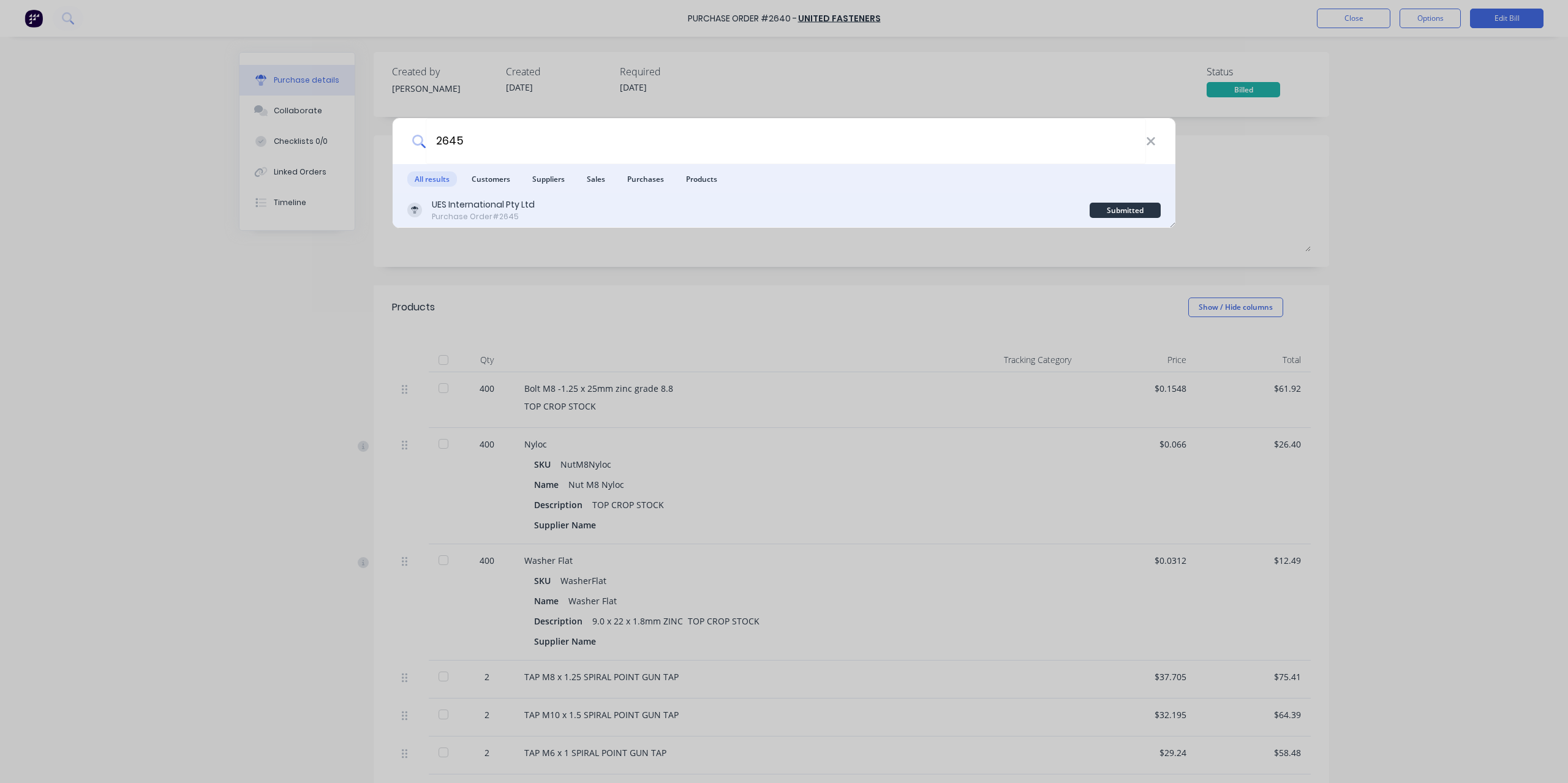
click at [509, 214] on div "Purchase Order #2645" at bounding box center [483, 217] width 103 height 11
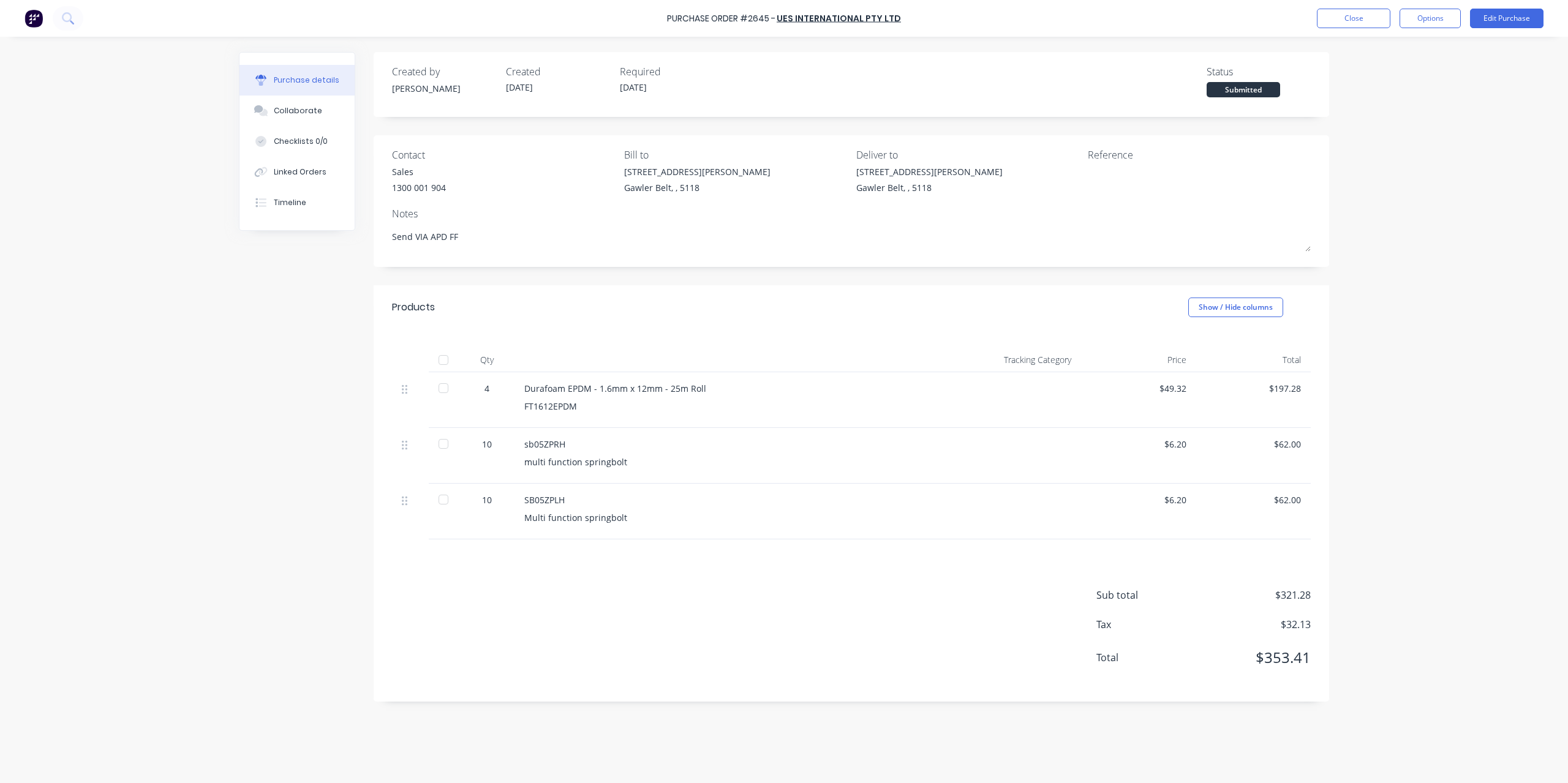
click at [445, 444] on div at bounding box center [443, 443] width 24 height 24
click at [445, 496] on div at bounding box center [443, 499] width 24 height 24
click at [450, 444] on div at bounding box center [443, 443] width 24 height 24
click at [444, 496] on div at bounding box center [443, 499] width 24 height 24
click at [1416, 22] on button "Options" at bounding box center [1431, 18] width 61 height 20
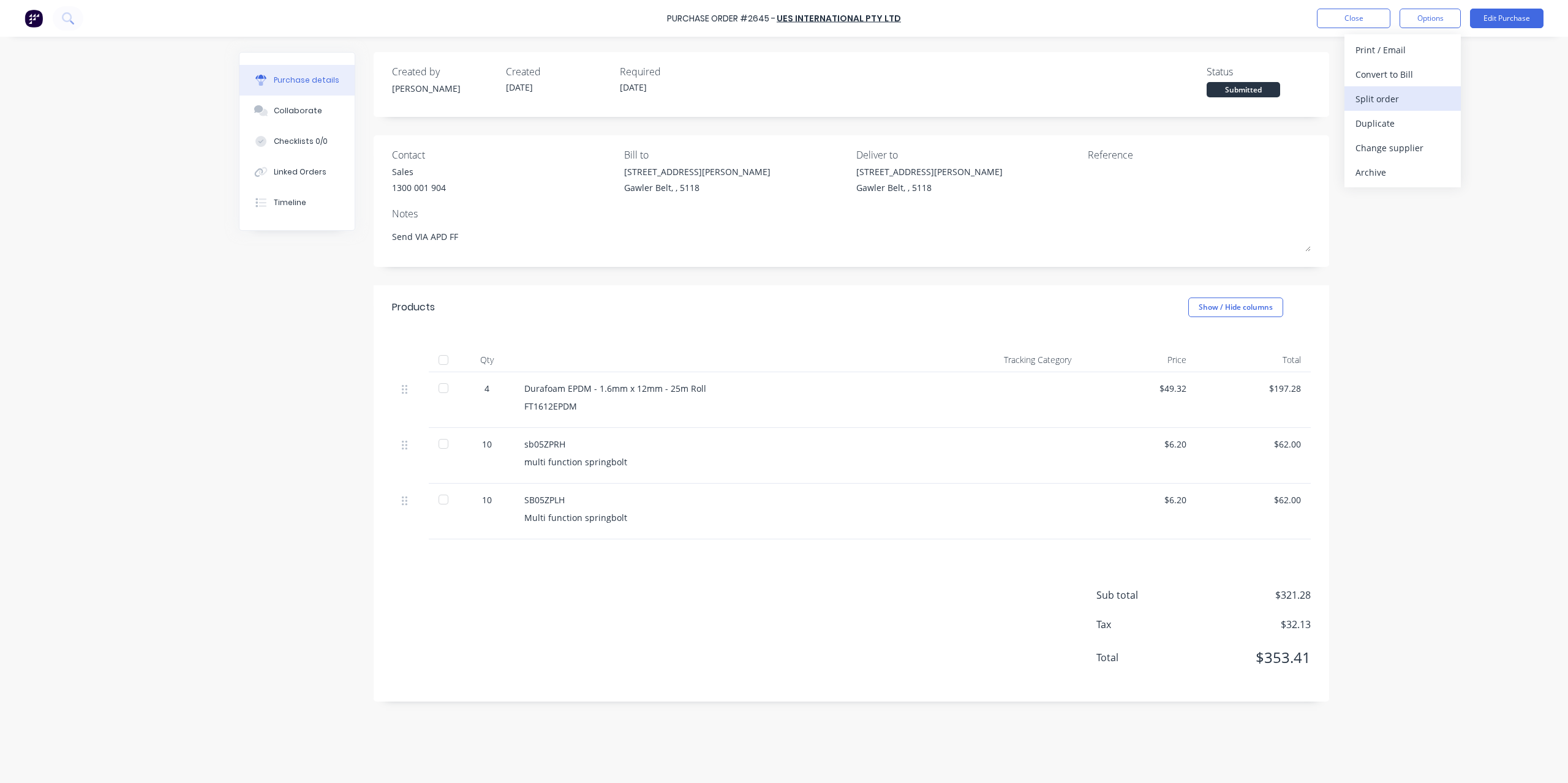
click at [1384, 89] on button "Split order" at bounding box center [1402, 98] width 117 height 24
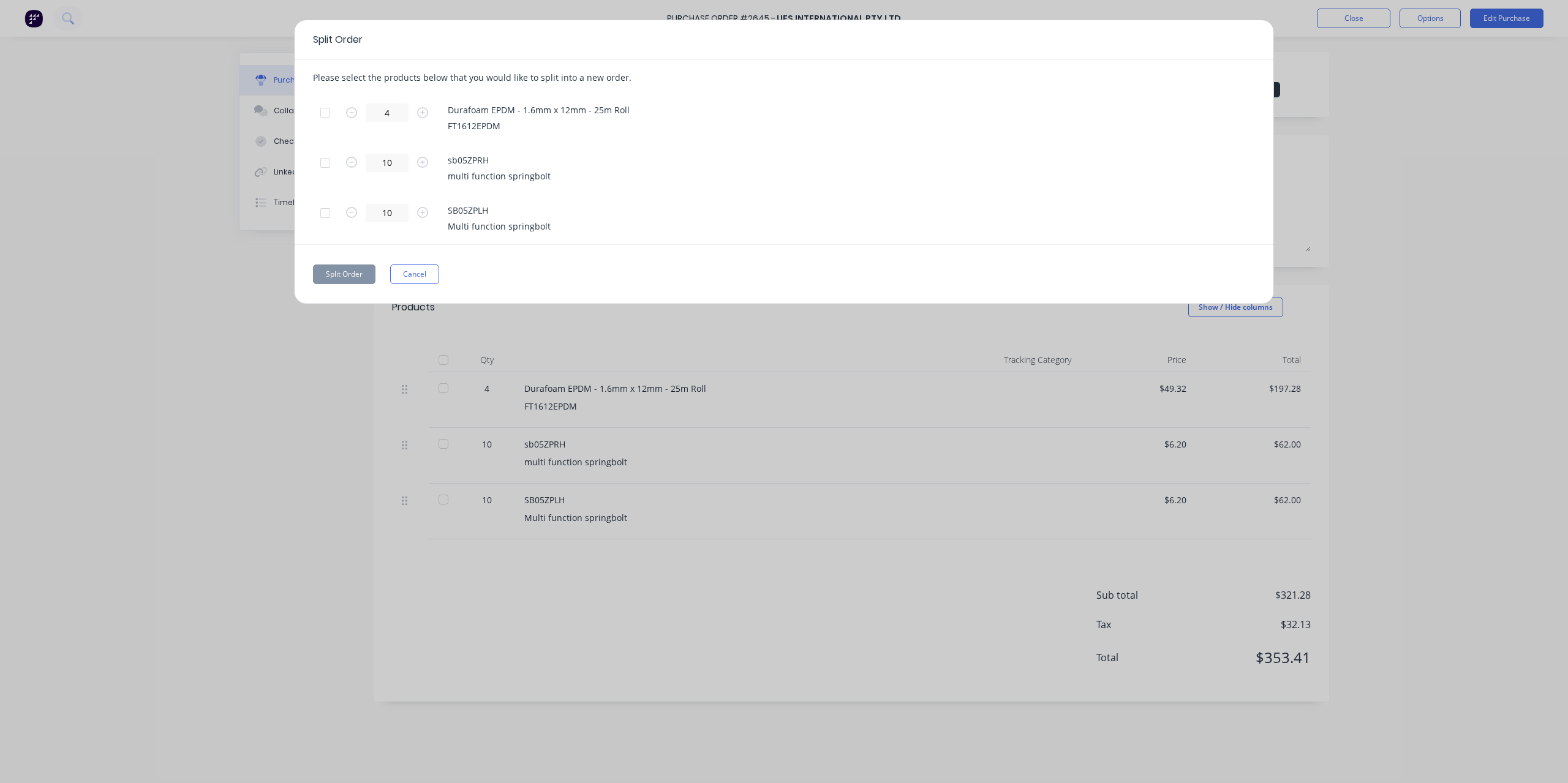
click at [326, 160] on div at bounding box center [325, 163] width 24 height 24
click at [323, 216] on div at bounding box center [325, 212] width 24 height 24
click at [327, 167] on div at bounding box center [325, 163] width 24 height 24
click at [328, 212] on div at bounding box center [325, 212] width 24 height 24
click at [332, 111] on div at bounding box center [325, 112] width 24 height 24
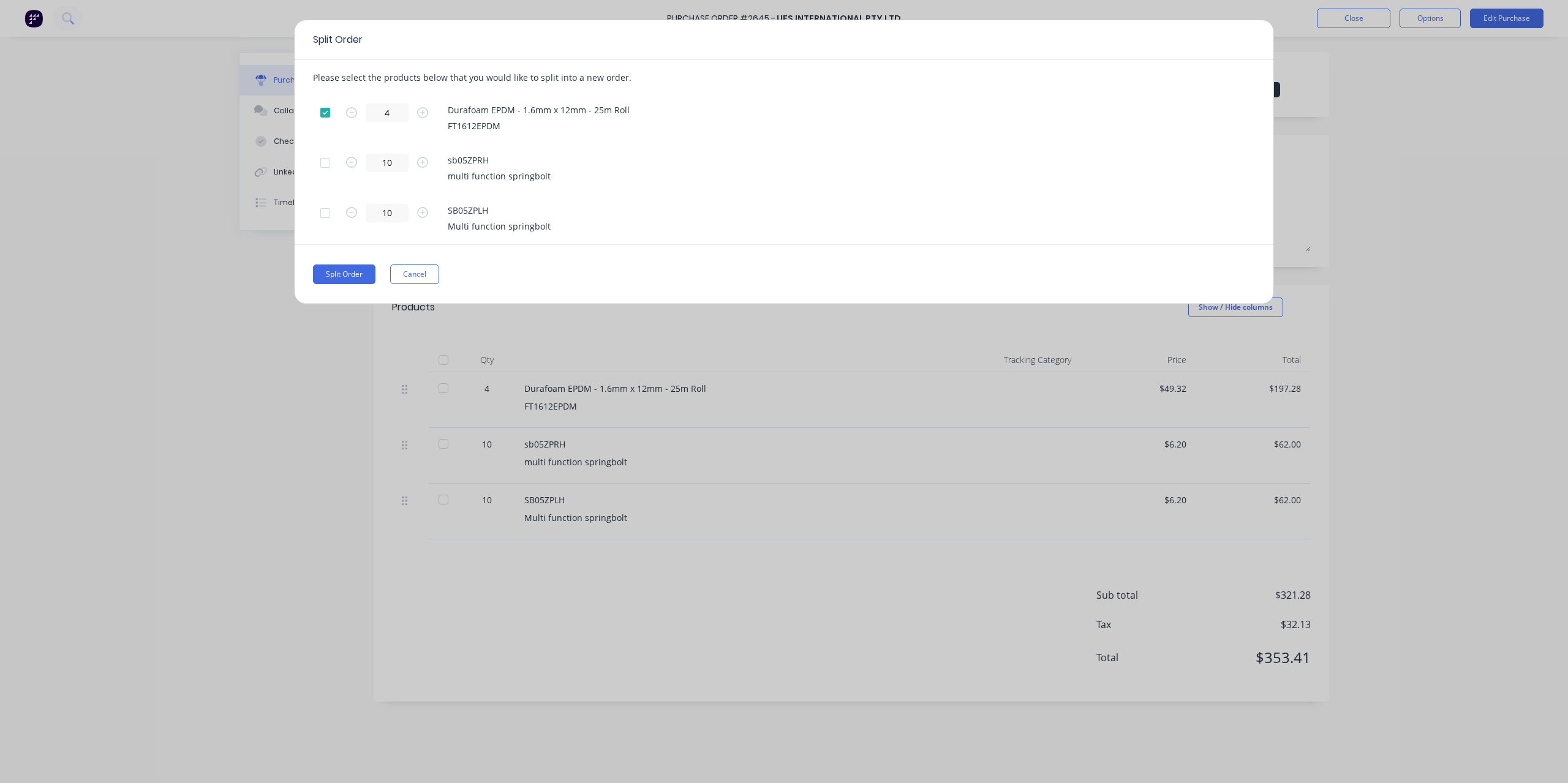
click at [328, 107] on div at bounding box center [325, 112] width 24 height 24
click at [324, 161] on div at bounding box center [325, 163] width 24 height 24
click at [328, 208] on div at bounding box center [325, 212] width 24 height 24
click at [339, 275] on button "Split Order" at bounding box center [344, 275] width 62 height 20
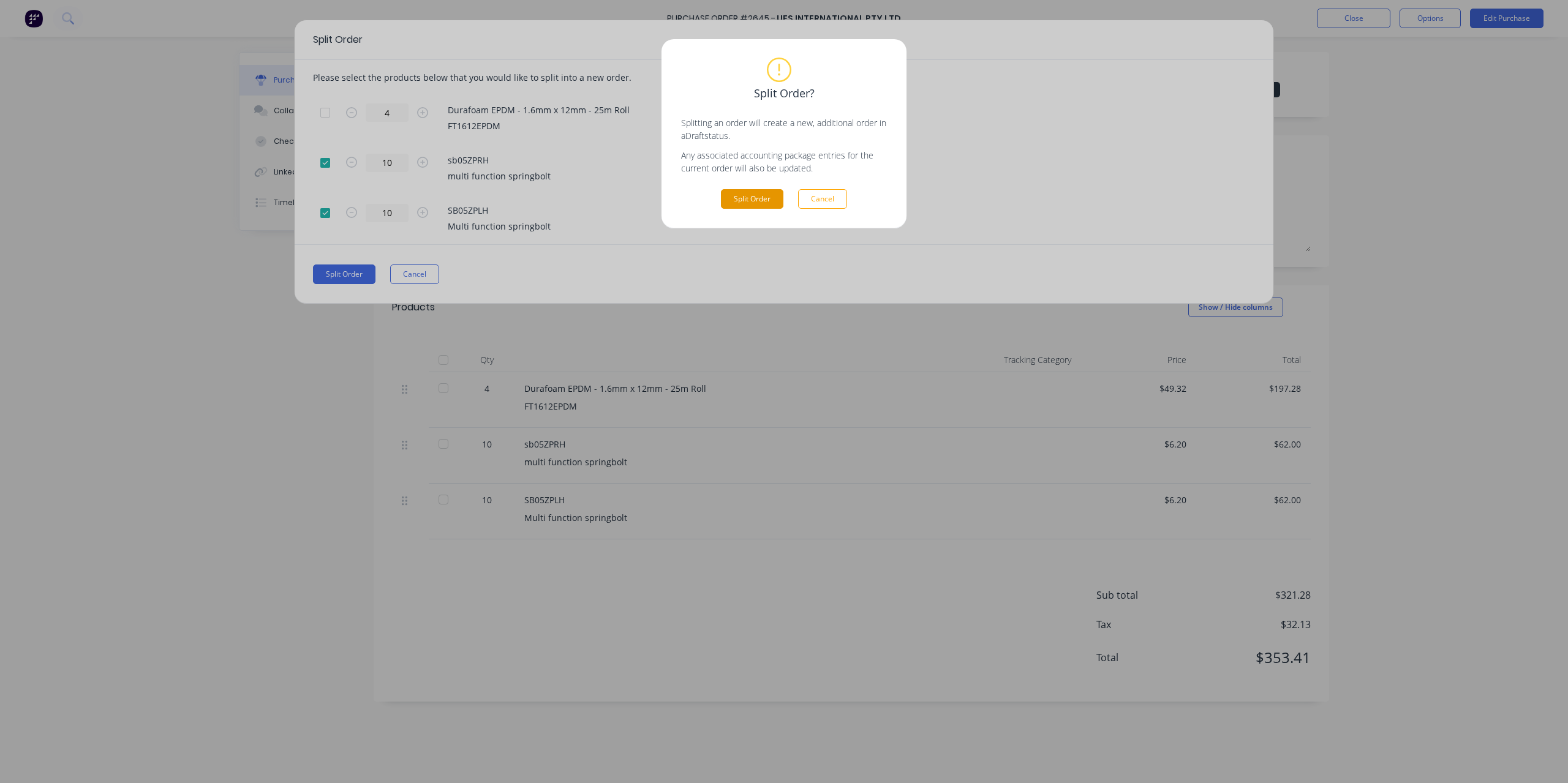
click at [768, 199] on button "Split Order" at bounding box center [751, 200] width 62 height 20
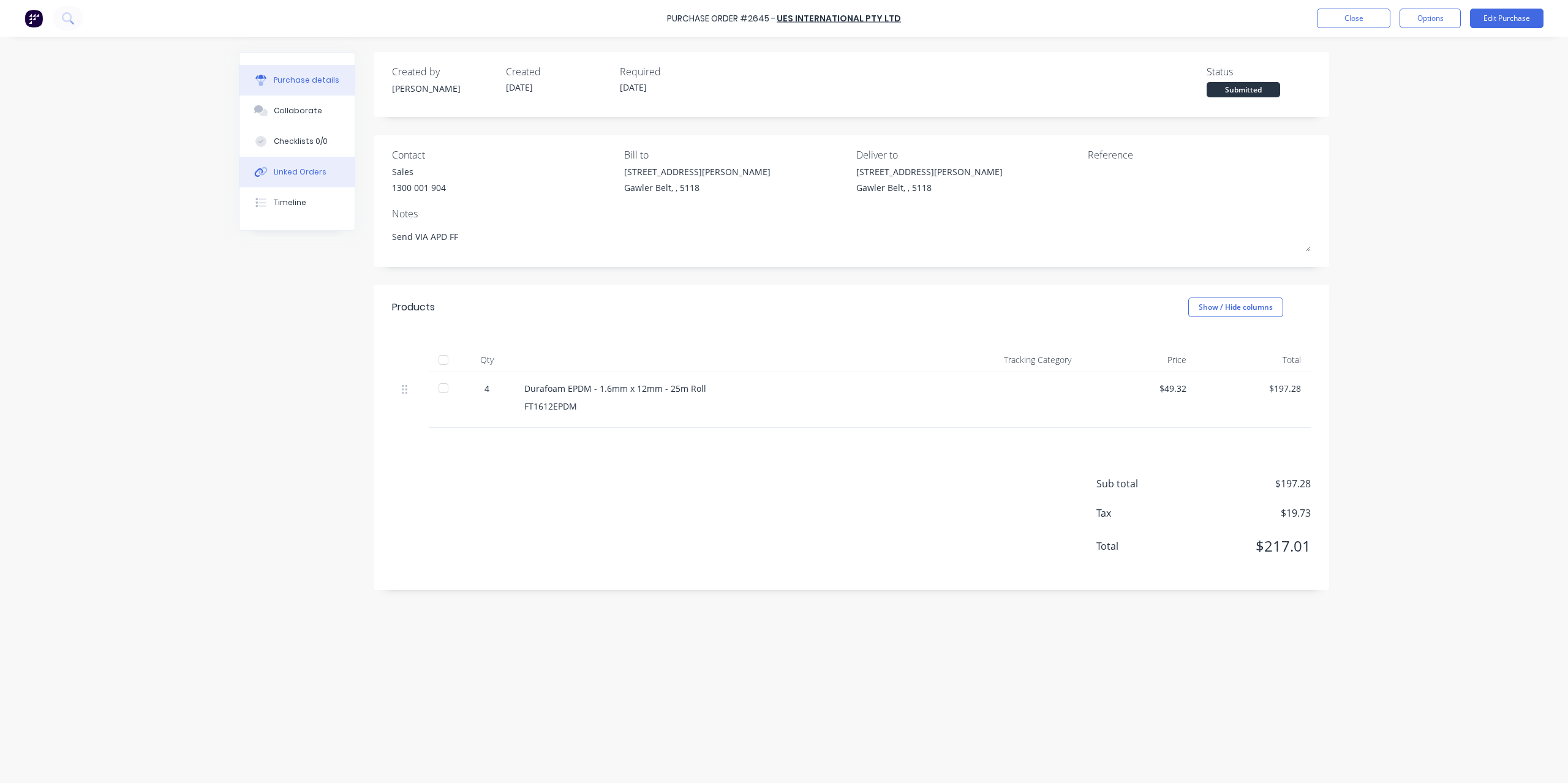
click at [281, 166] on div "Linked Orders" at bounding box center [300, 172] width 52 height 11
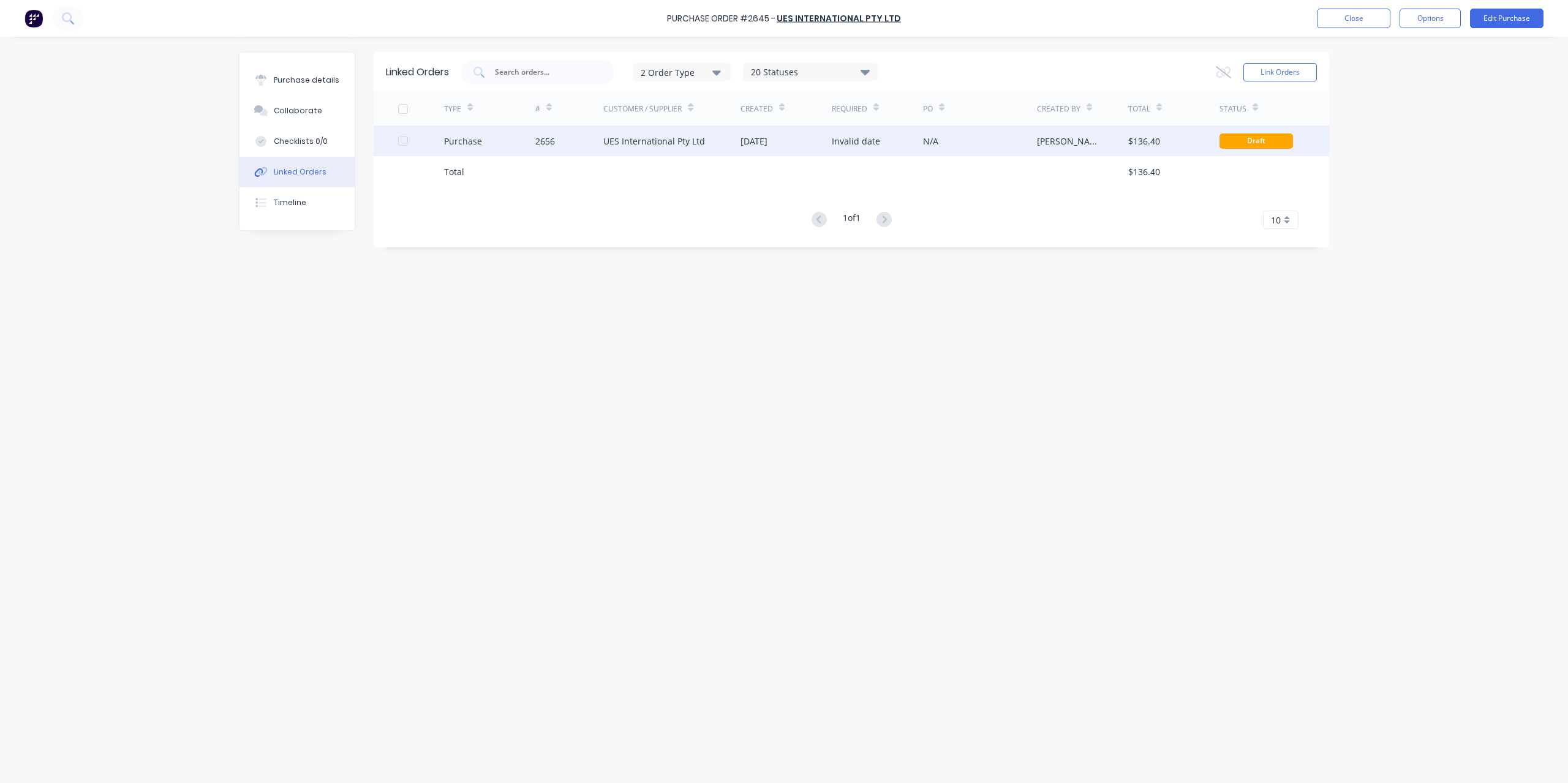
click at [463, 147] on div "Purchase" at bounding box center [490, 141] width 91 height 31
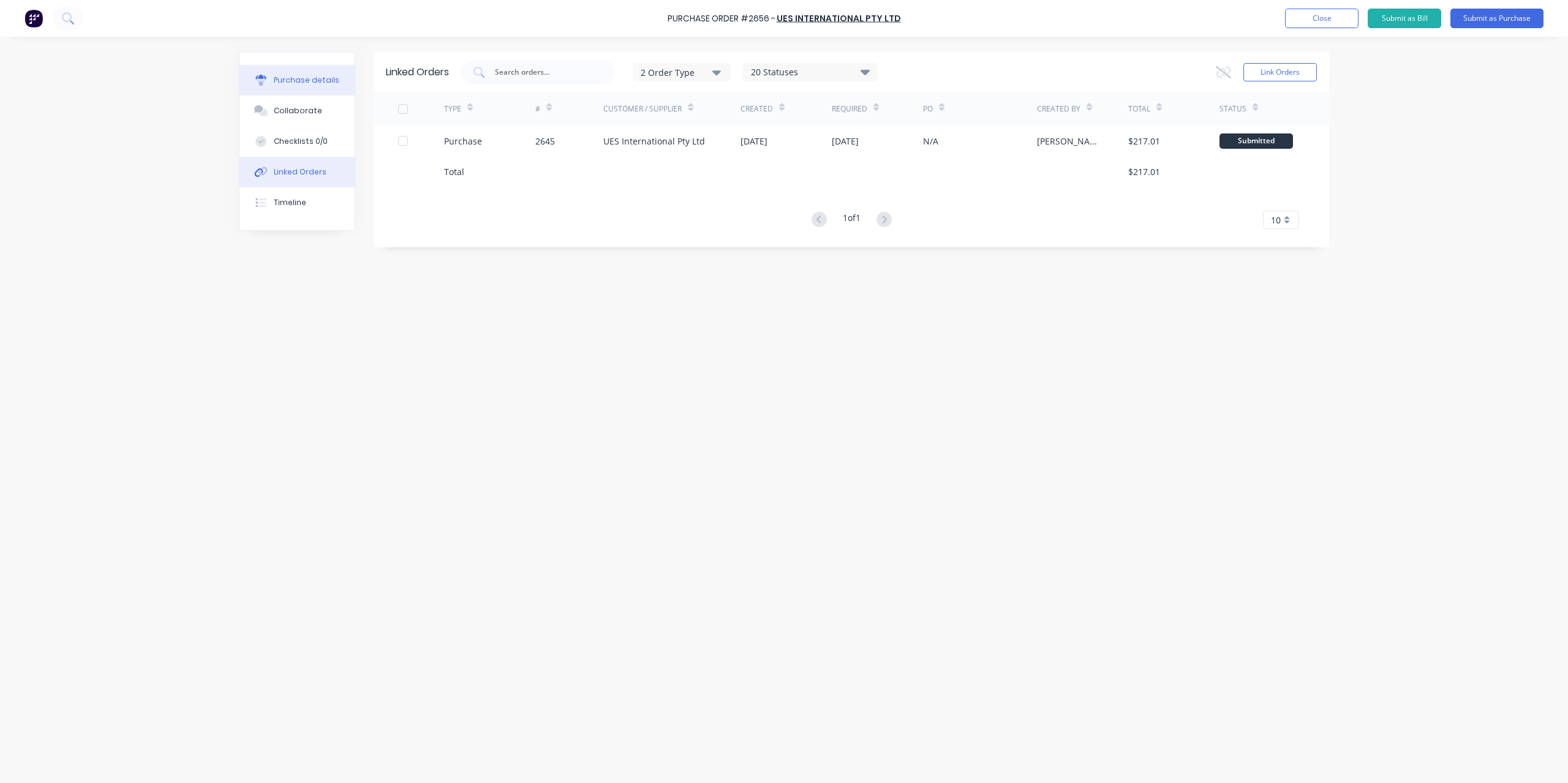
click at [336, 80] on button "Purchase details" at bounding box center [296, 80] width 115 height 31
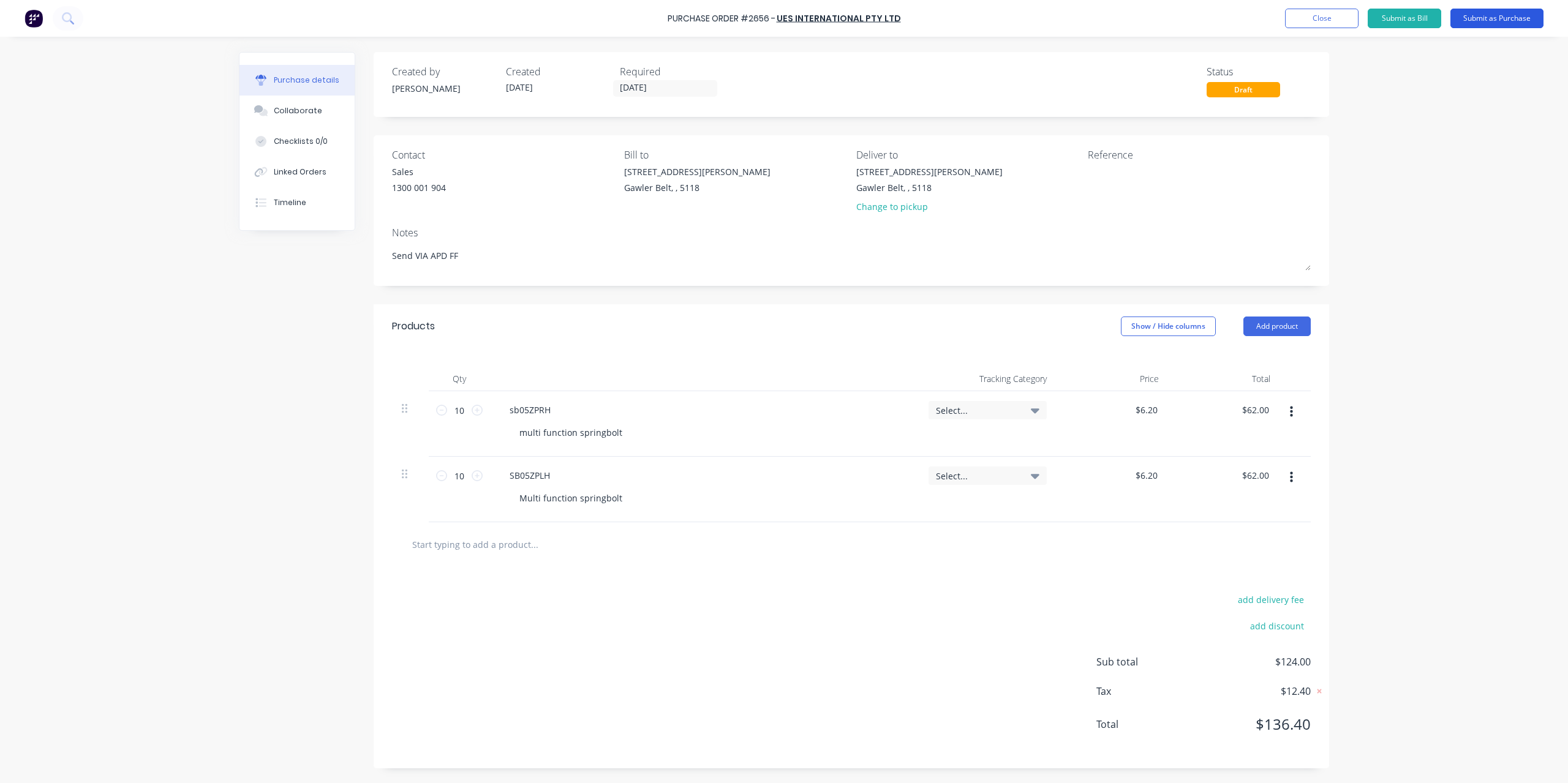
click at [1485, 17] on button "Submit as Purchase" at bounding box center [1497, 18] width 93 height 20
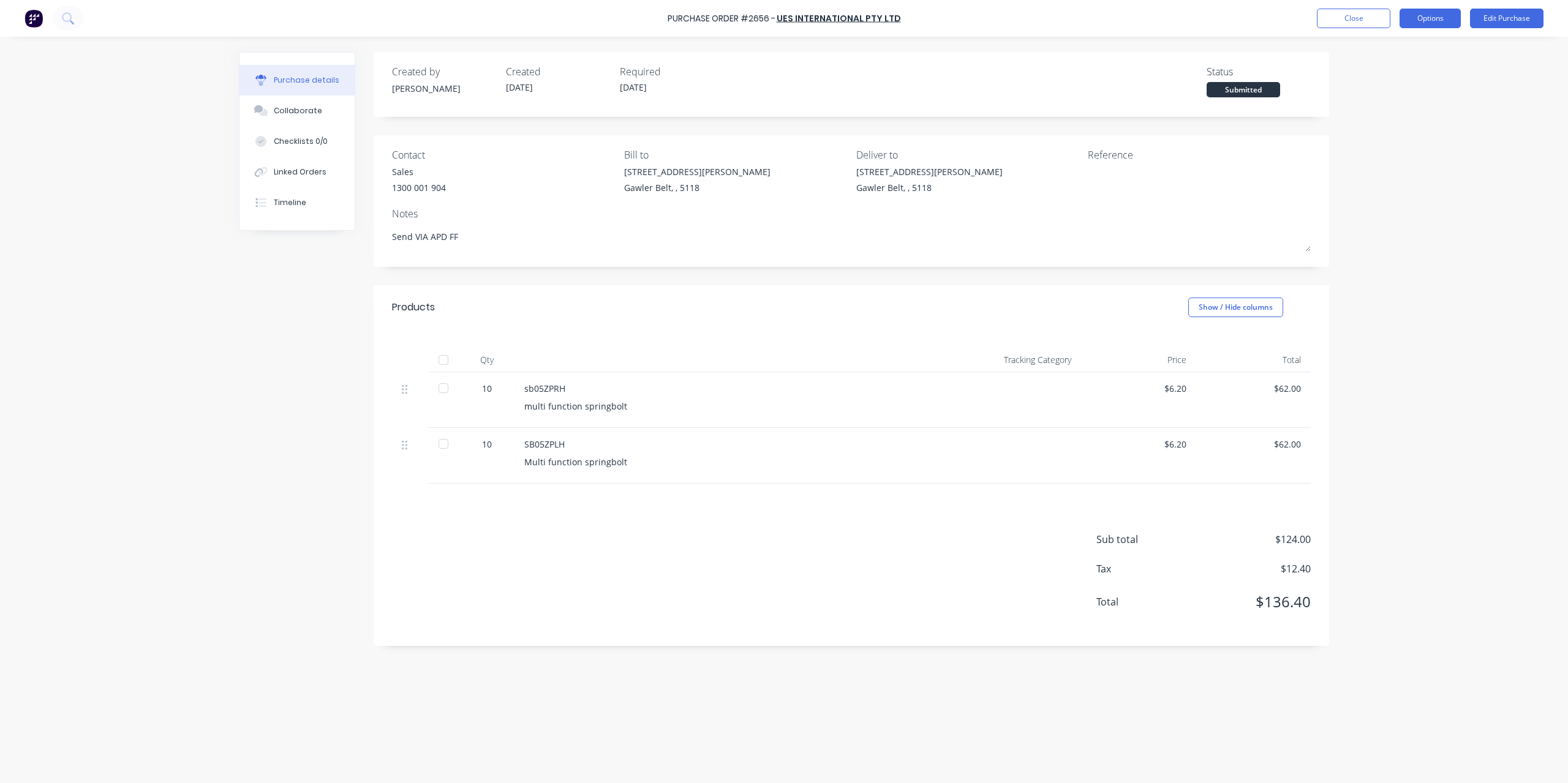
click at [1424, 27] on button "Options" at bounding box center [1431, 18] width 61 height 20
click at [1398, 70] on div "Convert to Bill" at bounding box center [1403, 75] width 94 height 18
type textarea "x"
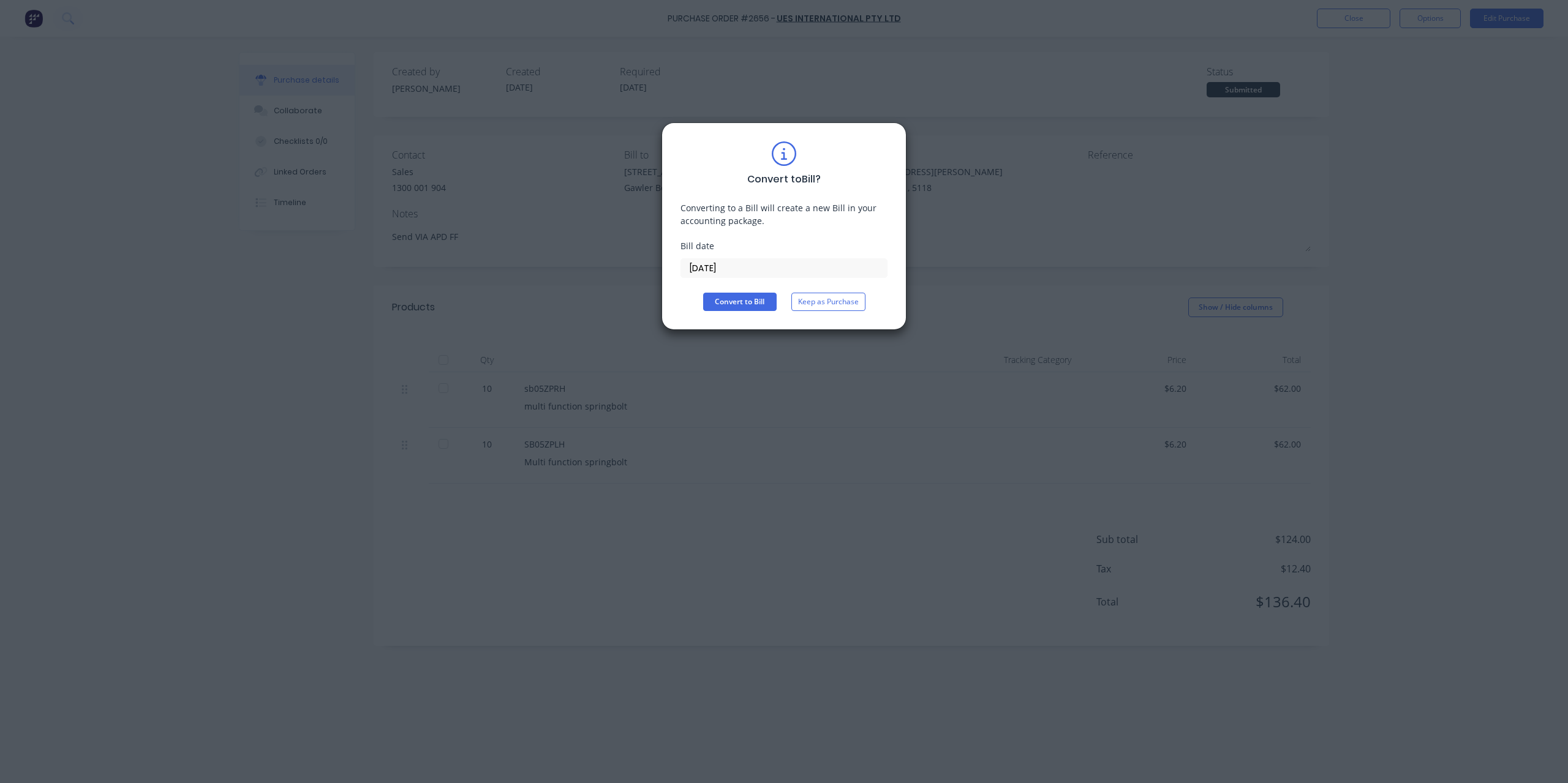
click at [767, 267] on input "[DATE]" at bounding box center [784, 268] width 206 height 18
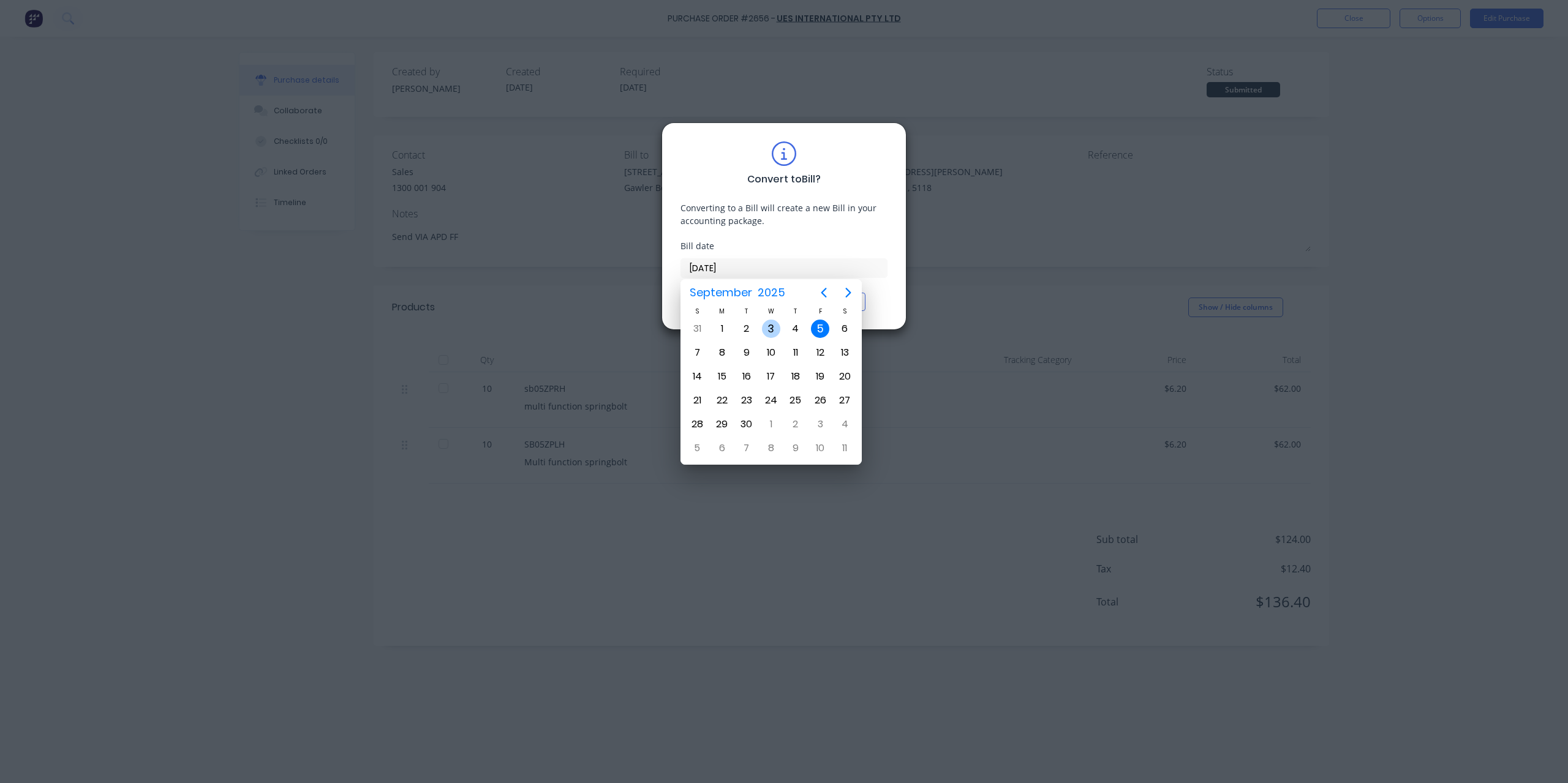
click at [771, 329] on div "3" at bounding box center [771, 329] width 18 height 18
type input "[DATE]"
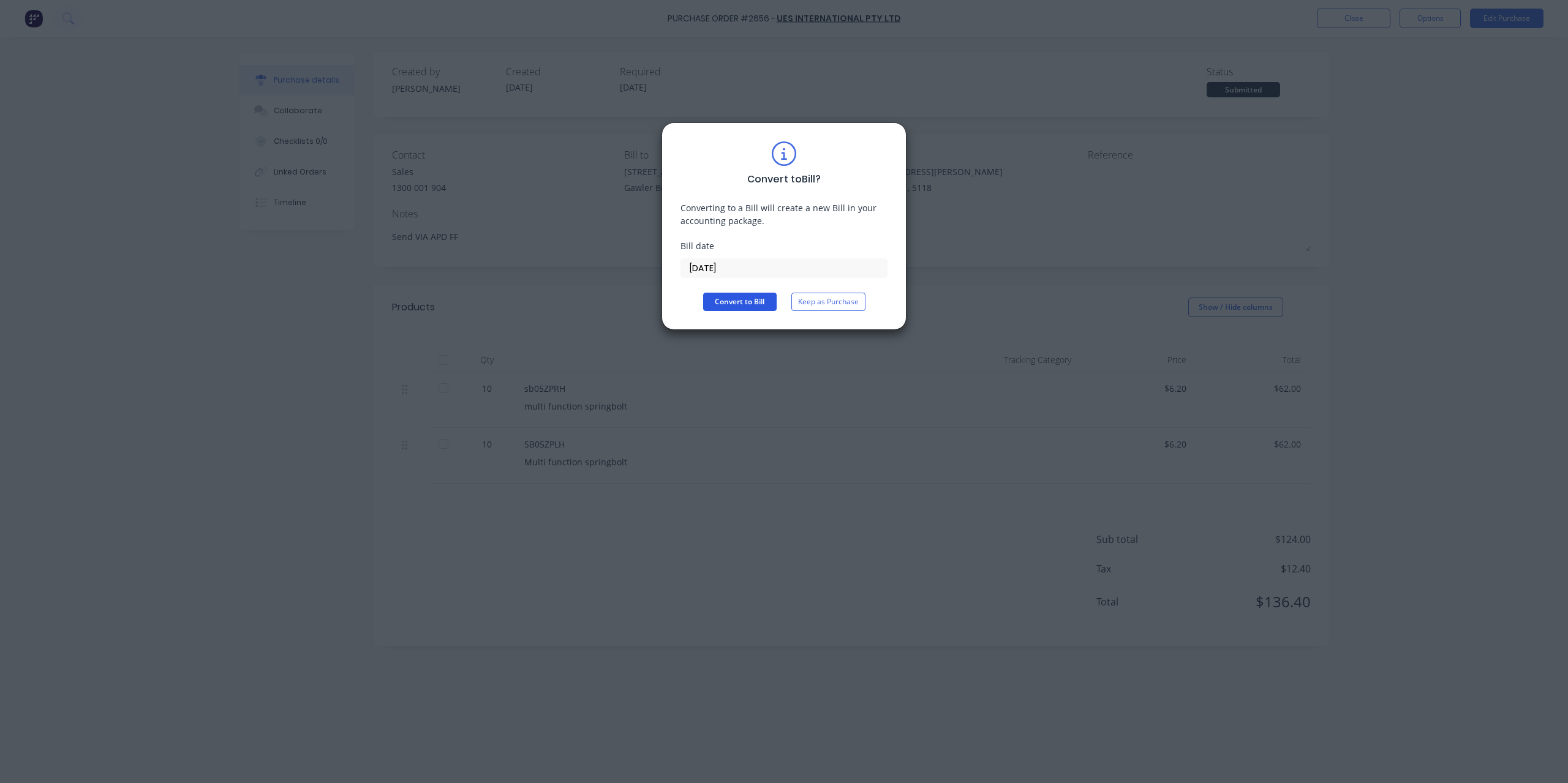
click at [733, 300] on button "Convert to Bill" at bounding box center [739, 302] width 73 height 18
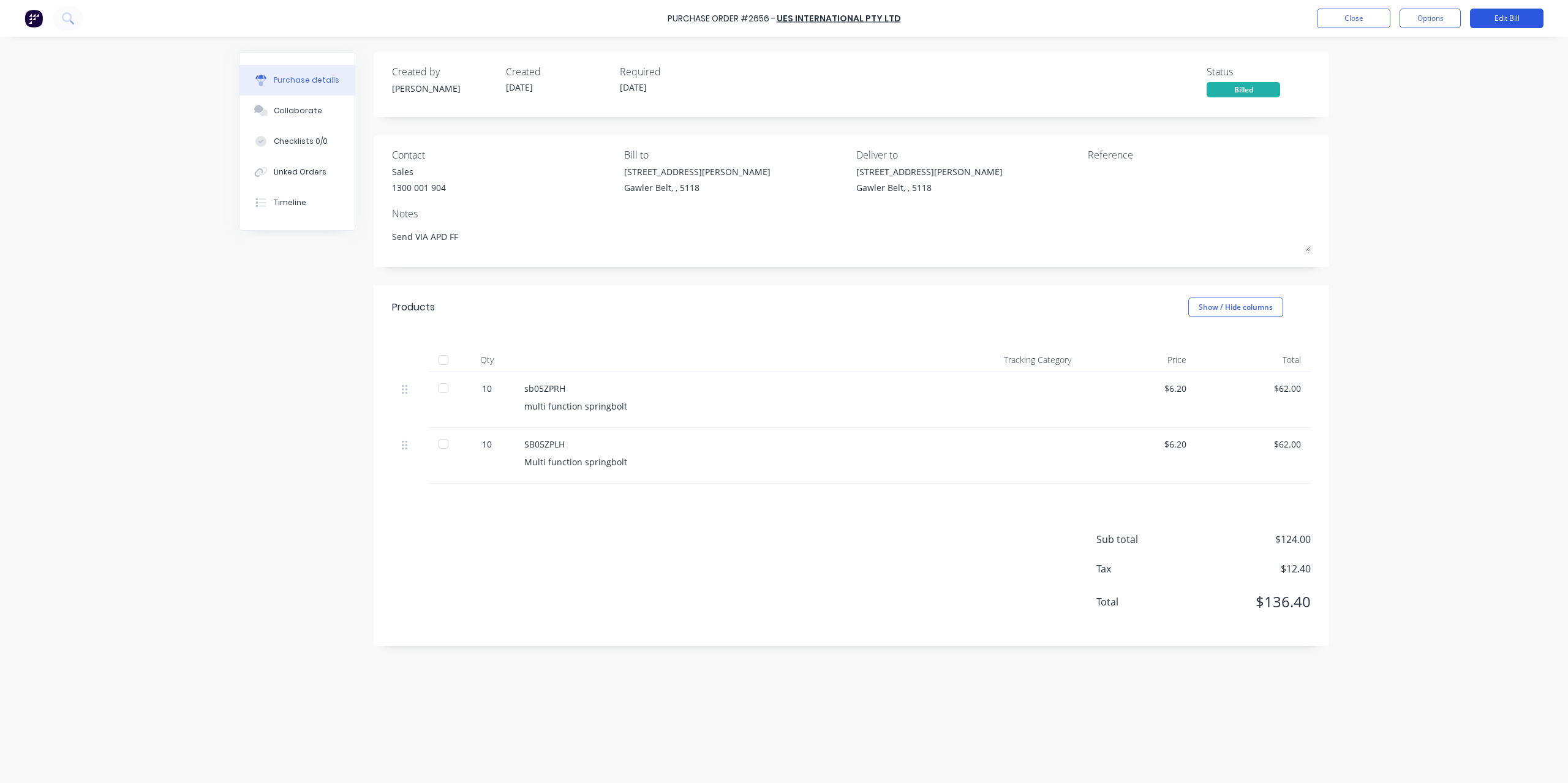
click at [1489, 23] on button "Edit Bill" at bounding box center [1506, 18] width 73 height 20
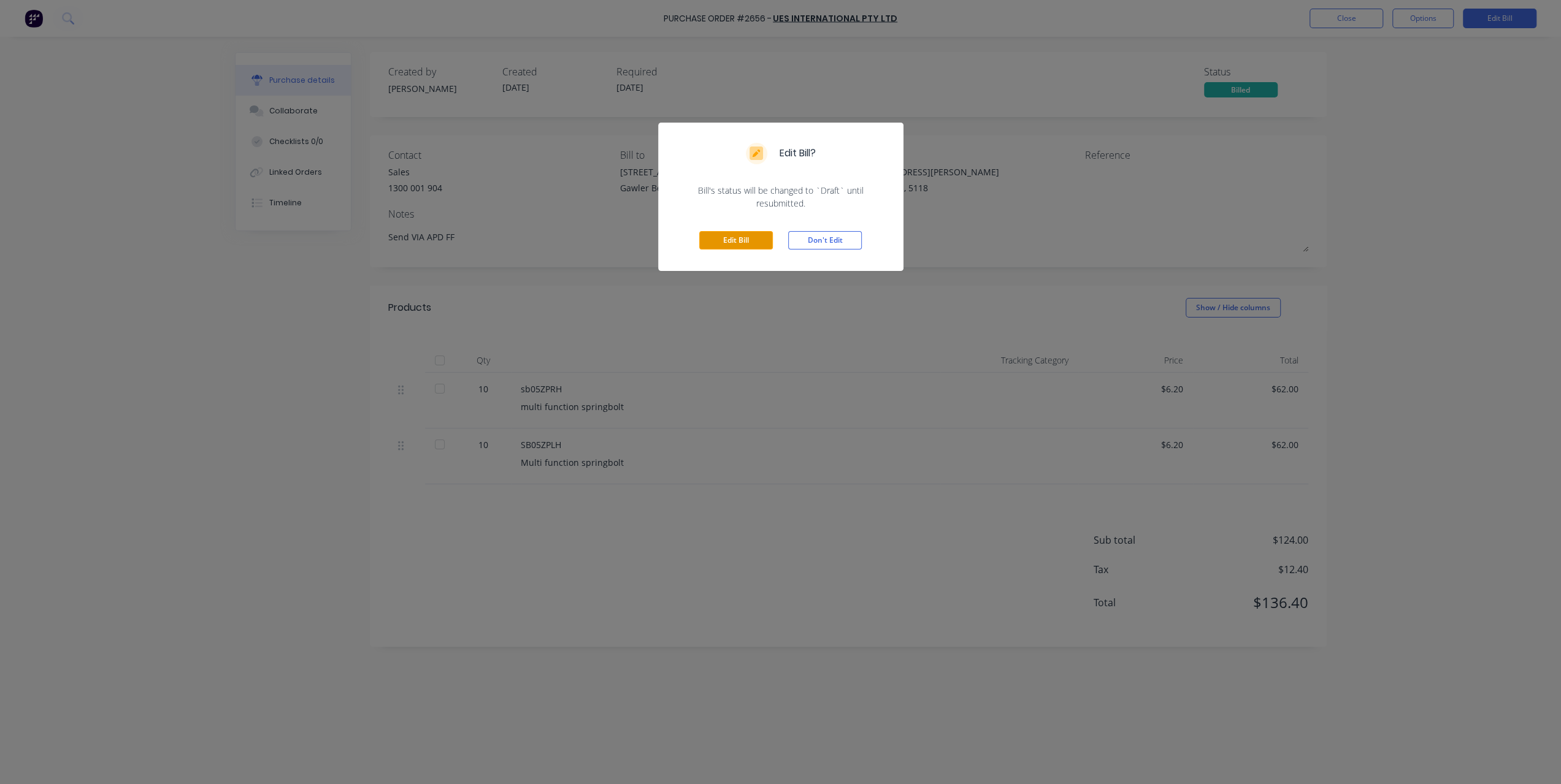
click at [762, 246] on button "Edit Bill" at bounding box center [735, 241] width 73 height 18
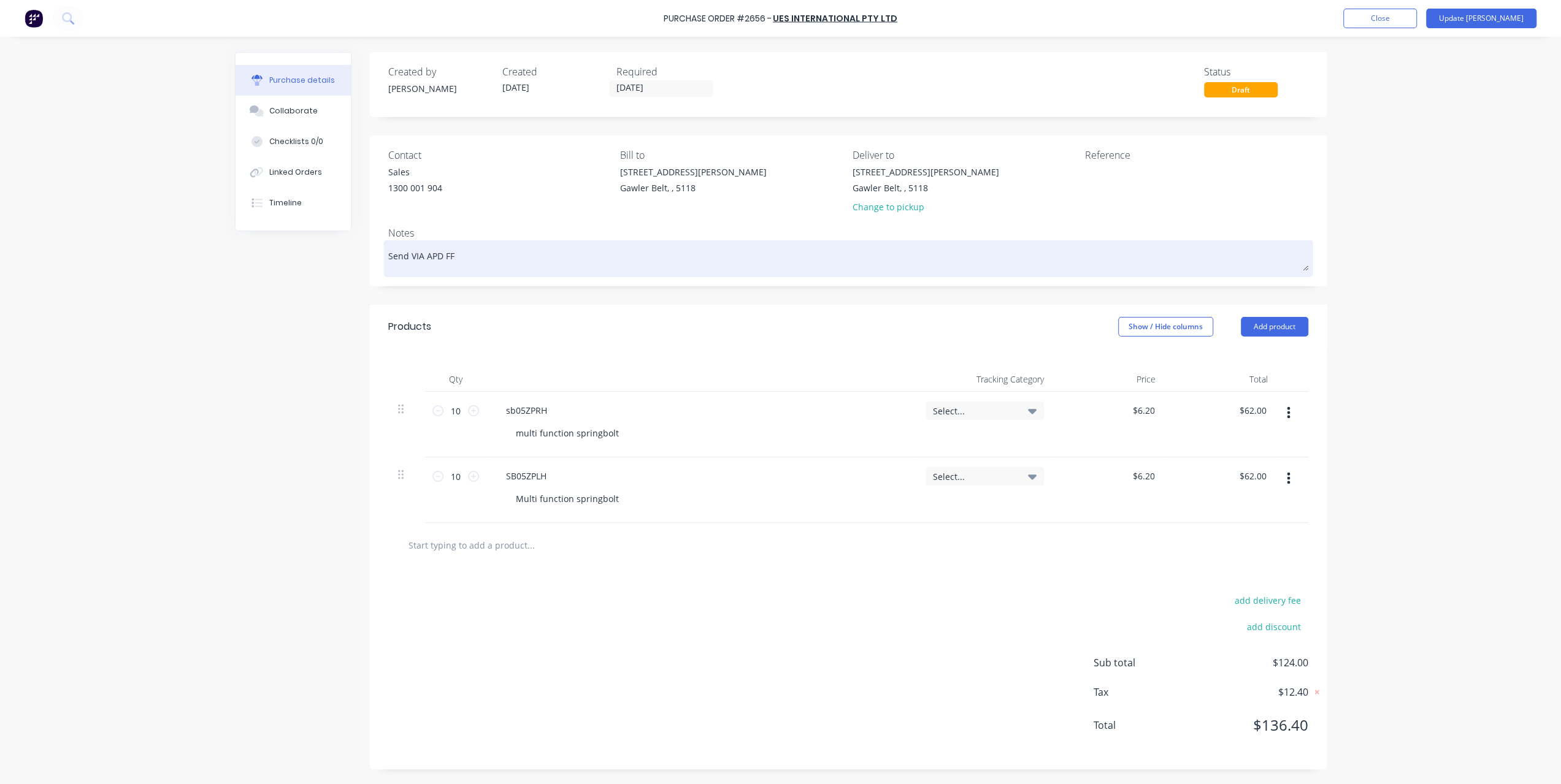
type textarea "x"
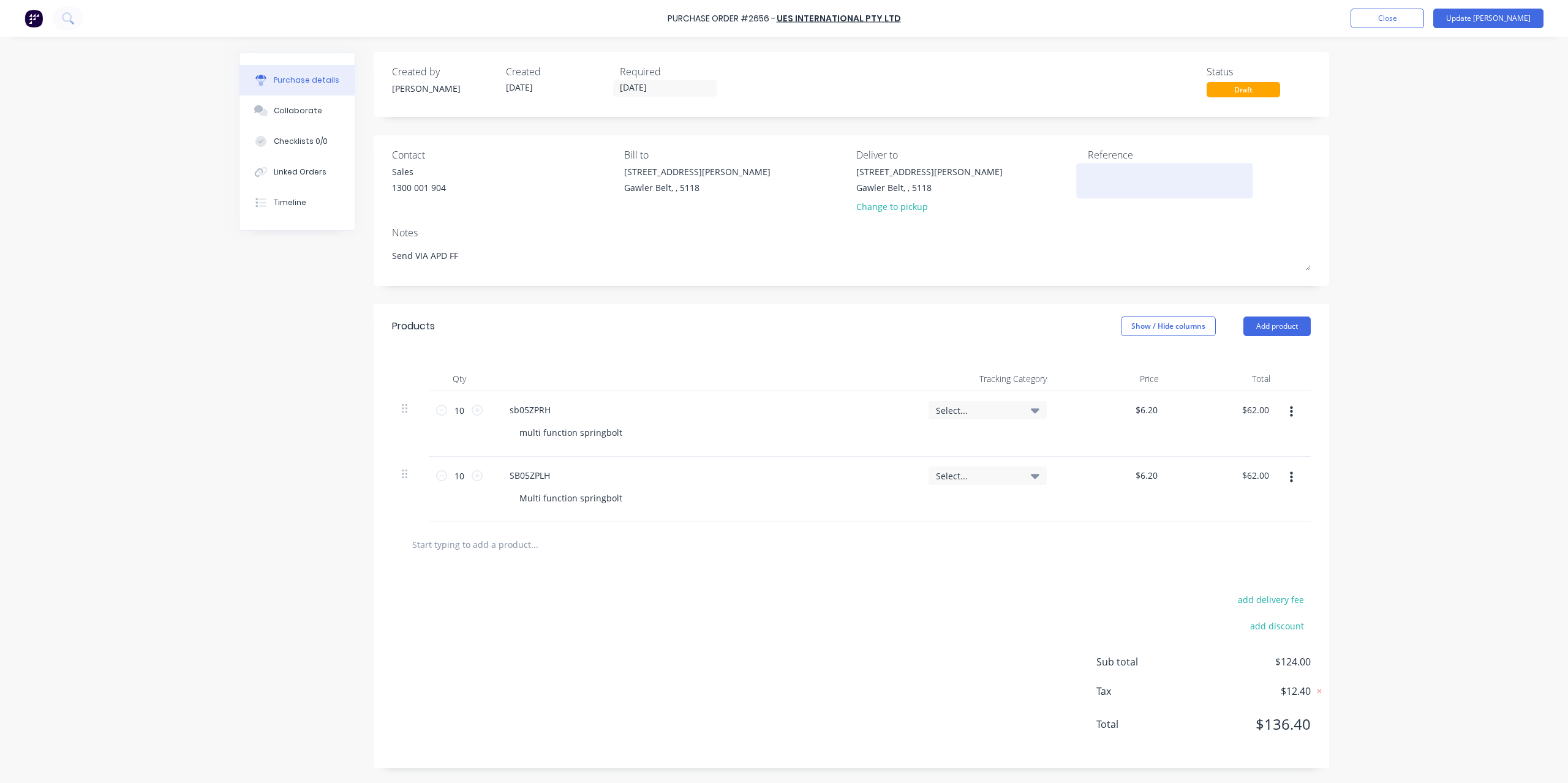
click at [1089, 170] on textarea at bounding box center [1164, 179] width 154 height 28
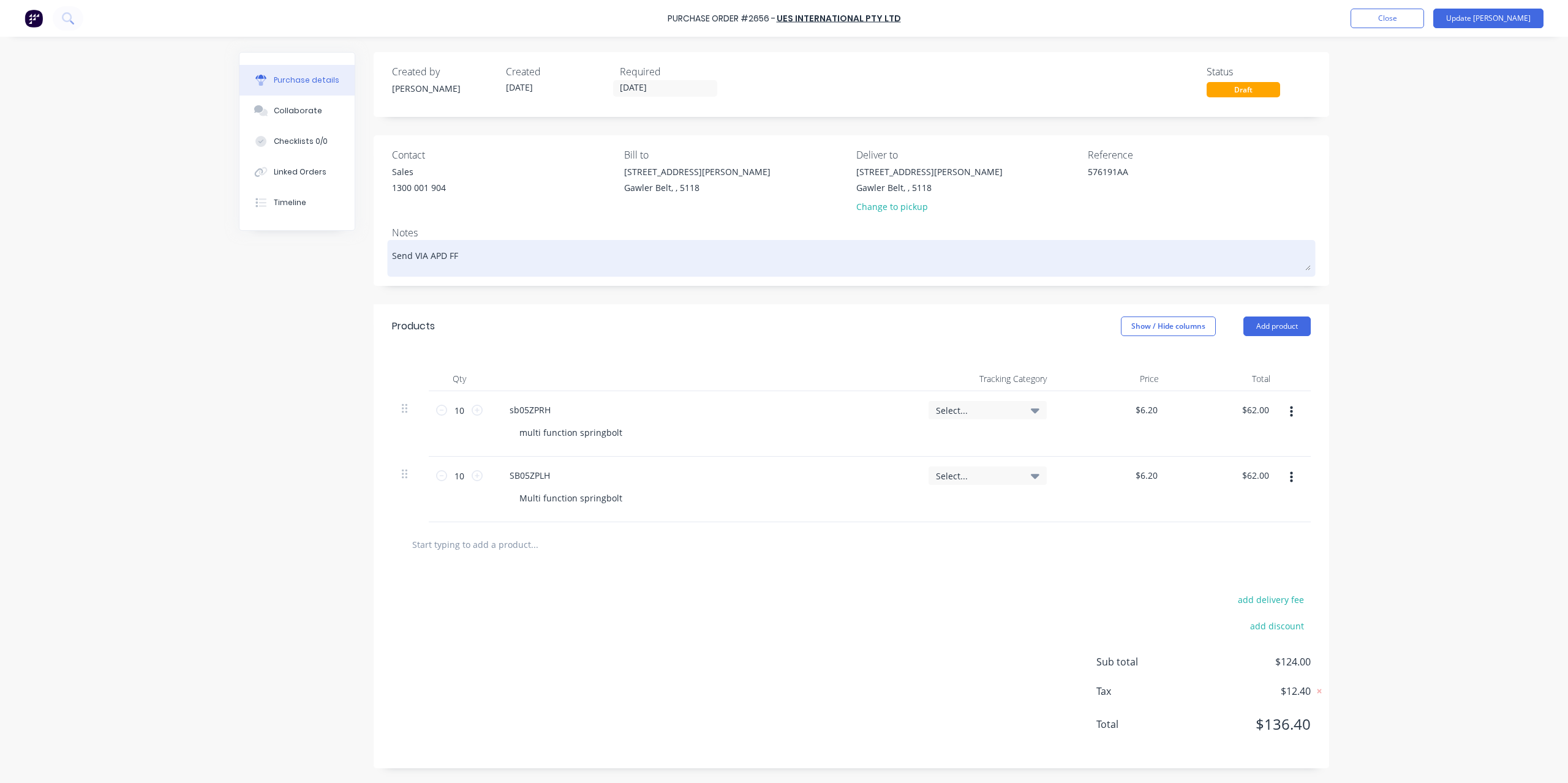
type textarea "576191AA"
type textarea "x"
type textarea "576191AA"
click at [505, 252] on textarea "Send VIA APD FF" at bounding box center [851, 256] width 919 height 28
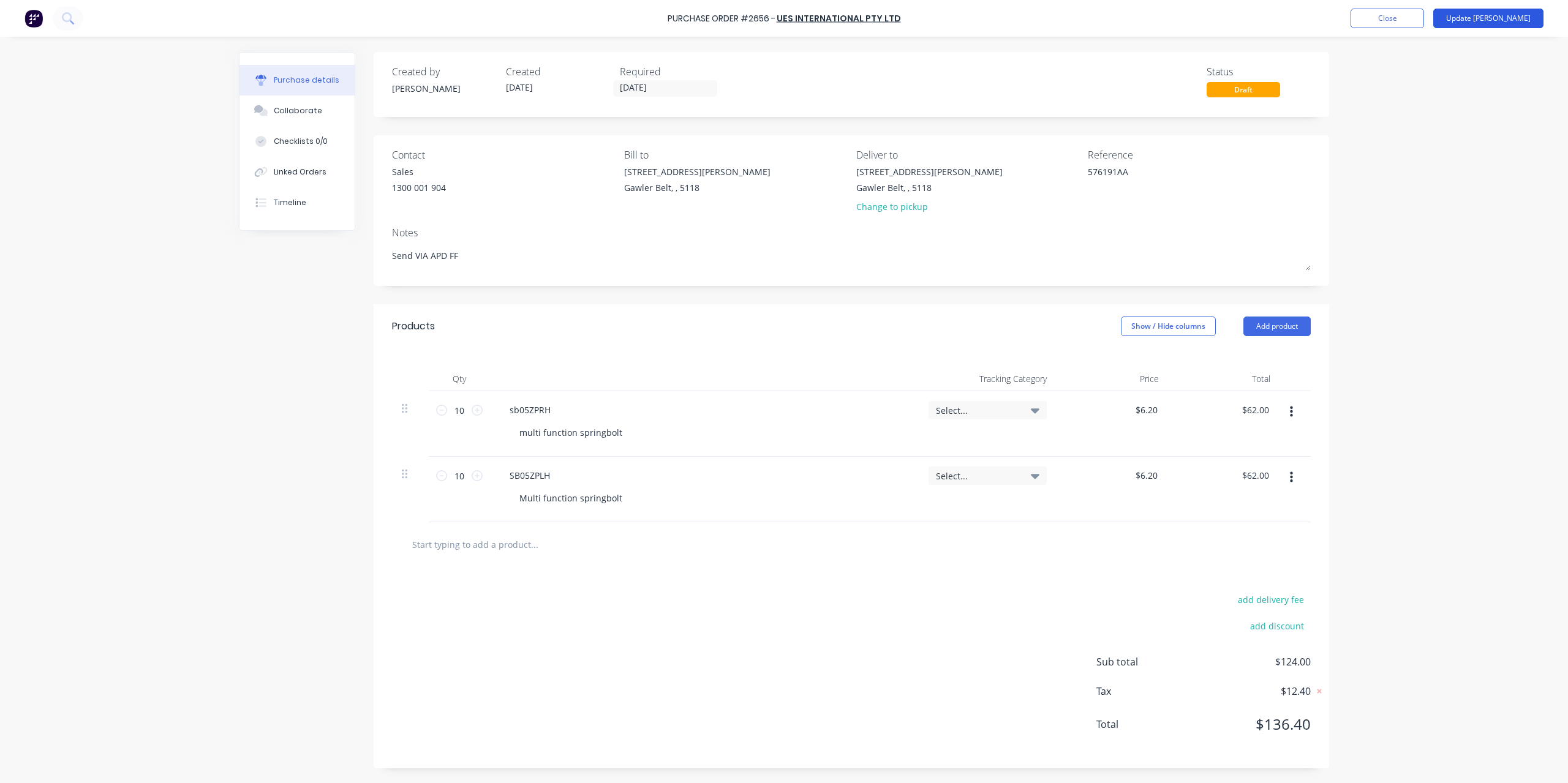
click at [1513, 16] on button "Update [PERSON_NAME]" at bounding box center [1489, 18] width 110 height 20
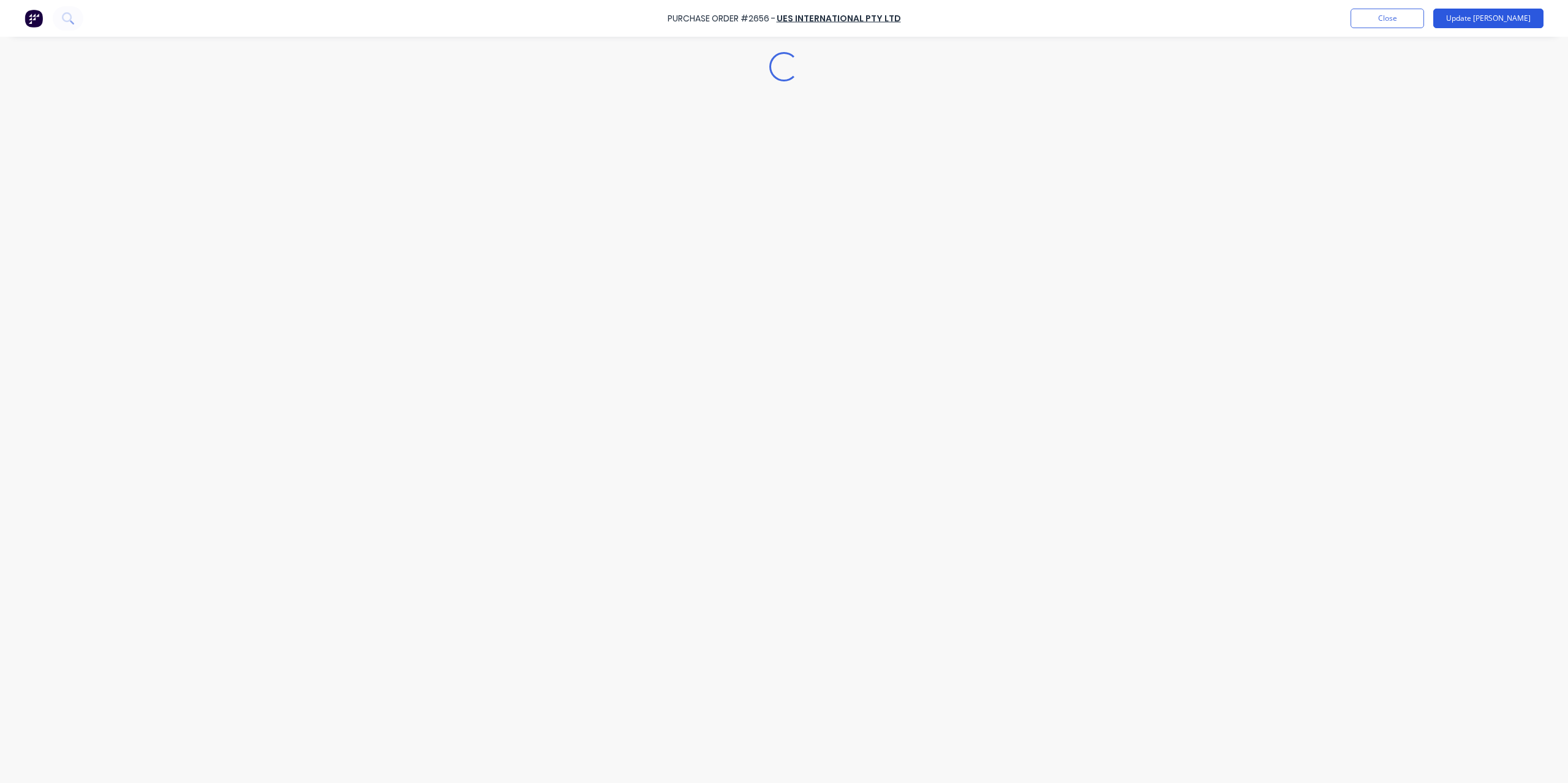
type textarea "x"
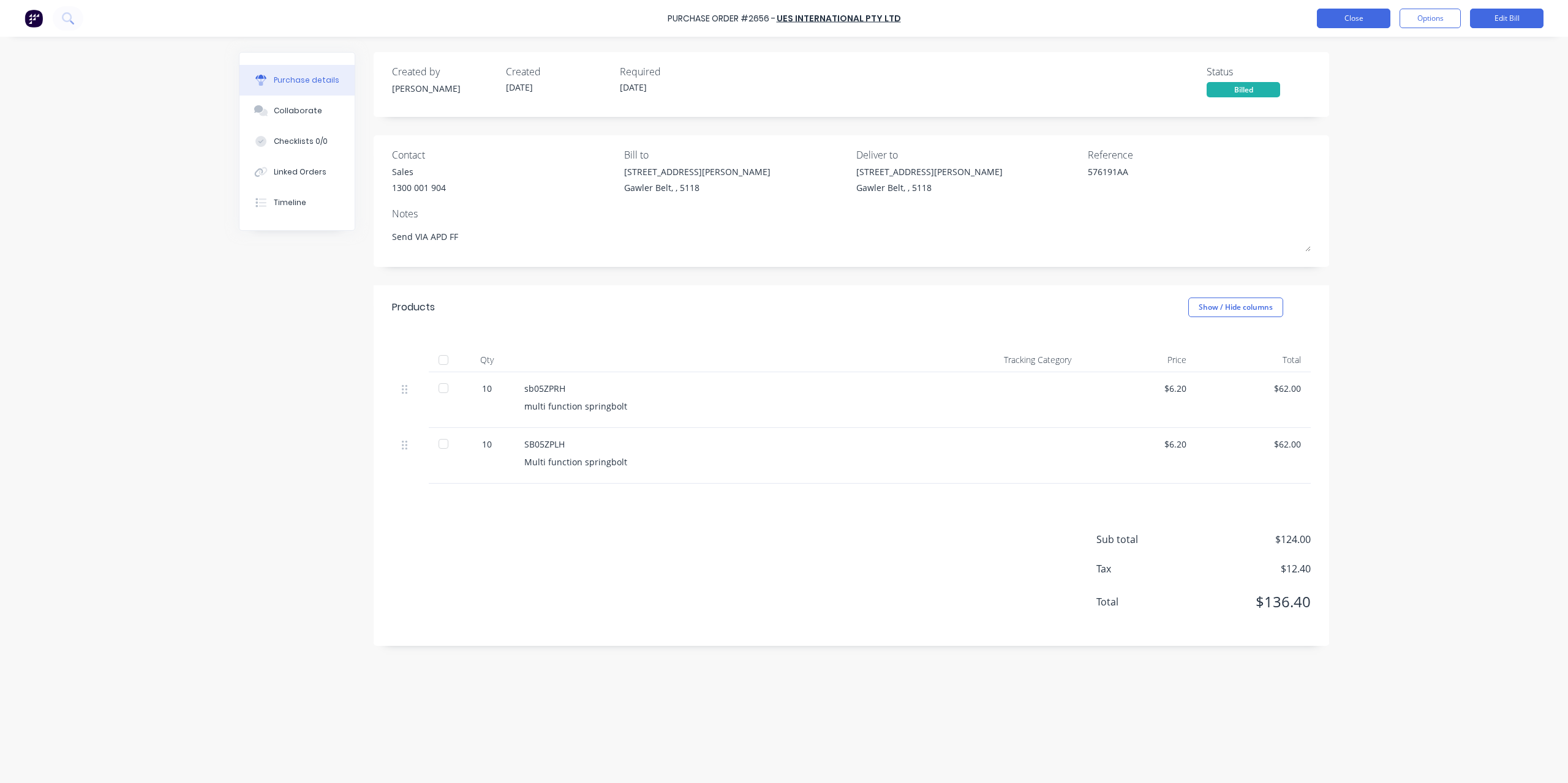
click at [1358, 17] on button "Close" at bounding box center [1353, 18] width 73 height 20
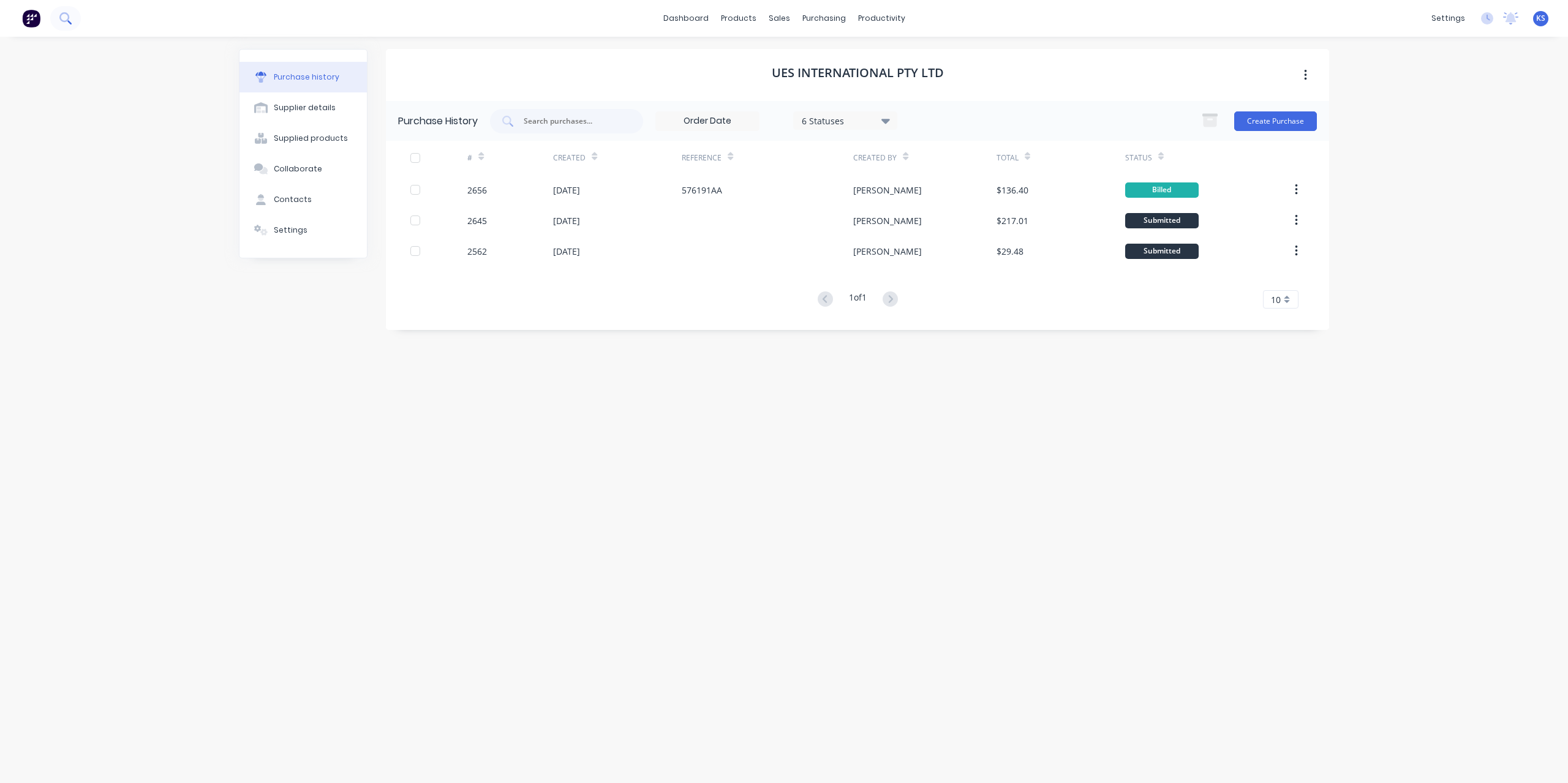
click at [75, 20] on button at bounding box center [66, 18] width 31 height 24
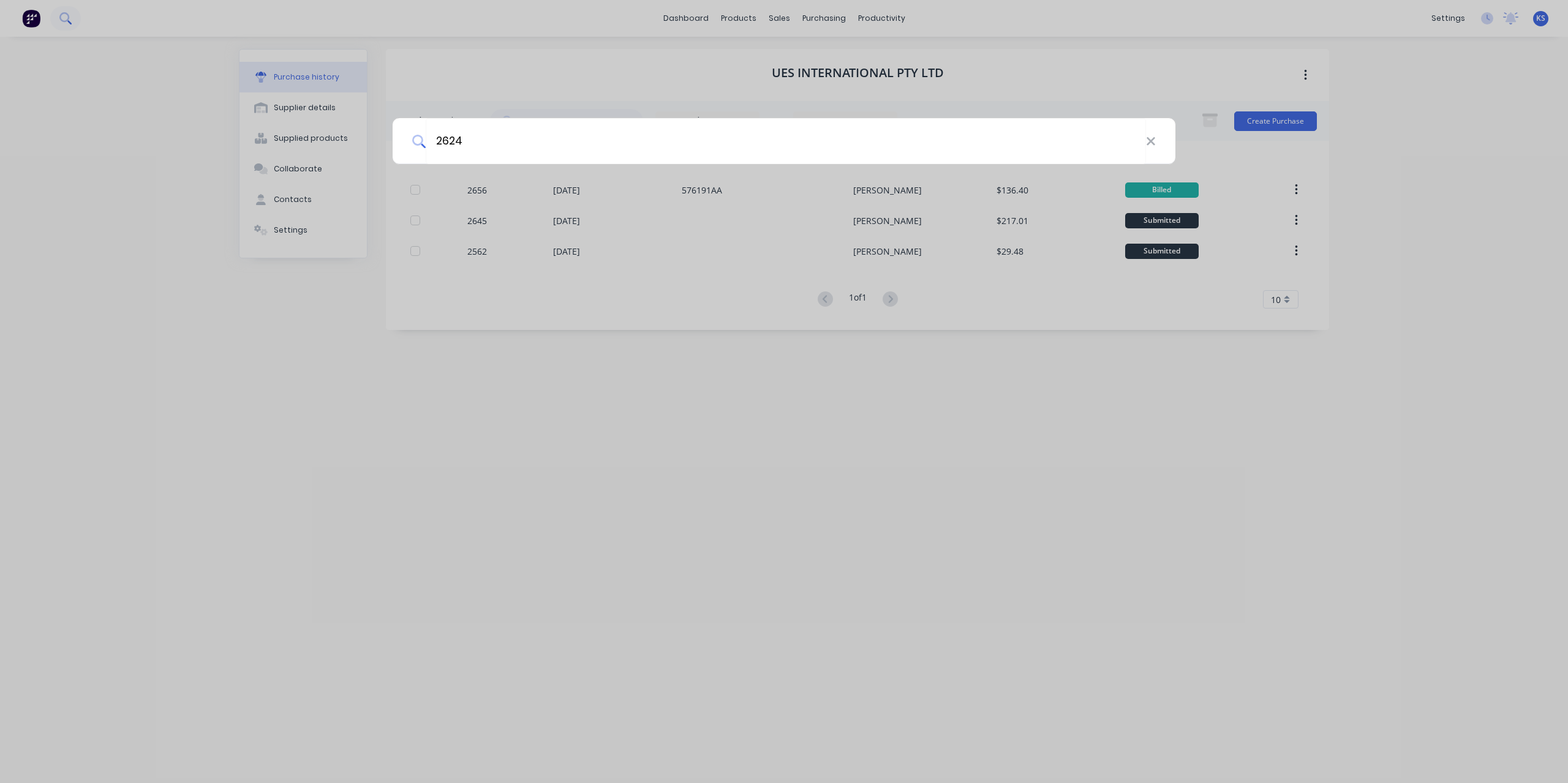
type input "2624"
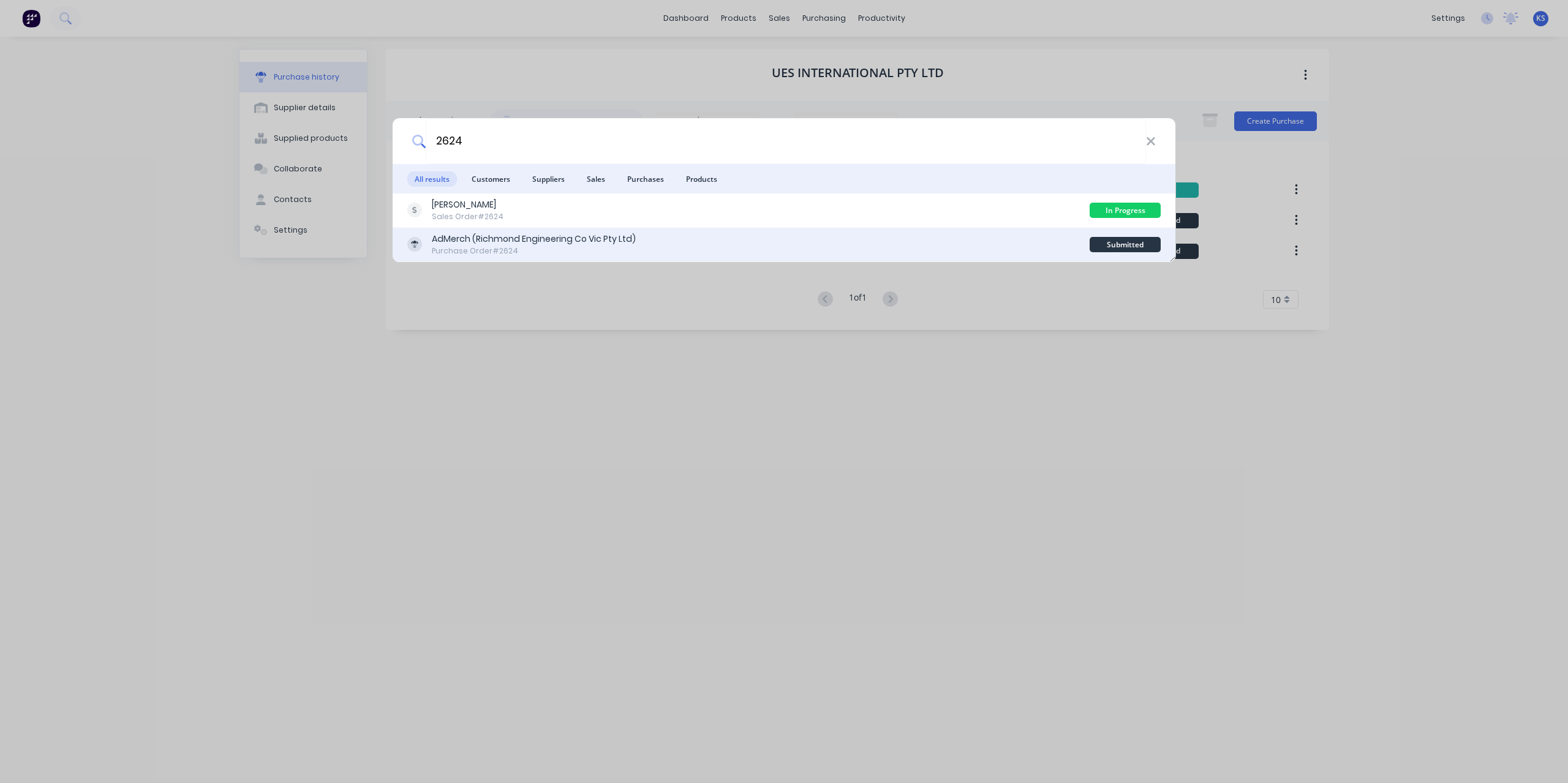
click at [496, 241] on div "AdMerch (Richmond Engineering Co Vic Pty Ltd)" at bounding box center [534, 239] width 204 height 13
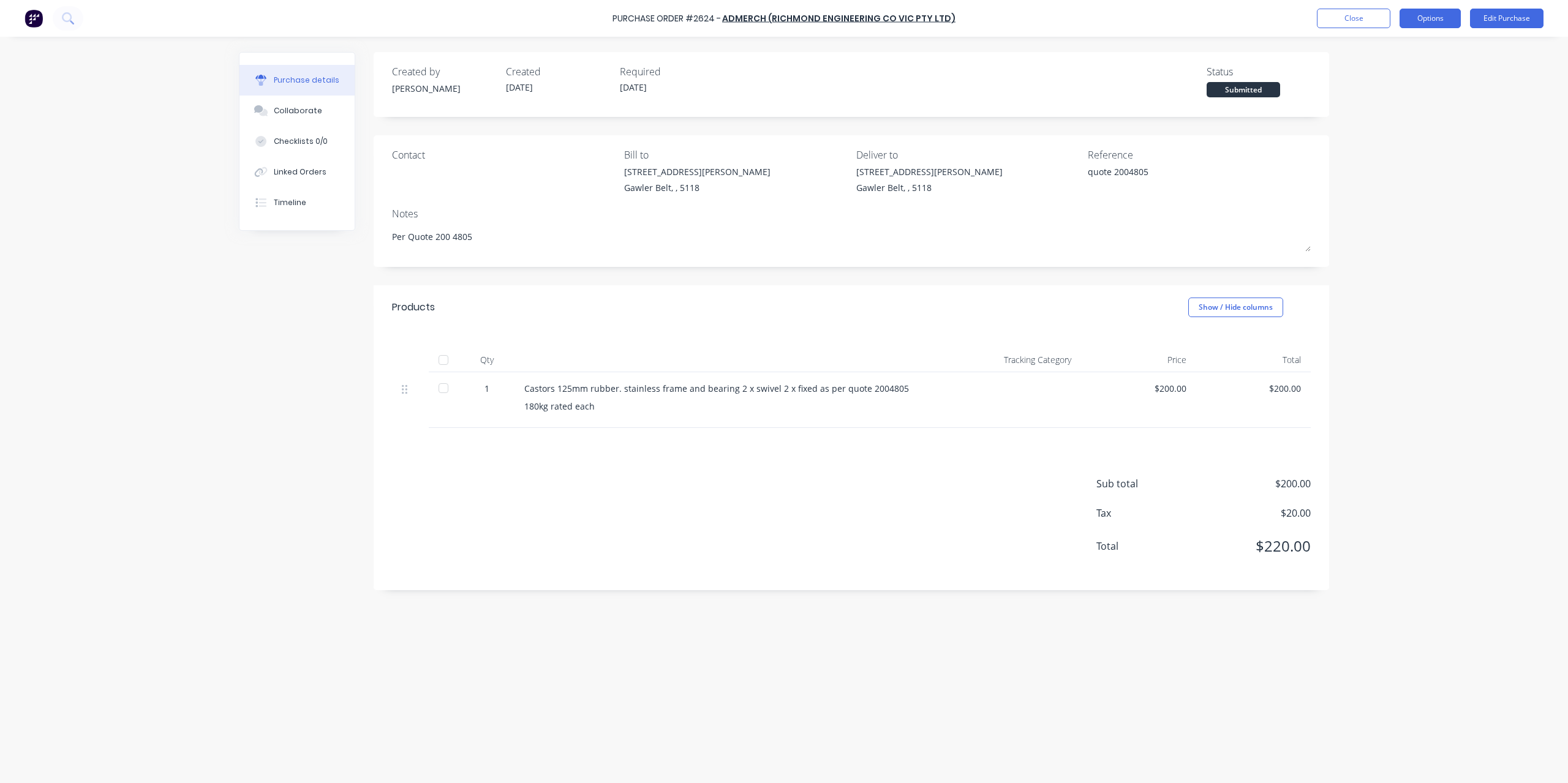
click at [1442, 23] on button "Options" at bounding box center [1431, 18] width 61 height 20
click at [1420, 72] on div "Convert to Bill" at bounding box center [1403, 75] width 94 height 18
type textarea "x"
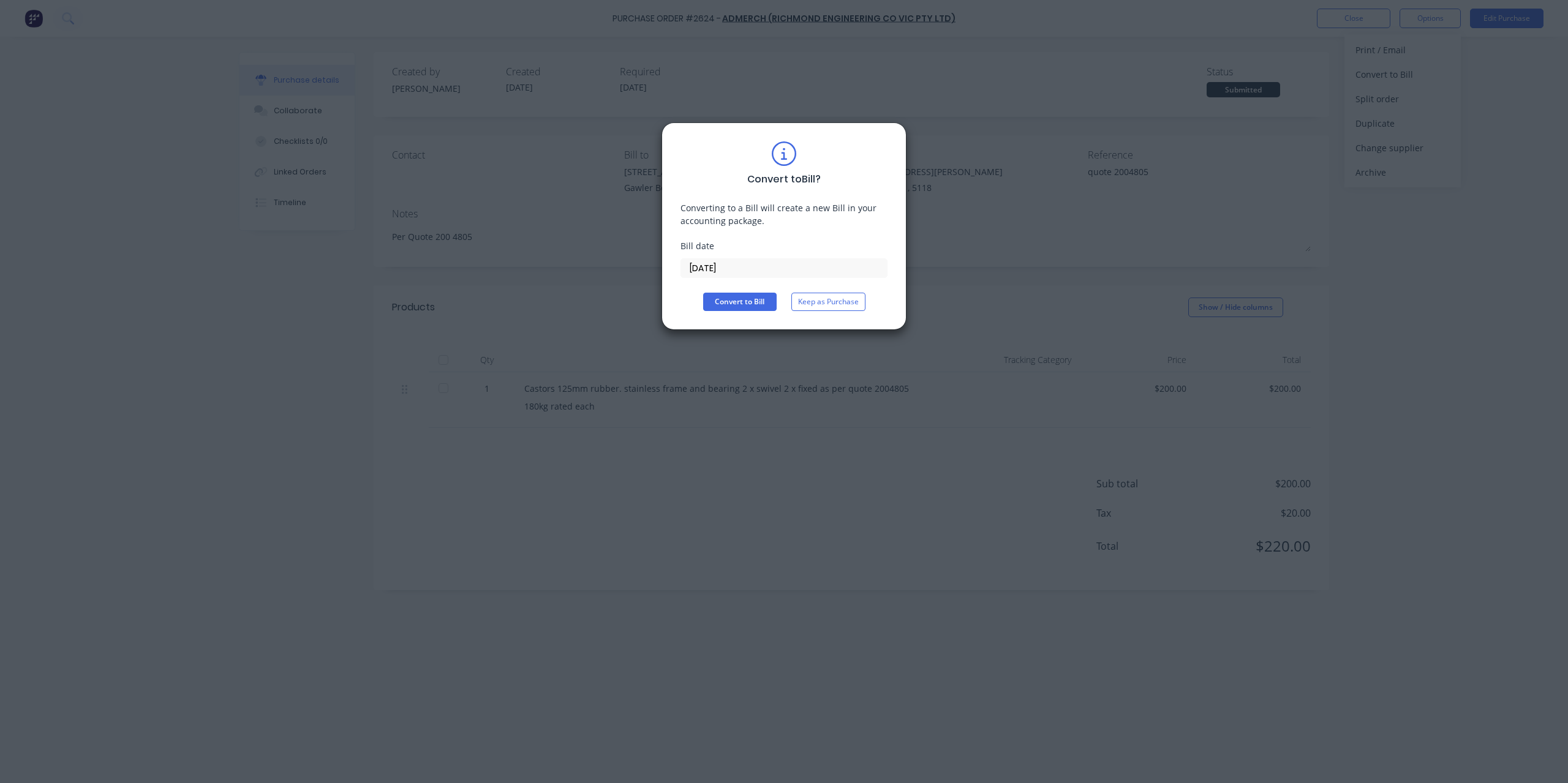
click at [796, 279] on div "Convert to Bill ? Converting to a Bill will create a new Bill in your accountin…" at bounding box center [783, 227] width 207 height 170
click at [796, 267] on input "[DATE]" at bounding box center [784, 268] width 206 height 18
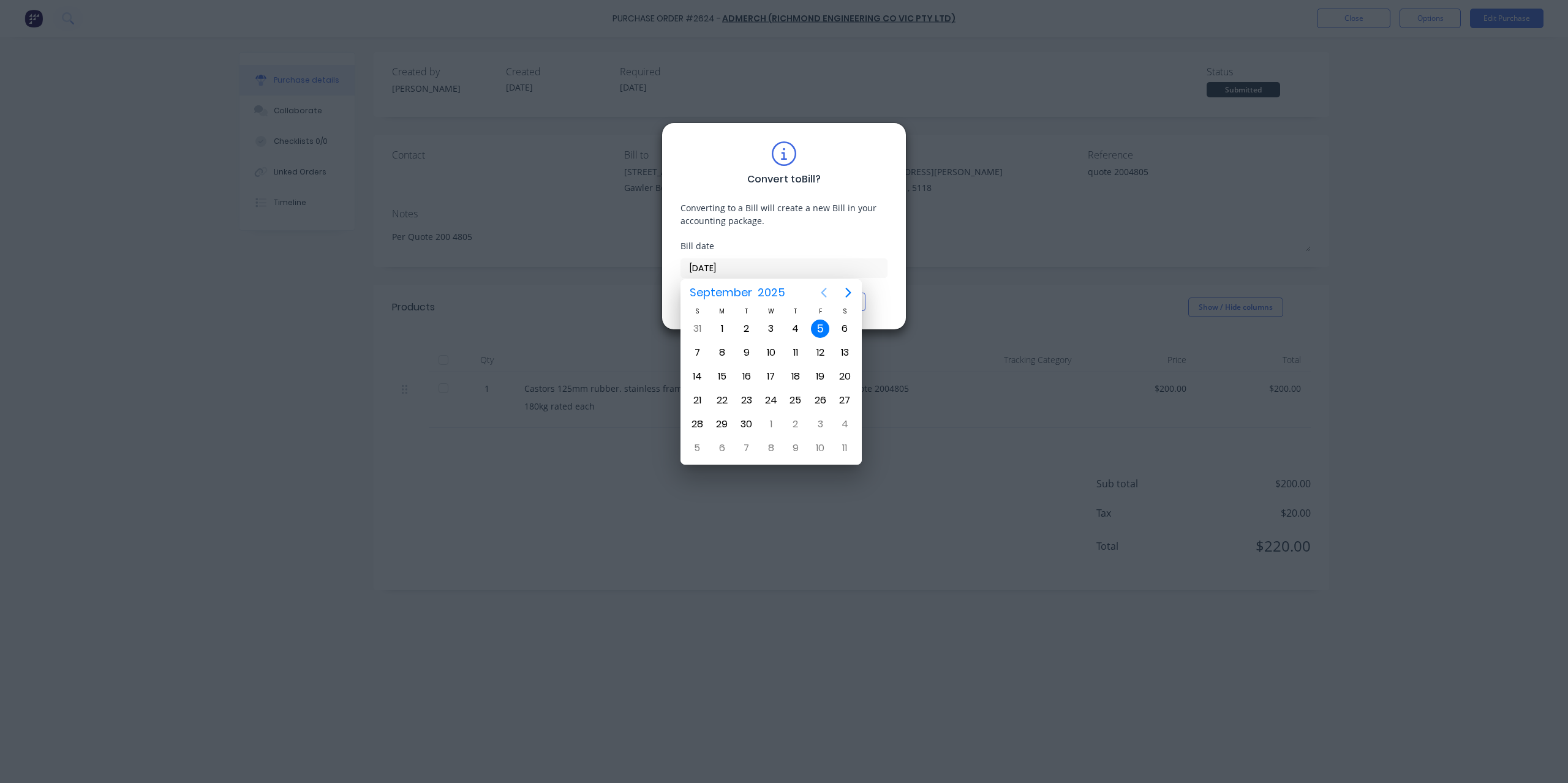
click at [817, 293] on icon "Previous page" at bounding box center [824, 293] width 14 height 14
click at [778, 426] on div "27" at bounding box center [771, 424] width 18 height 18
type input "[DATE]"
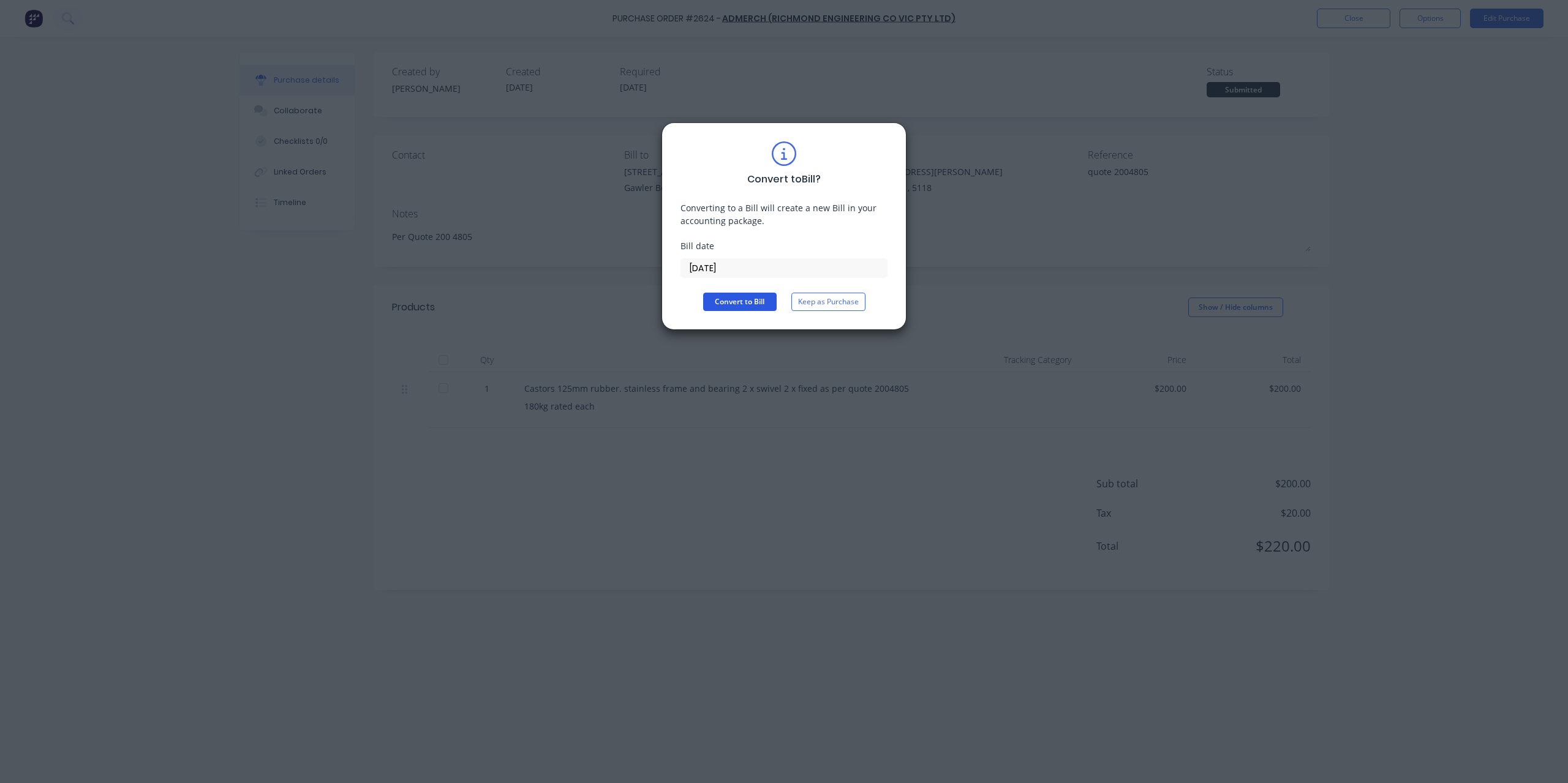
click at [750, 303] on button "Convert to Bill" at bounding box center [739, 302] width 73 height 18
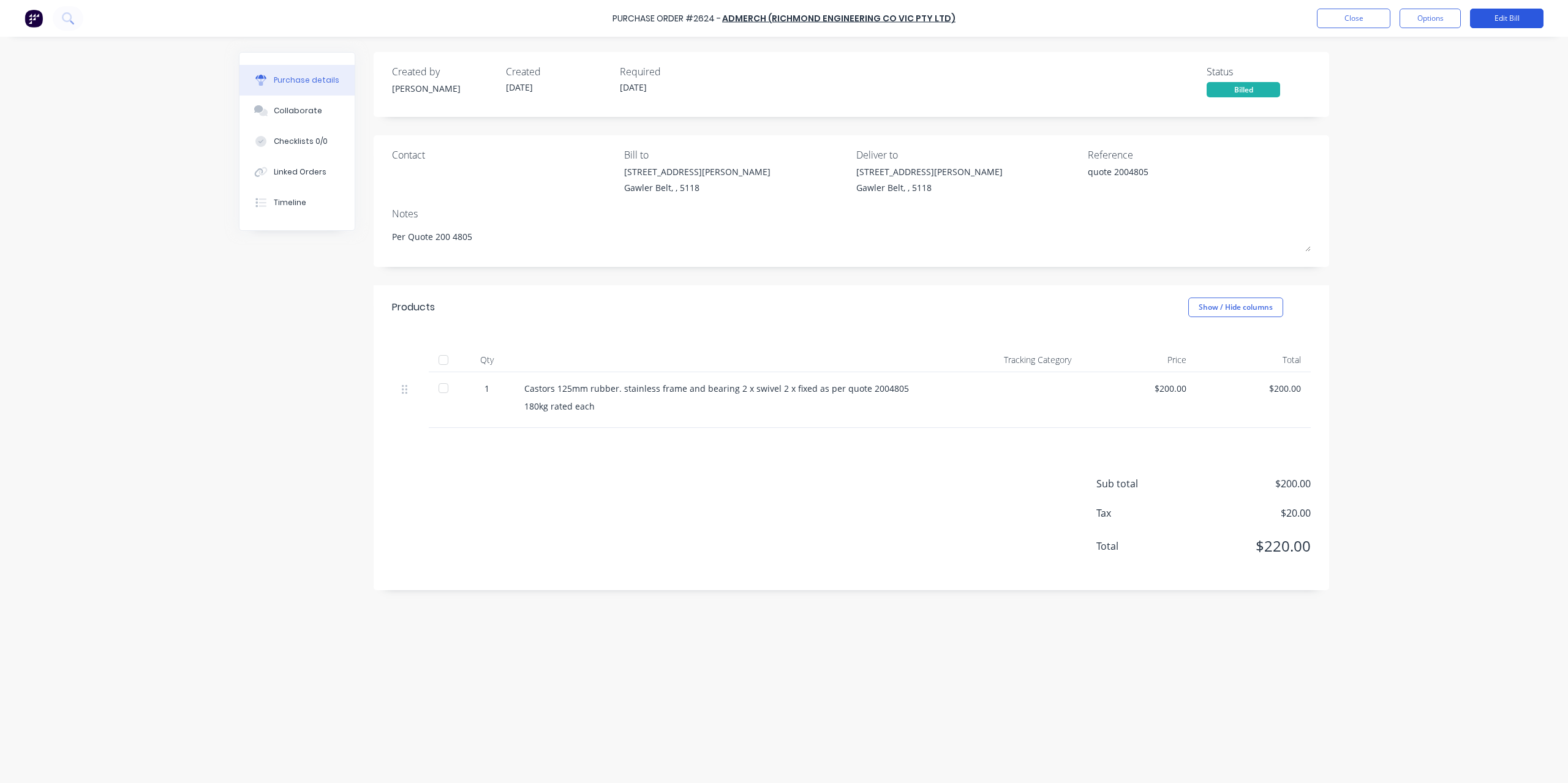
click at [1476, 14] on button "Edit Bill" at bounding box center [1506, 18] width 73 height 20
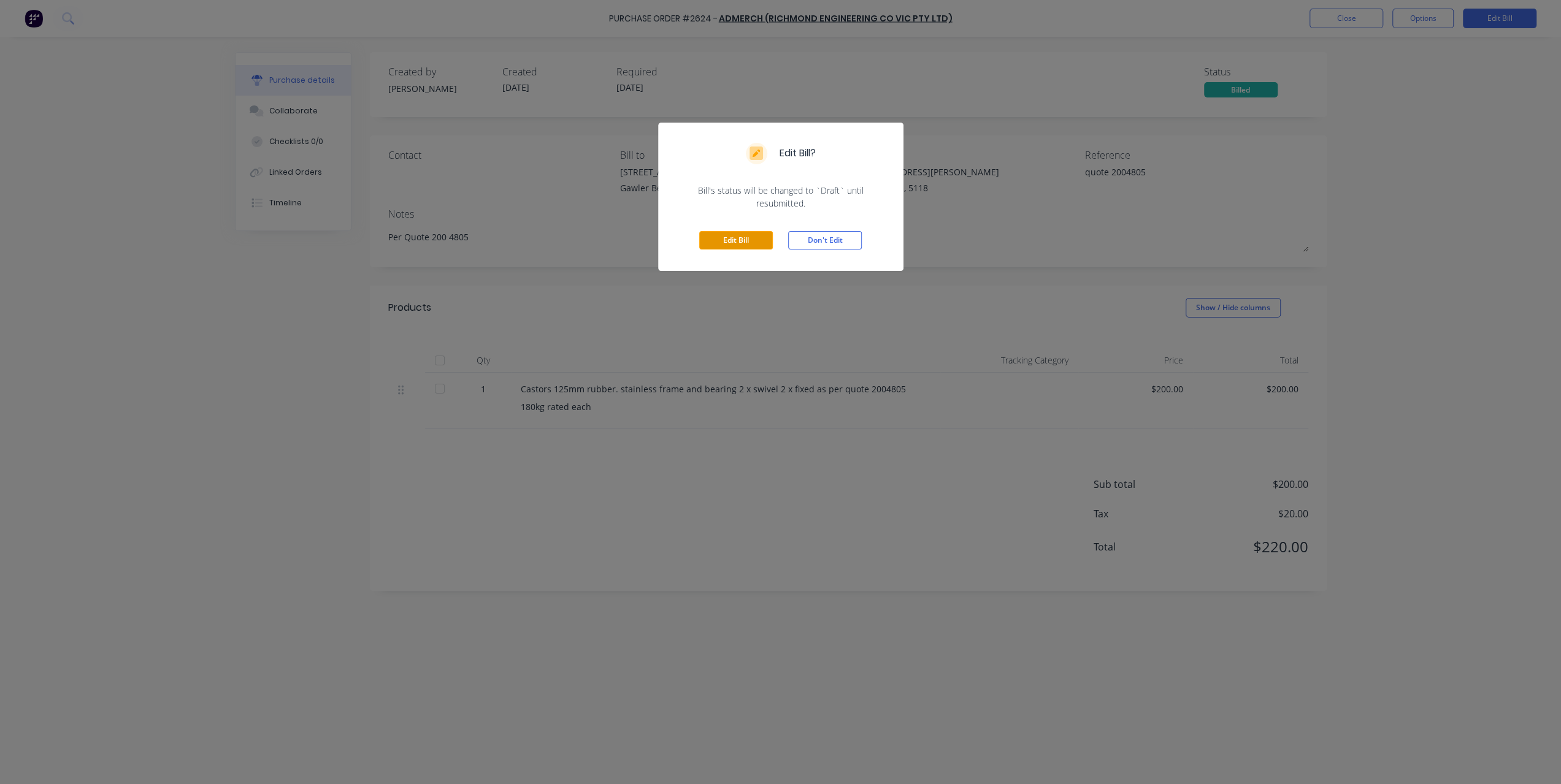
click at [751, 242] on button "Edit Bill" at bounding box center [735, 241] width 73 height 18
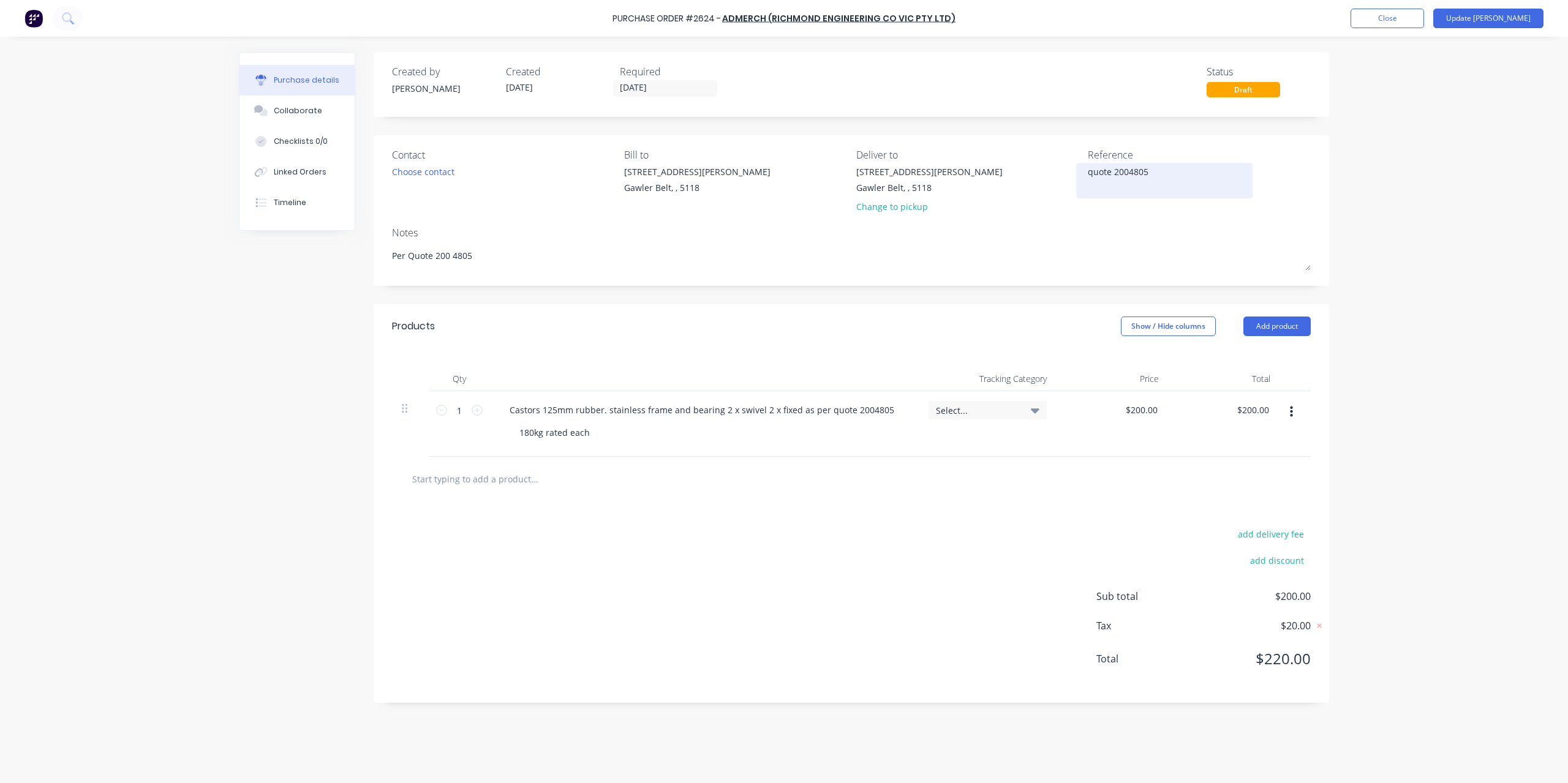
type textarea "x"
drag, startPoint x: 1083, startPoint y: 169, endPoint x: 1190, endPoint y: 174, distance: 107.1
click at [1190, 174] on div "quote 2004805" at bounding box center [1164, 181] width 154 height 31
drag, startPoint x: 1184, startPoint y: 175, endPoint x: 854, endPoint y: 169, distance: 330.1
click at [854, 169] on div "Contact Choose contact [PERSON_NAME] to [STREET_ADDRESS][PERSON_NAME] Deliver t…" at bounding box center [851, 182] width 919 height 71
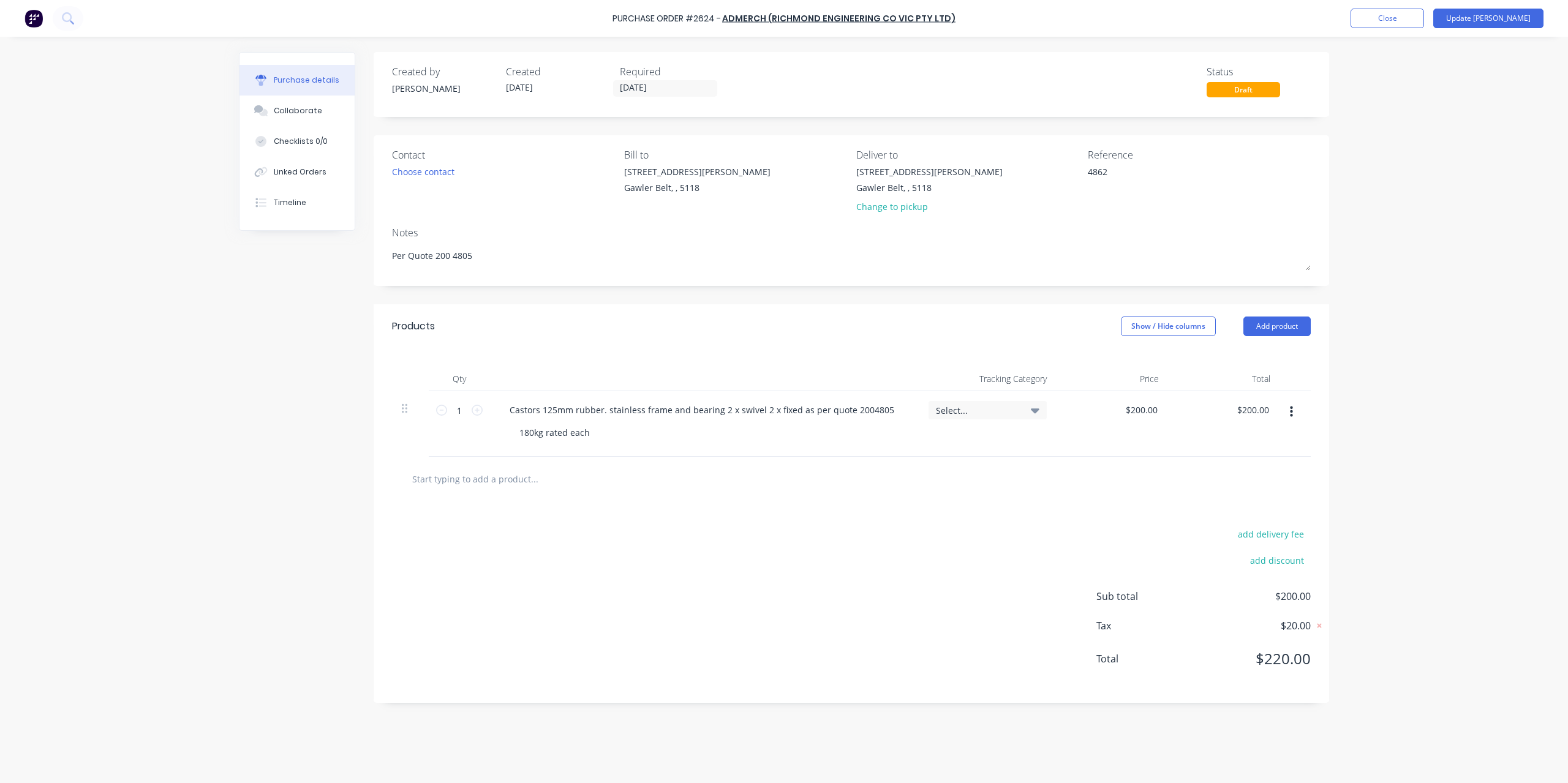
type textarea "48627"
type textarea "x"
type textarea "486271"
type textarea "x"
type textarea "4862711"
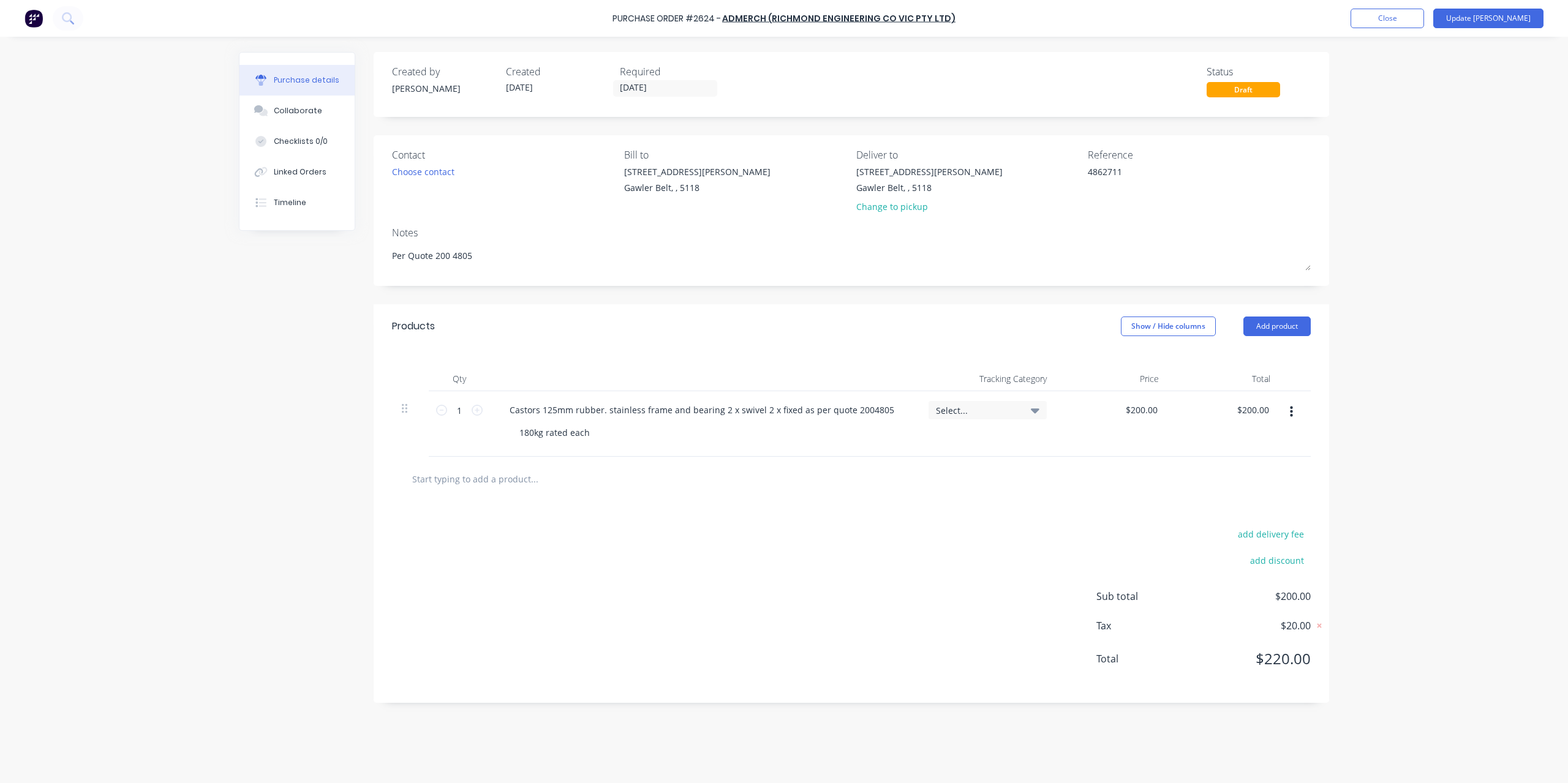
type textarea "x"
type textarea "4862711"
click at [1510, 6] on div "Purchase Order #2624 - AdMerch (Richmond Engineering Co Vic Pty Ltd) Add produc…" at bounding box center [784, 18] width 1568 height 37
click at [1510, 17] on button "Update [PERSON_NAME]" at bounding box center [1489, 18] width 110 height 20
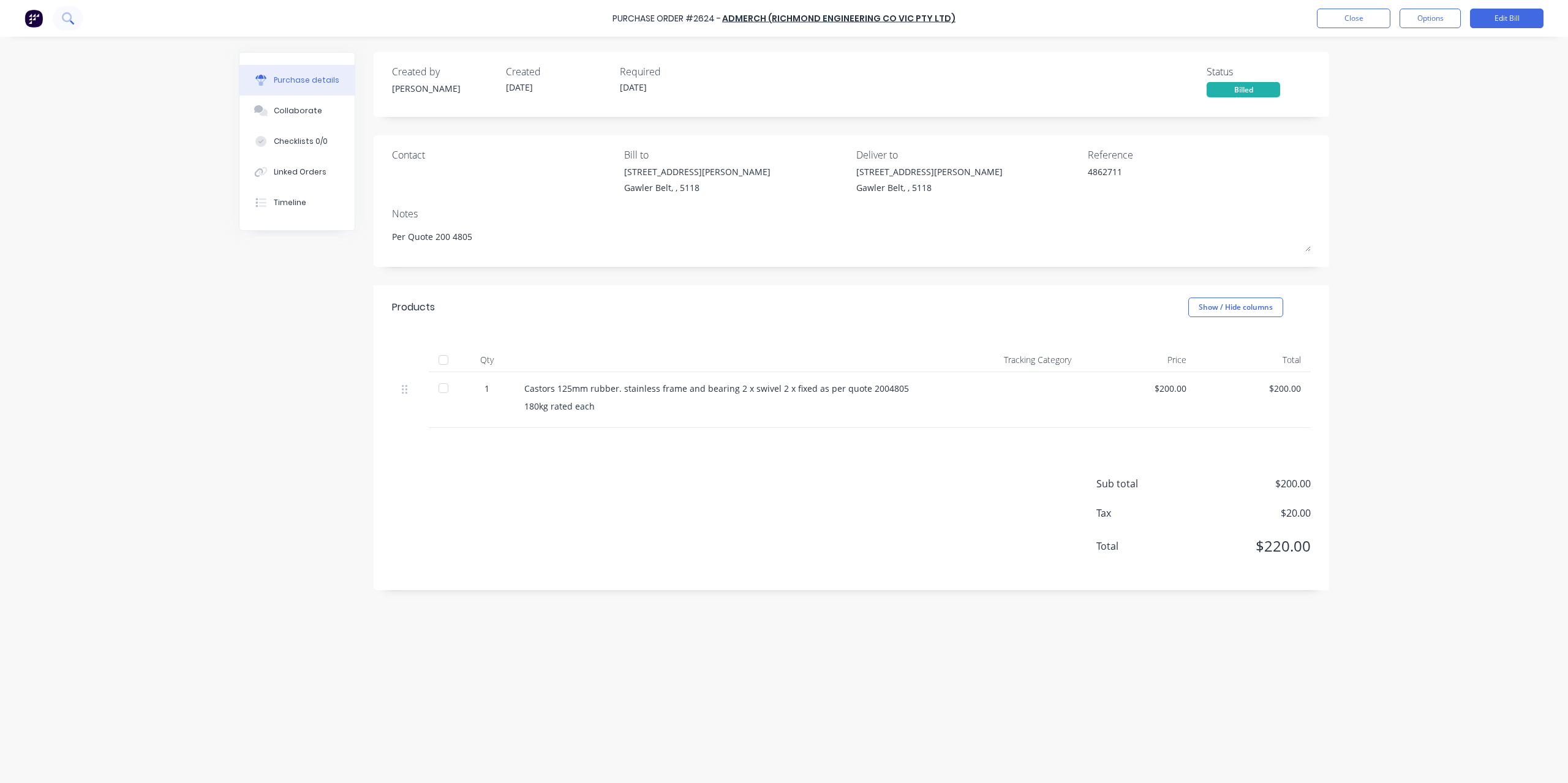
click at [65, 13] on icon at bounding box center [66, 17] width 10 height 10
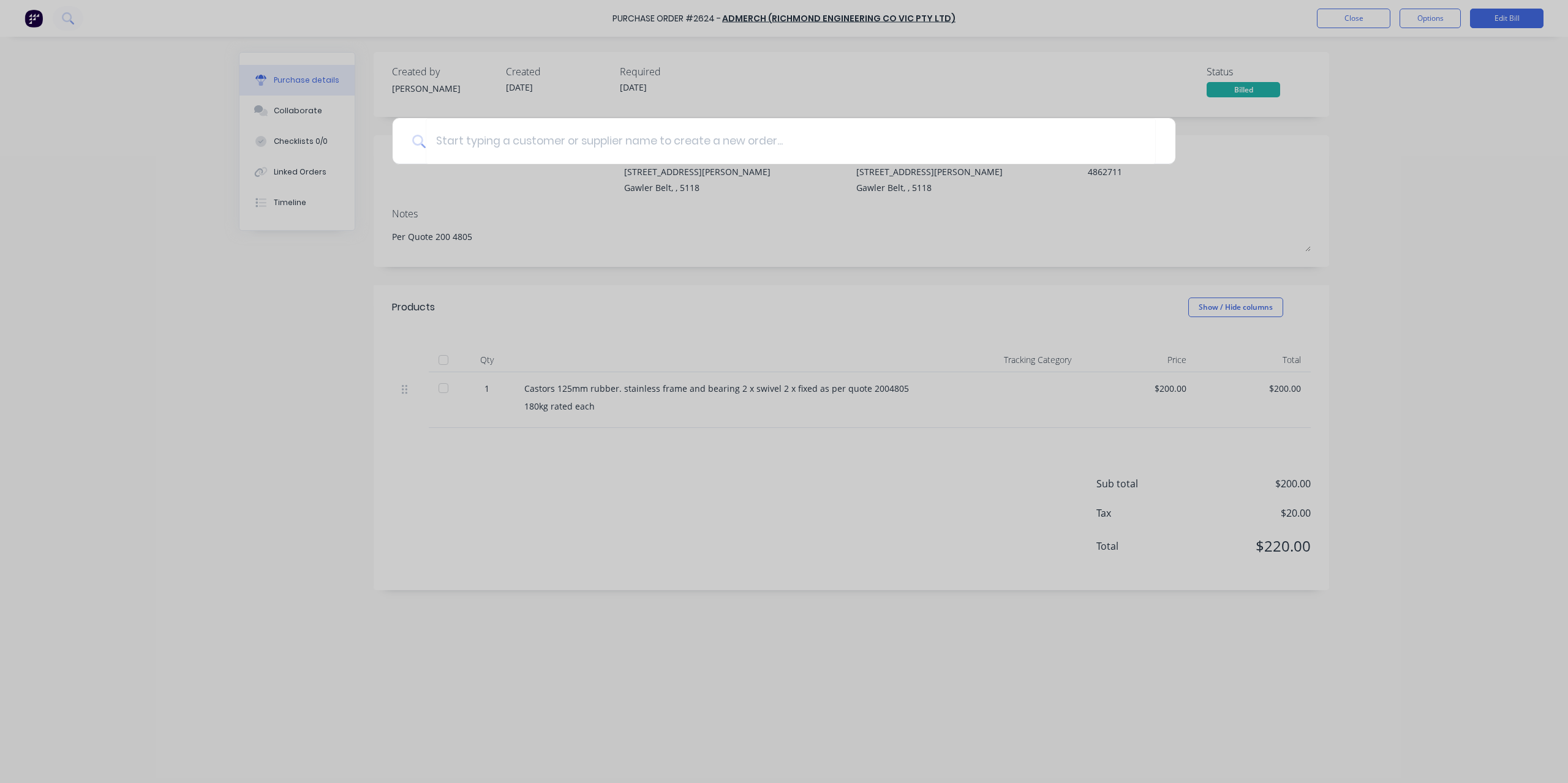
type textarea "x"
type input "2"
type textarea "x"
type input "26"
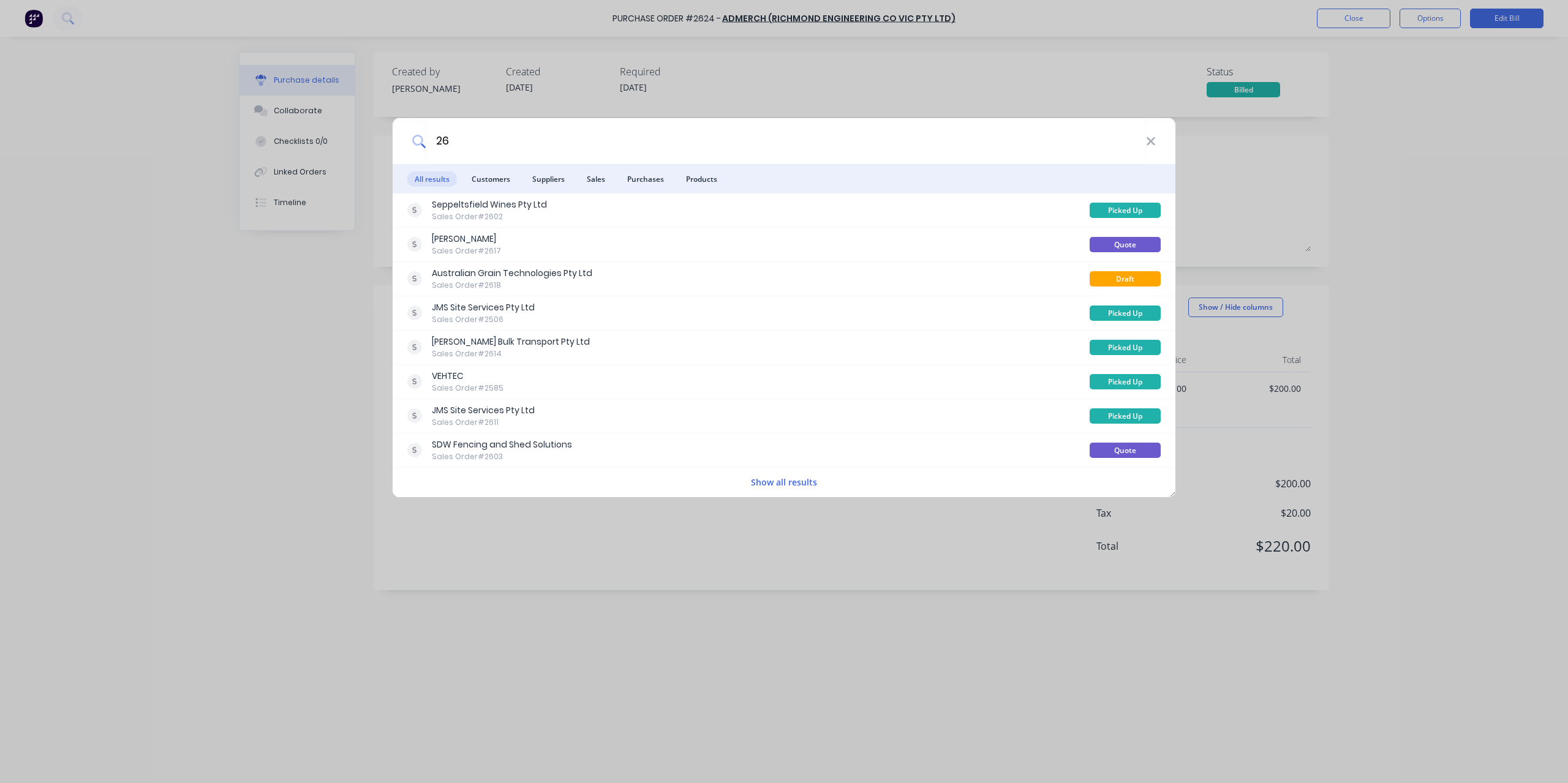
type textarea "x"
type input "262"
type textarea "x"
type input "2625"
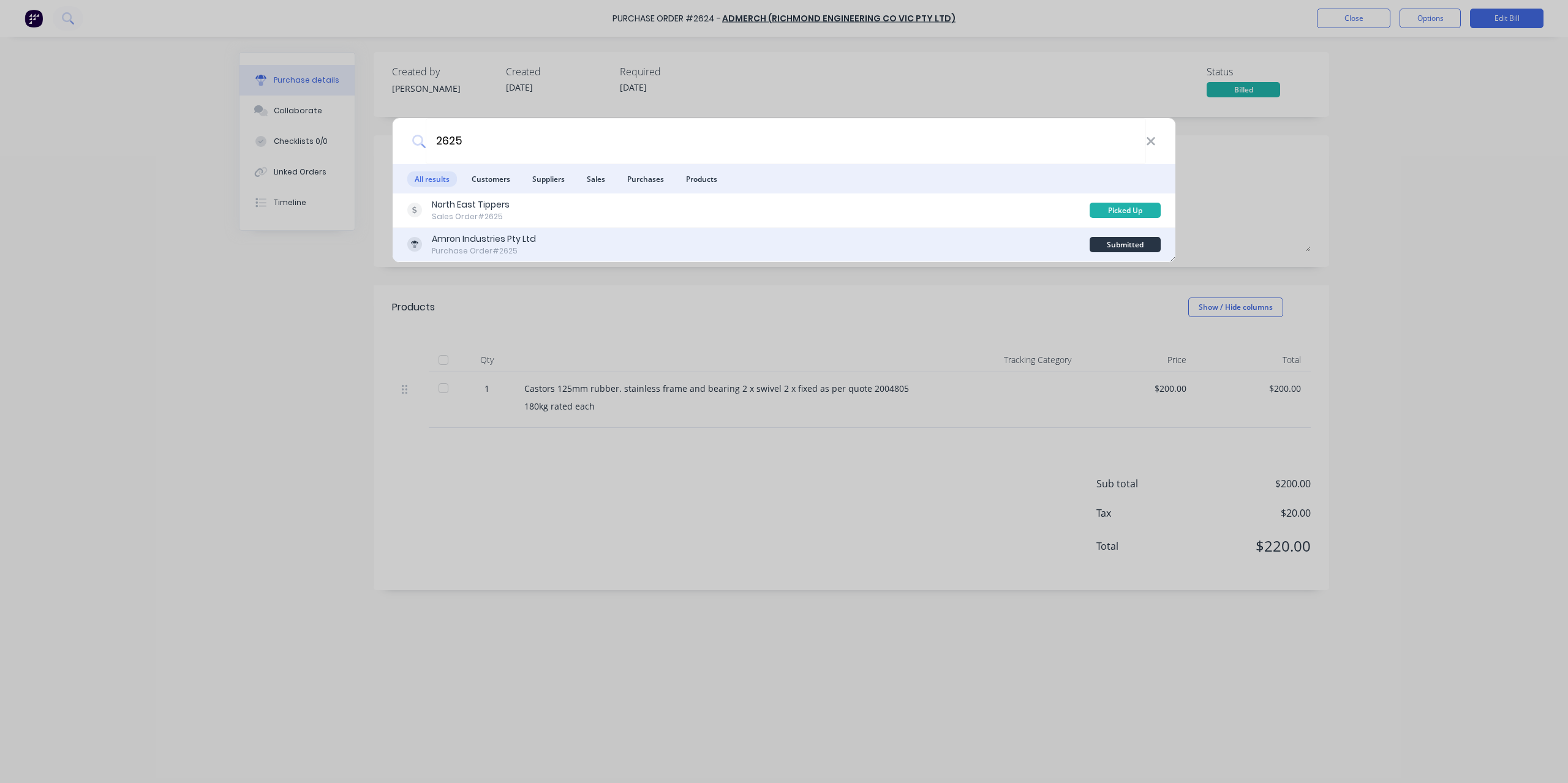
click at [492, 241] on div "Amron Industries Pty Ltd" at bounding box center [483, 239] width 104 height 13
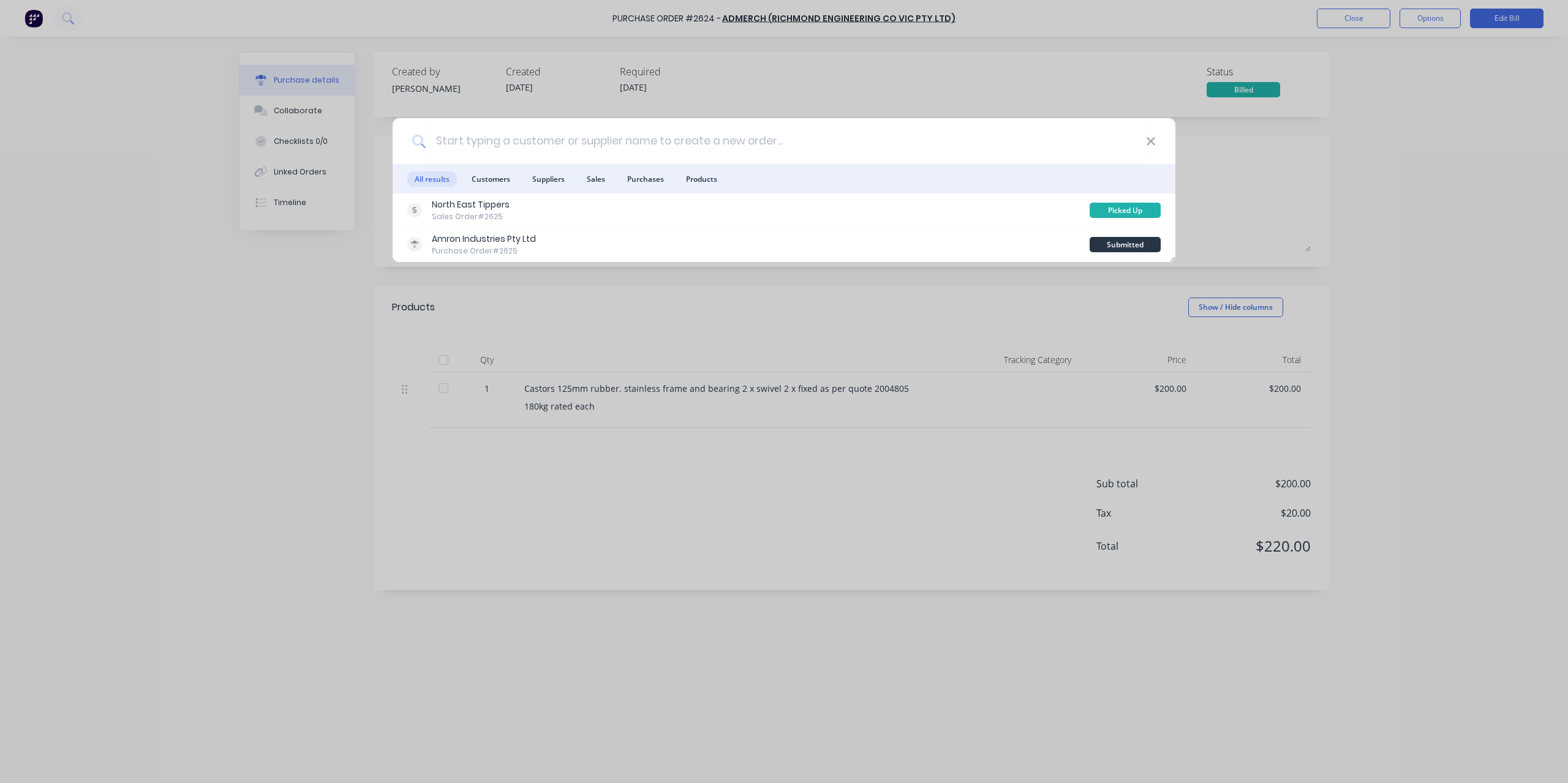
type textarea "x"
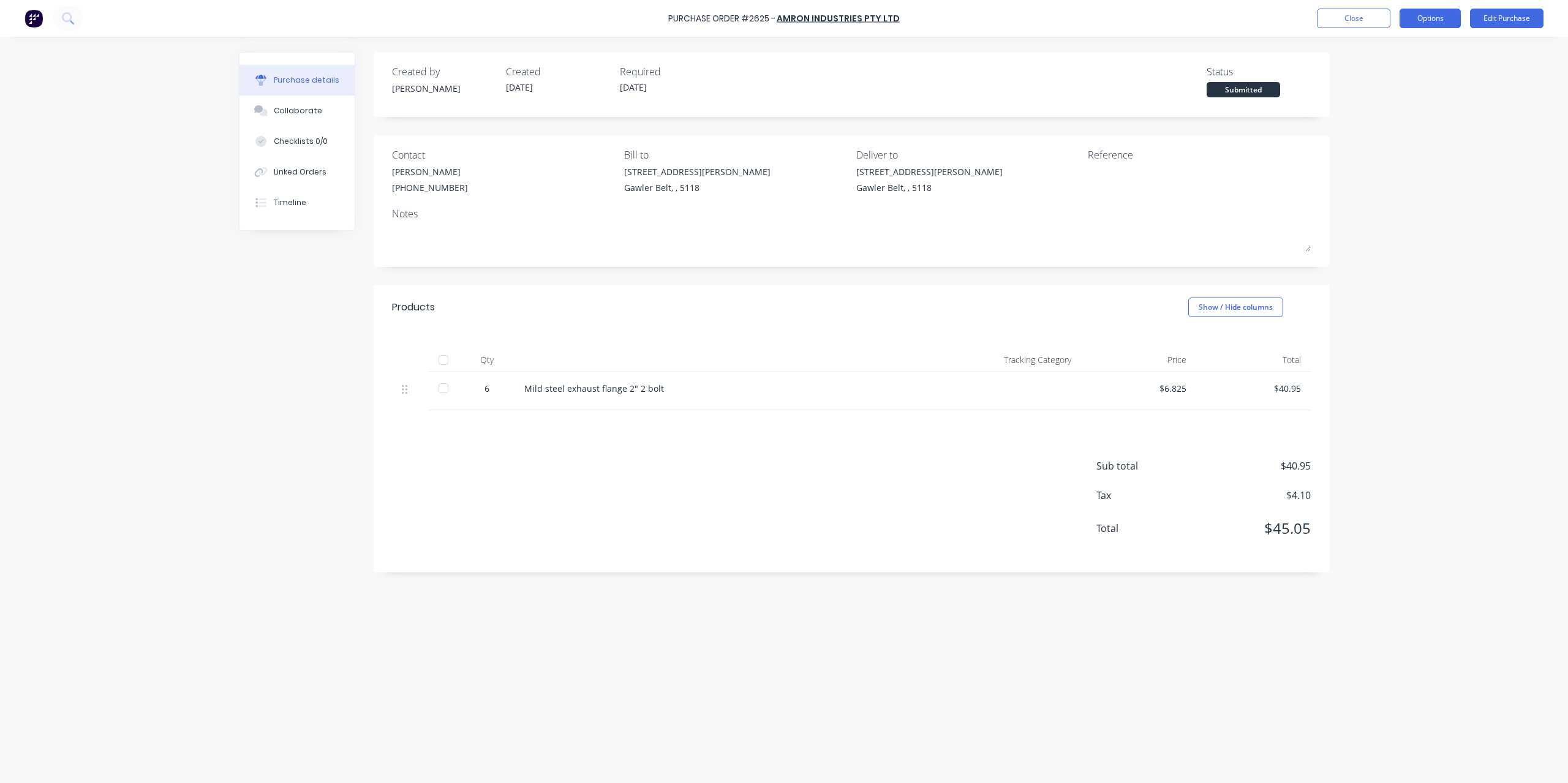
click at [1427, 23] on button "Options" at bounding box center [1431, 18] width 61 height 20
click at [1393, 75] on div "Convert to Bill" at bounding box center [1403, 75] width 94 height 18
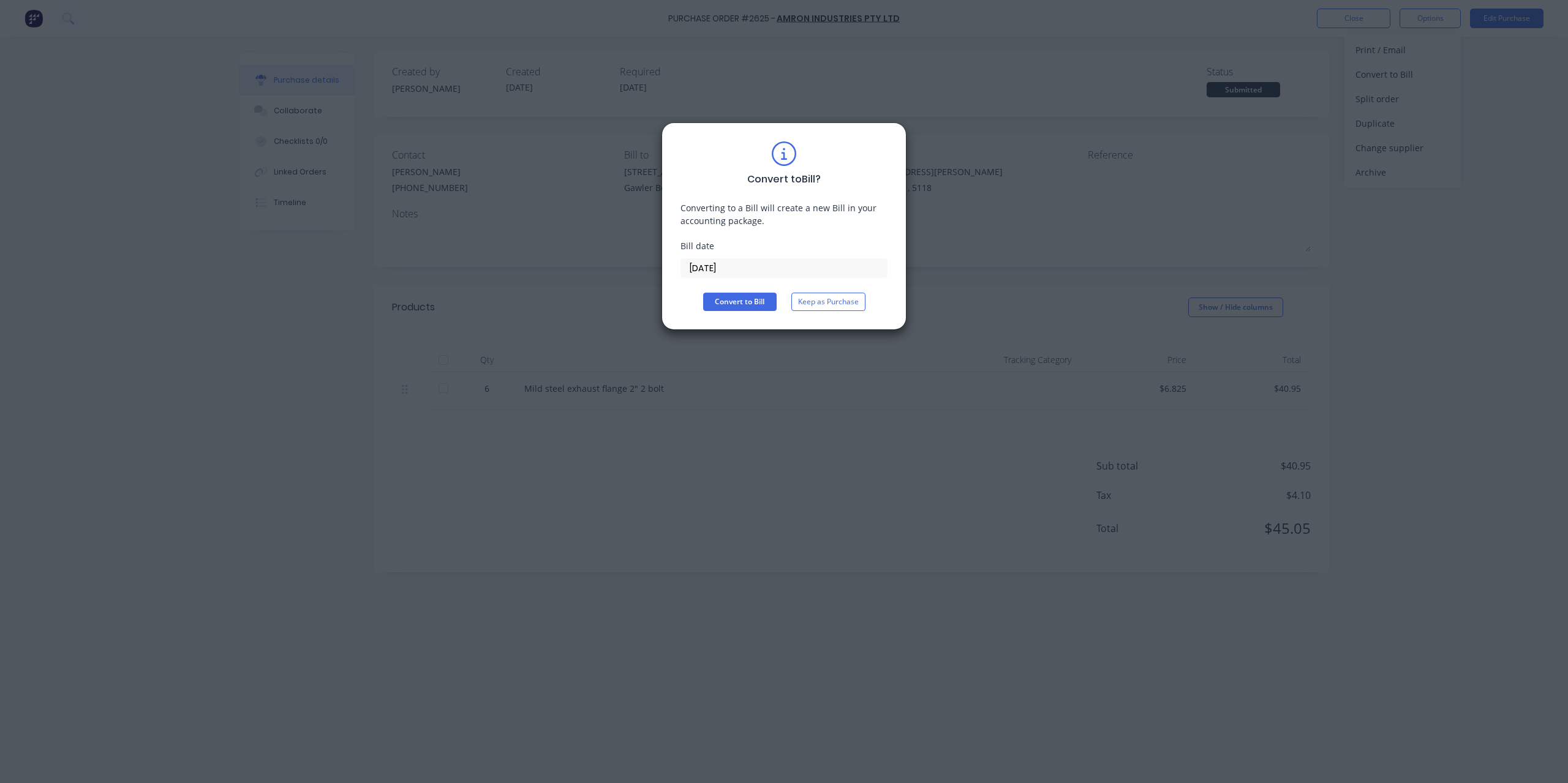
click at [747, 266] on input "[DATE]" at bounding box center [784, 268] width 206 height 18
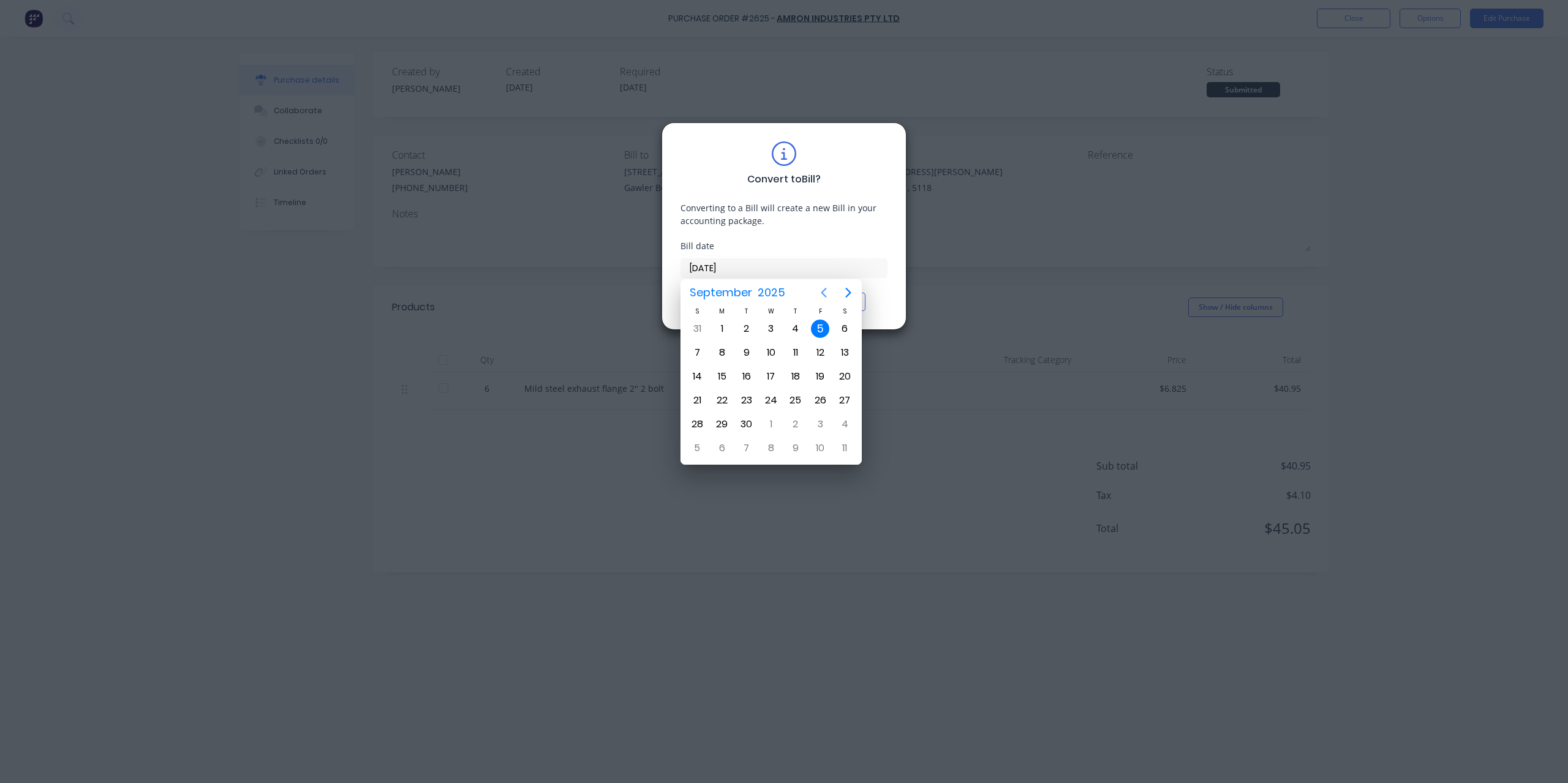
click at [823, 293] on icon "Previous page" at bounding box center [824, 293] width 14 height 14
click at [792, 422] on div "28" at bounding box center [796, 424] width 18 height 18
type input "[DATE]"
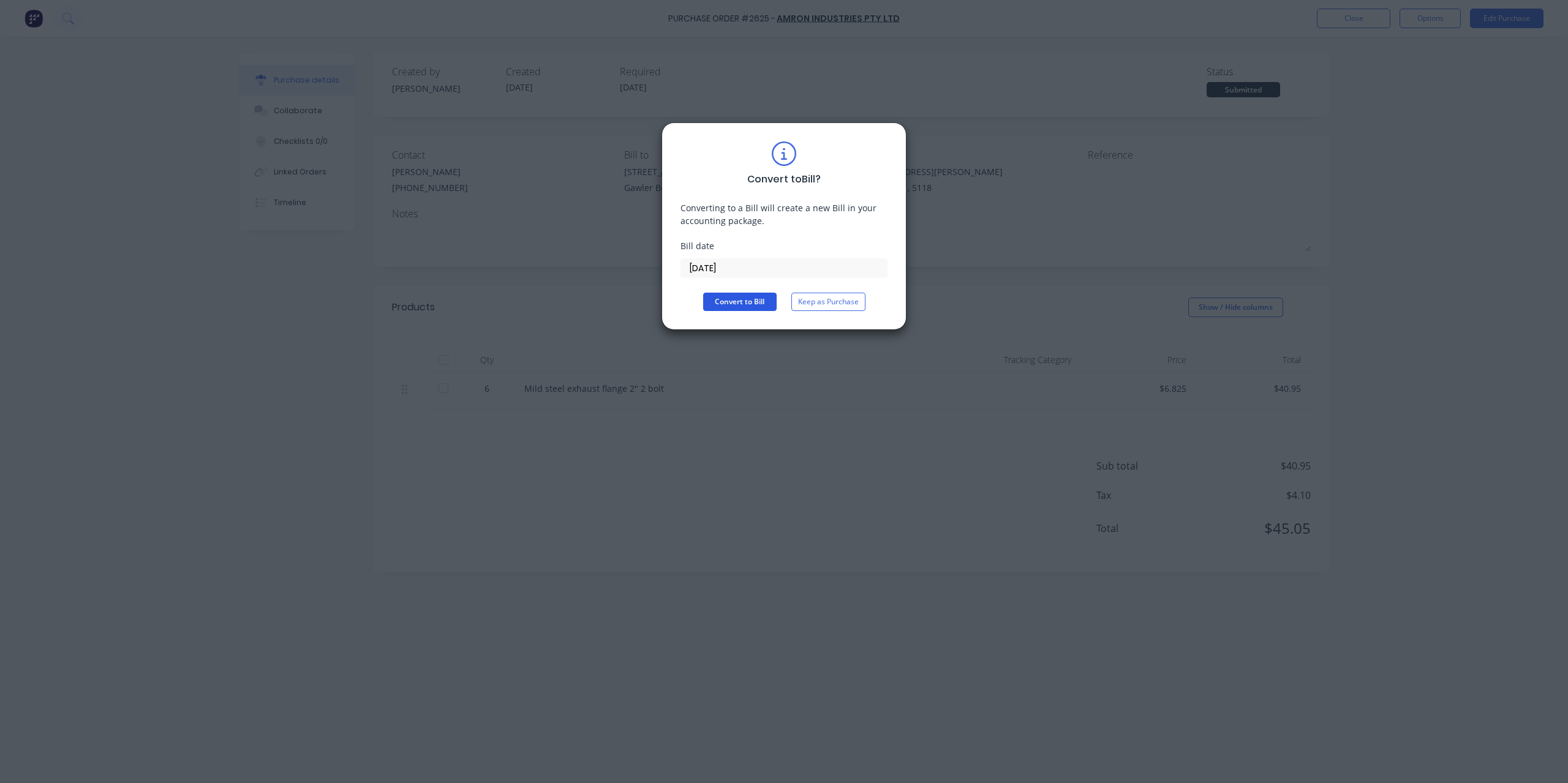
click at [752, 300] on button "Convert to Bill" at bounding box center [739, 302] width 73 height 18
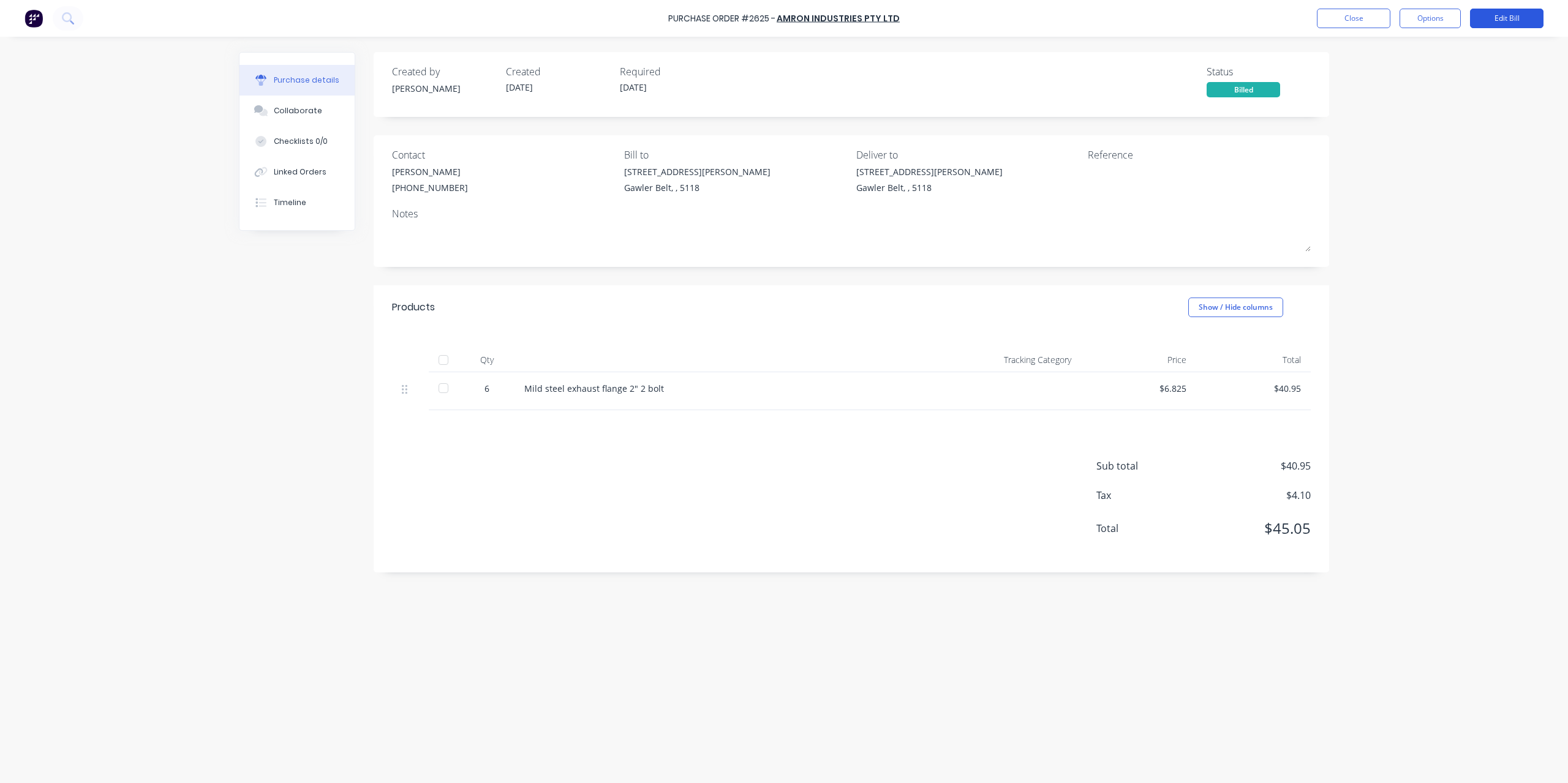
click at [1513, 19] on button "Edit Bill" at bounding box center [1506, 18] width 73 height 20
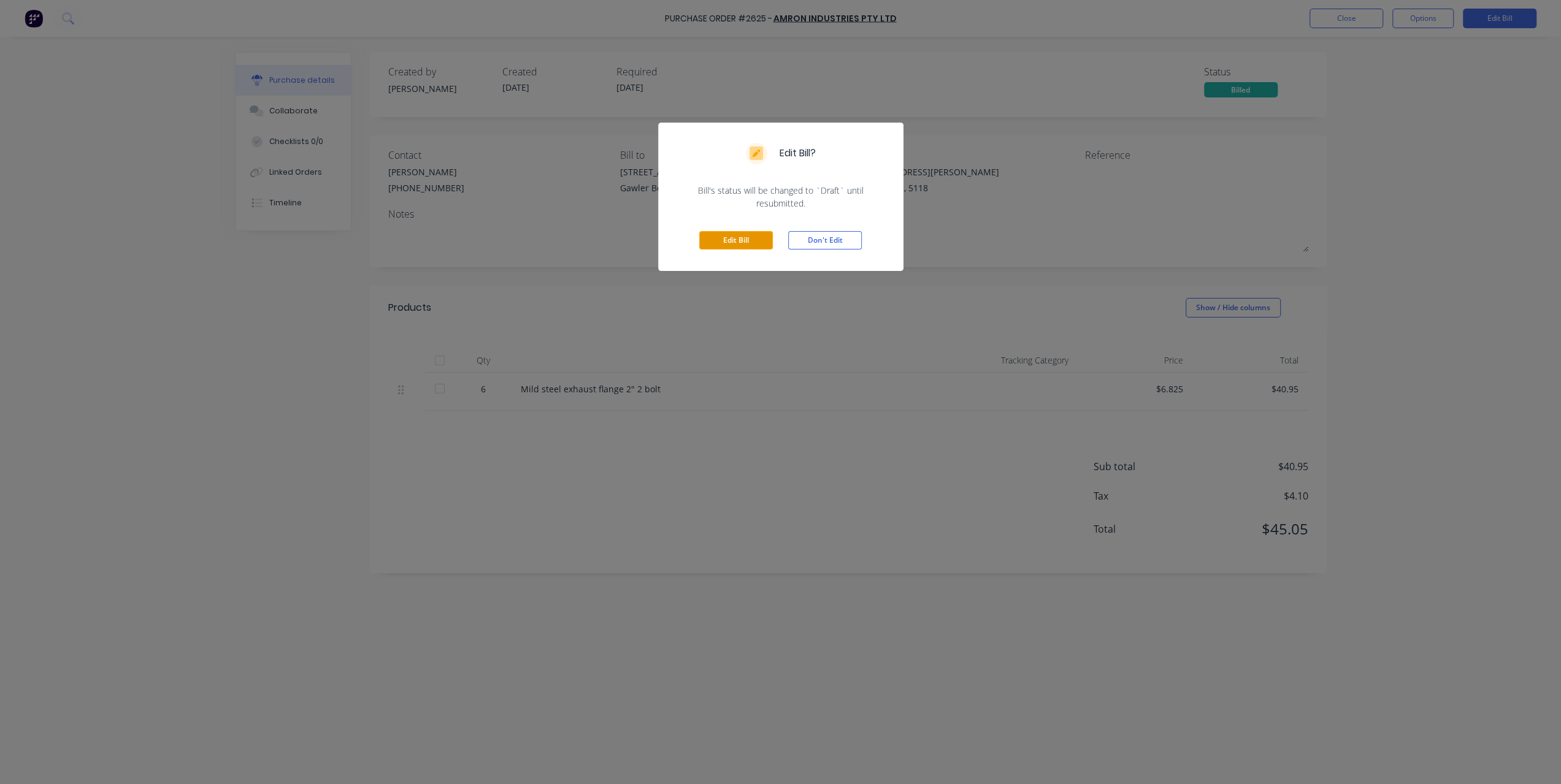
click at [746, 239] on button "Edit Bill" at bounding box center [735, 241] width 73 height 18
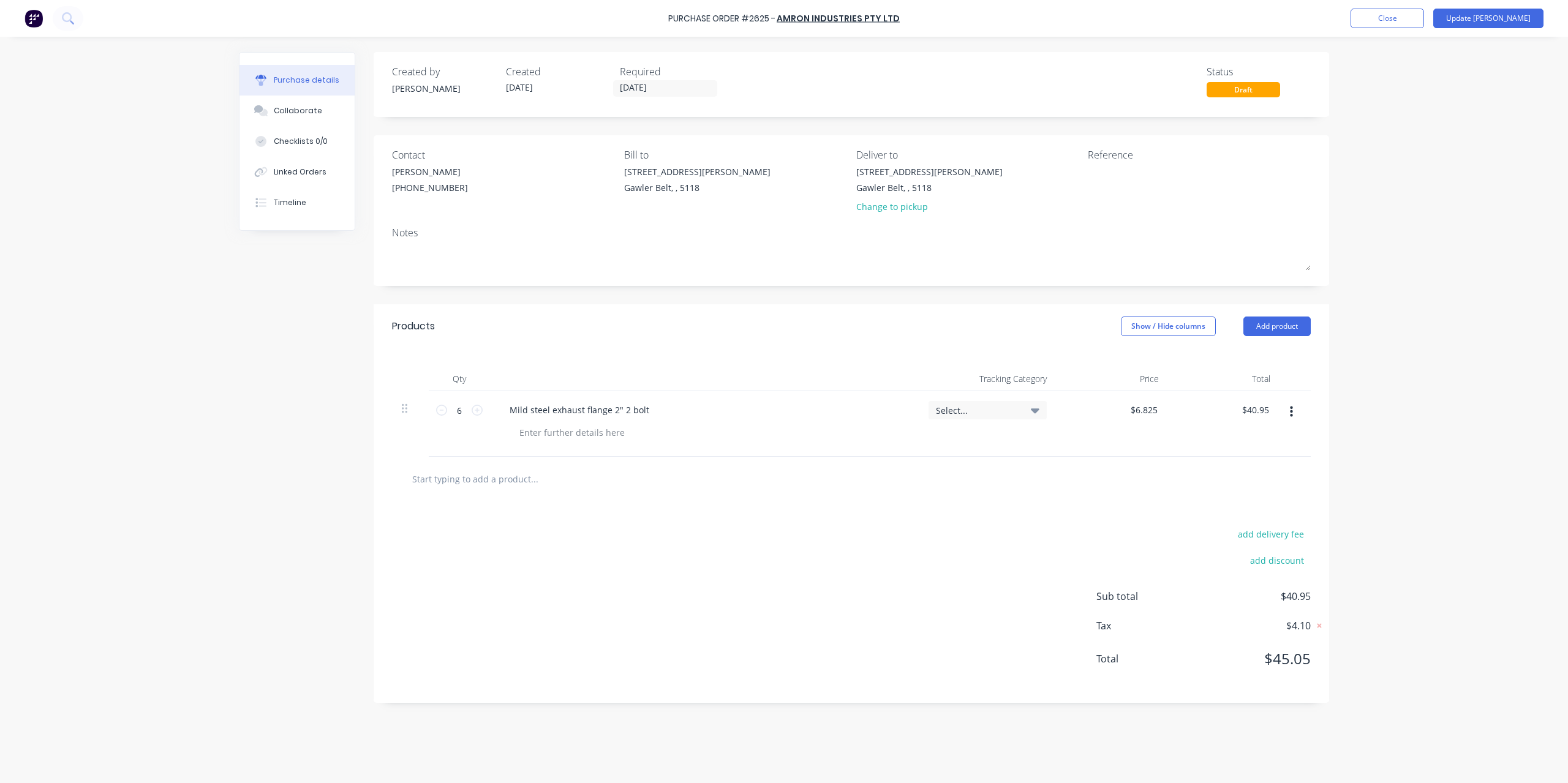
click at [1145, 191] on textarea at bounding box center [1164, 179] width 154 height 28
type textarea "1147396"
type textarea "x"
type textarea "1147396"
click at [1464, 369] on div "Purchase Order #2625 - Amron Industries Pty Ltd Add product Close Update Bill P…" at bounding box center [784, 391] width 1568 height 783
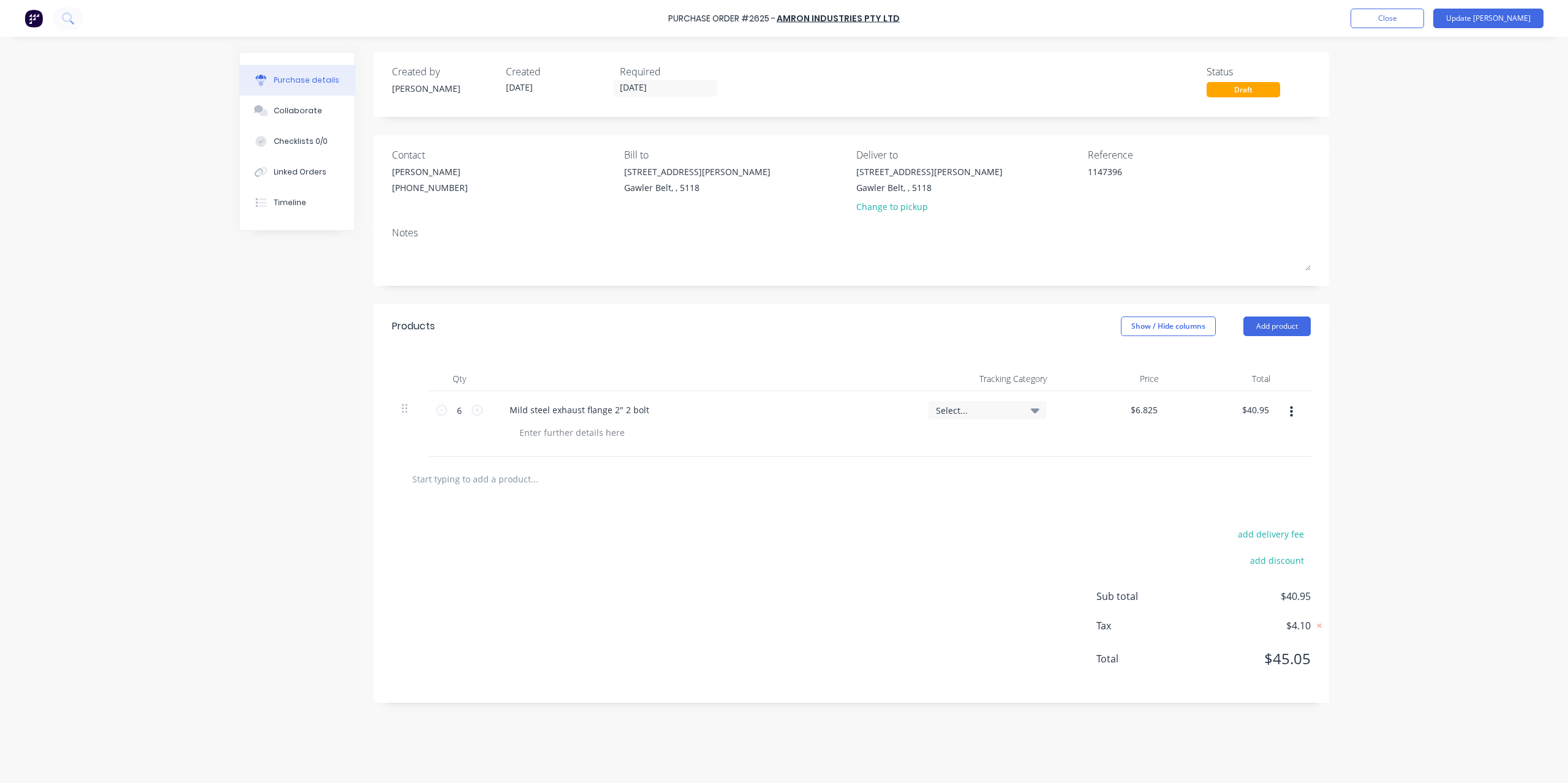
click at [471, 478] on input "text" at bounding box center [534, 479] width 245 height 24
type textarea "x"
type input "d"
type textarea "x"
type input "de"
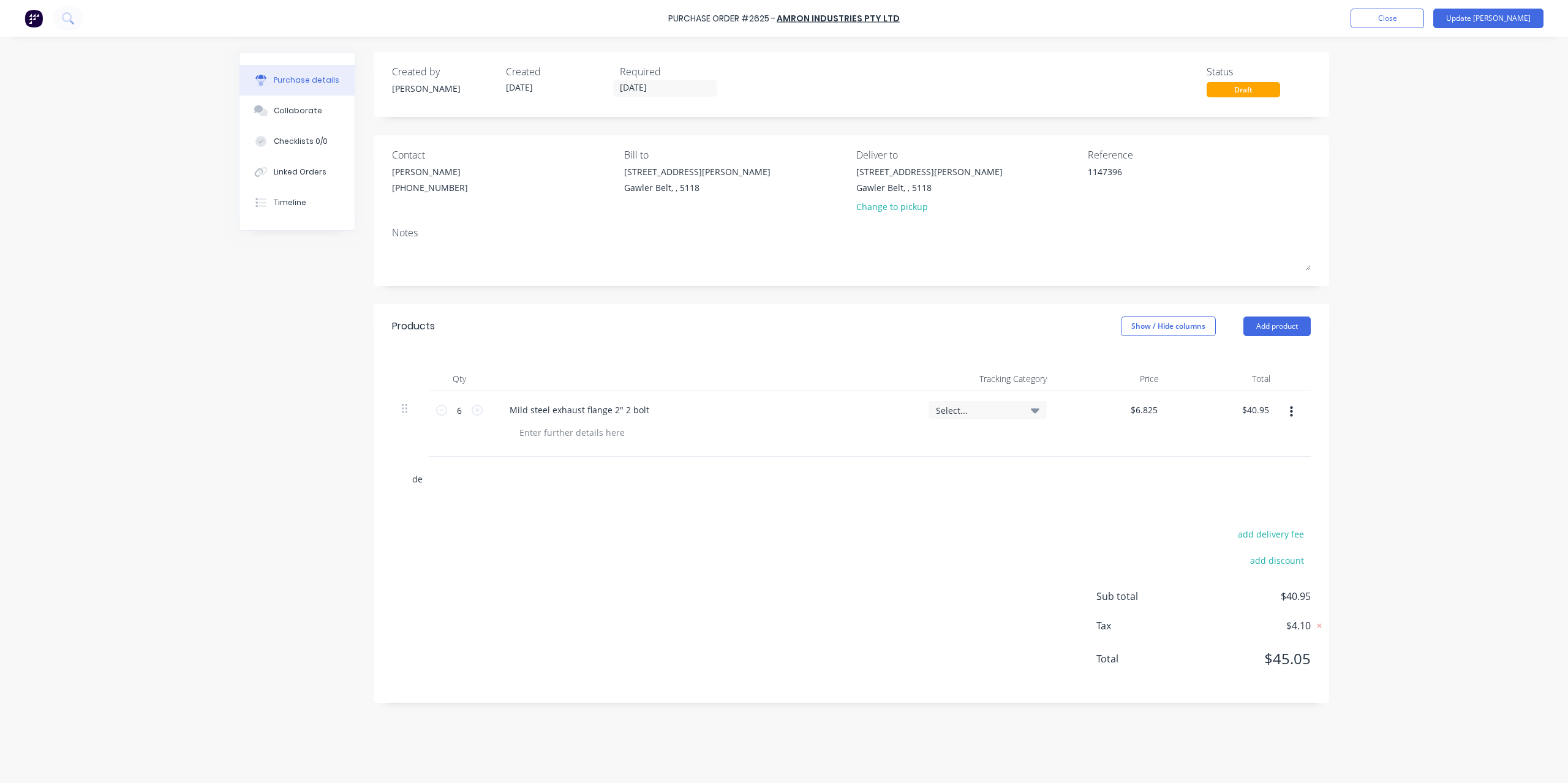
type textarea "x"
type input "del"
type textarea "x"
type input "deli"
drag, startPoint x: 464, startPoint y: 484, endPoint x: 353, endPoint y: 480, distance: 111.1
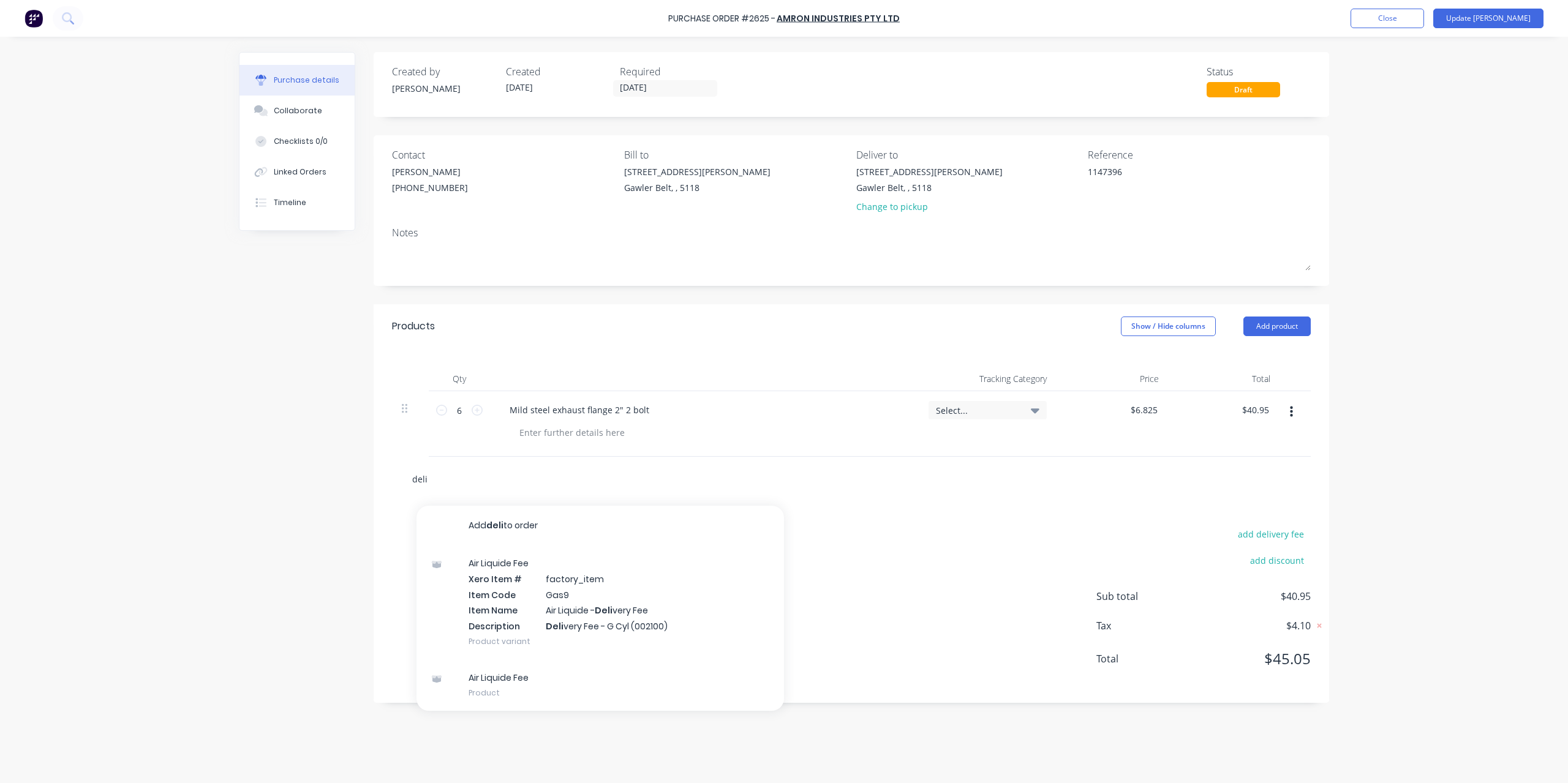
click at [353, 480] on div "Created by [PERSON_NAME] Created [DATE] Required [DATE] Status Draft Contact [P…" at bounding box center [783, 407] width 1090 height 710
type textarea "x"
type input "f"
type textarea "x"
type input "fr"
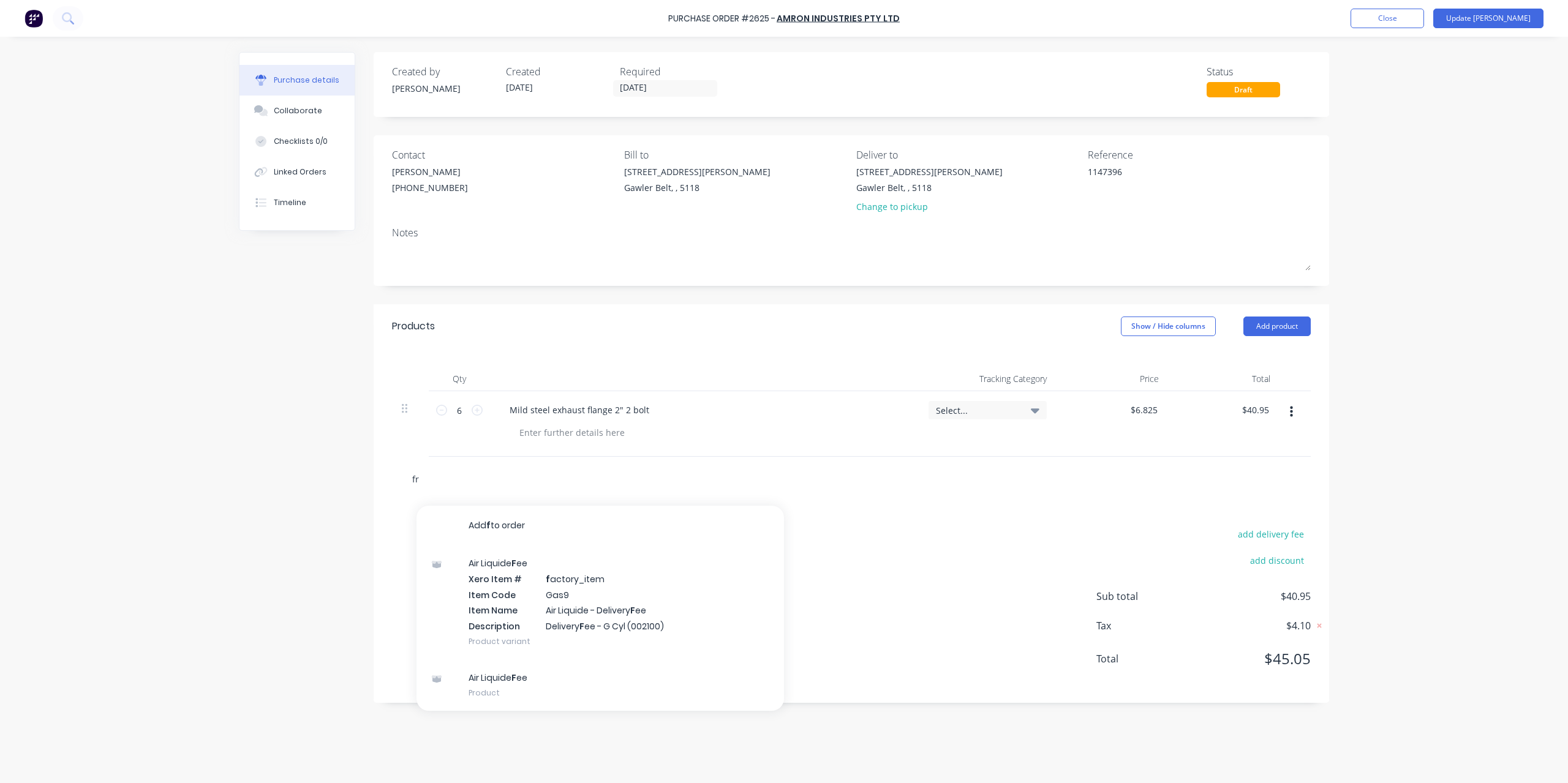
type textarea "x"
type input "fre"
type textarea "x"
type input "frei"
type textarea "x"
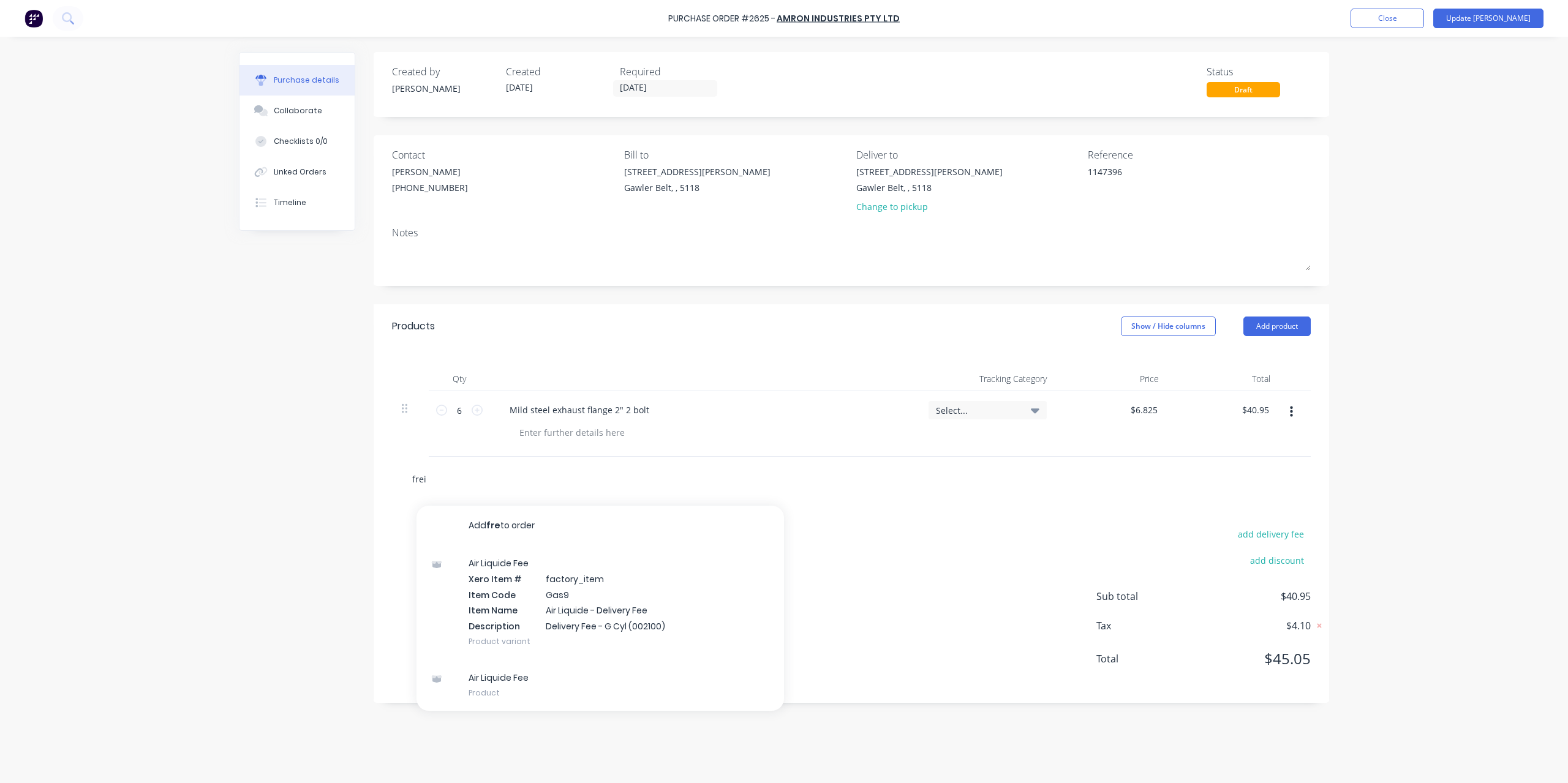
type input "freig"
type textarea "x"
type input "freigh"
type textarea "x"
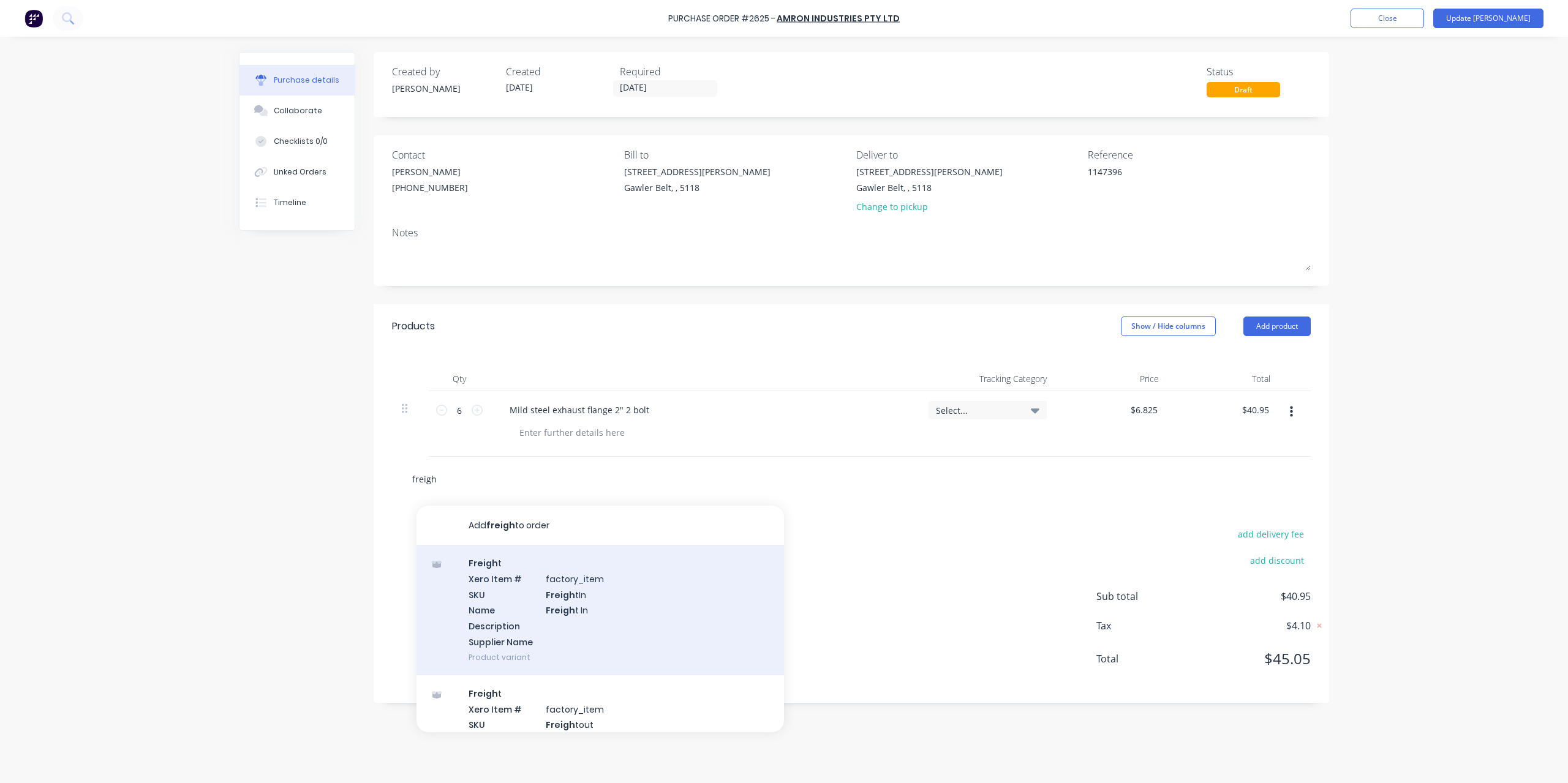
type input "freigh"
click at [591, 593] on div "Freigh t Xero Item # factory_item SKU Freigh tIn Name Freigh t In Description S…" at bounding box center [600, 611] width 368 height 130
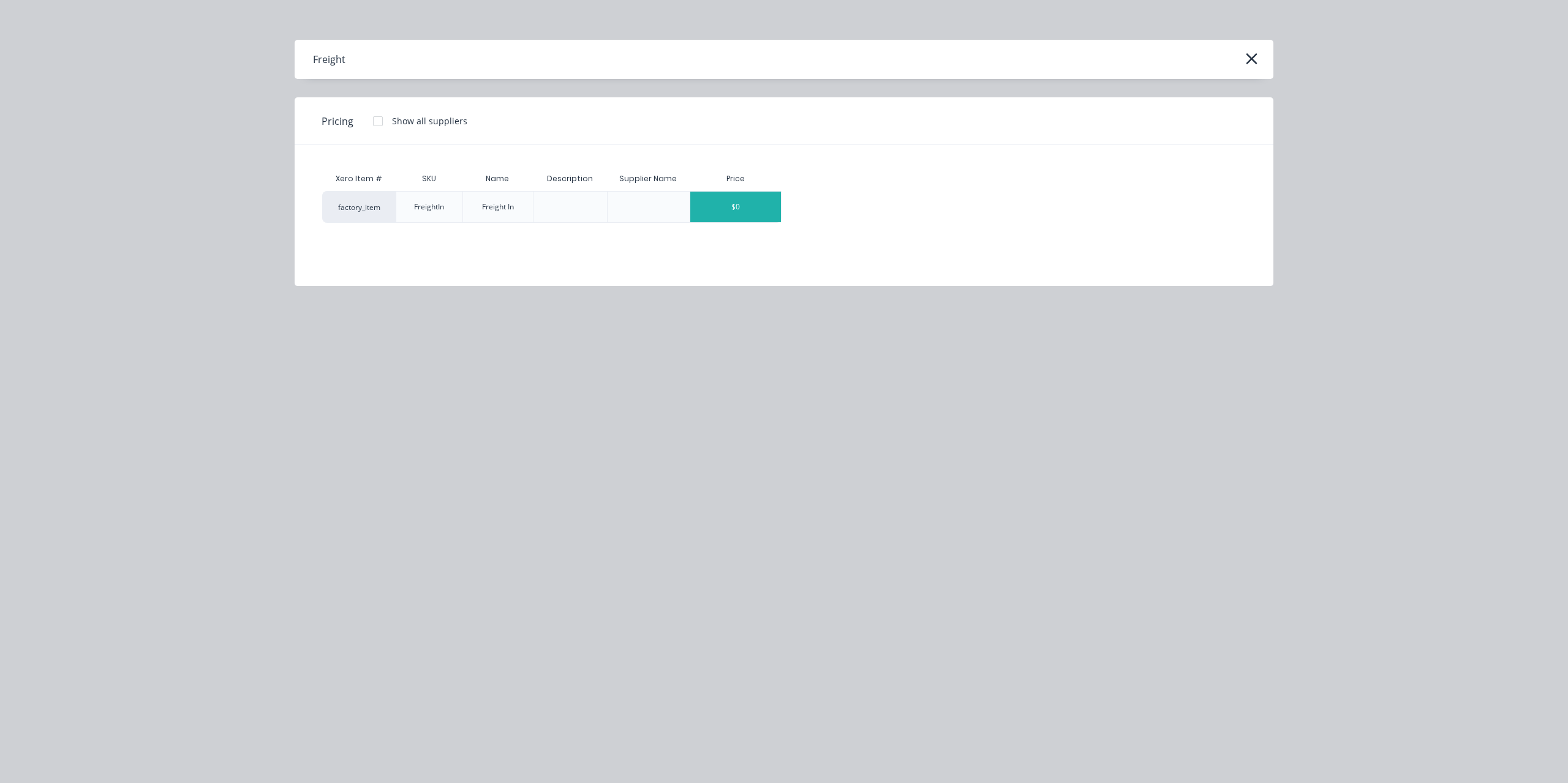
click at [729, 202] on div "$0" at bounding box center [735, 207] width 90 height 31
type textarea "x"
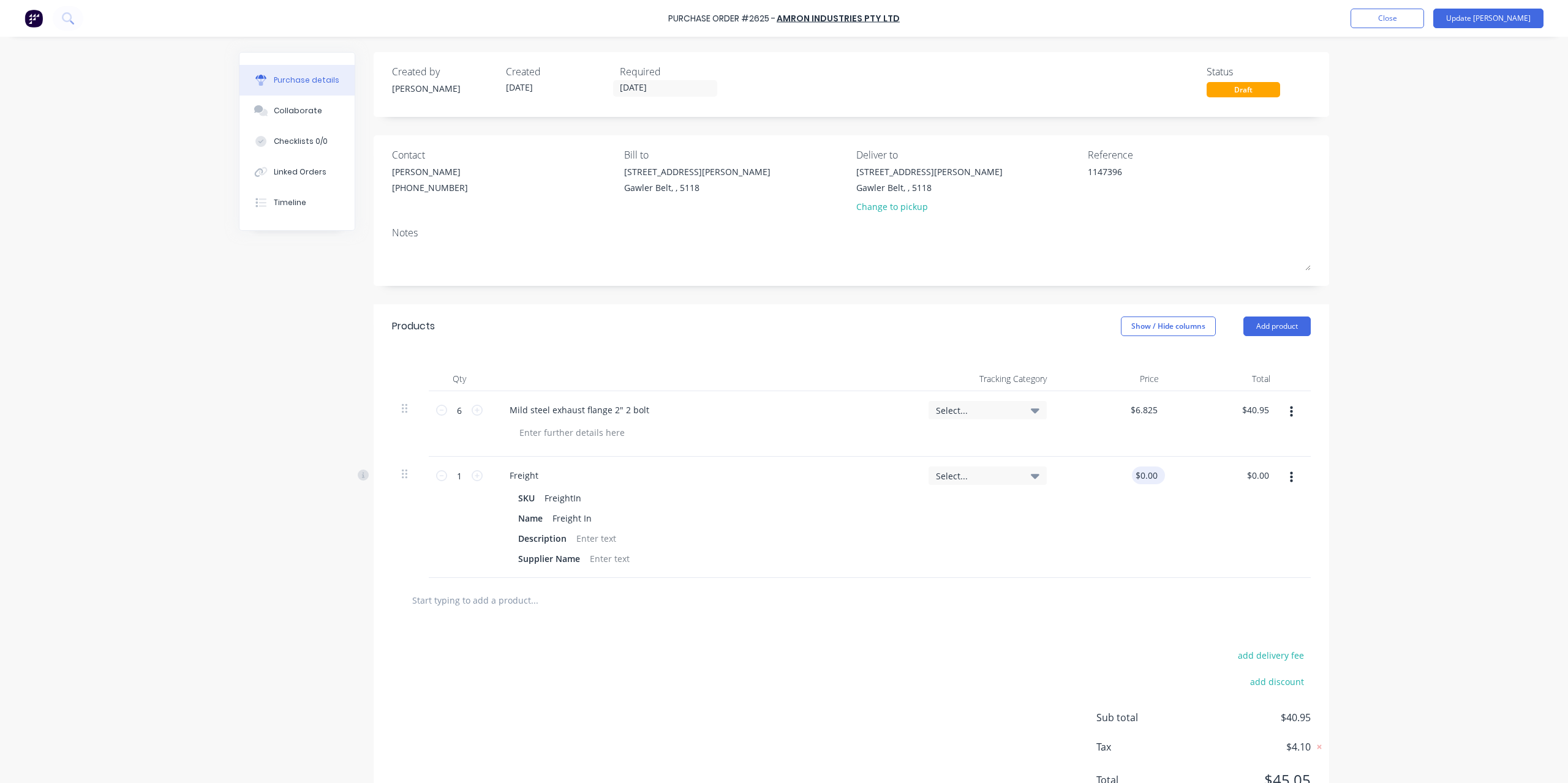
click at [1132, 471] on div "$0.00 $0.00" at bounding box center [1145, 476] width 28 height 18
type textarea "x"
click at [1143, 471] on input "0" at bounding box center [1145, 476] width 28 height 18
type input "026"
type textarea "x"
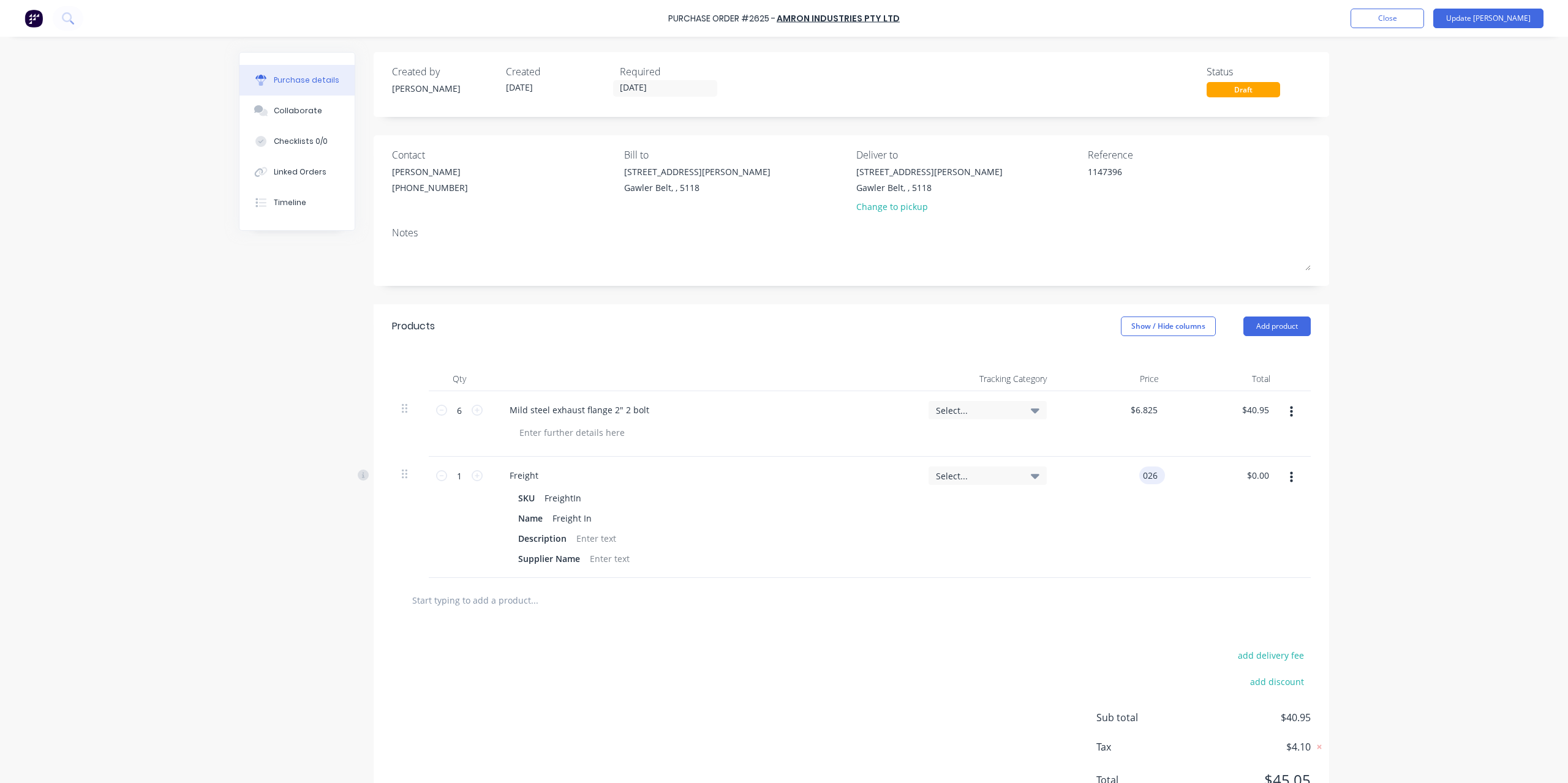
type input "$26.00"
type input "26.00"
type textarea "x"
type input "6.8250"
type input "$26.00"
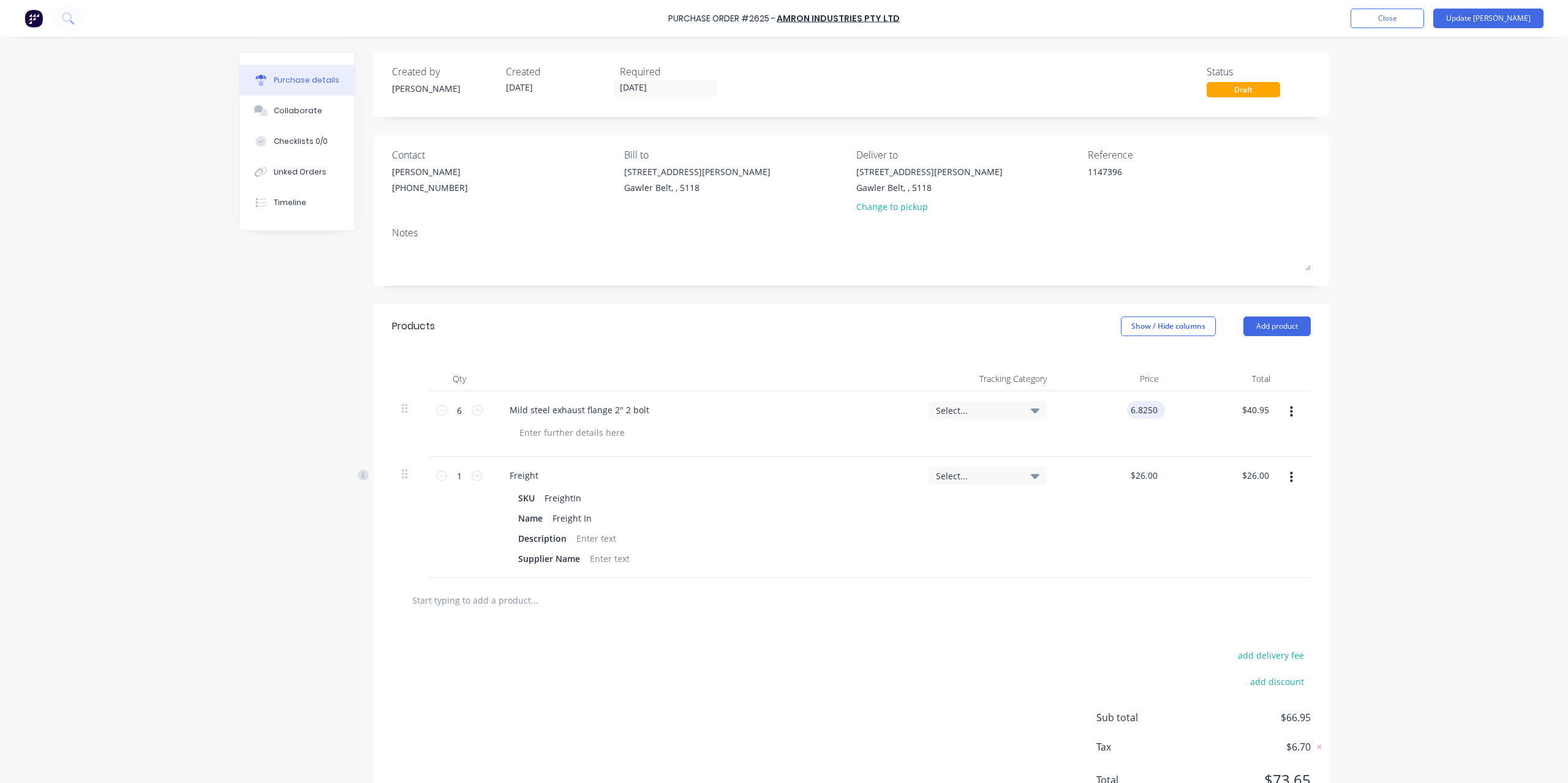
click at [1143, 404] on input "6.8250" at bounding box center [1143, 410] width 33 height 18
type textarea "x"
type input "$6.825"
click at [1156, 408] on div "$6.825 $6.825" at bounding box center [1146, 410] width 38 height 18
type textarea "x"
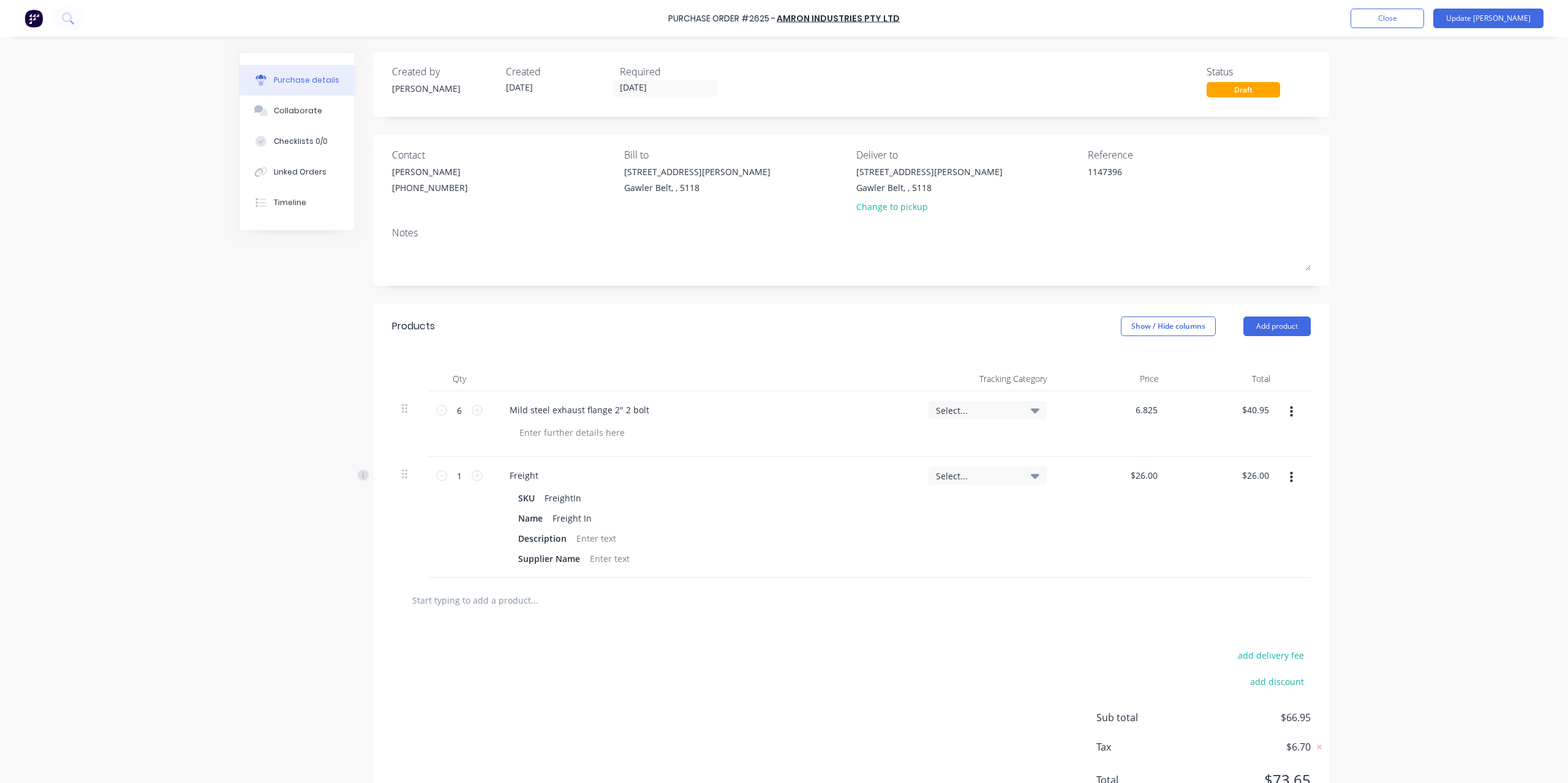
drag, startPoint x: 1153, startPoint y: 412, endPoint x: 1005, endPoint y: 422, distance: 148.3
click at [1005, 422] on div "6 6 Mild steel exhaust flange 2" 2 bolt Select... 6.825 6.825 $40.95 $40.95" at bounding box center [851, 424] width 919 height 66
type input "5.95"
type textarea "x"
type input "$5.95"
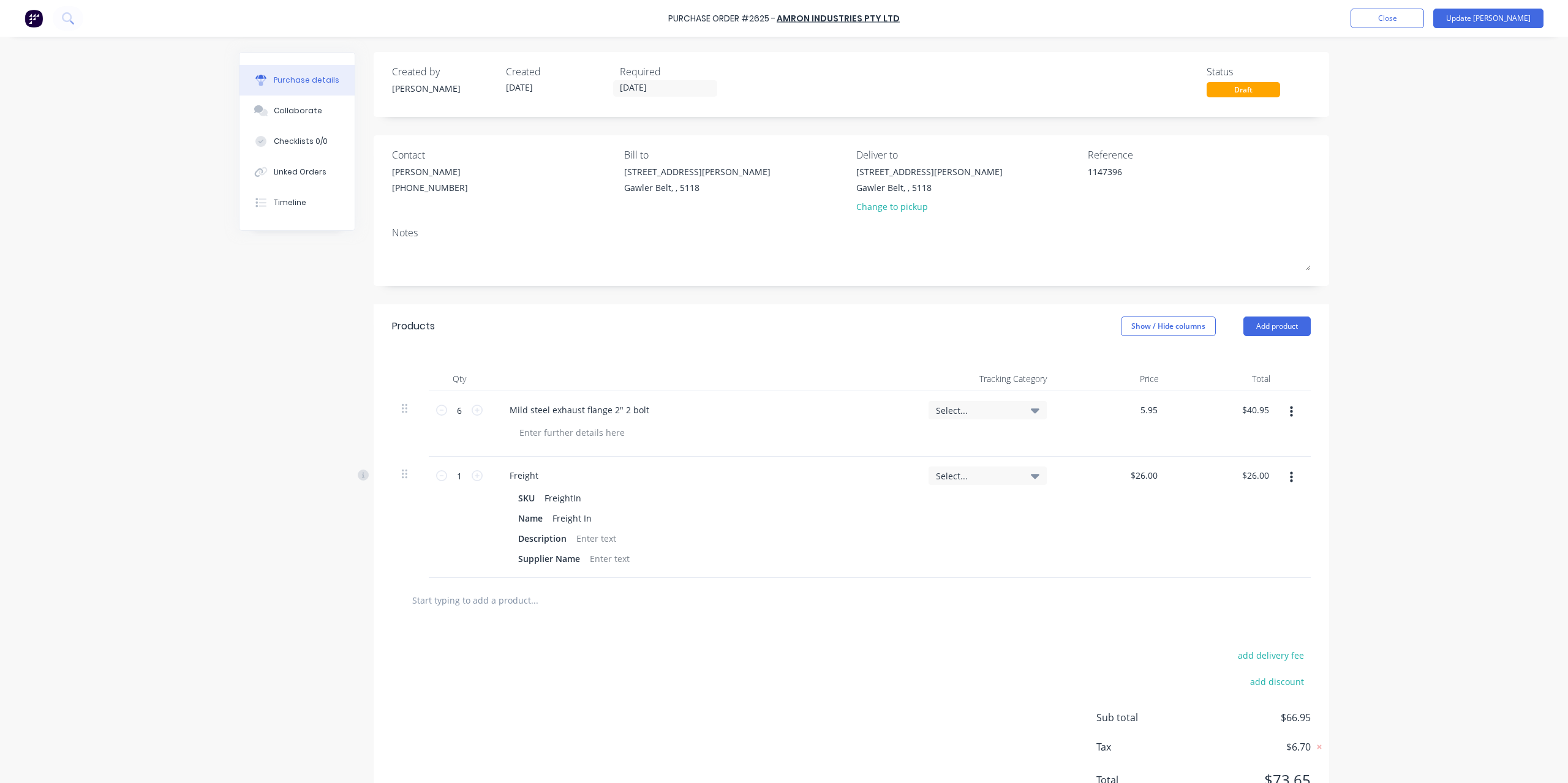
type input "35.70"
type textarea "x"
type input "$35.70"
click at [1448, 229] on div "Purchase Order #2625 - Amron Industries Pty Ltd Add product Close Update Bill P…" at bounding box center [784, 391] width 1568 height 783
click at [1504, 15] on button "Update [PERSON_NAME]" at bounding box center [1489, 18] width 110 height 20
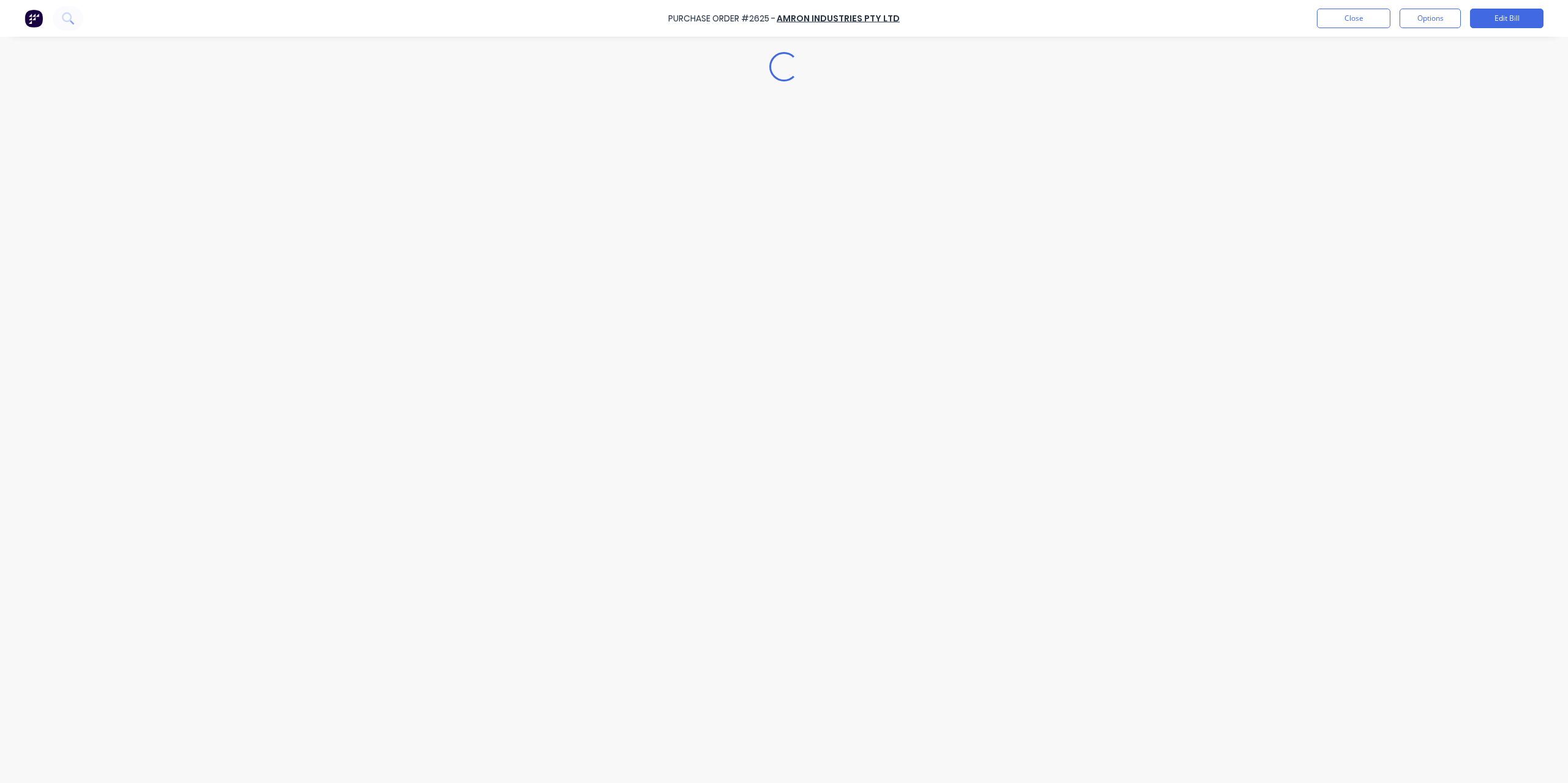
type textarea "x"
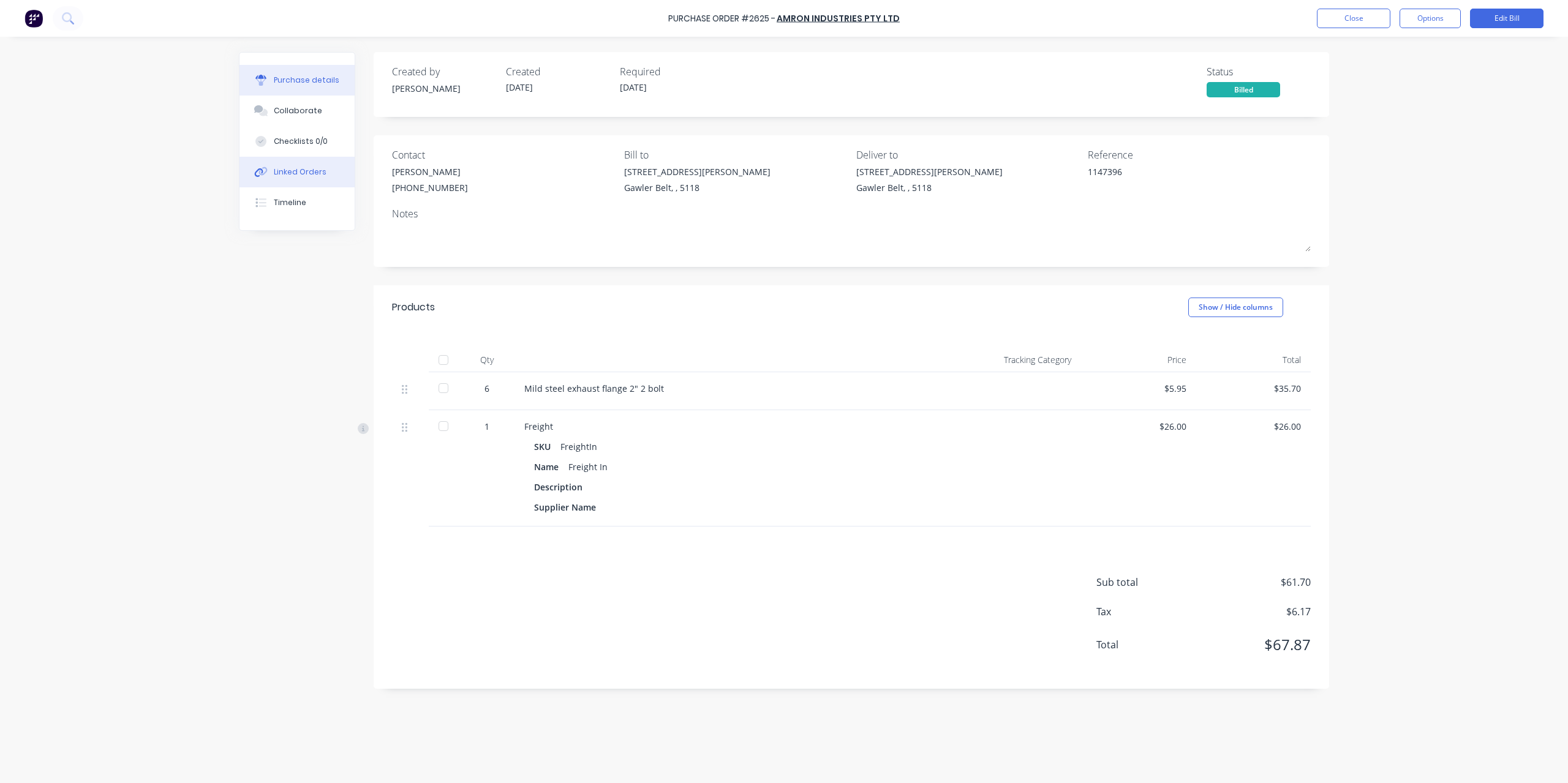
click at [303, 163] on button "Linked Orders" at bounding box center [296, 172] width 115 height 31
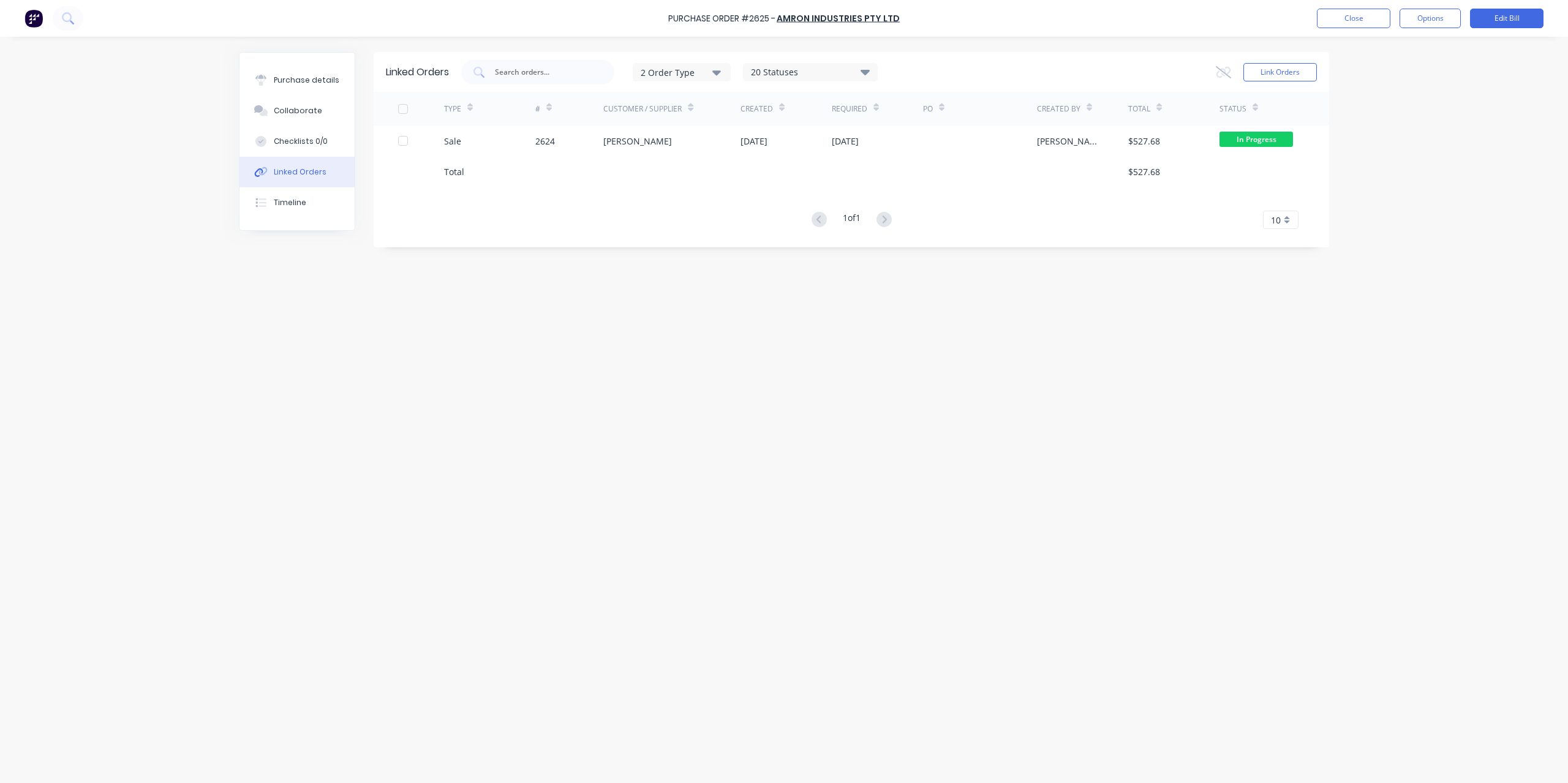
click at [1392, 19] on div "Close Options Edit Bill" at bounding box center [1430, 18] width 227 height 20
click at [1388, 19] on button "Close" at bounding box center [1353, 18] width 73 height 20
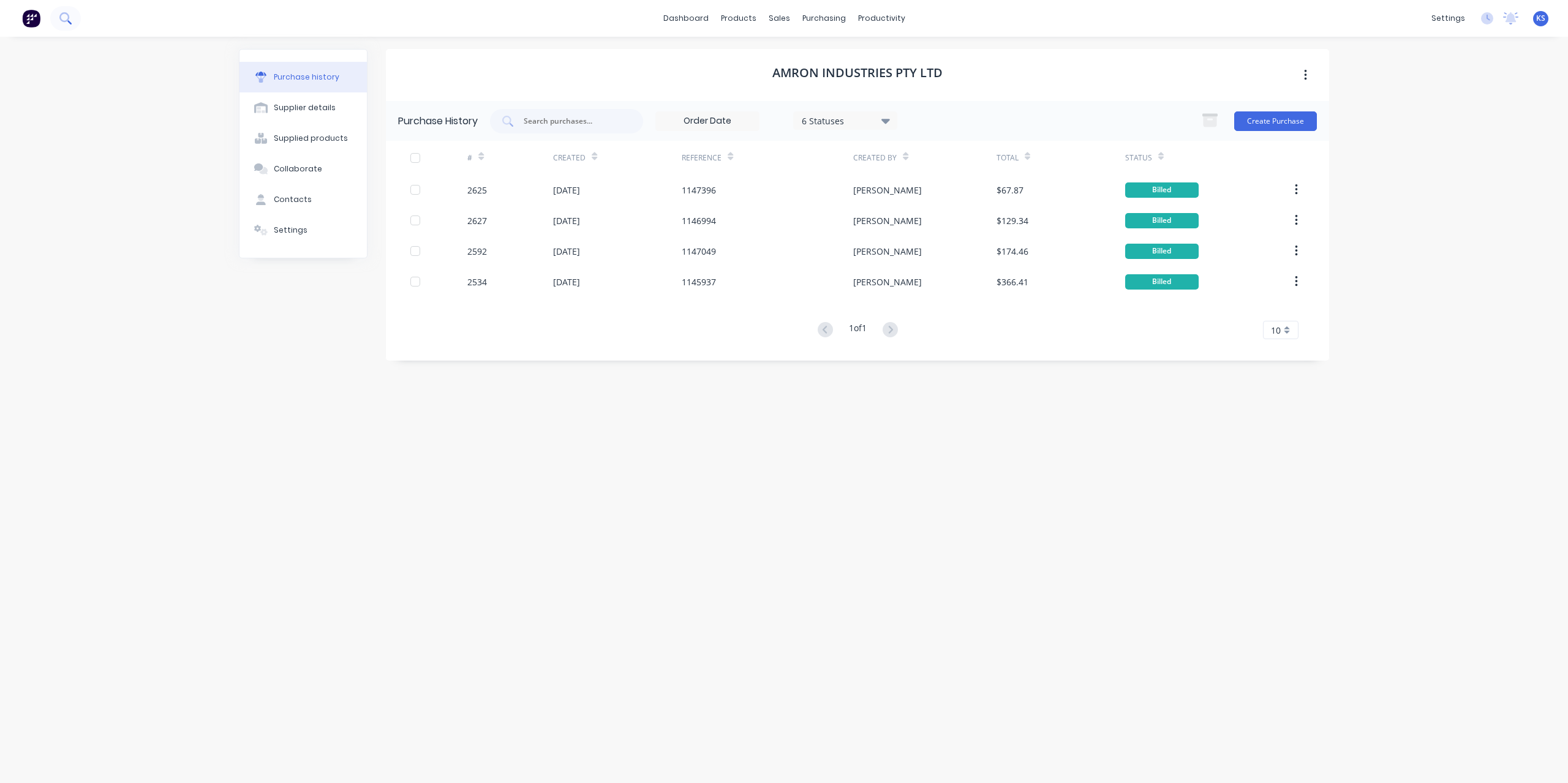
click at [61, 18] on icon at bounding box center [65, 18] width 12 height 12
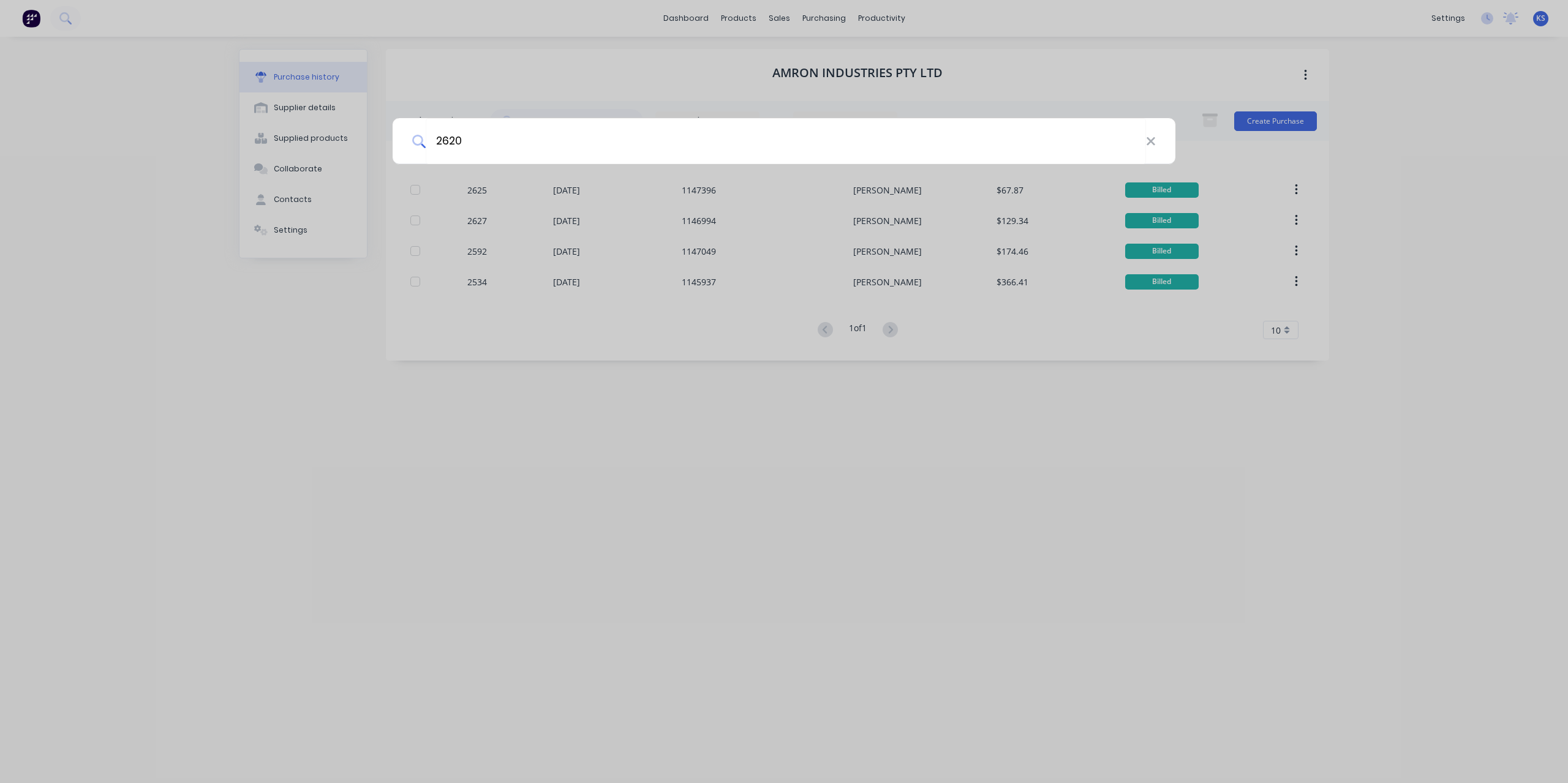
type input "2620"
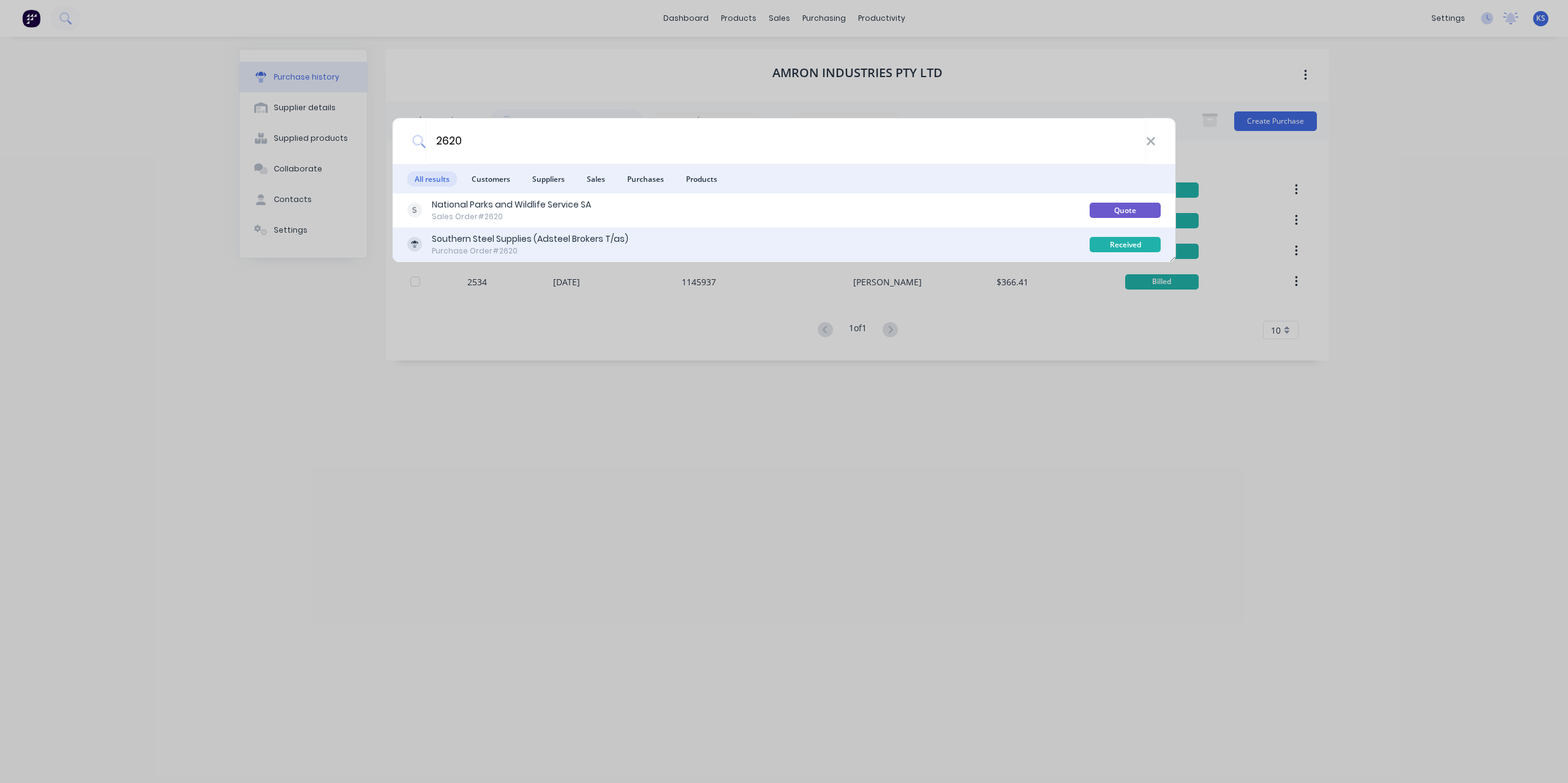
click at [458, 233] on div "Southern Steel Supplies (Adsteel Brokers T/as)" at bounding box center [530, 239] width 197 height 13
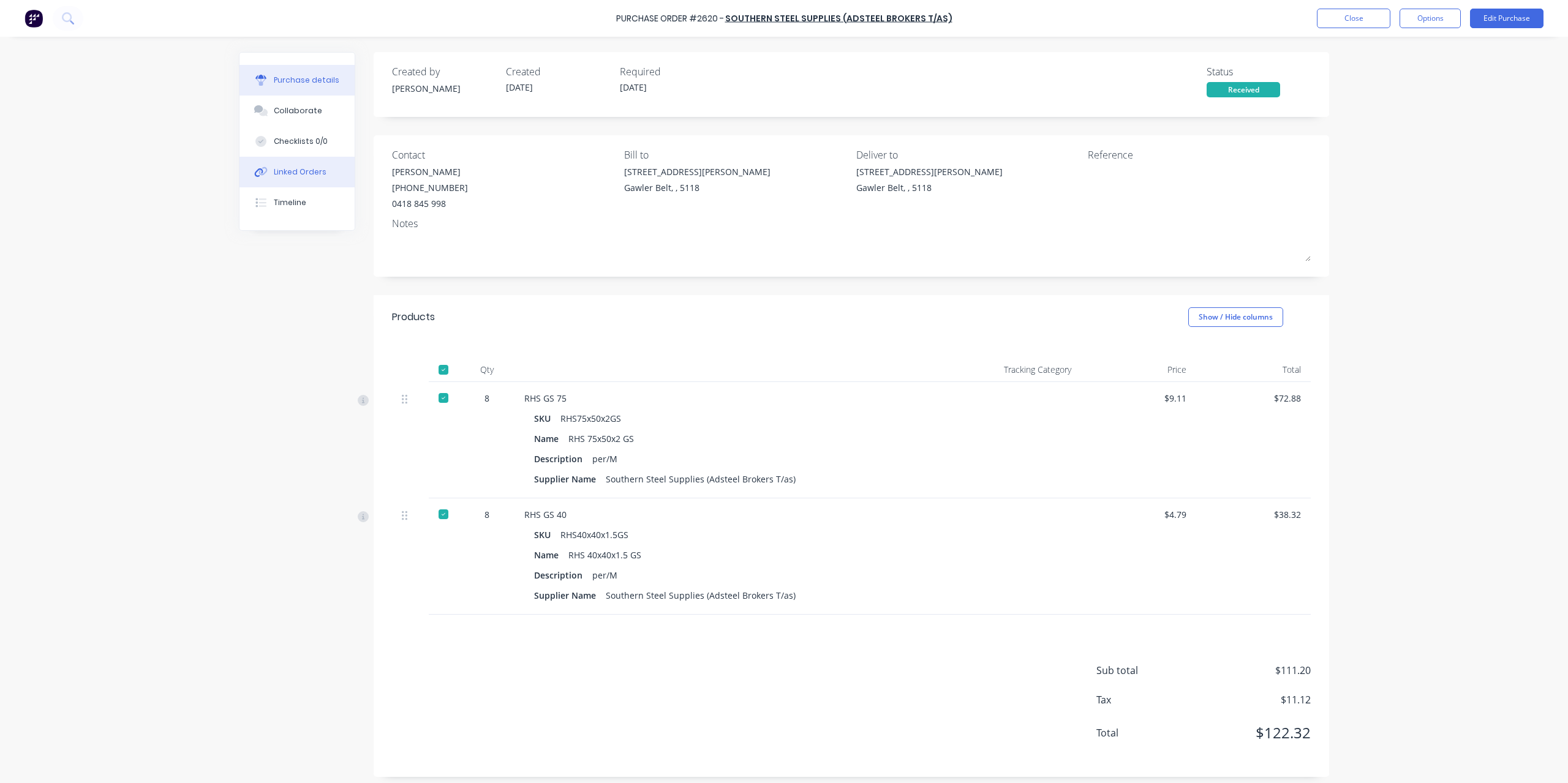
click at [305, 173] on div "Linked Orders" at bounding box center [300, 172] width 52 height 11
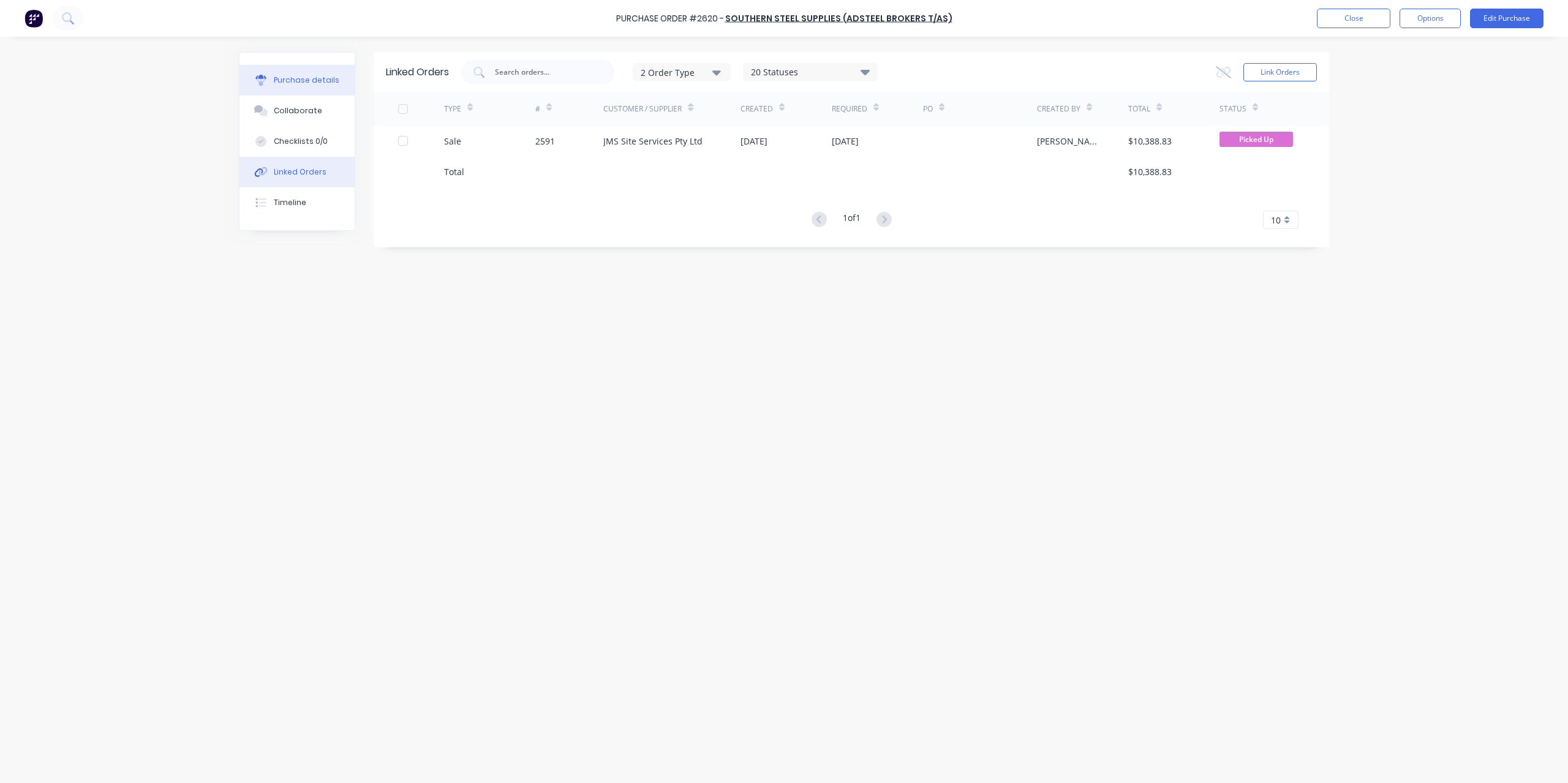
click at [310, 77] on div "Purchase details" at bounding box center [306, 80] width 66 height 11
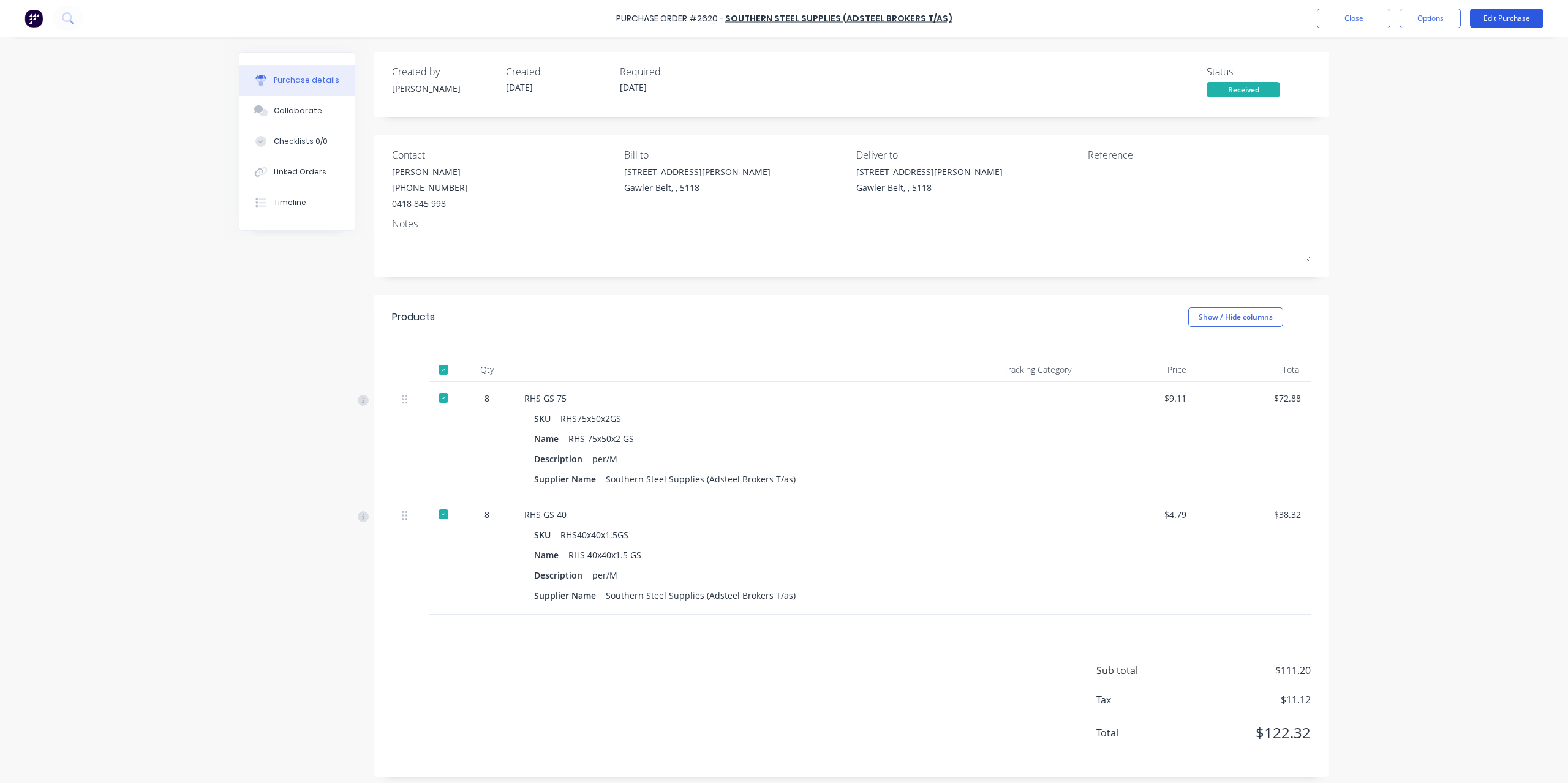
click at [1526, 23] on button "Edit Purchase" at bounding box center [1506, 18] width 73 height 20
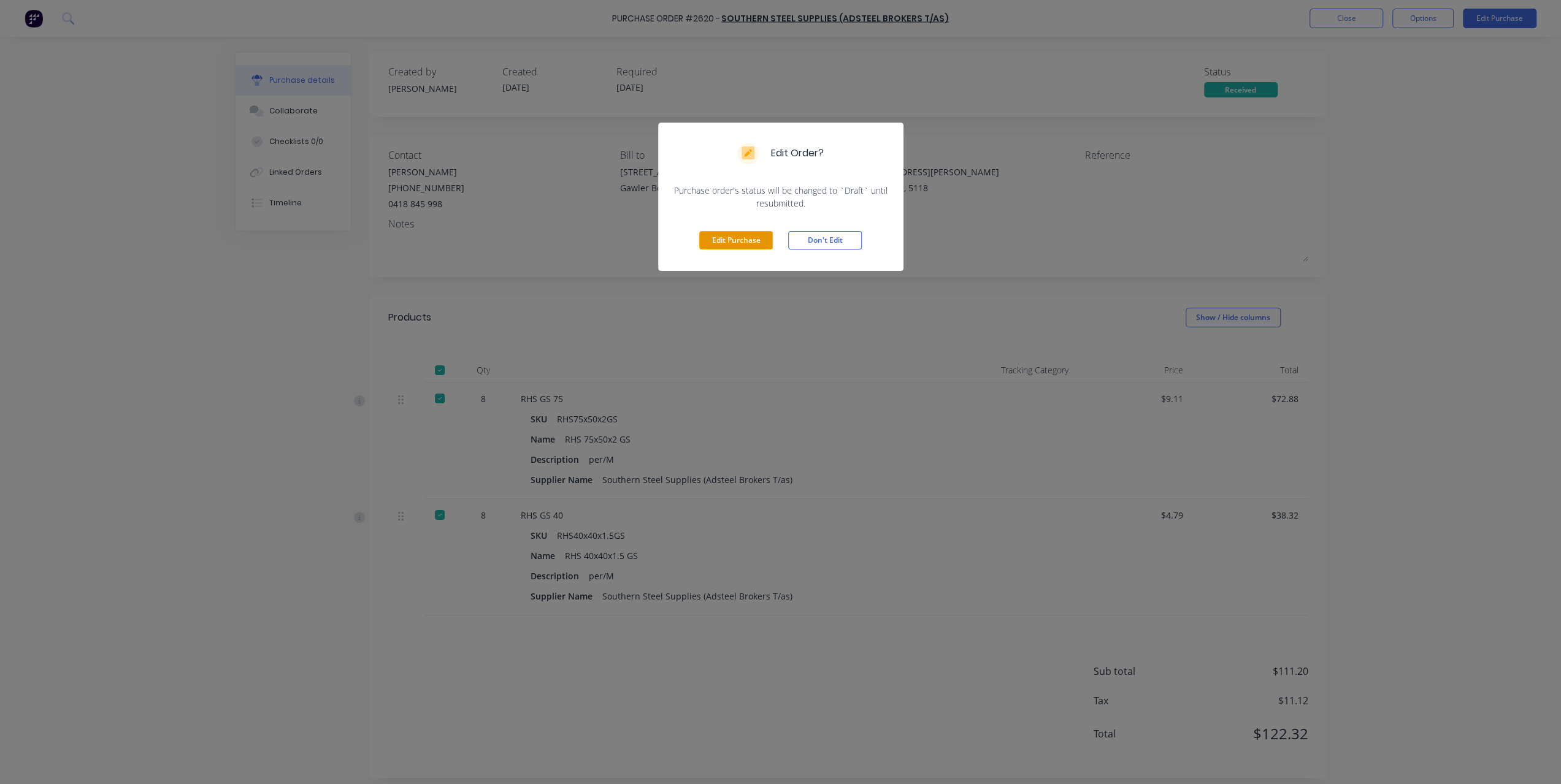
click at [727, 235] on button "Edit Purchase" at bounding box center [735, 241] width 73 height 18
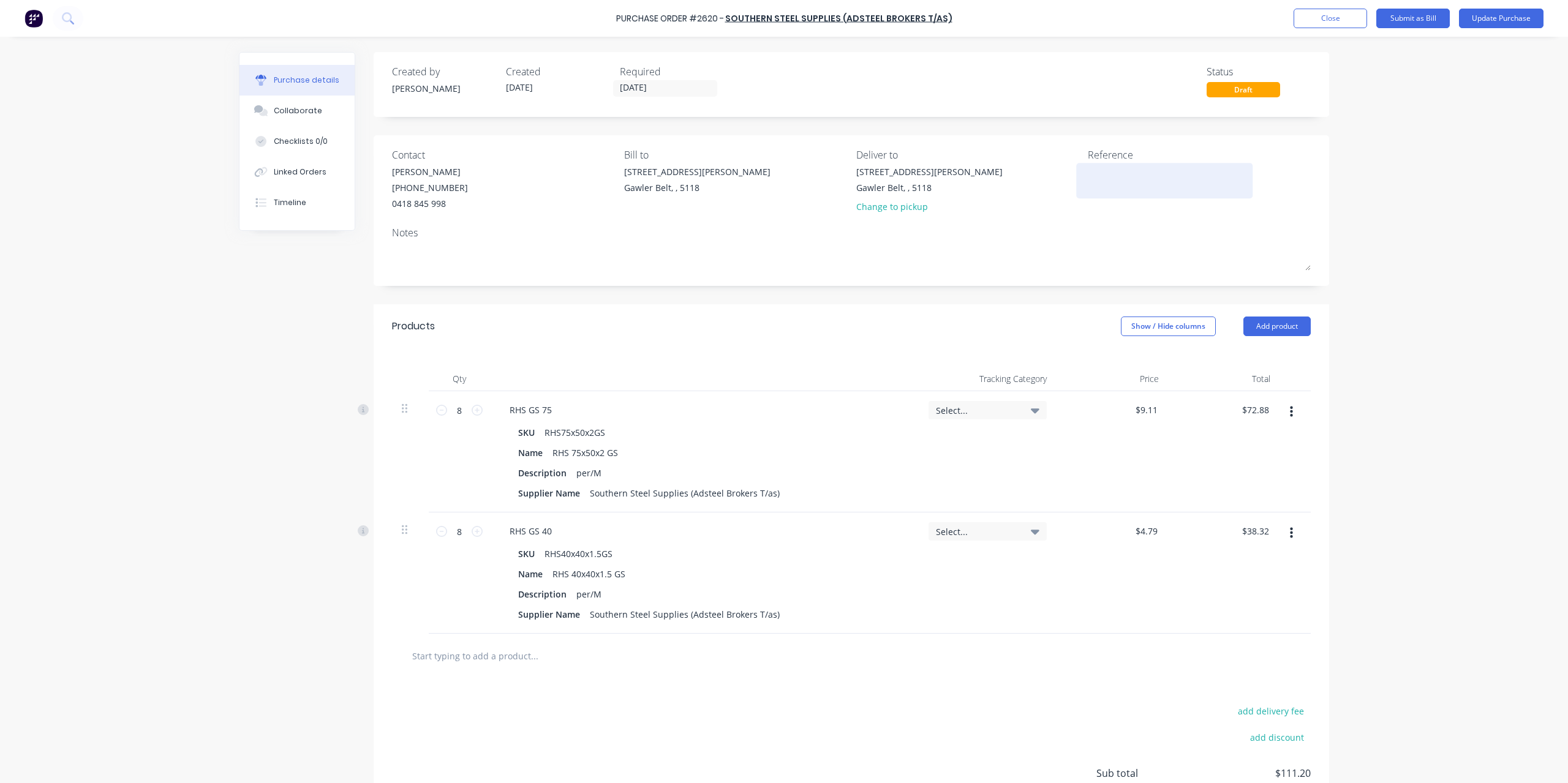
click at [1099, 195] on div at bounding box center [1164, 181] width 154 height 31
click at [1107, 185] on textarea at bounding box center [1164, 179] width 154 height 28
type textarea "INV-1686139"
type textarea "x"
type textarea "INV-1686139"
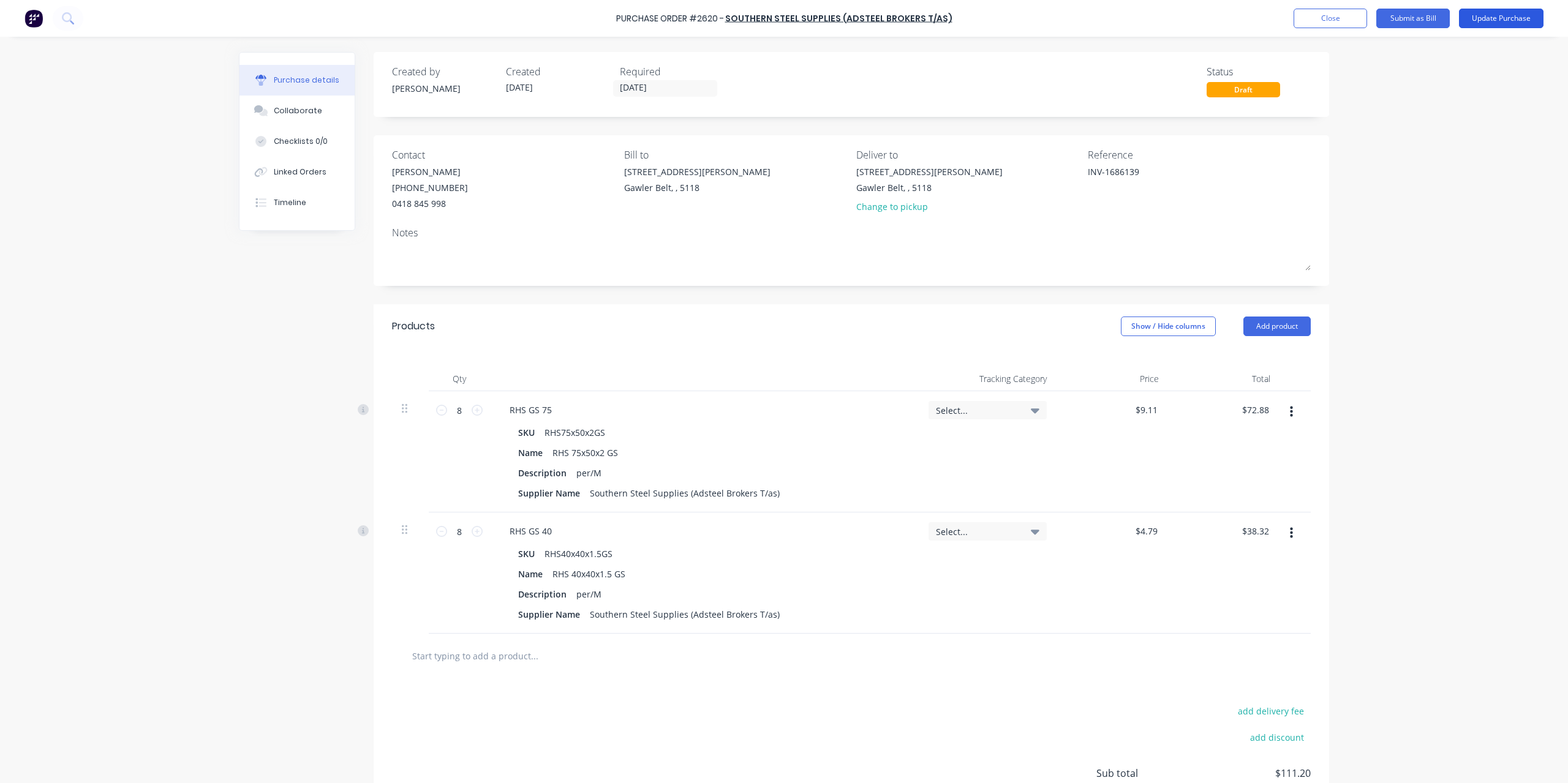
click at [1497, 16] on button "Update Purchase" at bounding box center [1501, 18] width 85 height 20
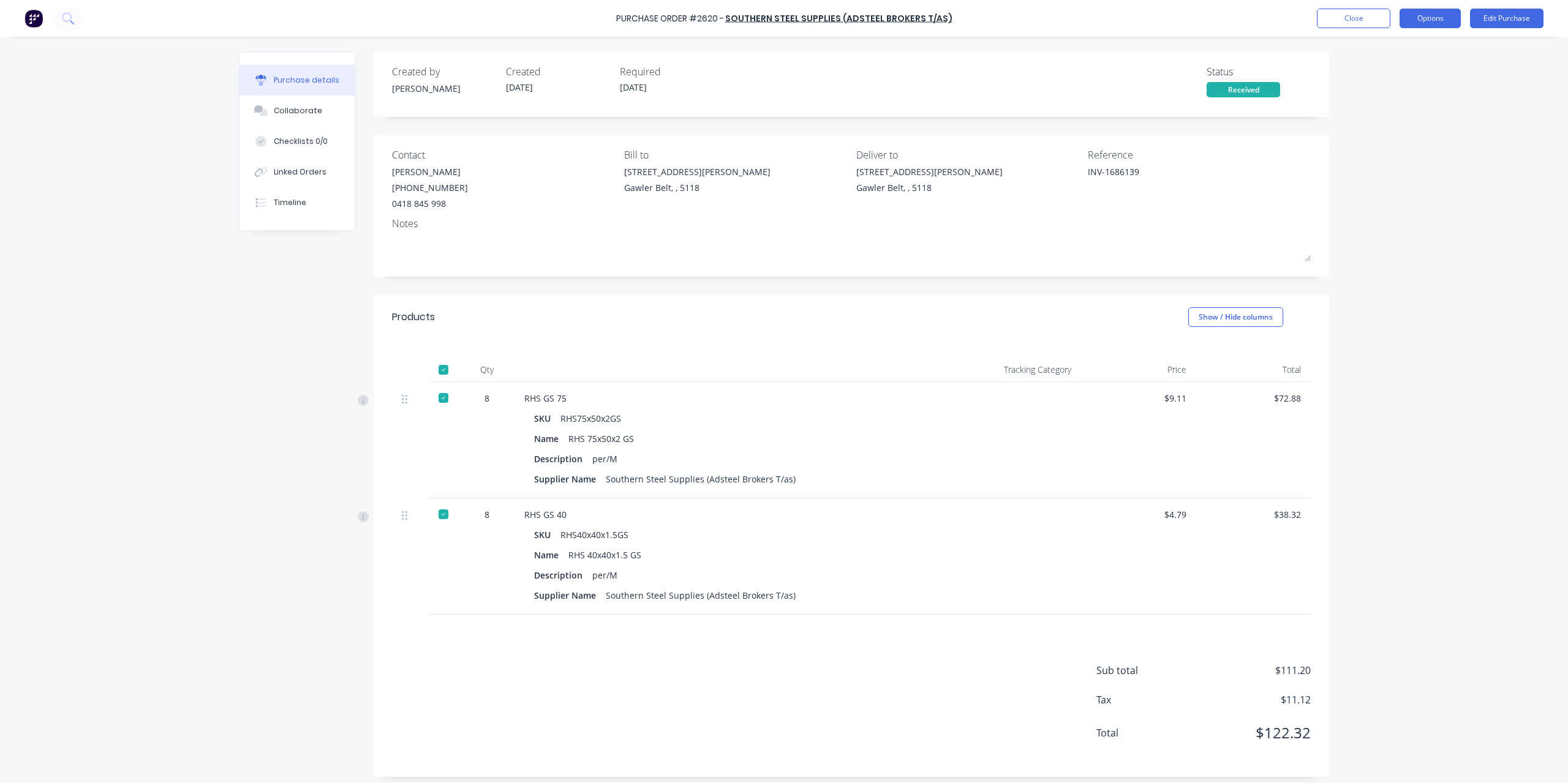
click at [1443, 16] on button "Options" at bounding box center [1431, 18] width 61 height 20
click at [1402, 70] on div "Convert to Bill" at bounding box center [1403, 75] width 94 height 18
type textarea "x"
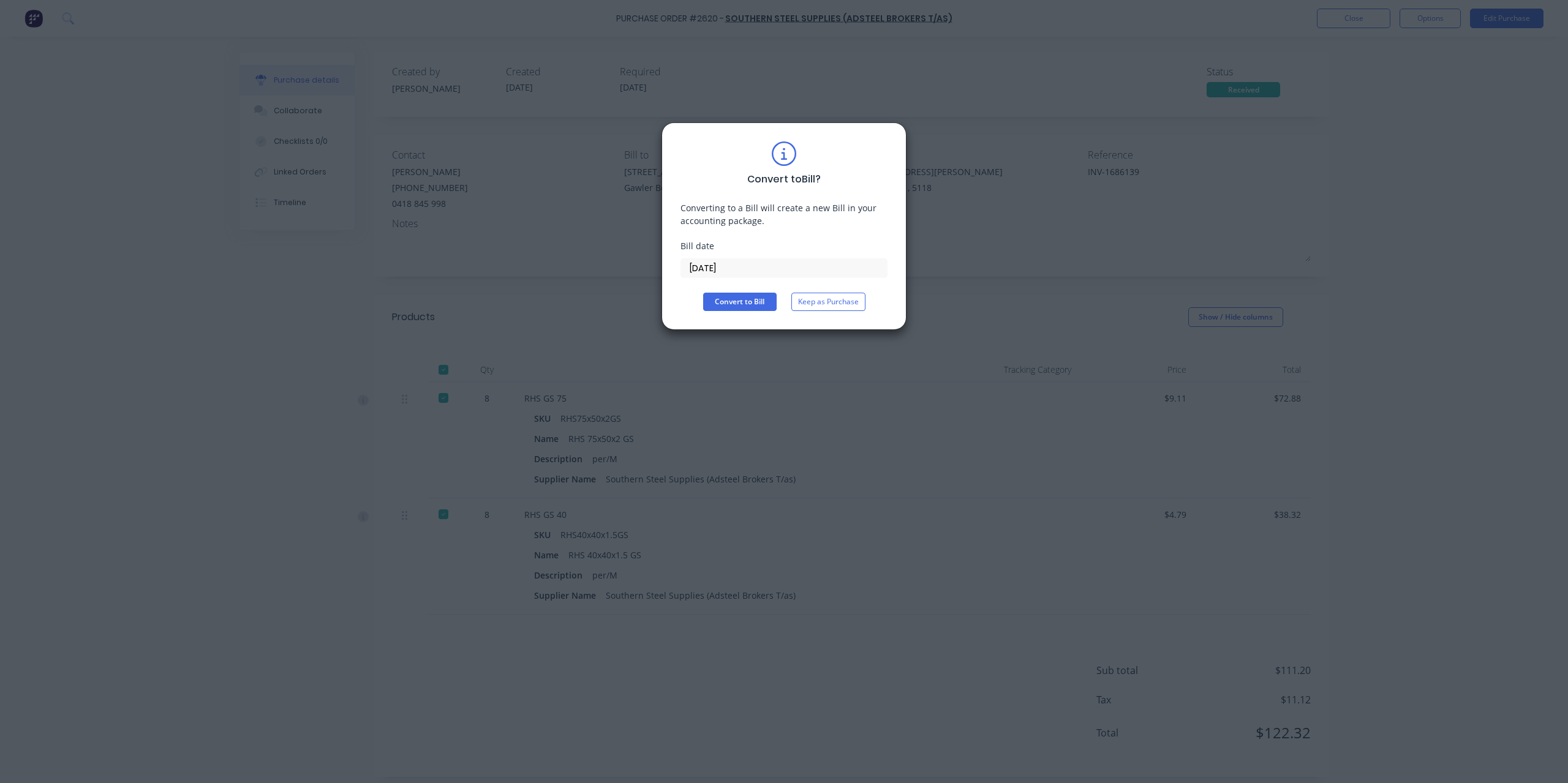
click at [751, 263] on input "[DATE]" at bounding box center [784, 268] width 206 height 18
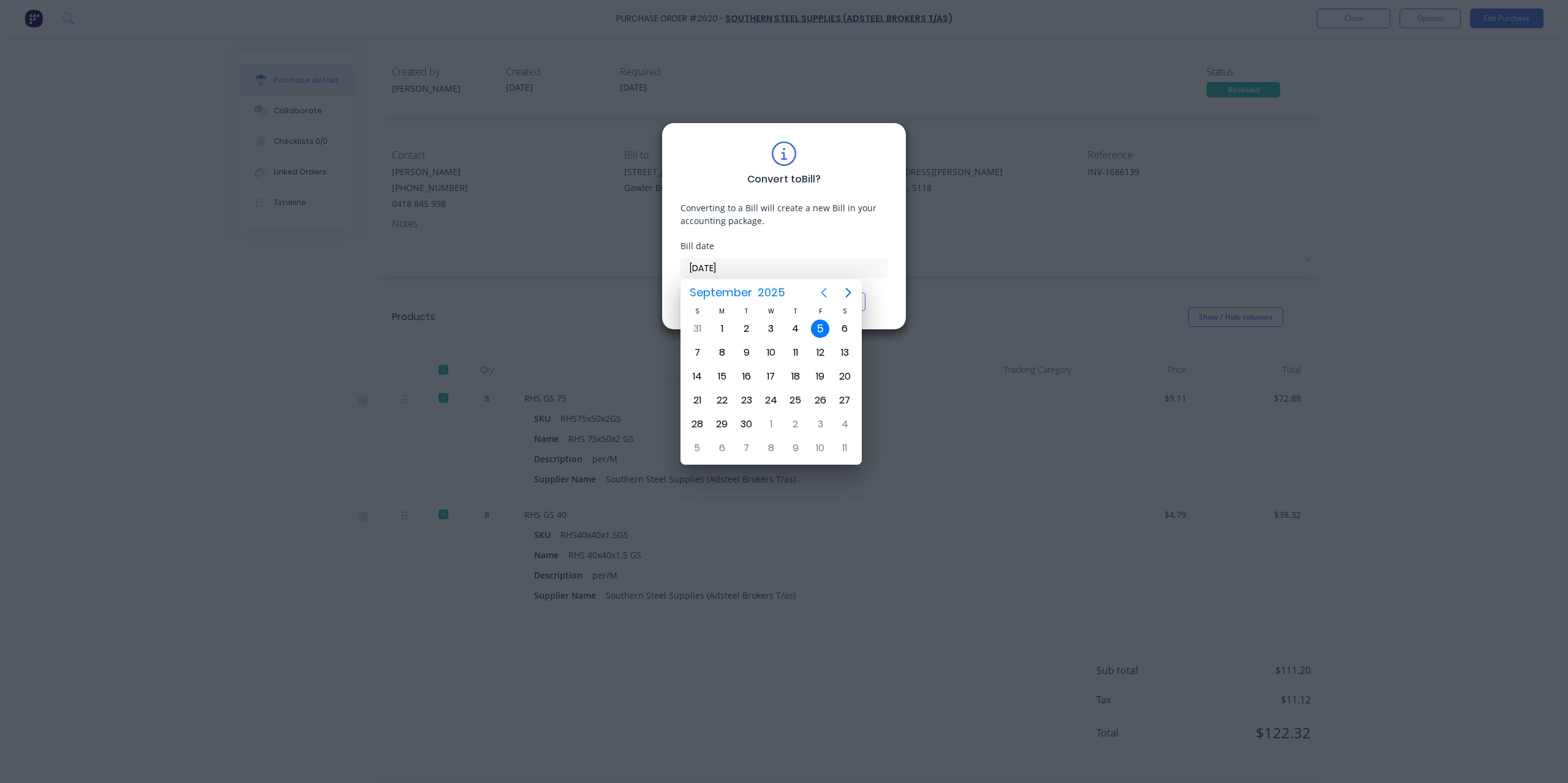
click at [821, 293] on icon "Previous page" at bounding box center [824, 293] width 5 height 10
click at [809, 420] on div "29" at bounding box center [819, 424] width 24 height 23
type input "[DATE]"
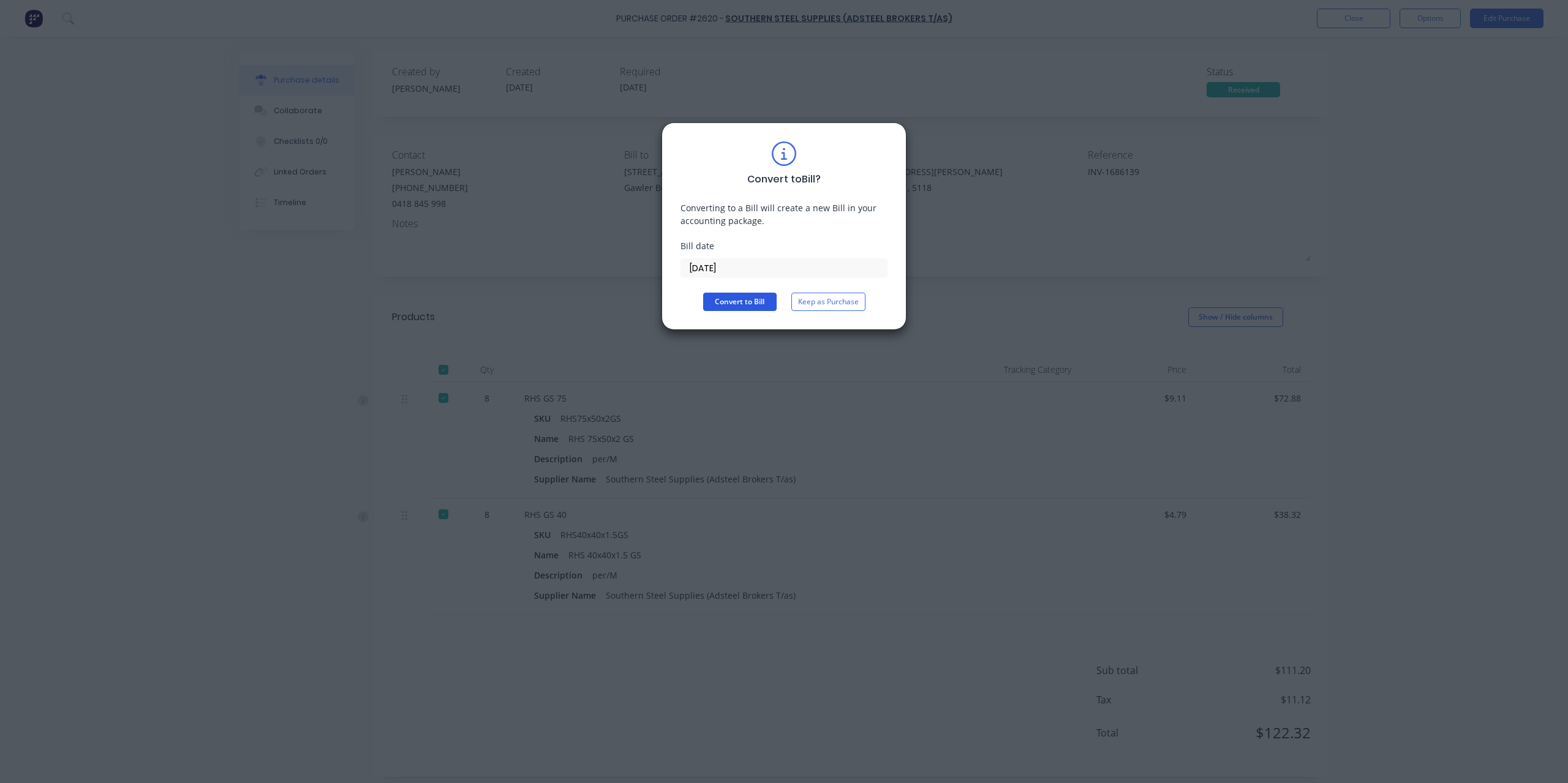
click at [756, 300] on button "Convert to Bill" at bounding box center [739, 302] width 73 height 18
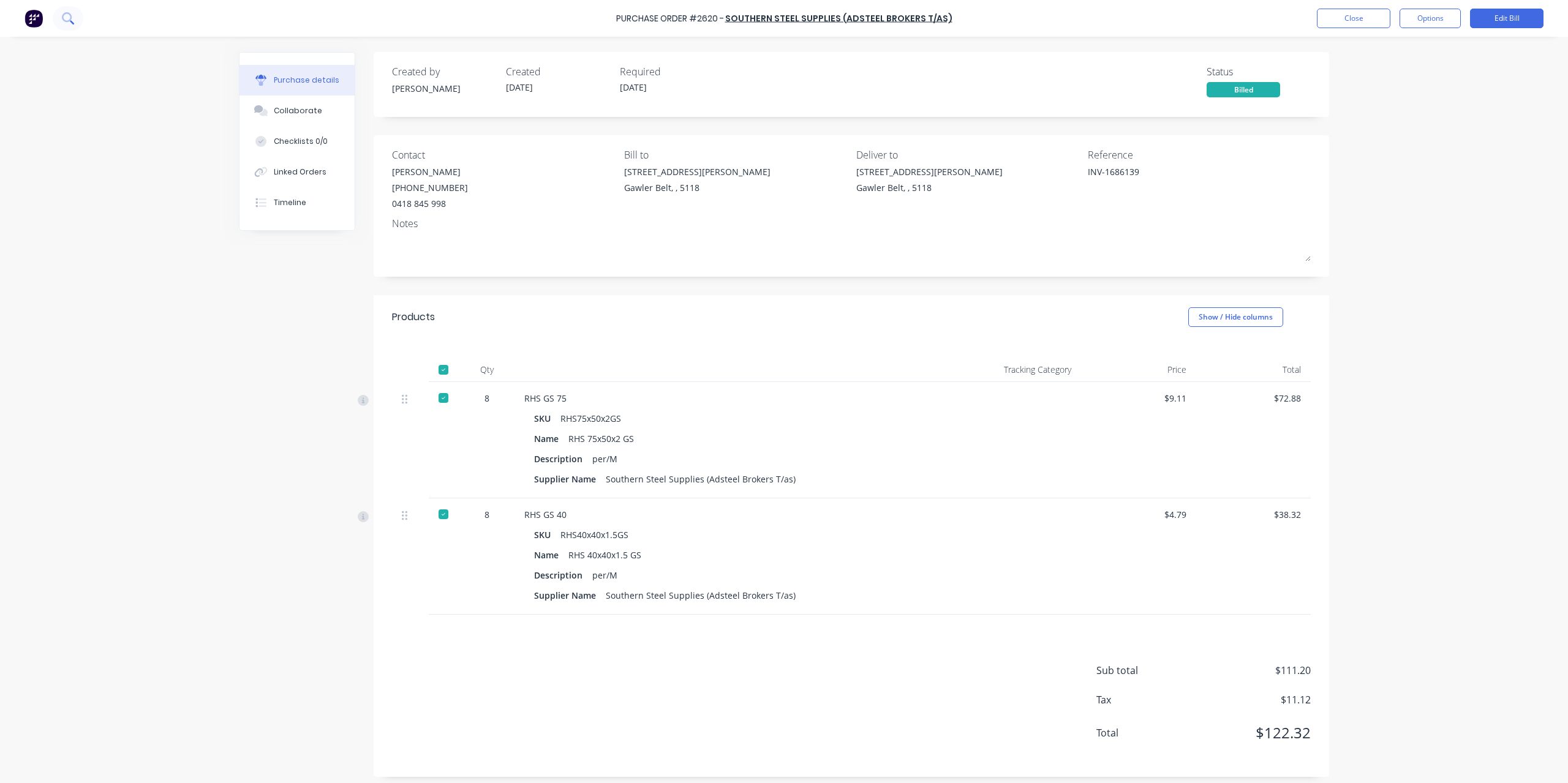
click at [79, 20] on button at bounding box center [68, 18] width 31 height 24
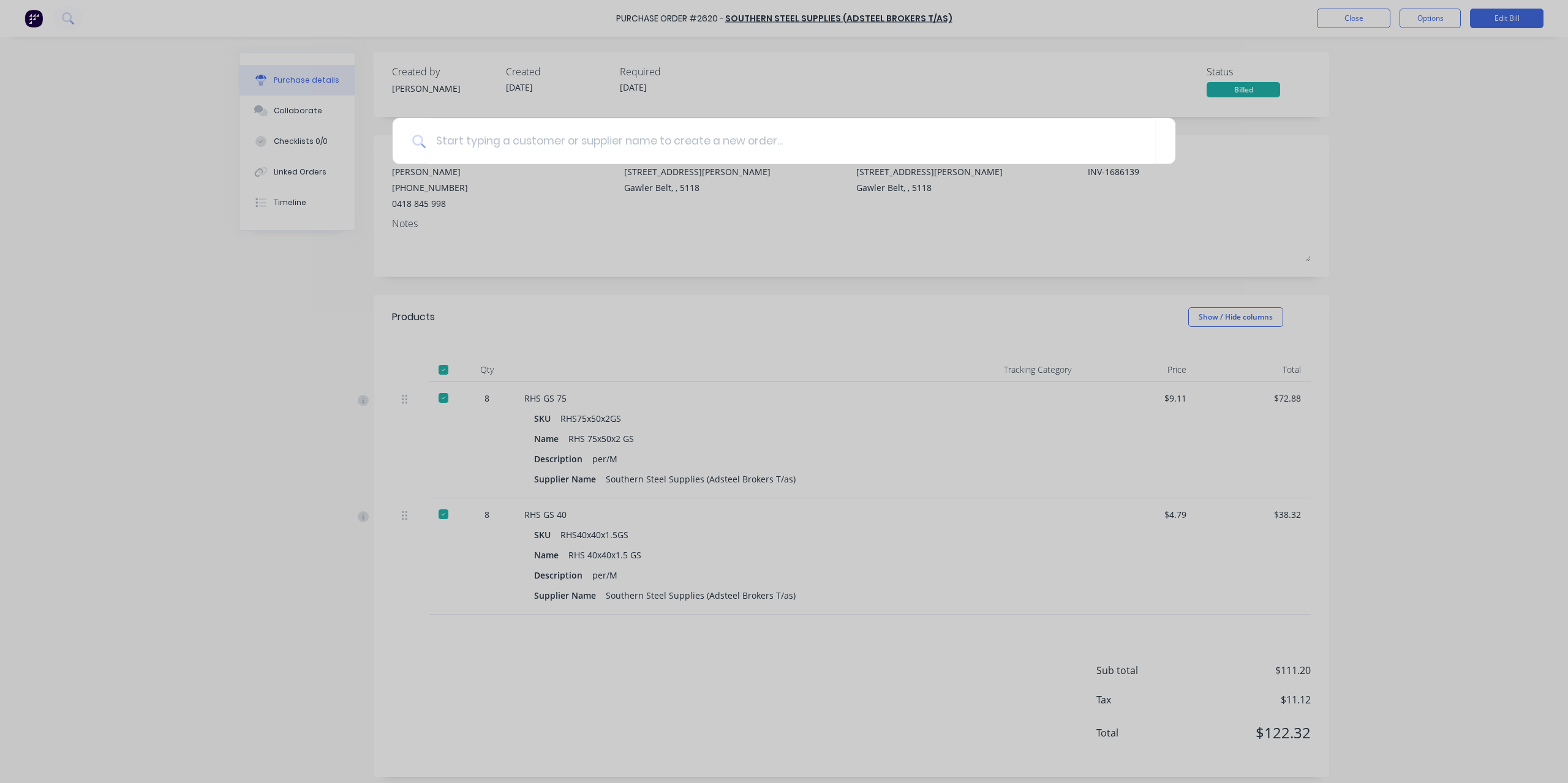
type textarea "x"
type input "2"
type textarea "x"
type input "25"
type textarea "x"
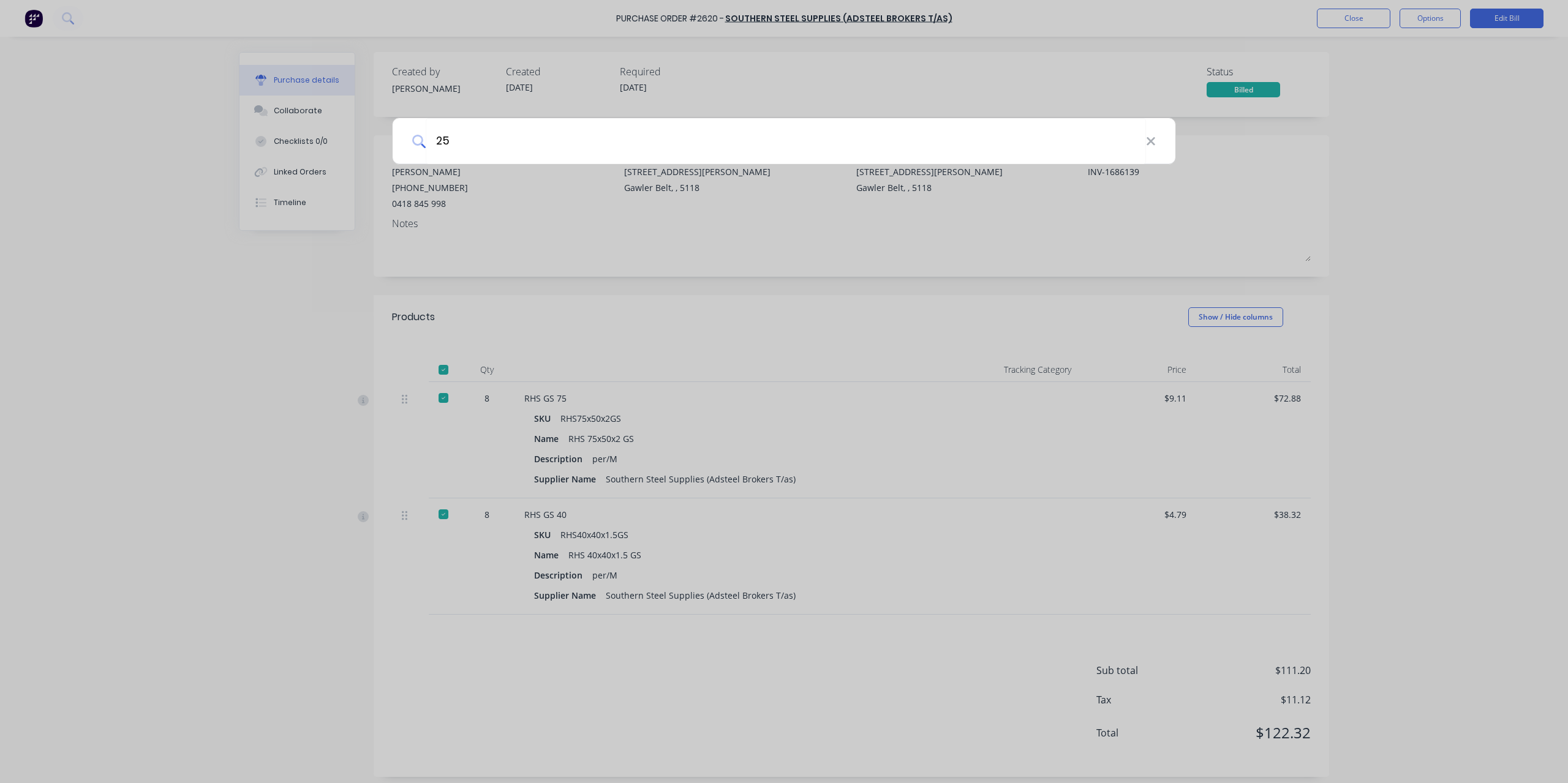
type input "256"
type textarea "x"
type input "2563"
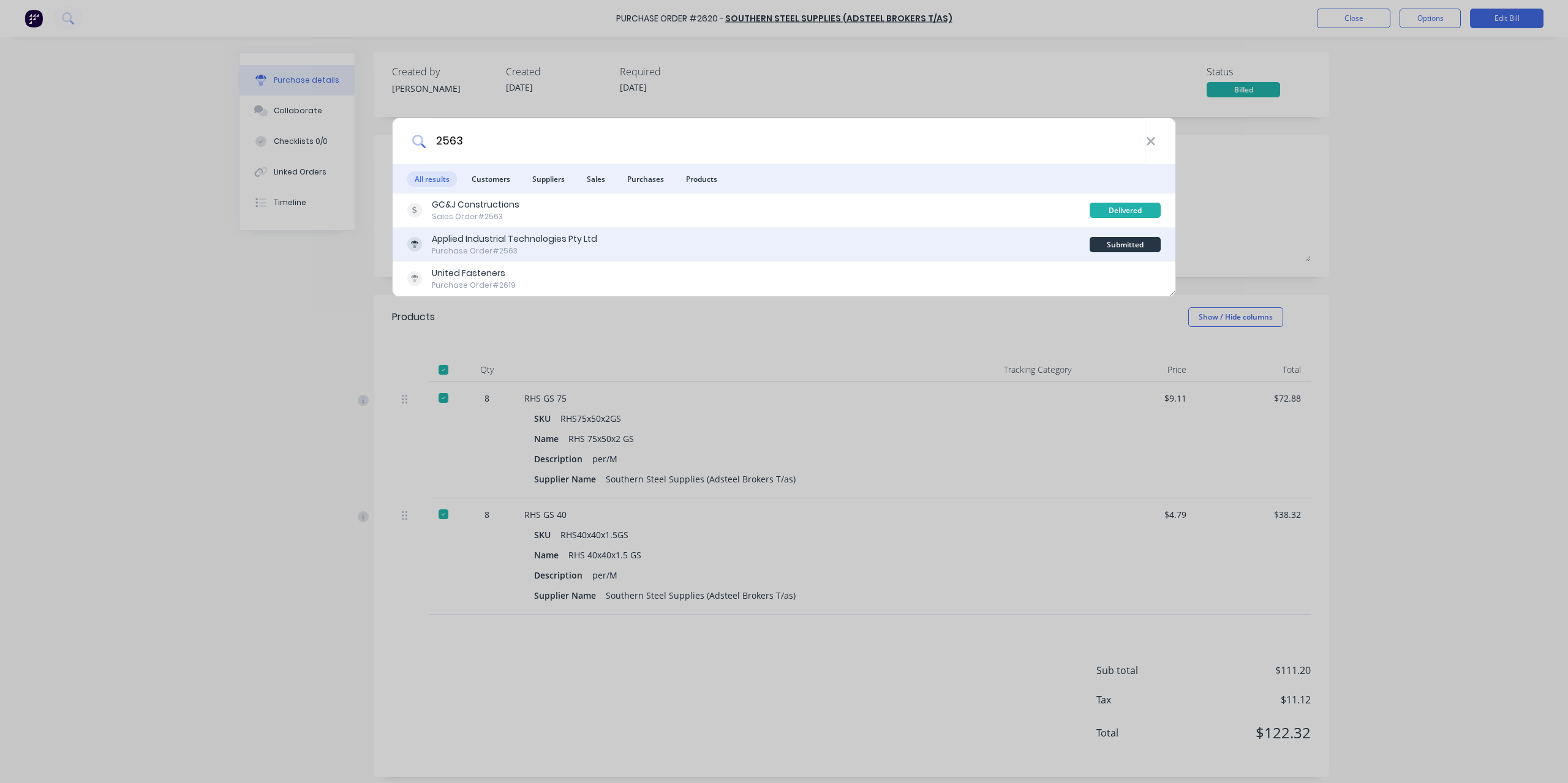
click at [508, 246] on div "Purchase Order #2563" at bounding box center [514, 251] width 165 height 11
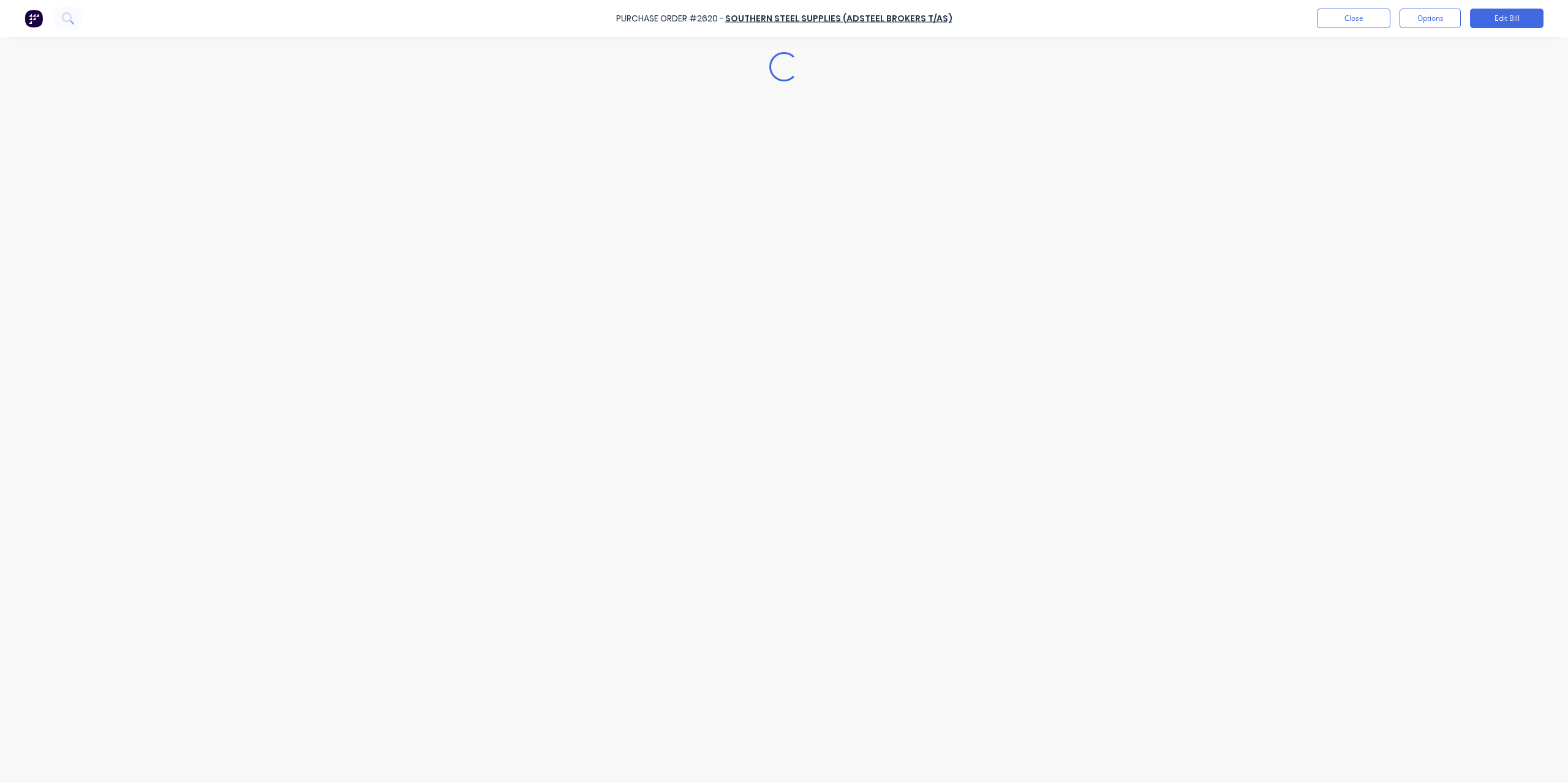
type textarea "x"
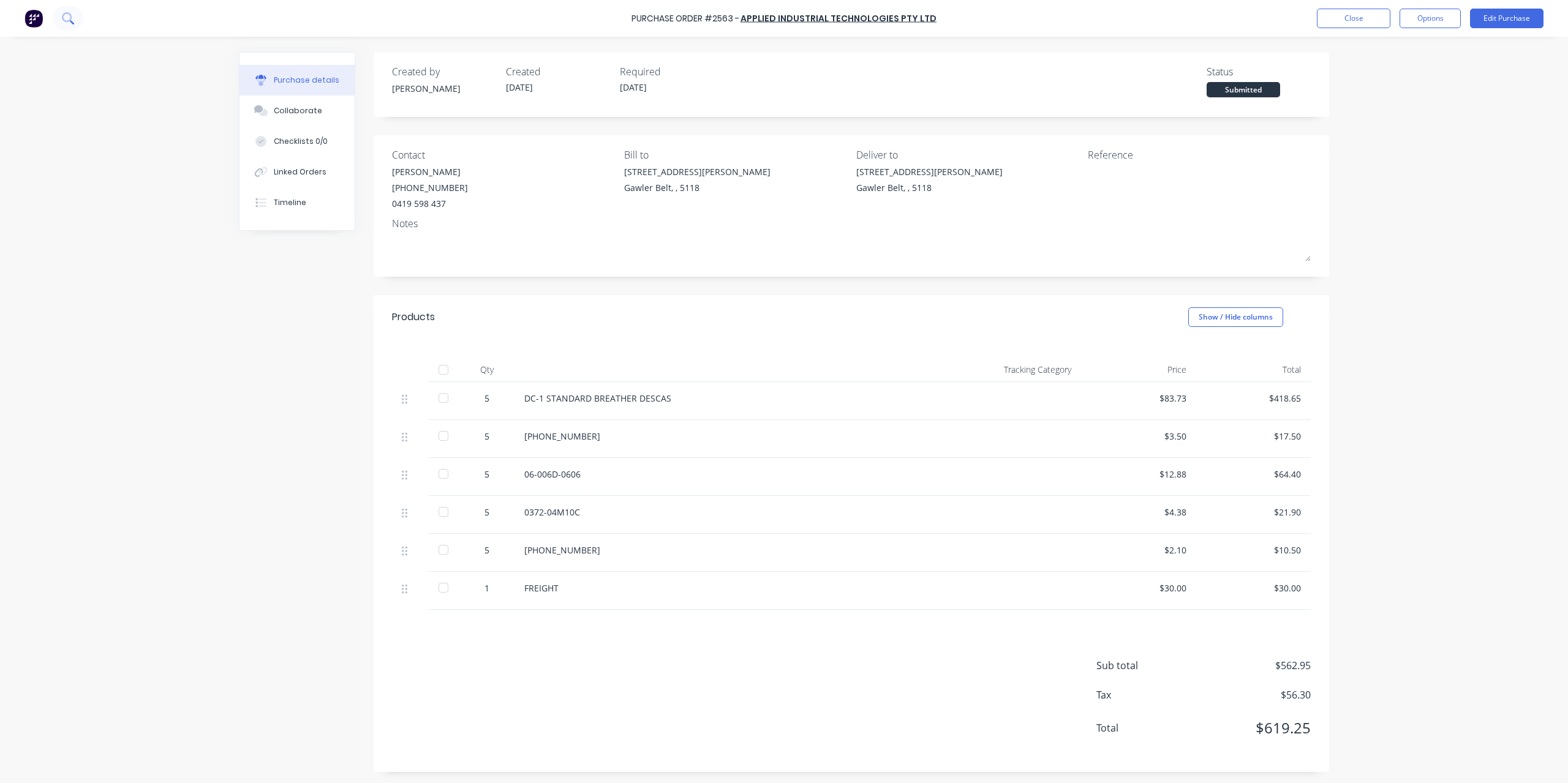
click at [75, 18] on button at bounding box center [68, 18] width 31 height 24
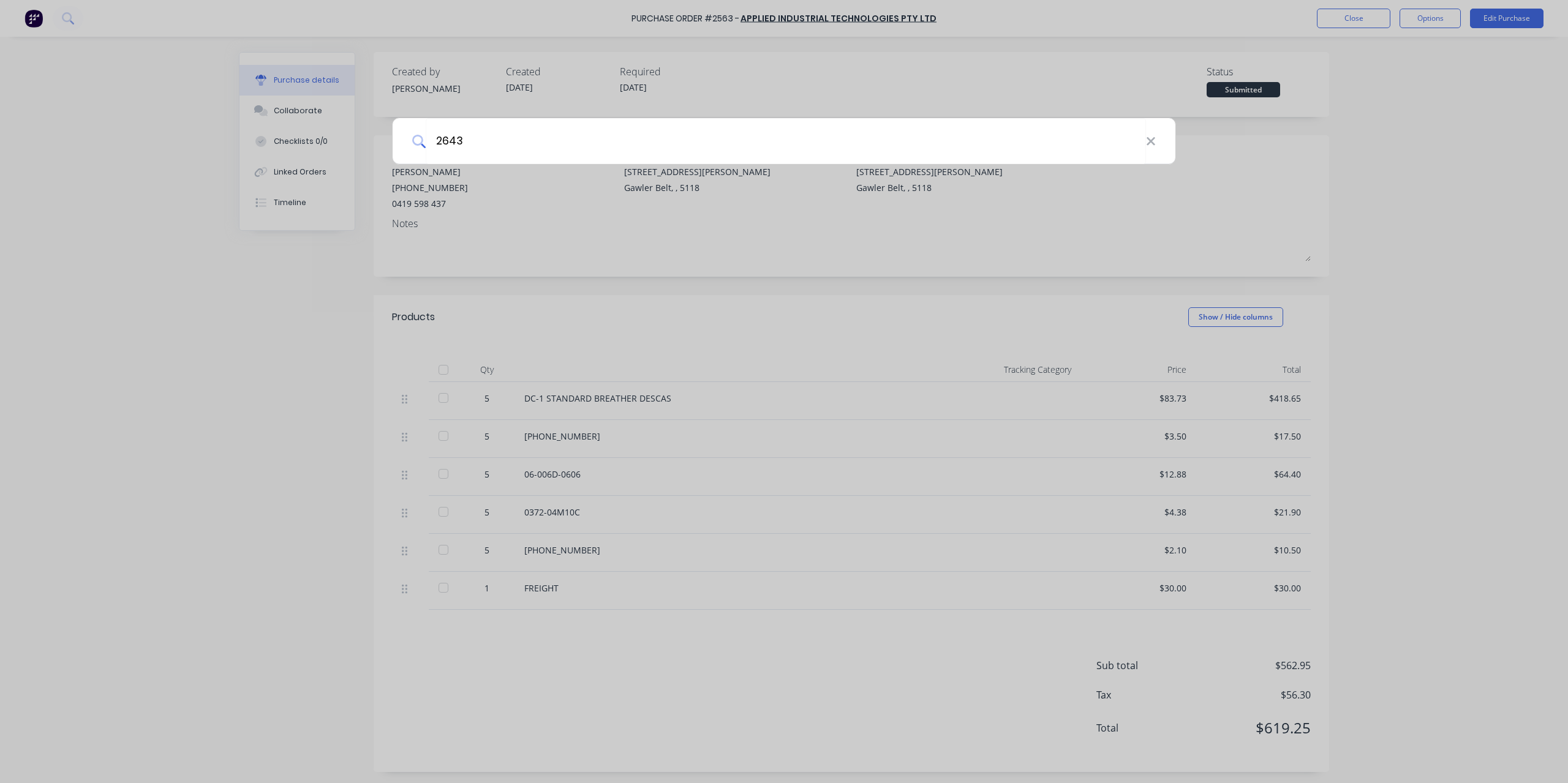
type input "2643"
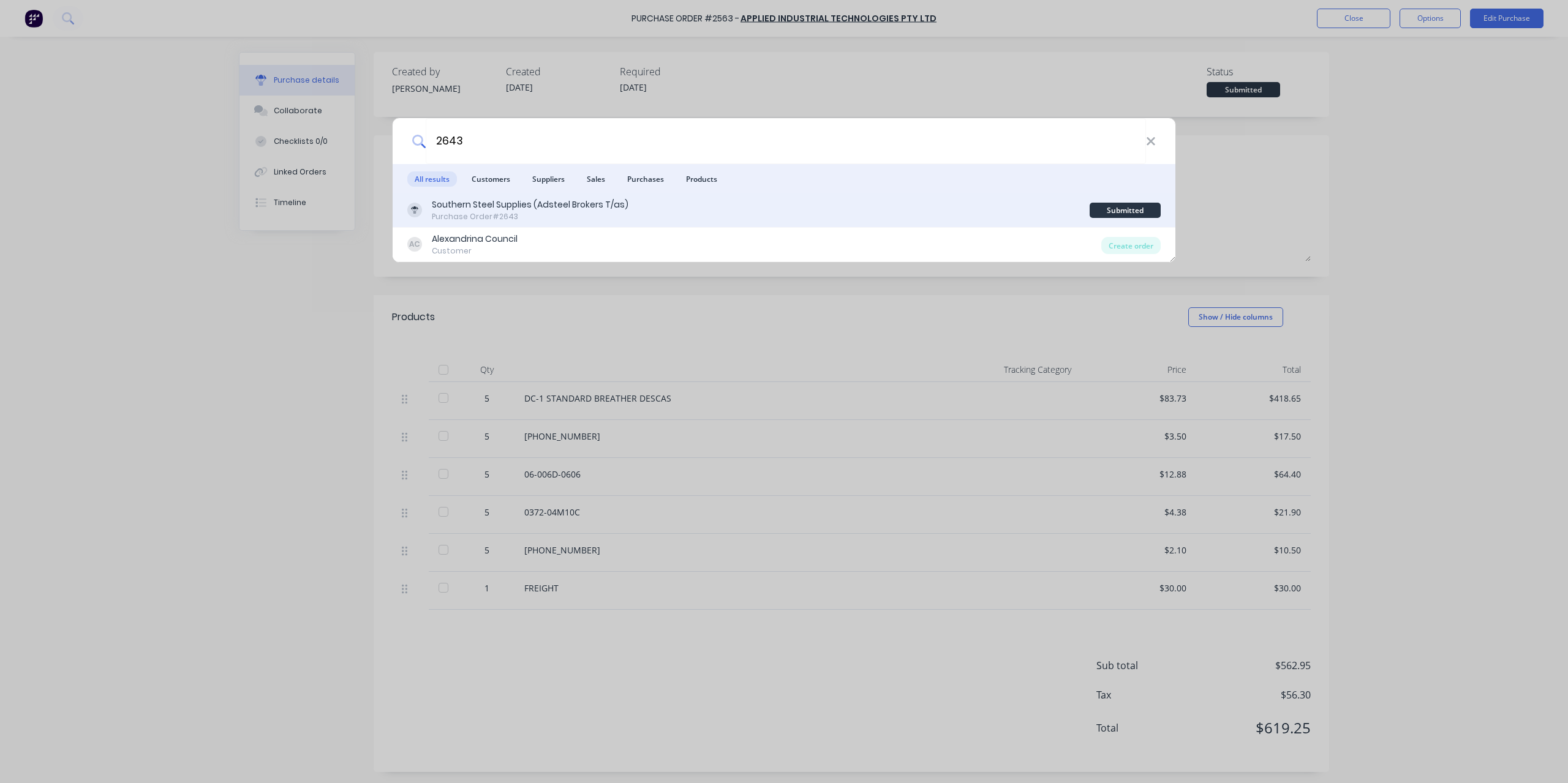
click at [498, 203] on div "Southern Steel Supplies (Adsteel Brokers T/as)" at bounding box center [530, 205] width 197 height 13
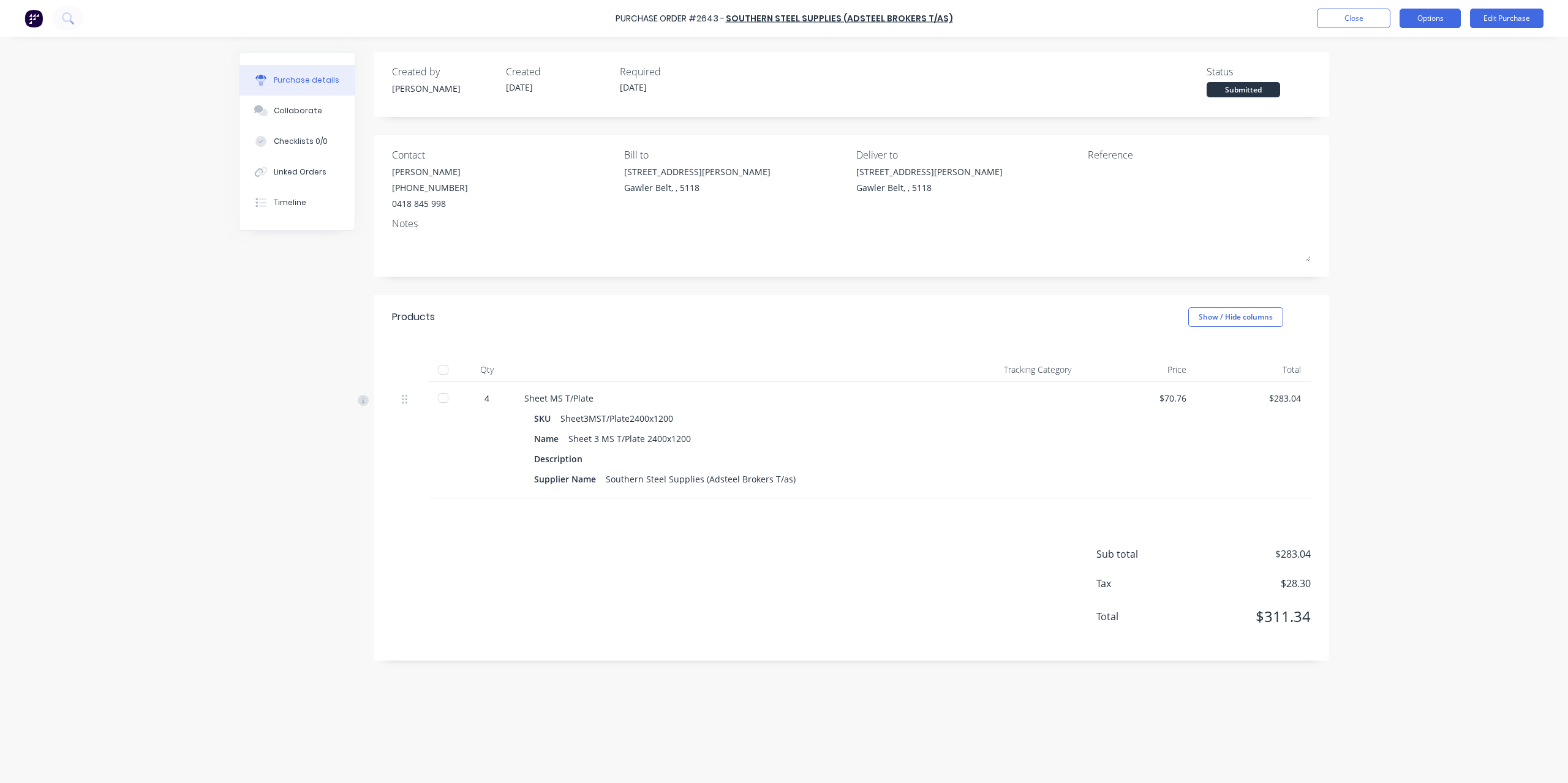
click at [1444, 16] on button "Options" at bounding box center [1431, 18] width 61 height 20
click at [1410, 70] on div "Convert to Bill" at bounding box center [1403, 75] width 94 height 18
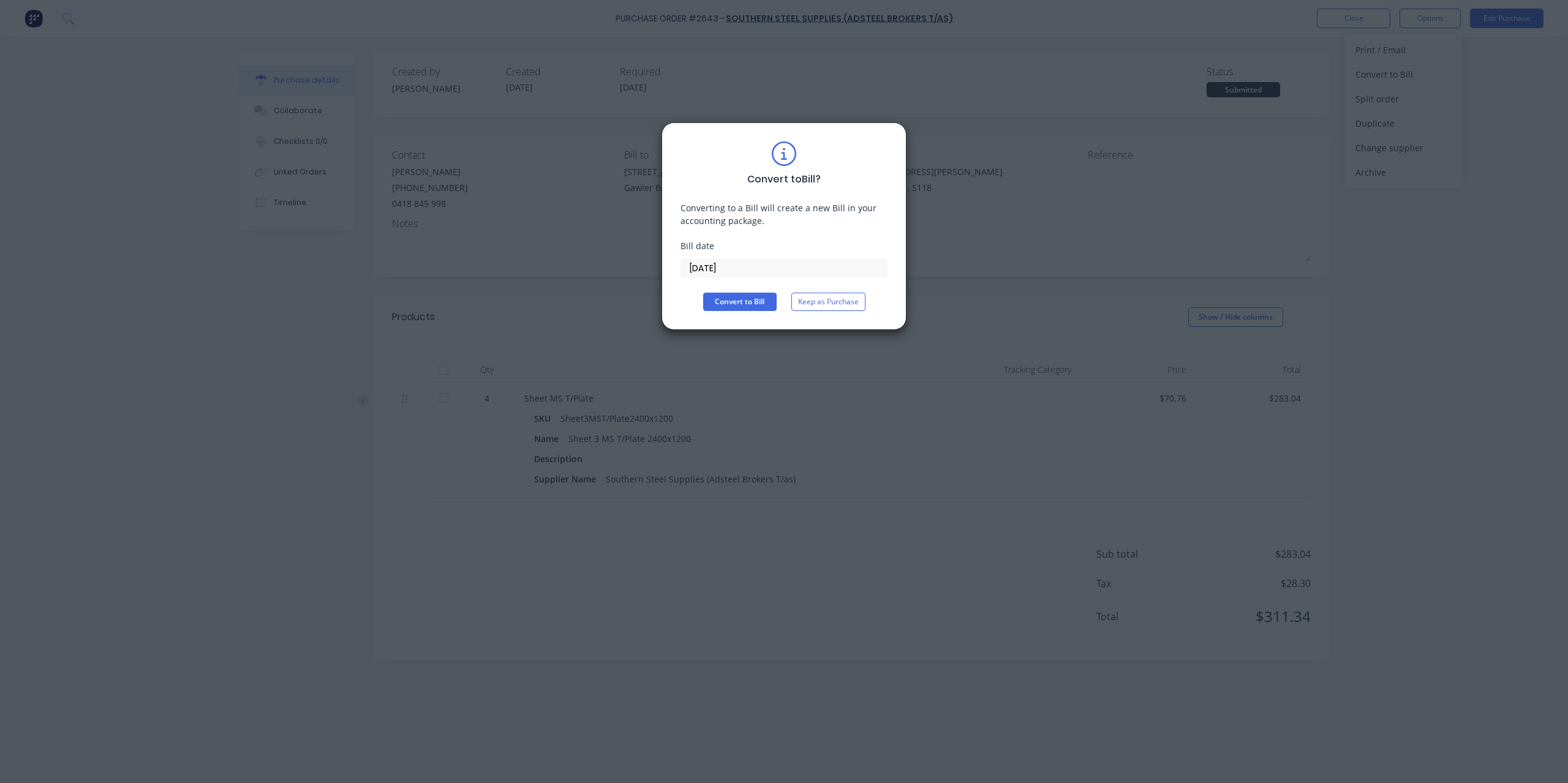
click at [745, 258] on label "[DATE]" at bounding box center [783, 268] width 207 height 20
click at [745, 259] on input "[DATE]" at bounding box center [784, 268] width 206 height 18
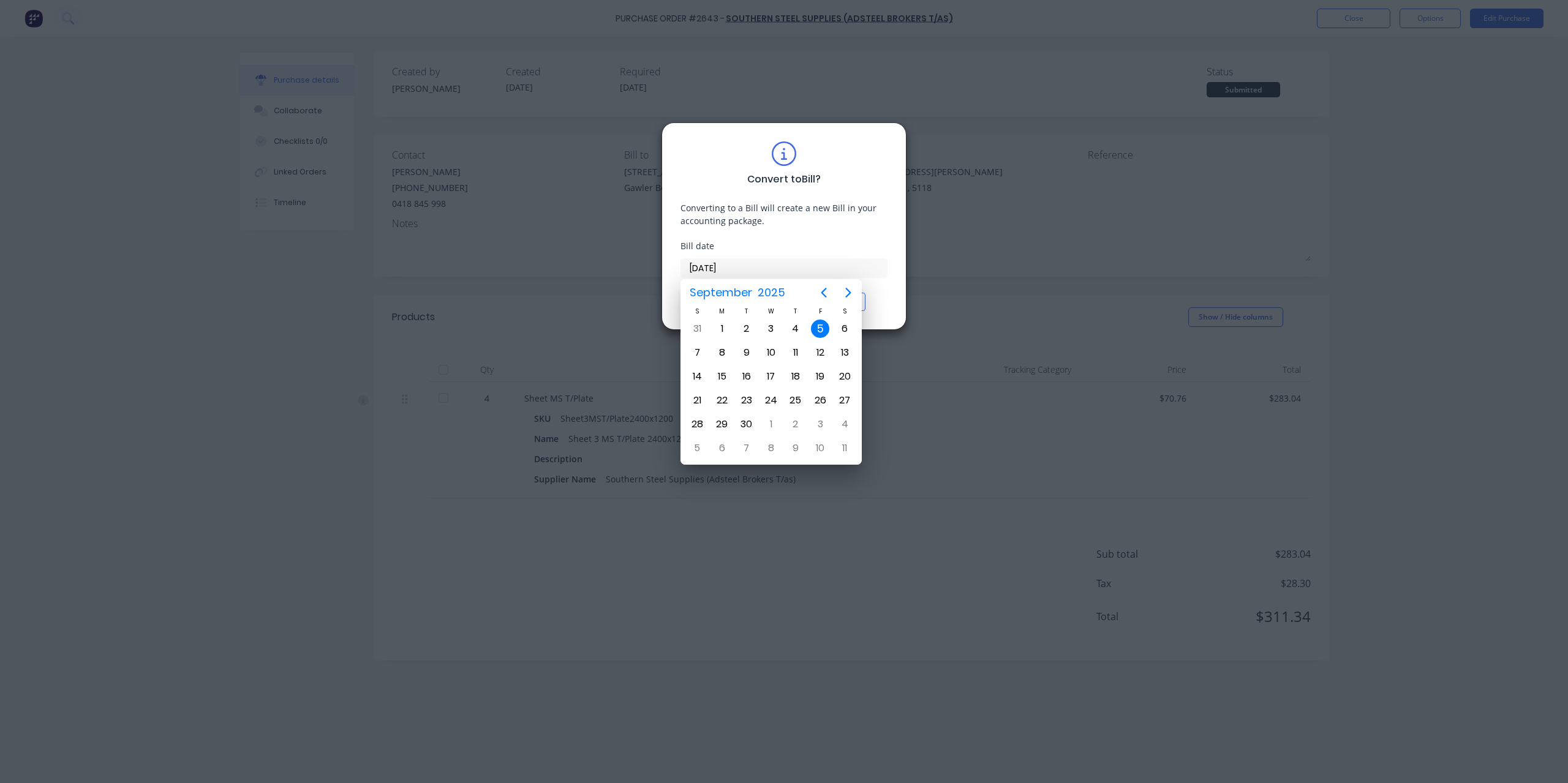
click at [742, 266] on input "[DATE]" at bounding box center [784, 268] width 206 height 18
click at [816, 329] on div "5" at bounding box center [820, 329] width 18 height 18
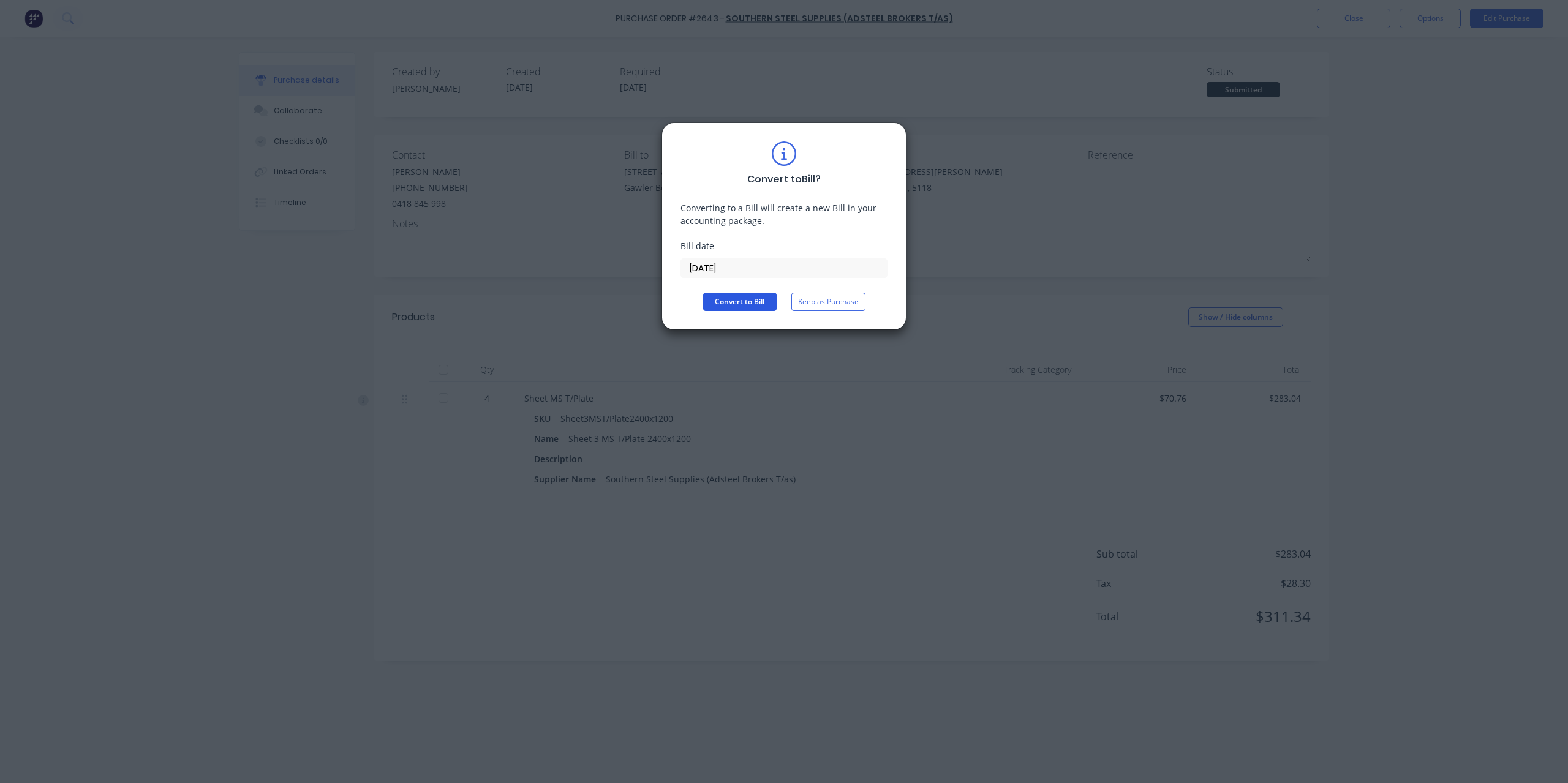
click at [750, 303] on button "Convert to Bill" at bounding box center [739, 302] width 73 height 18
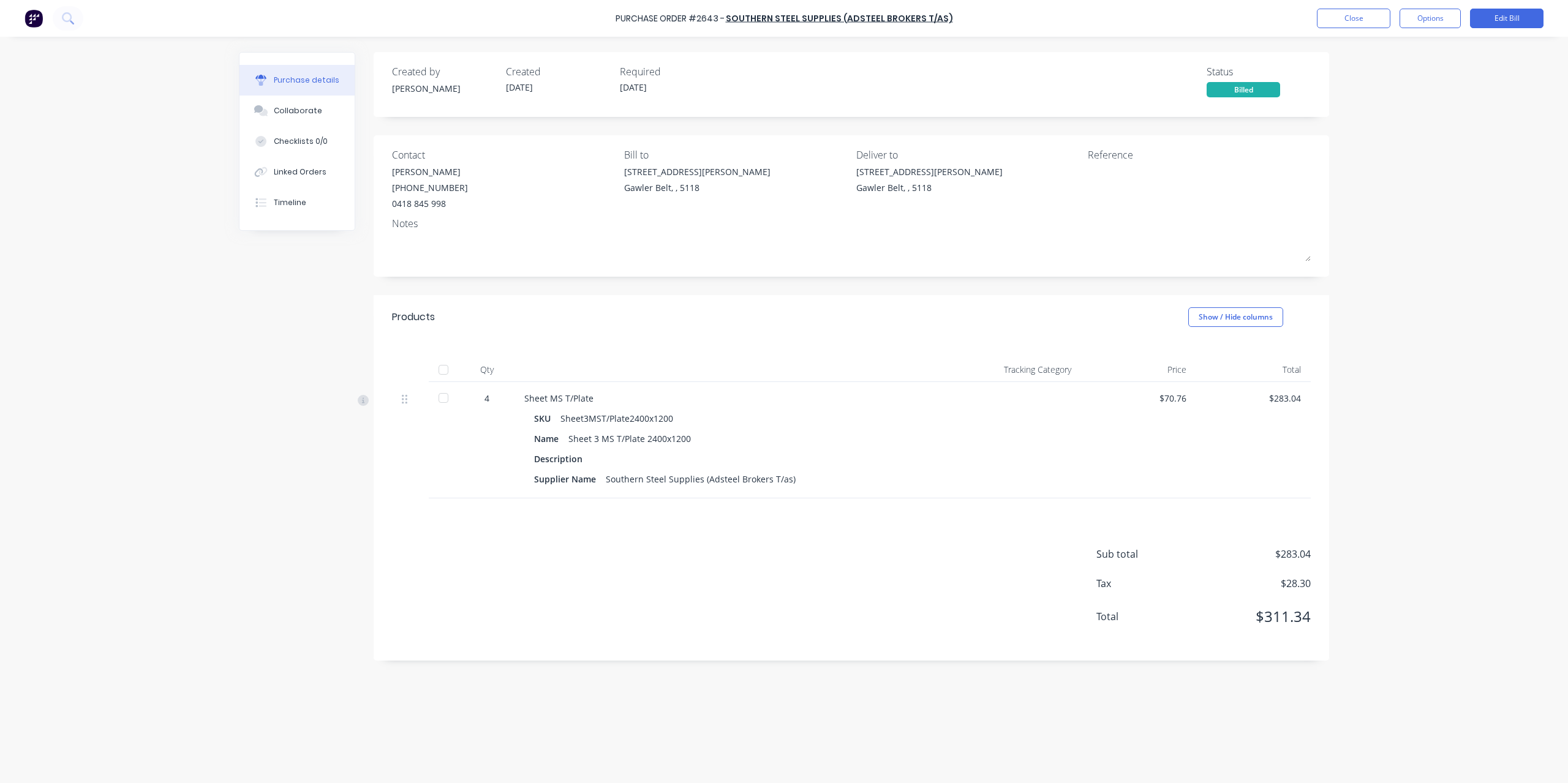
click at [1506, 28] on div "Purchase Order #2643 - Southern Steel Supplies (Adsteel Brokers T/as) Close Opt…" at bounding box center [784, 18] width 1568 height 37
click at [1506, 23] on button "Edit Bill" at bounding box center [1506, 18] width 73 height 20
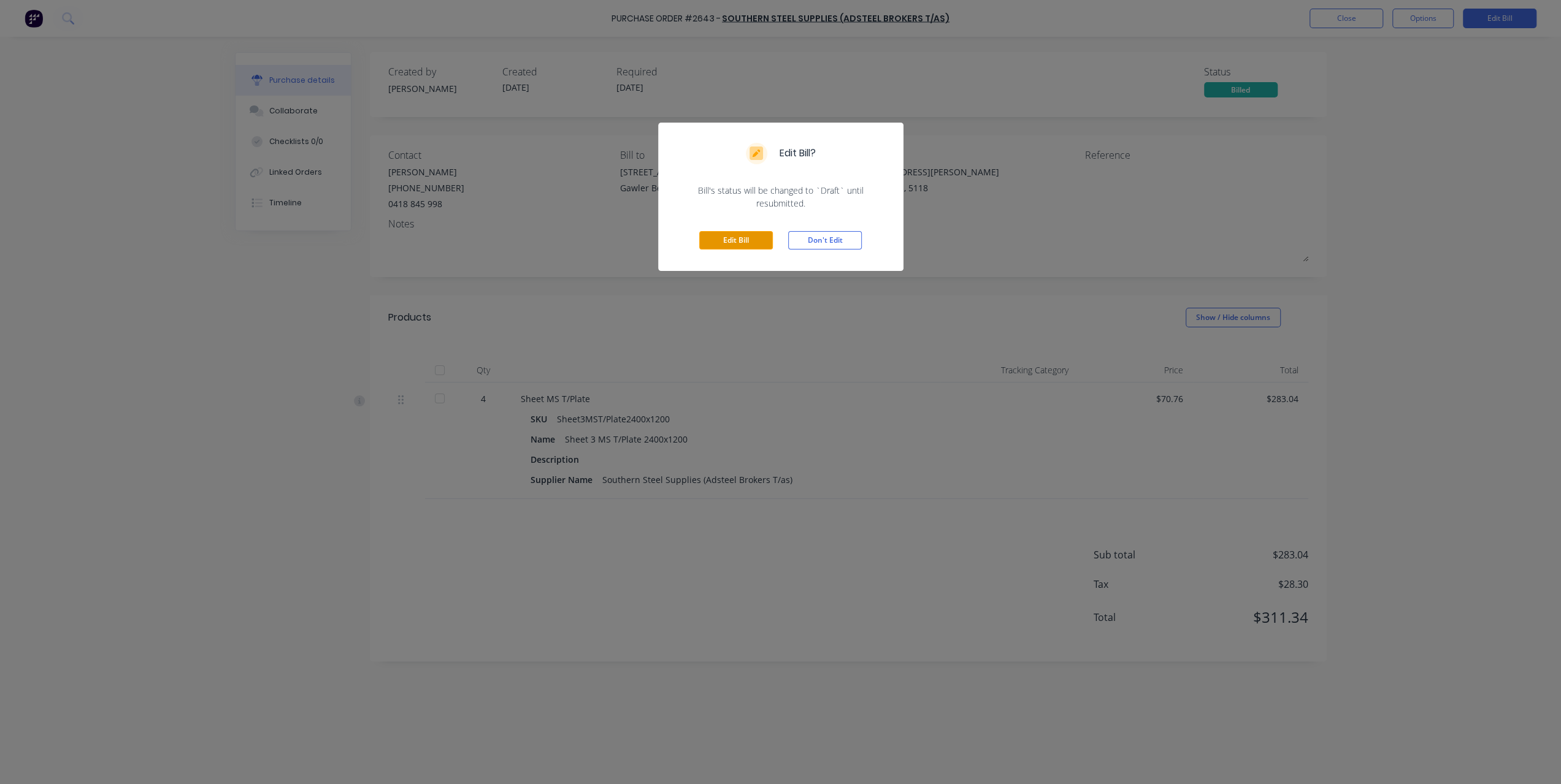
click at [740, 245] on button "Edit Bill" at bounding box center [735, 241] width 73 height 18
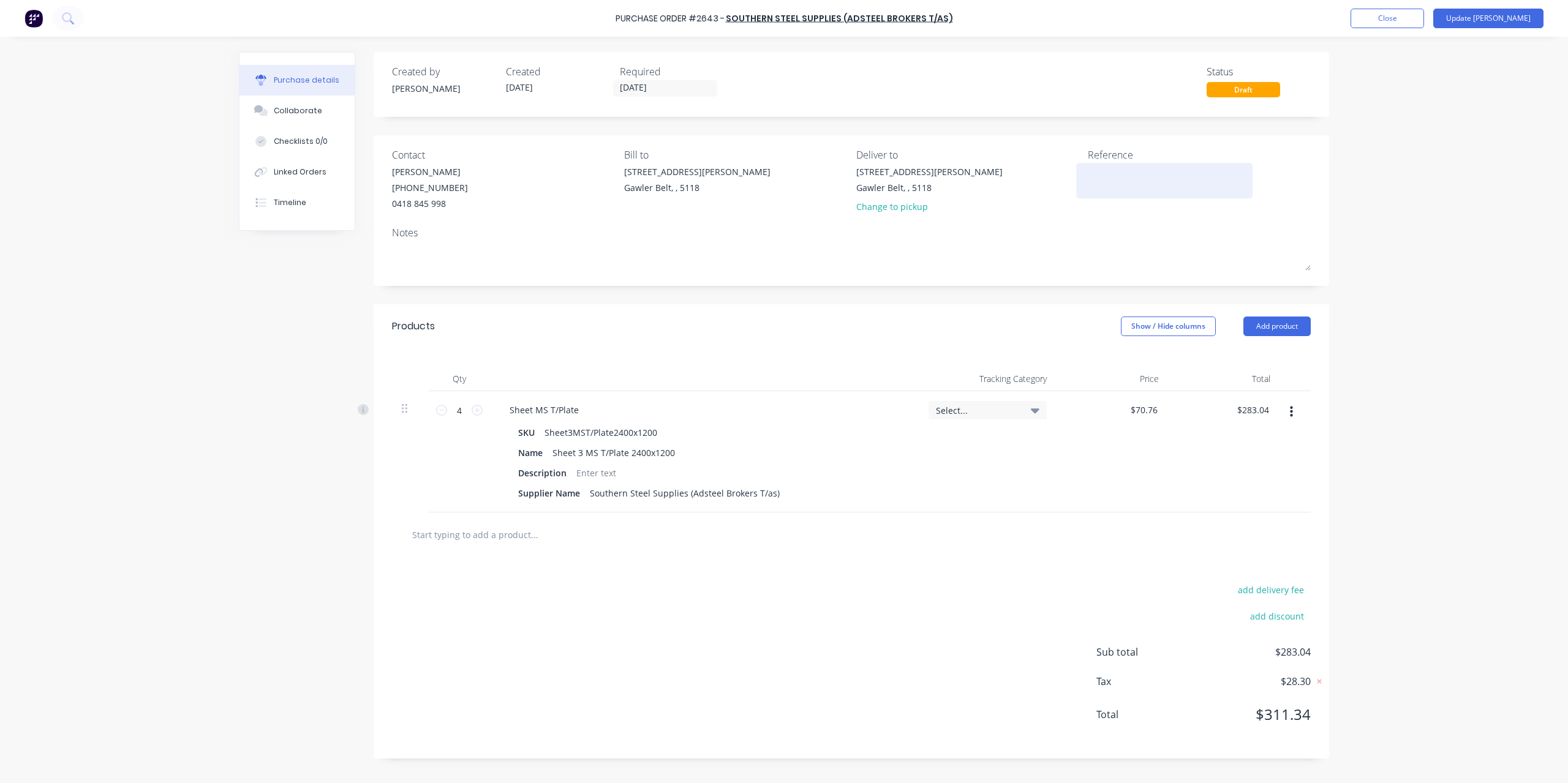
click at [1102, 182] on textarea at bounding box center [1164, 179] width 154 height 28
type textarea "INV-1687"
type textarea "x"
type textarea "INV-16873"
type textarea "x"
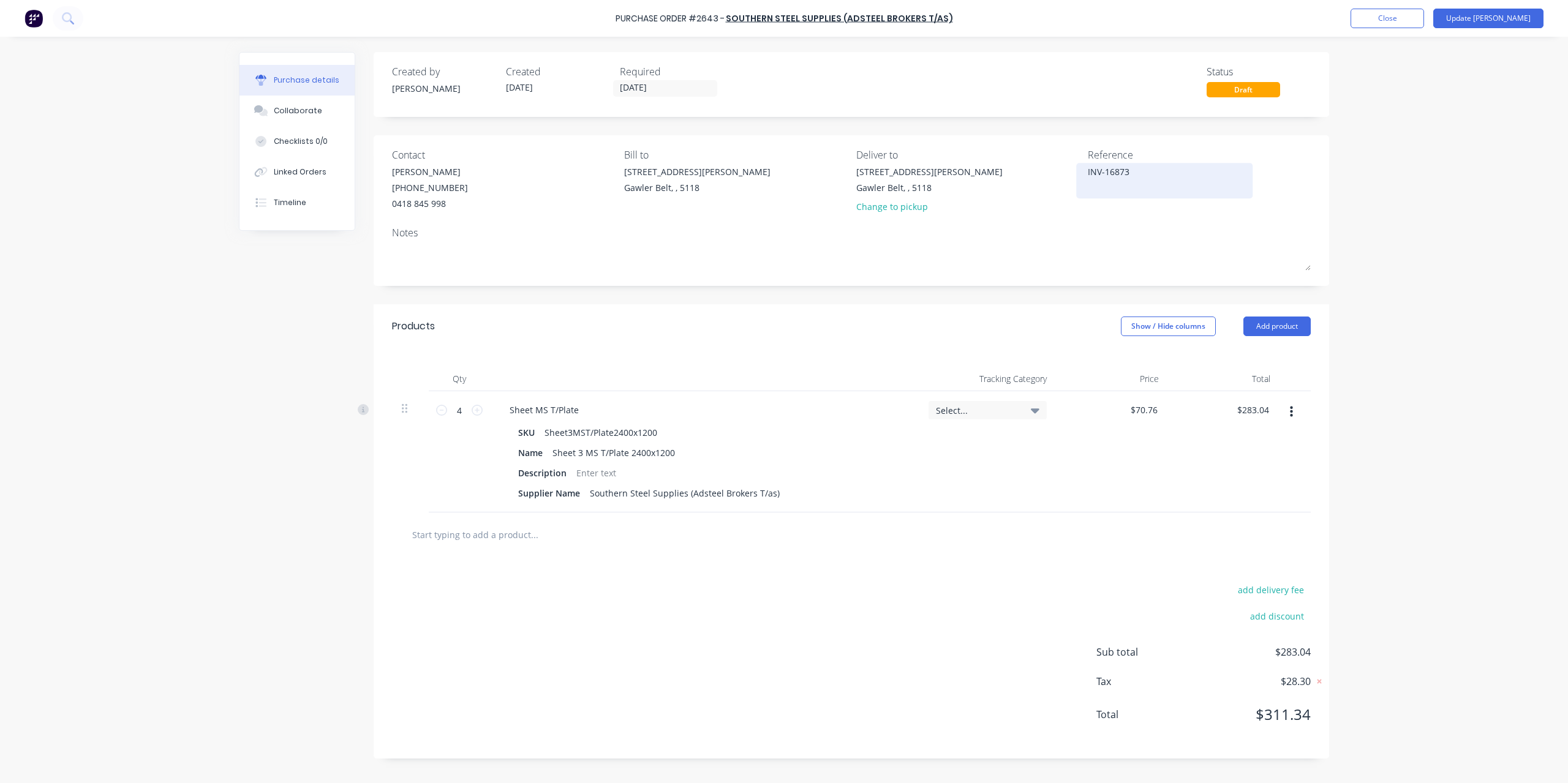
type textarea "INV-168736"
type textarea "x"
type textarea "INV-1687363"
type textarea "x"
type textarea "INV-1687363"
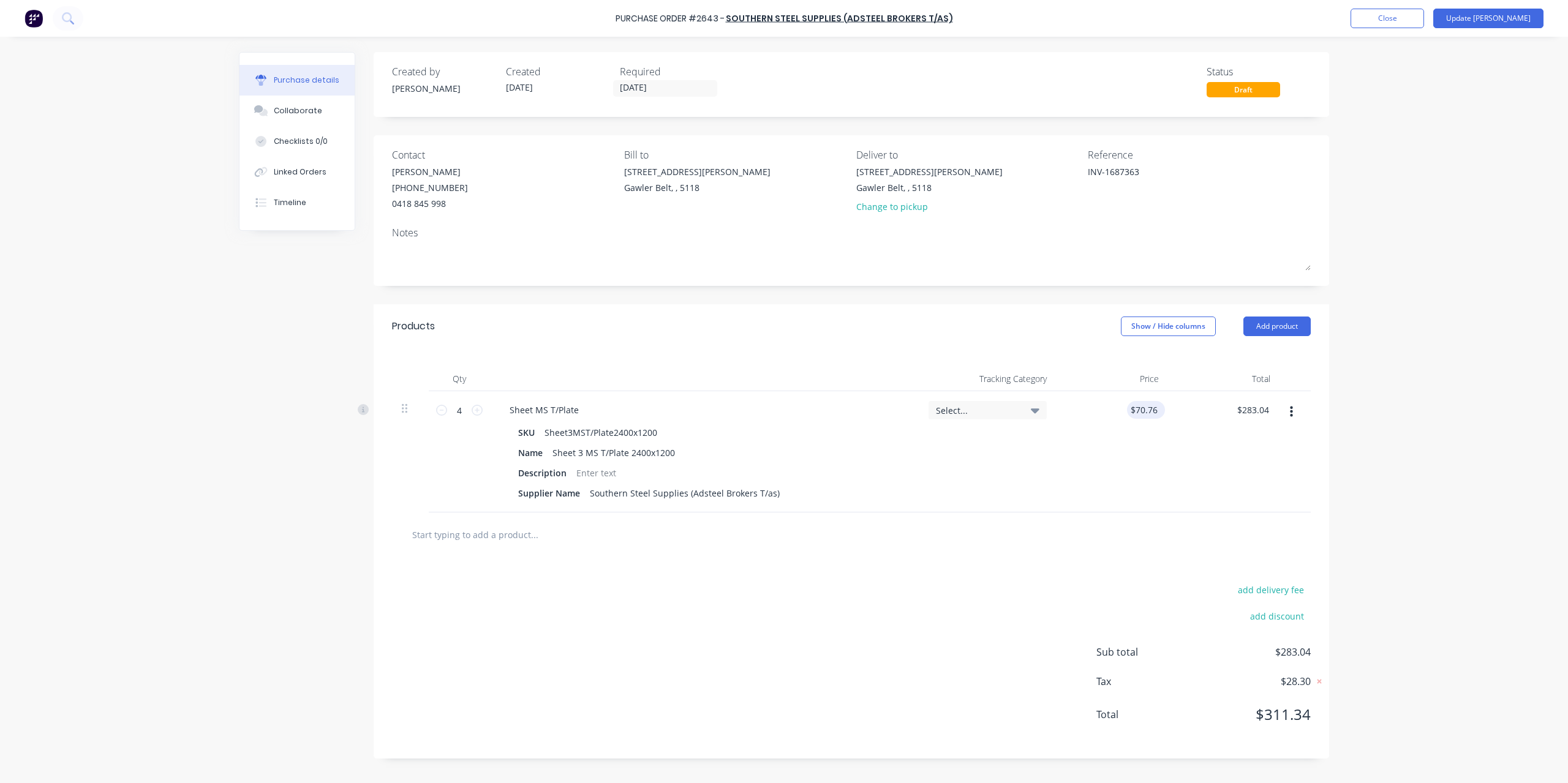
type input "70.7600"
click at [1140, 410] on input "70.7600" at bounding box center [1143, 410] width 33 height 18
type textarea "x"
type input "$70.76"
click at [1296, 401] on div at bounding box center [1295, 452] width 31 height 121
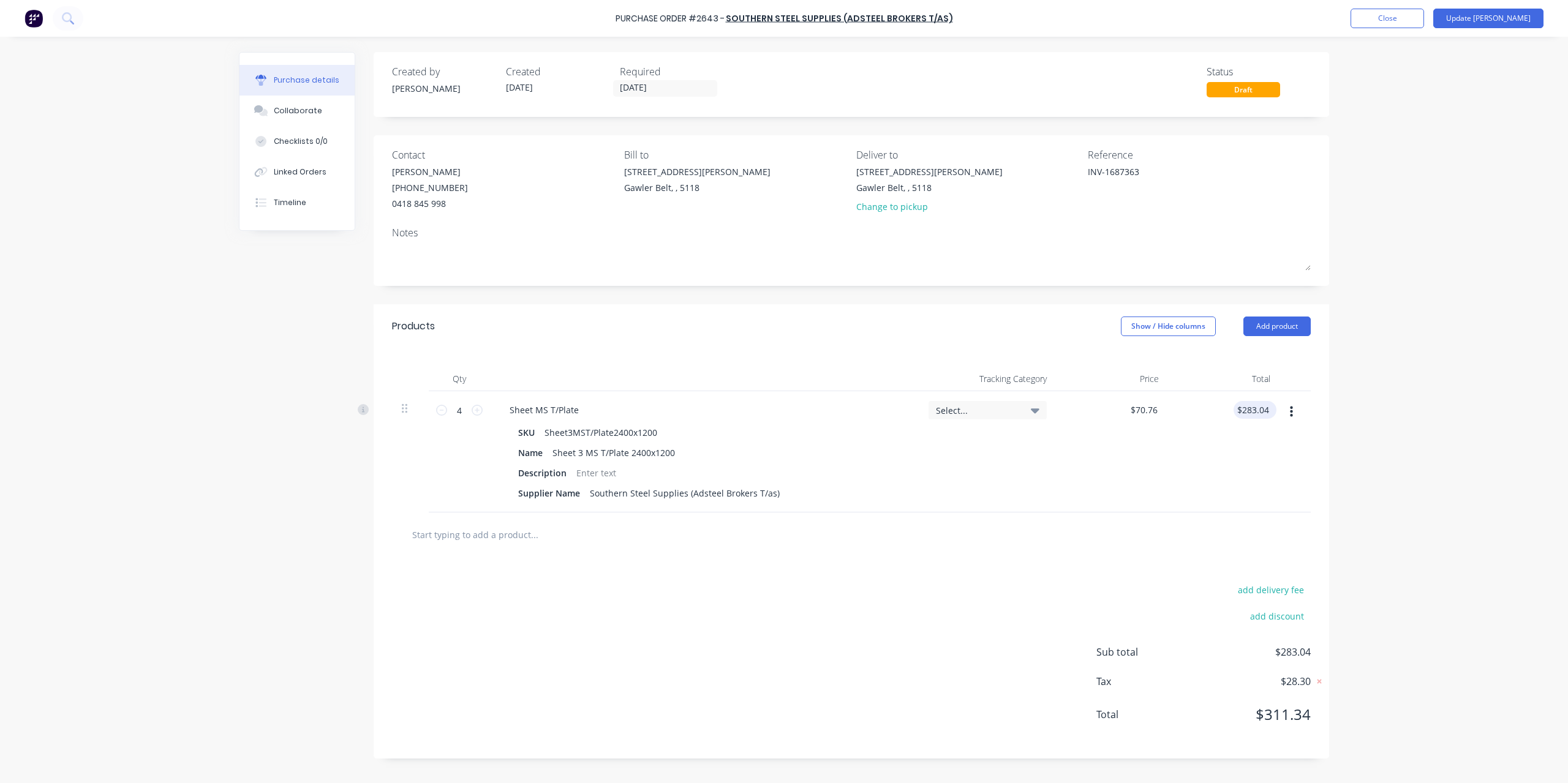
click at [1273, 408] on div "$283.04 $283.04" at bounding box center [1255, 410] width 42 height 18
type textarea "x"
drag, startPoint x: 1269, startPoint y: 410, endPoint x: 1138, endPoint y: 414, distance: 131.1
click at [1138, 414] on div "4 4 Sheet MS T/Plate SKU Sheet3MST/Plate2400x1200 Name Sheet 3 MS T/Plate 2400x…" at bounding box center [851, 452] width 919 height 121
type input "765.16"
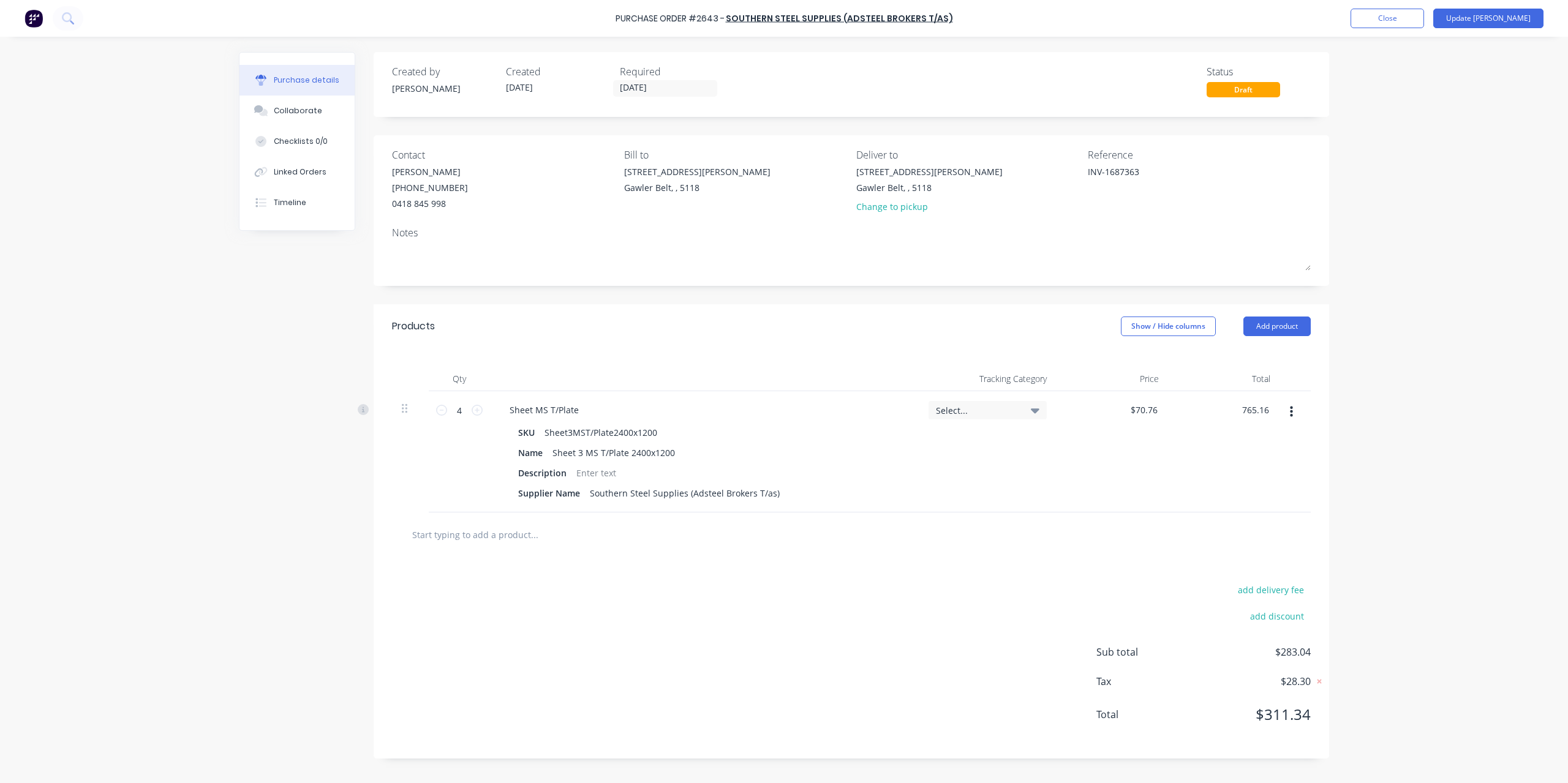
type textarea "x"
type input "$191.29"
type input "$765.16"
type input "765.16"
type textarea "x"
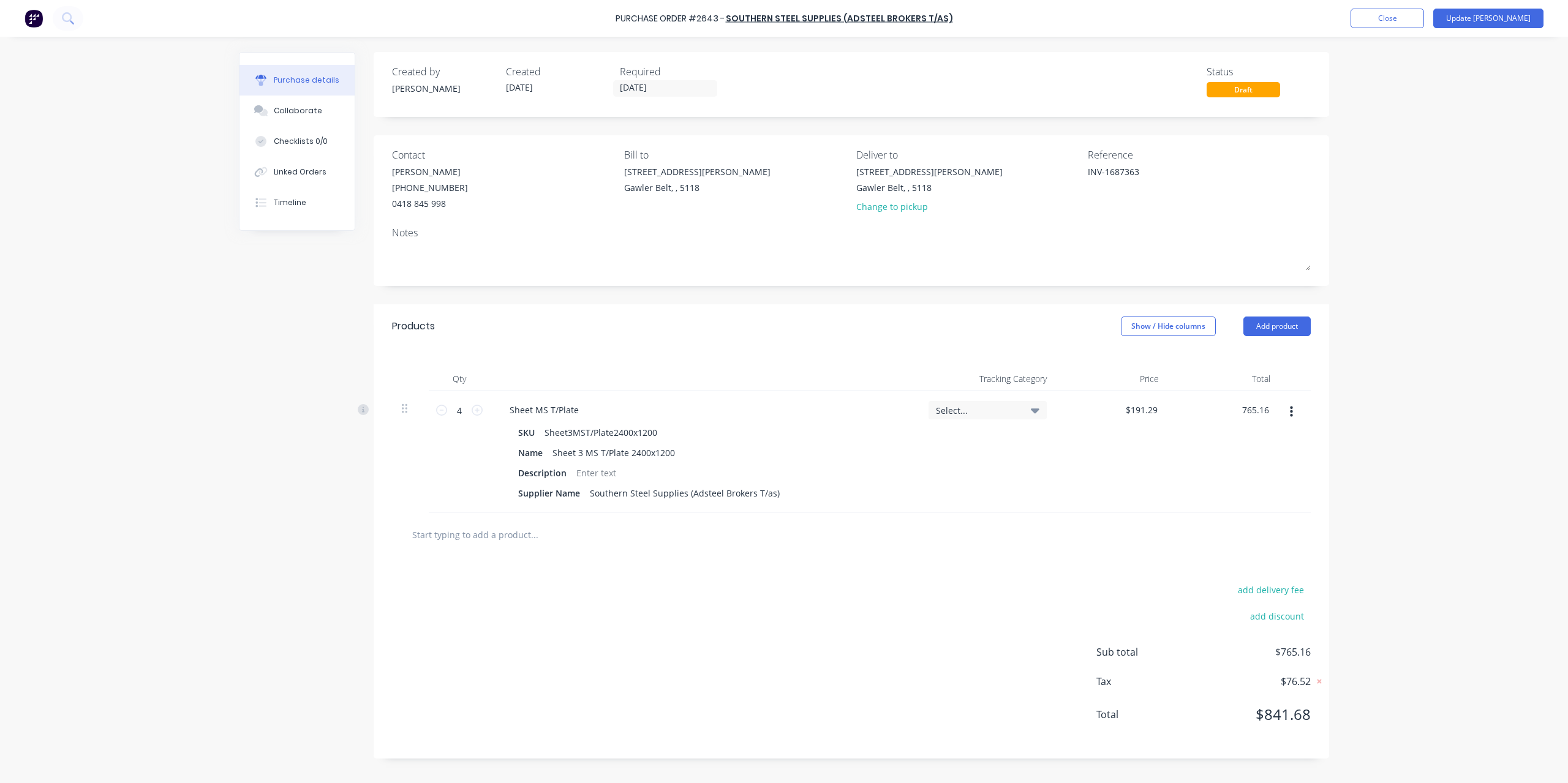
type input "$765.16"
click at [1247, 398] on div "$765.16 765.16" at bounding box center [1225, 452] width 112 height 121
type textarea "x"
type input "765.16"
click at [1246, 413] on input "765.16" at bounding box center [1255, 410] width 33 height 18
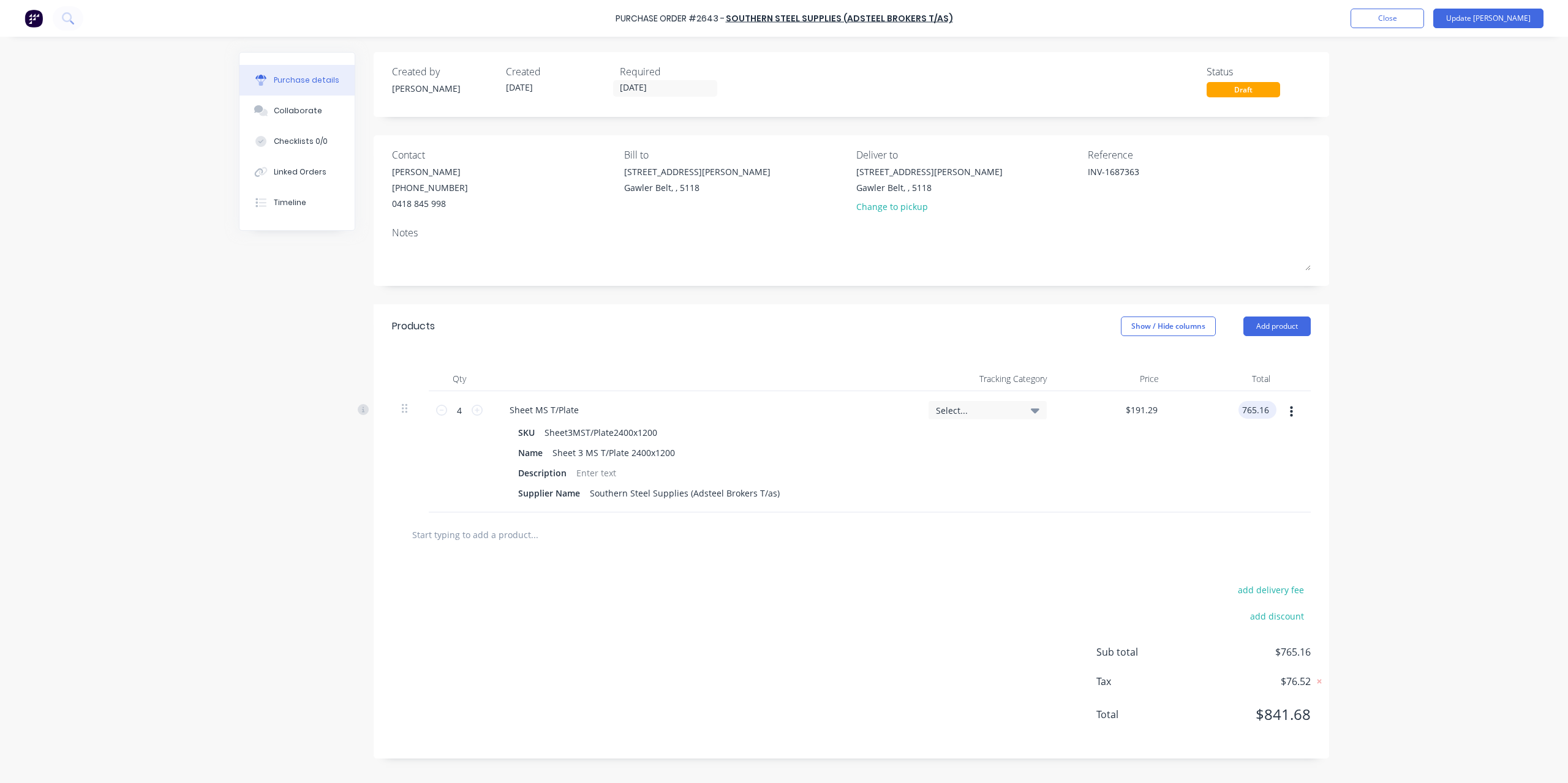
type textarea "x"
drag, startPoint x: 1245, startPoint y: 413, endPoint x: 1289, endPoint y: 410, distance: 44.1
click at [1289, 410] on div "4 4 Sheet MS T/Plate SKU Sheet3MST/Plate2400x1200 Name Sheet 3 MS T/Plate 2400x…" at bounding box center [851, 452] width 919 height 121
type input "695.60"
type textarea "x"
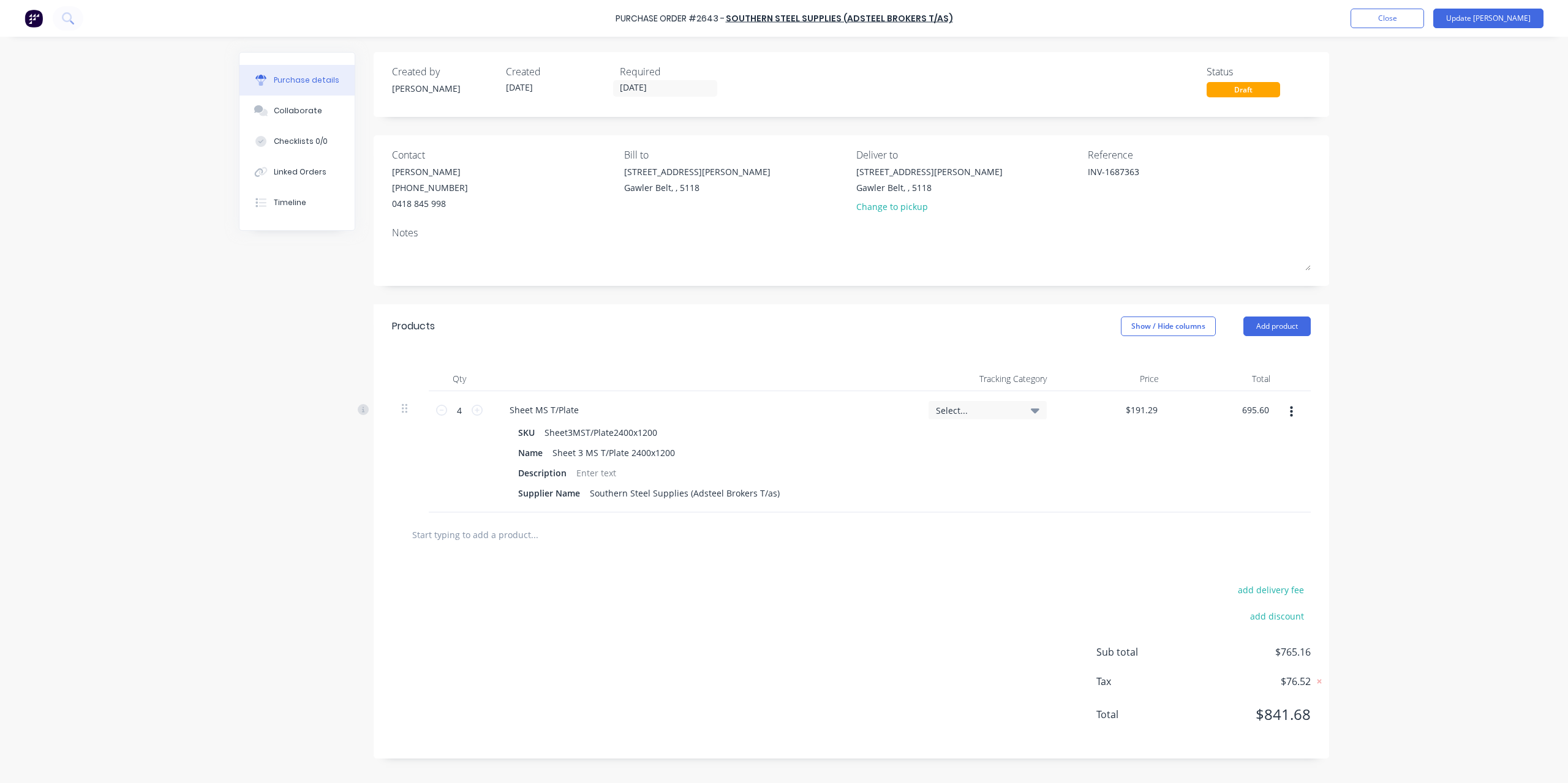
type input "$173.90"
type input "$695.60"
click at [336, 174] on button "Linked Orders" at bounding box center [296, 172] width 115 height 31
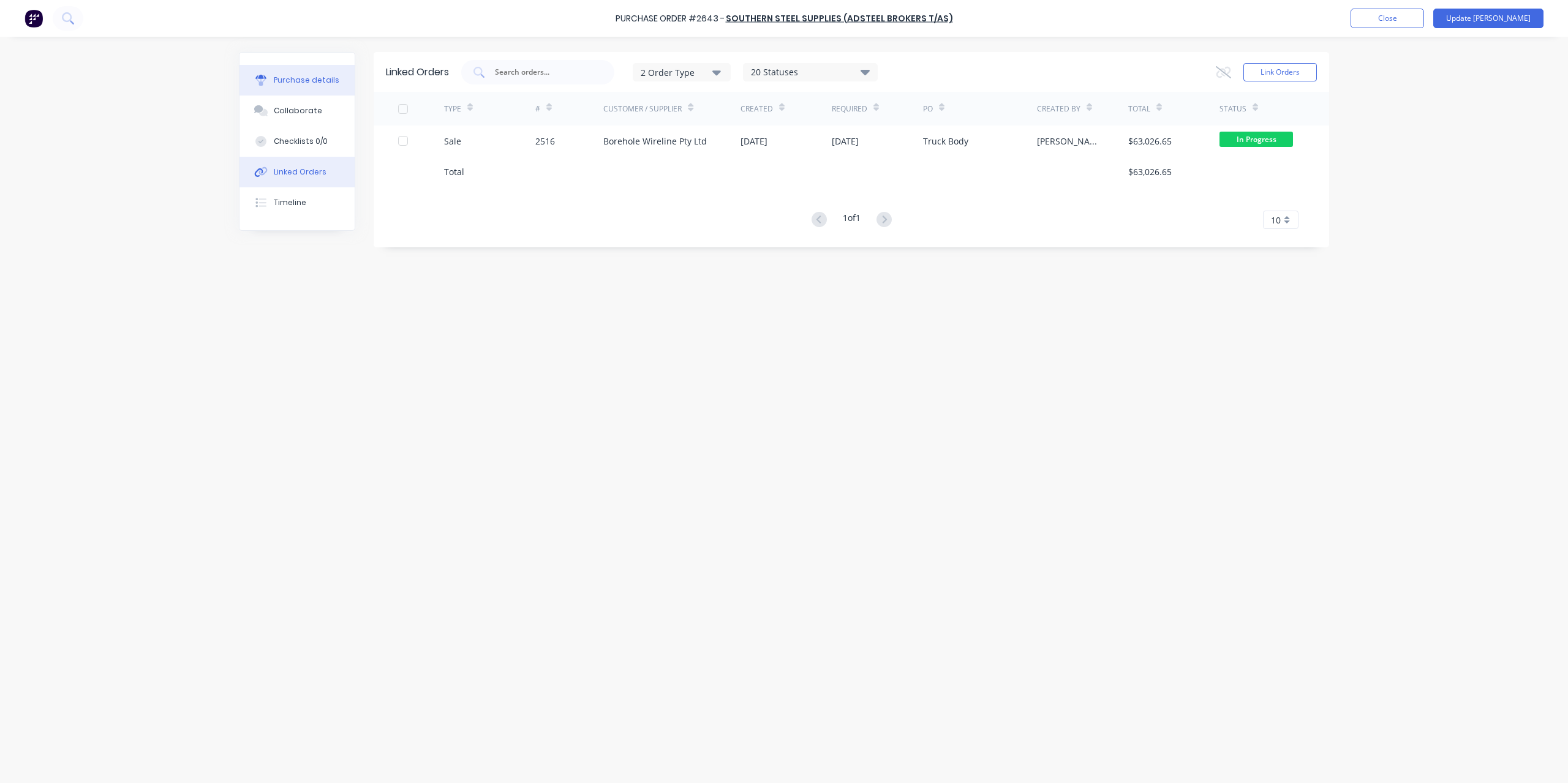
click at [303, 81] on div "Purchase details" at bounding box center [306, 80] width 66 height 11
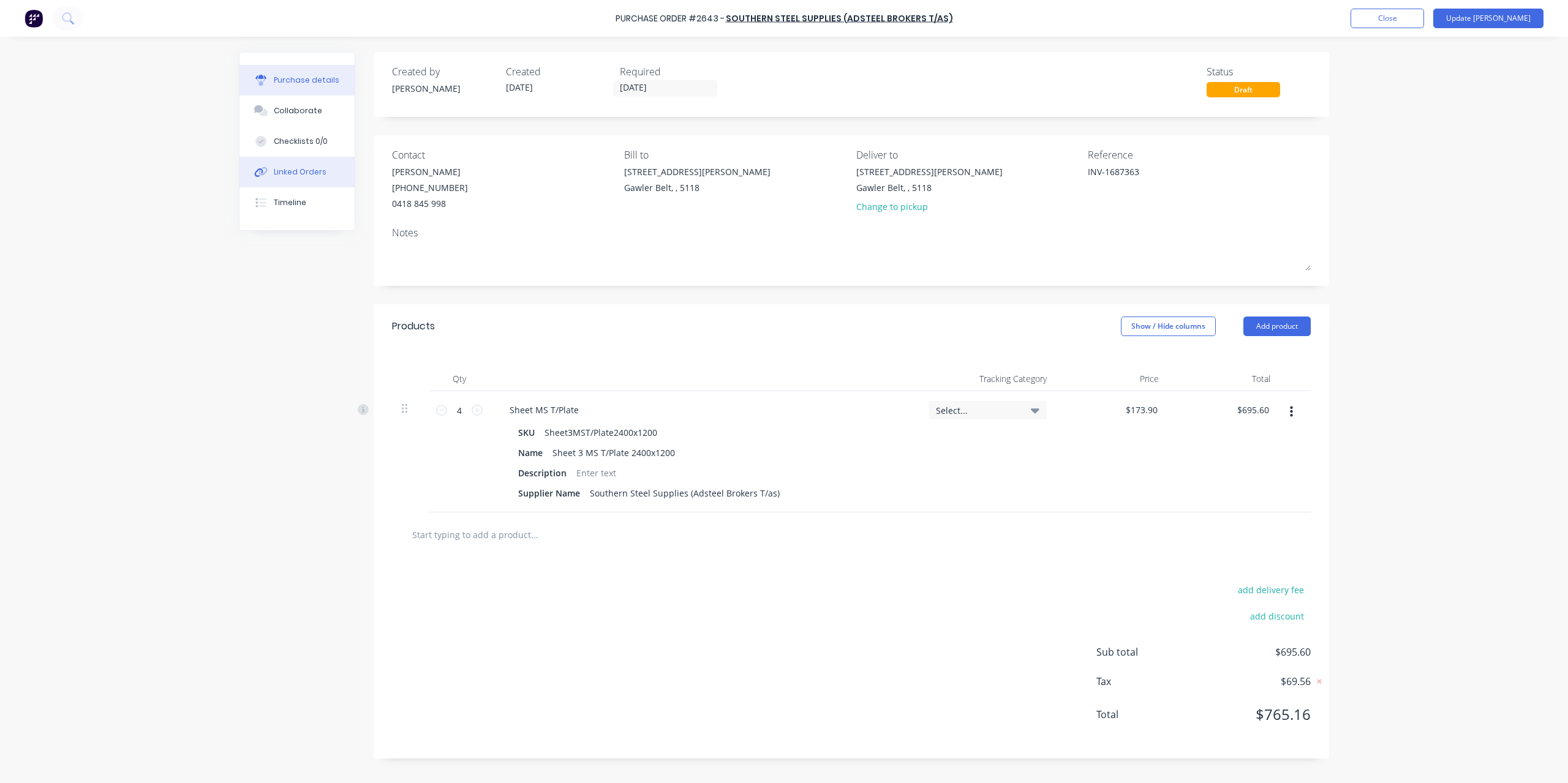
type textarea "x"
click at [286, 171] on div "Linked Orders" at bounding box center [300, 172] width 52 height 11
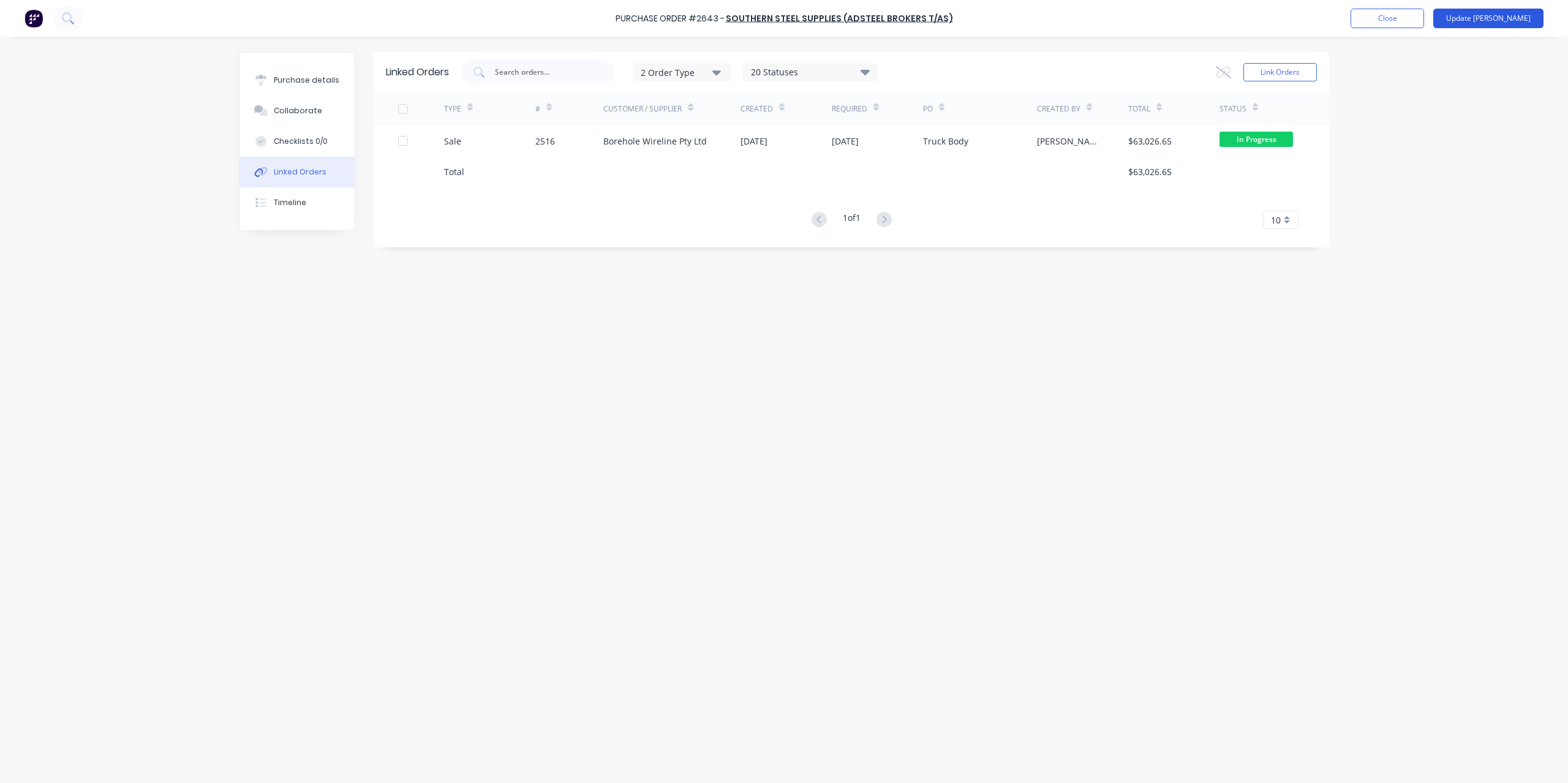
click at [1498, 18] on button "Update [PERSON_NAME]" at bounding box center [1489, 18] width 110 height 20
click at [75, 20] on button at bounding box center [68, 18] width 31 height 24
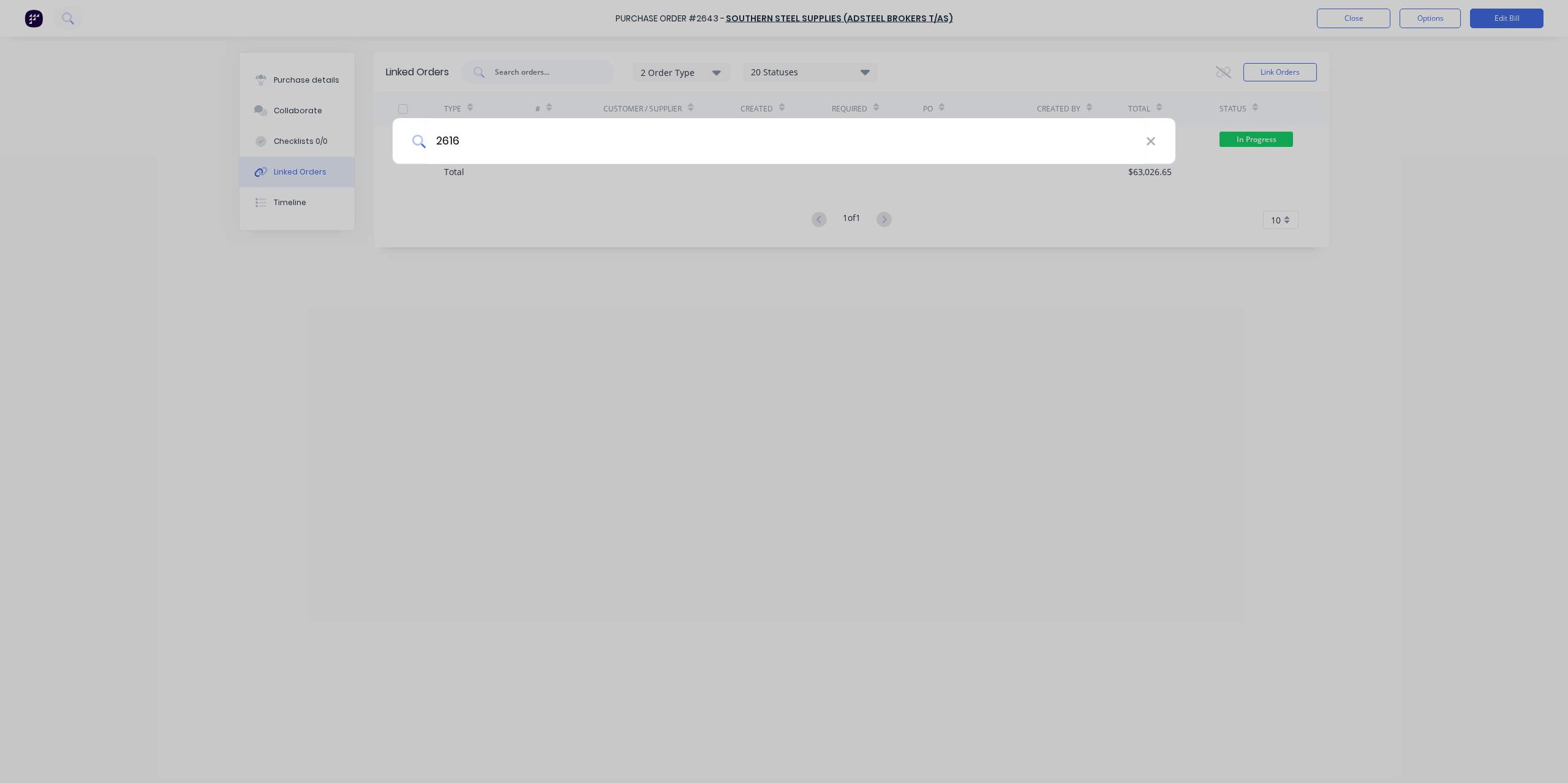
type input "2616"
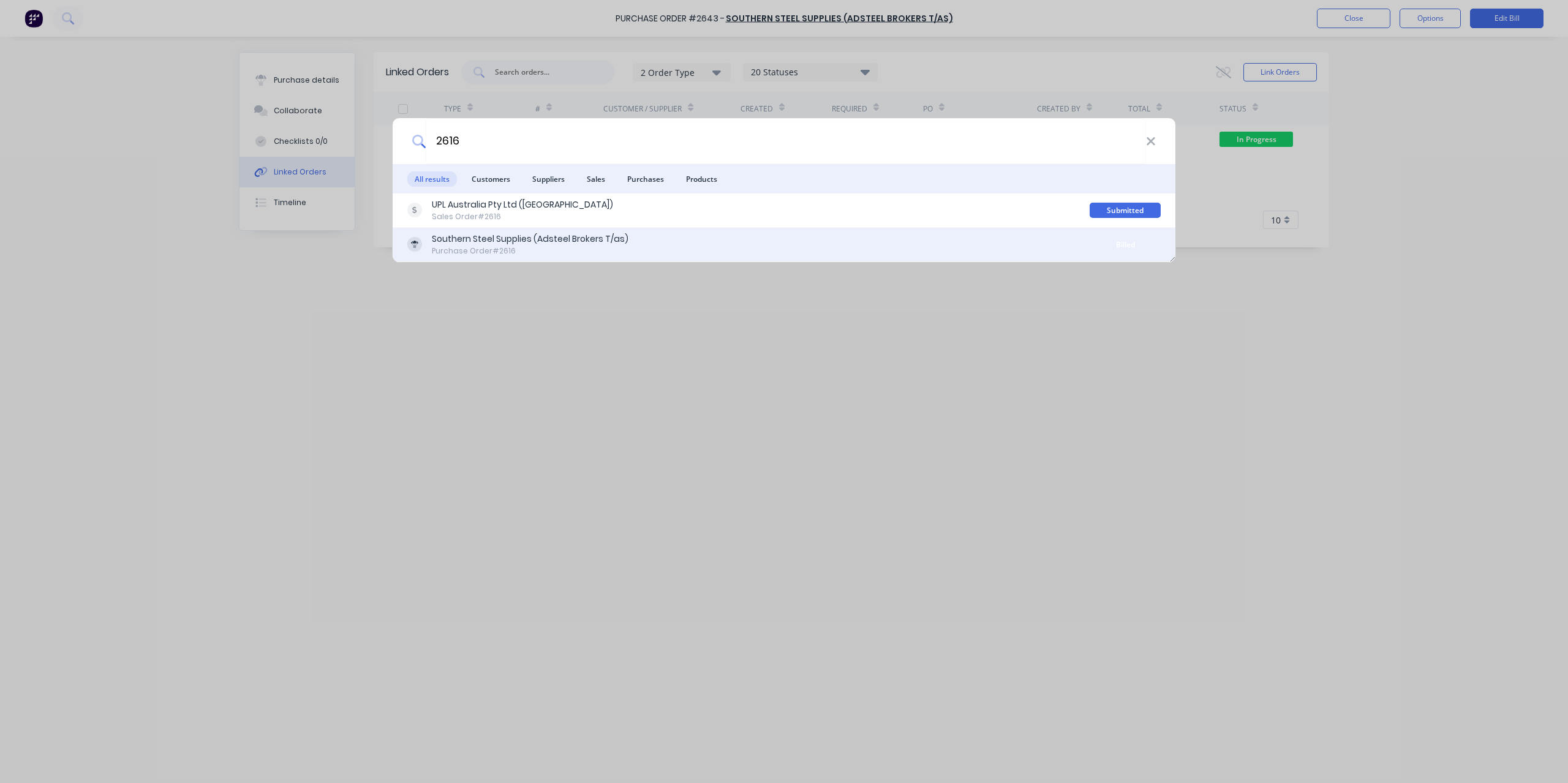
click at [493, 243] on div "Southern Steel Supplies (Adsteel Brokers T/as)" at bounding box center [530, 239] width 197 height 13
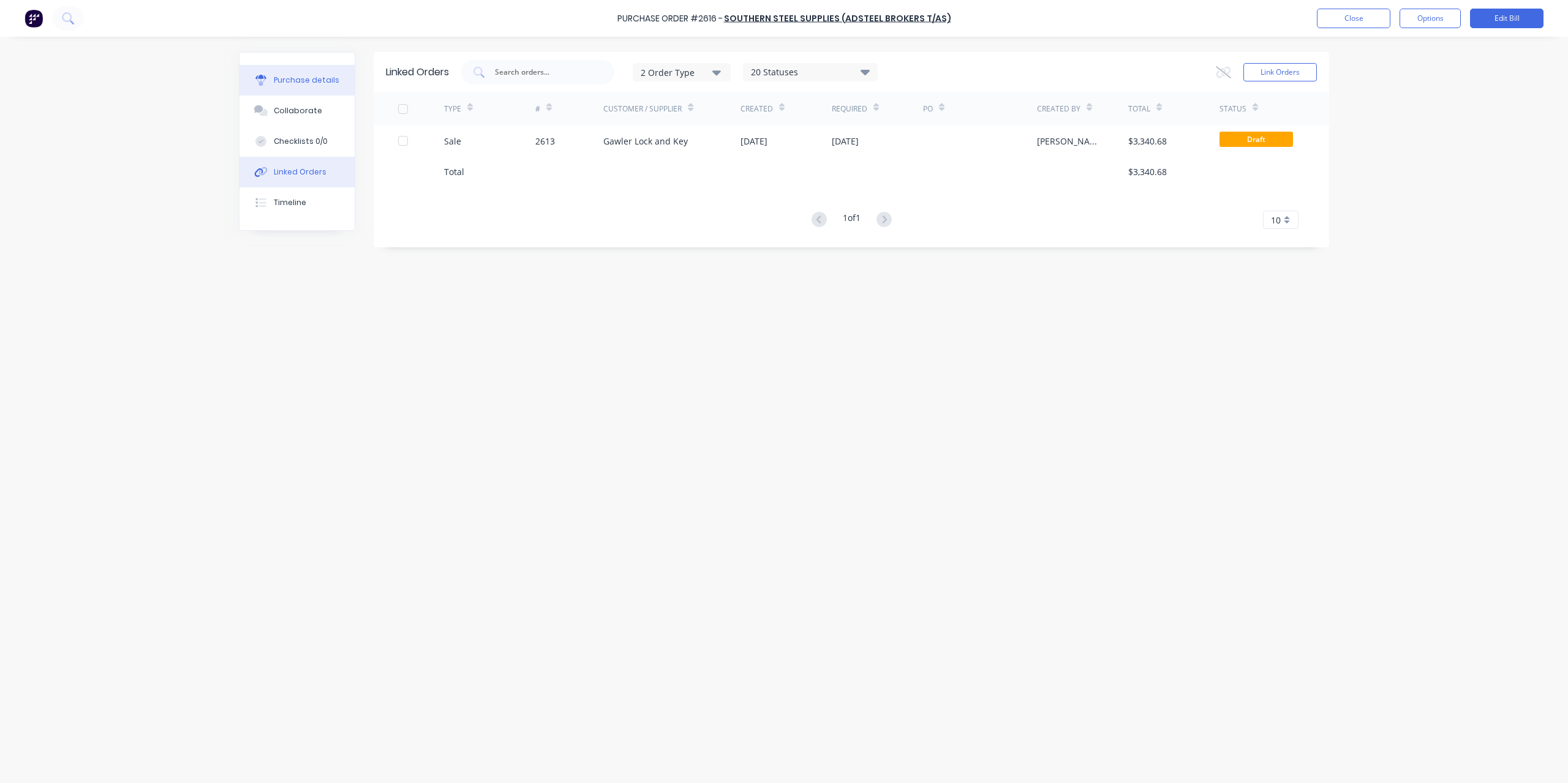
click at [303, 75] on div "Purchase details" at bounding box center [306, 80] width 66 height 11
type textarea "x"
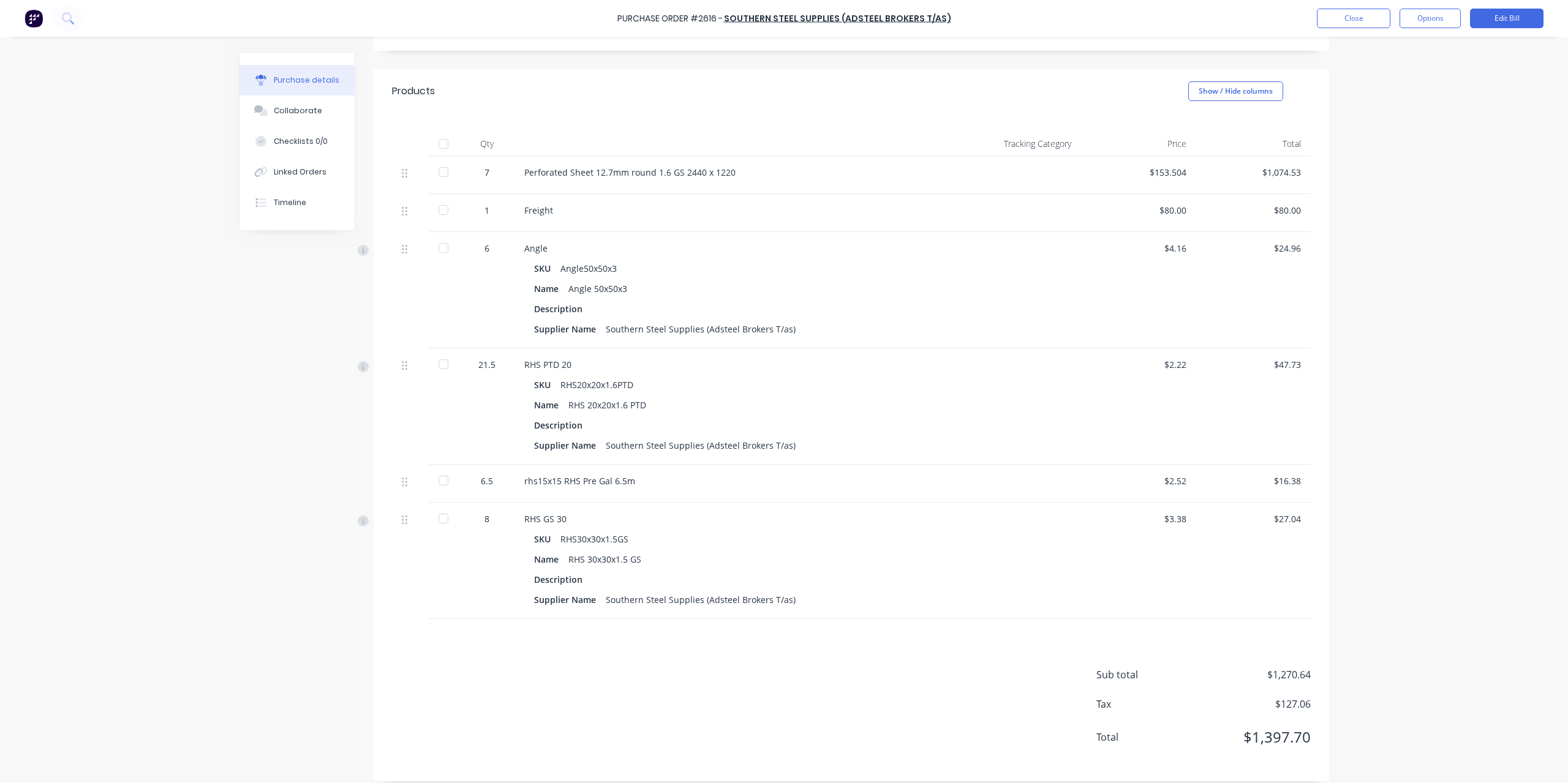
scroll to position [226, 0]
